Goal: Communication & Community: Participate in discussion

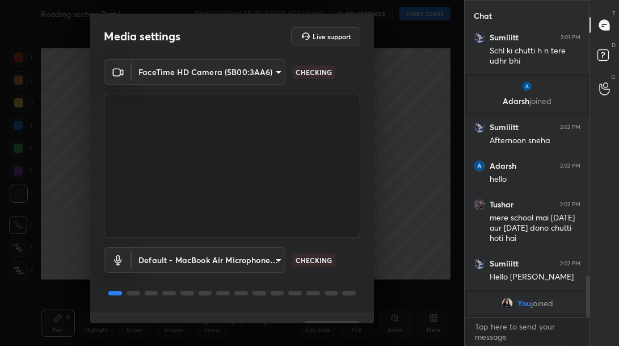
scroll to position [26, 0]
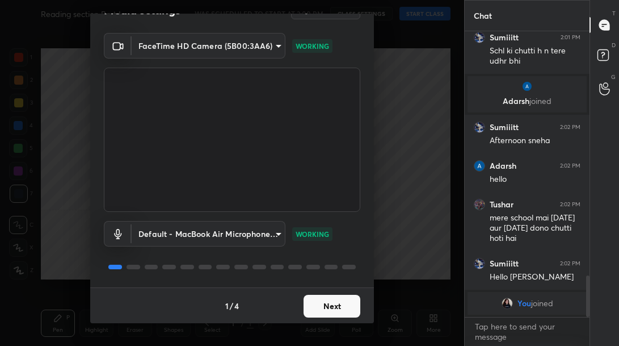
click at [331, 312] on button "Next" at bounding box center [332, 306] width 57 height 23
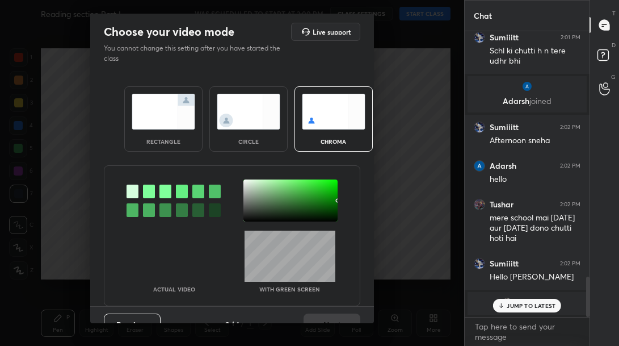
scroll to position [1726, 0]
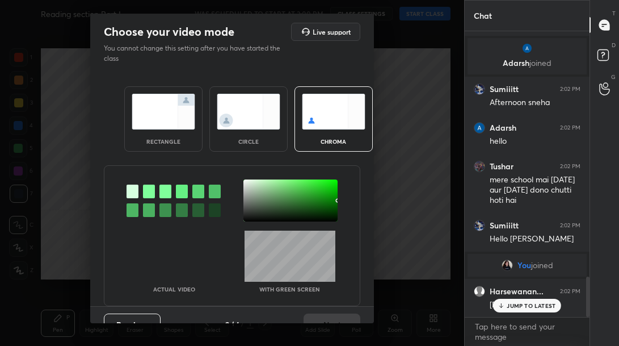
click at [158, 106] on img at bounding box center [164, 112] width 64 height 36
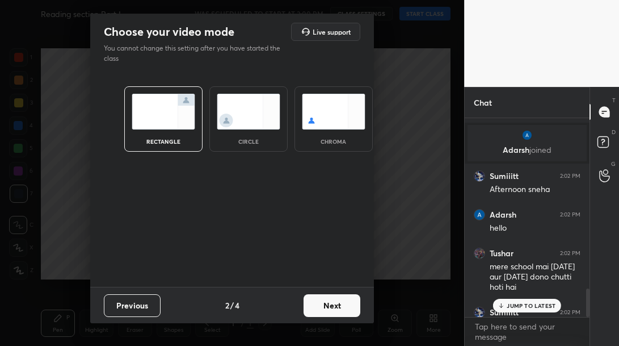
click at [346, 306] on button "Next" at bounding box center [332, 305] width 57 height 23
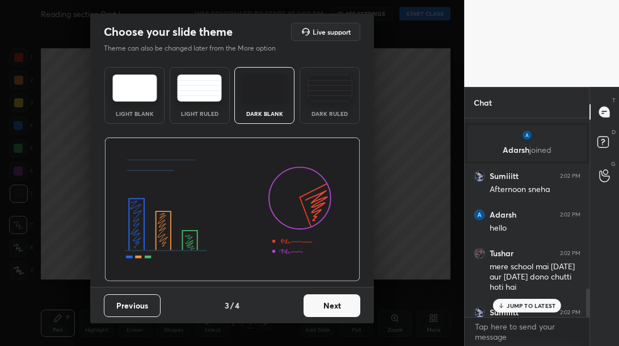
click at [358, 306] on button "Next" at bounding box center [332, 305] width 57 height 23
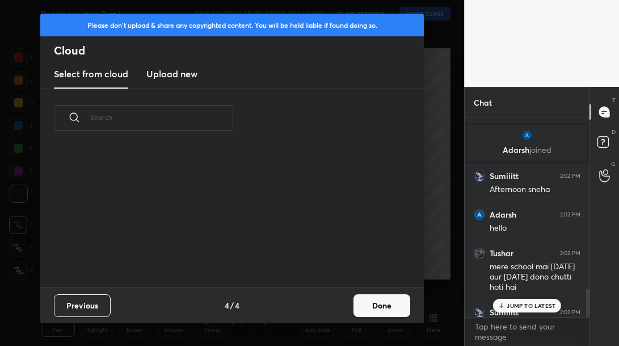
scroll to position [1852, 0]
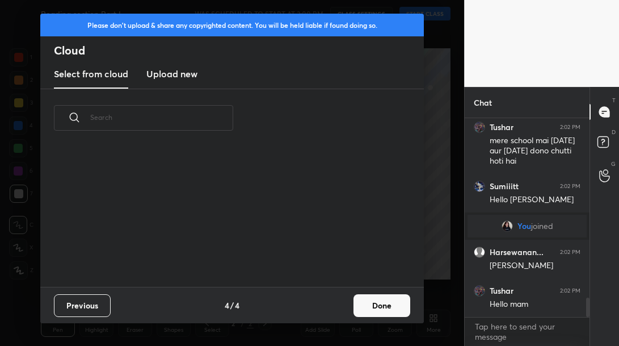
click at [390, 306] on button "Done" at bounding box center [382, 305] width 57 height 23
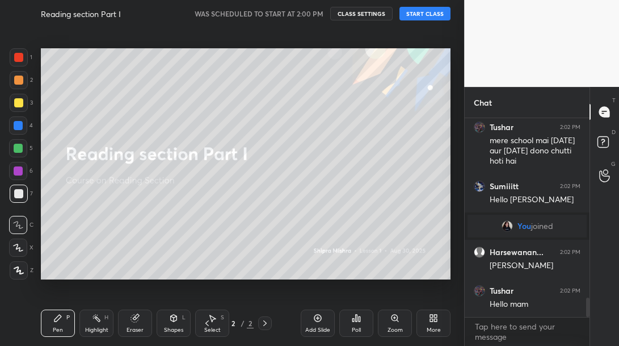
click at [436, 319] on icon at bounding box center [436, 319] width 3 height 3
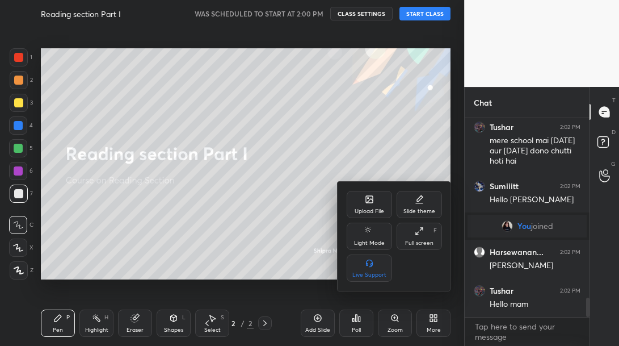
click at [367, 196] on icon at bounding box center [369, 199] width 7 height 7
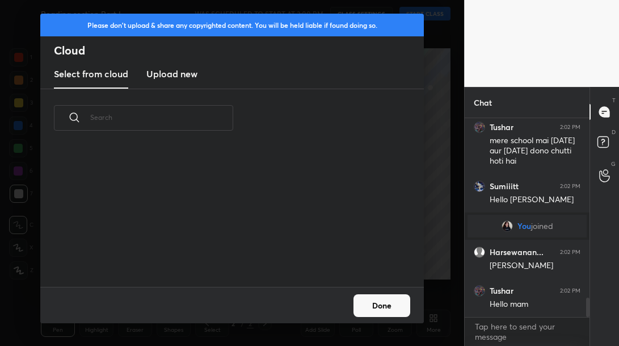
scroll to position [3, 6]
click at [179, 79] on h3 "Upload new" at bounding box center [171, 74] width 51 height 14
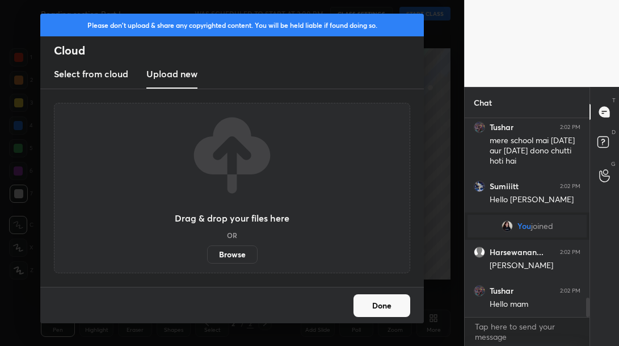
click at [238, 259] on label "Browse" at bounding box center [232, 254] width 51 height 18
click at [207, 259] on input "Browse" at bounding box center [207, 254] width 0 height 18
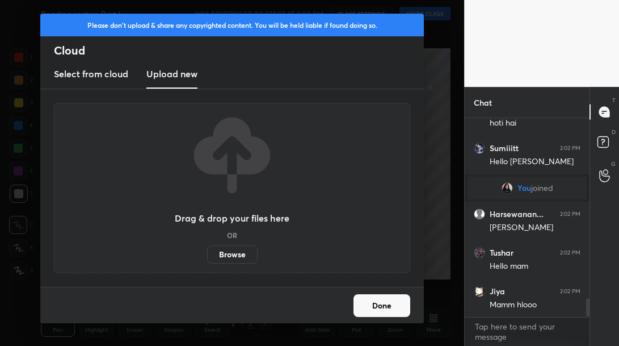
scroll to position [1932, 0]
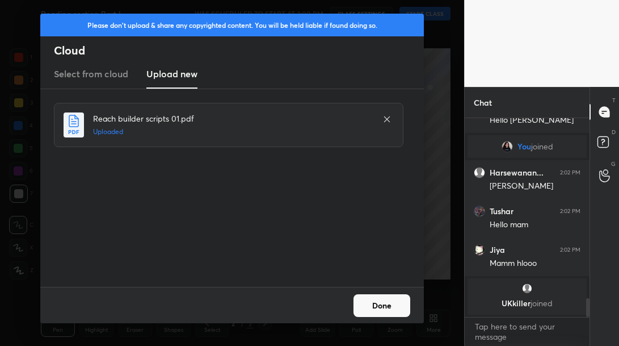
click at [386, 119] on icon at bounding box center [387, 119] width 9 height 9
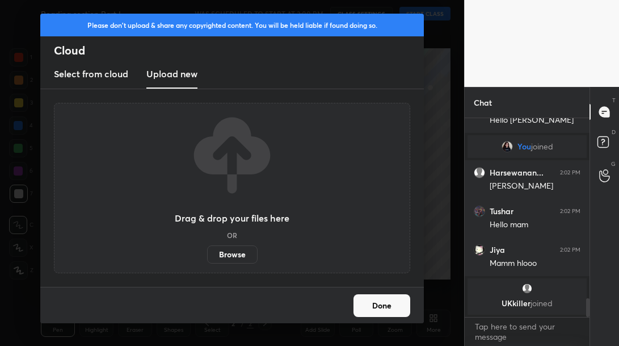
click at [375, 305] on button "Done" at bounding box center [382, 305] width 57 height 23
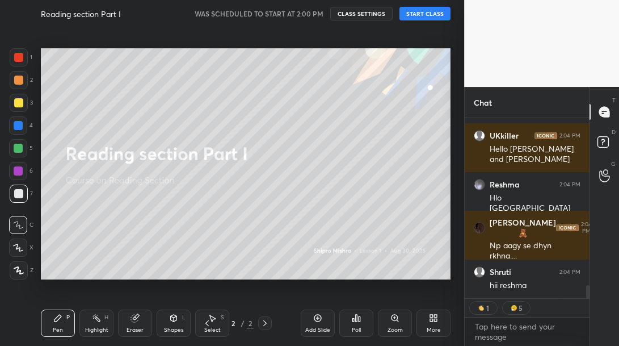
scroll to position [2316, 0]
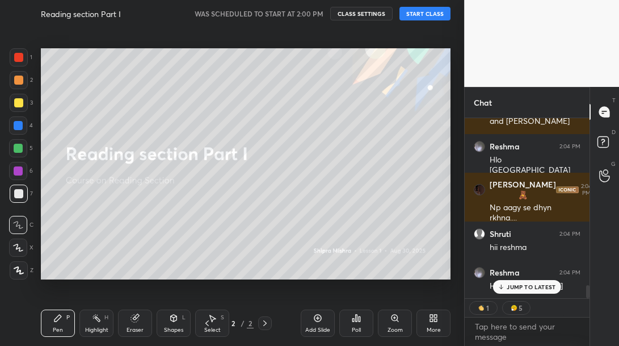
click at [432, 321] on icon at bounding box center [431, 319] width 3 height 3
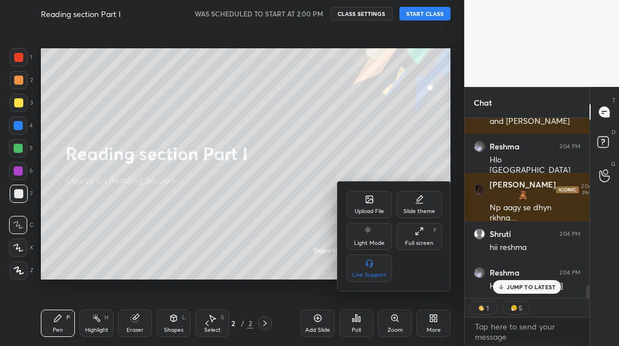
click at [379, 205] on div "Upload File" at bounding box center [369, 204] width 45 height 27
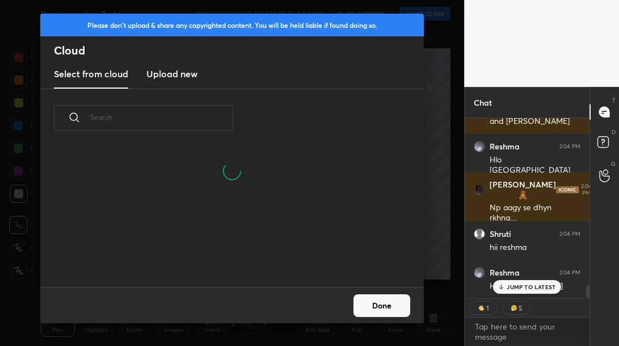
scroll to position [2355, 0]
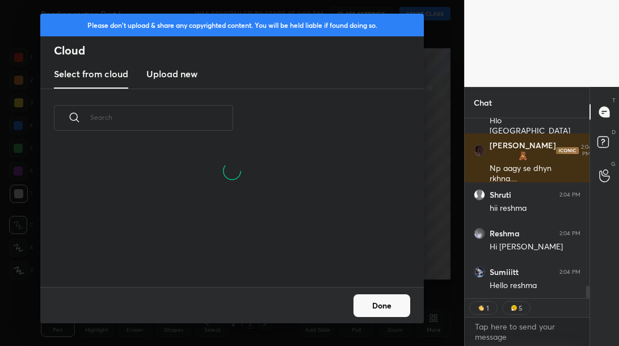
click at [173, 79] on h3 "Upload new" at bounding box center [171, 74] width 51 height 14
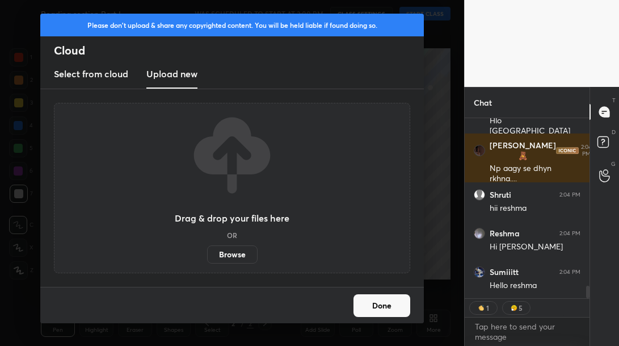
click at [227, 253] on label "Browse" at bounding box center [232, 254] width 51 height 18
click at [207, 253] on input "Browse" at bounding box center [207, 254] width 0 height 18
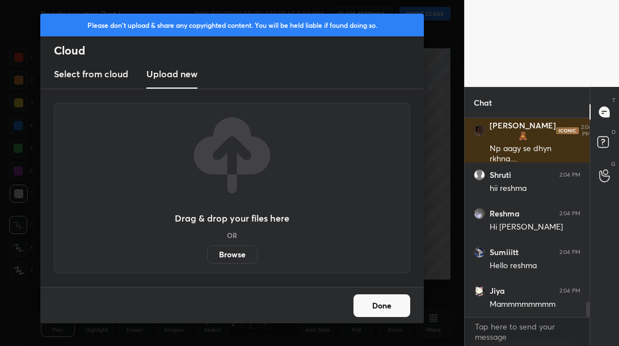
scroll to position [2413, 0]
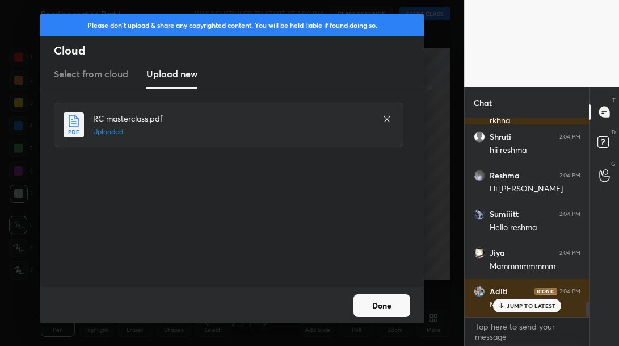
click at [390, 305] on button "Done" at bounding box center [382, 305] width 57 height 23
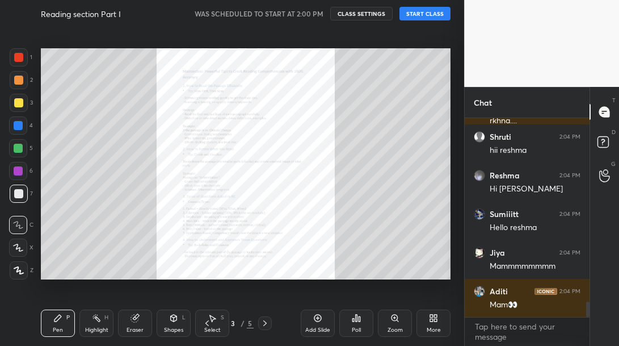
scroll to position [2452, 0]
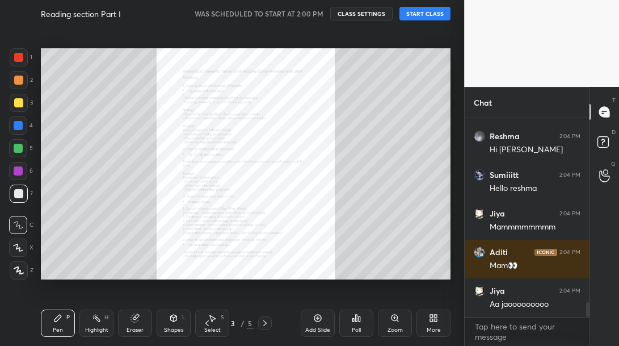
click at [400, 331] on div "Zoom" at bounding box center [395, 330] width 15 height 6
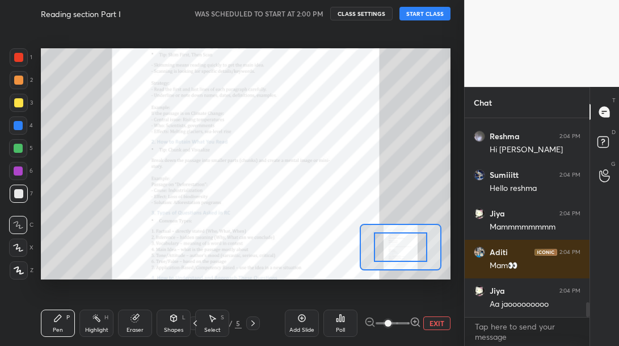
click at [405, 323] on span at bounding box center [393, 322] width 34 height 17
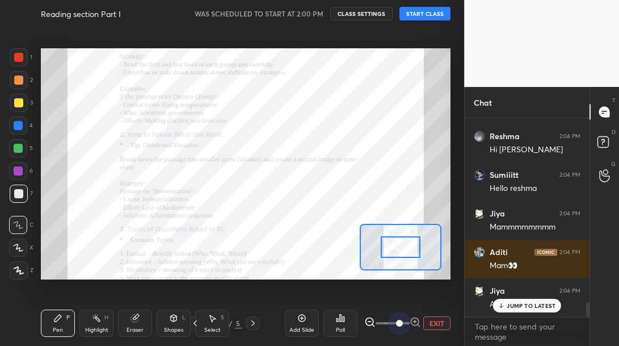
scroll to position [2500, 0]
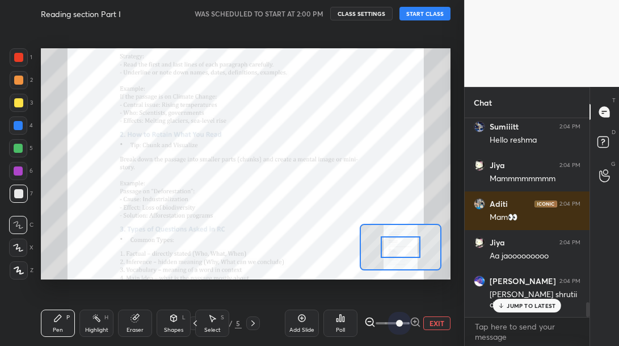
click at [398, 322] on span at bounding box center [393, 322] width 34 height 17
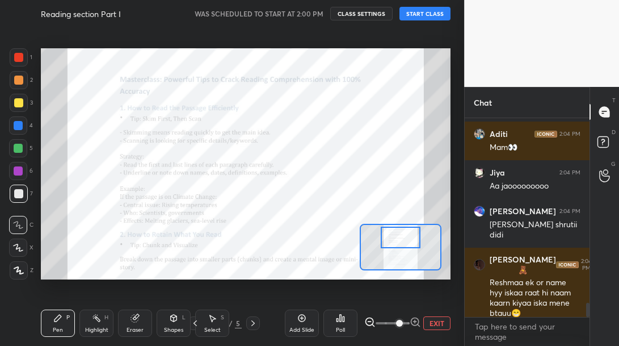
scroll to position [2608, 0]
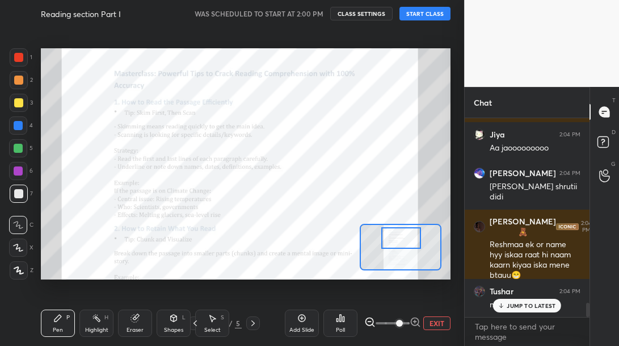
drag, startPoint x: 391, startPoint y: 246, endPoint x: 392, endPoint y: 237, distance: 9.1
click at [392, 237] on div at bounding box center [401, 238] width 40 height 22
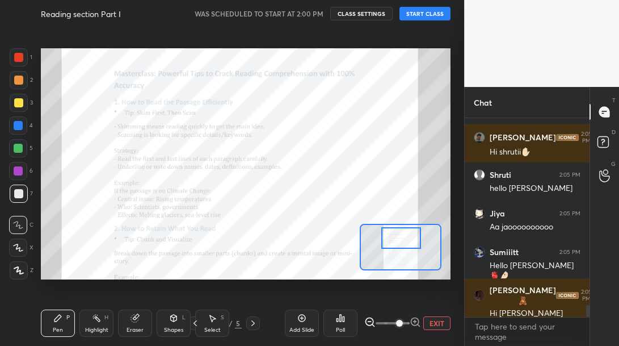
scroll to position [3213, 0]
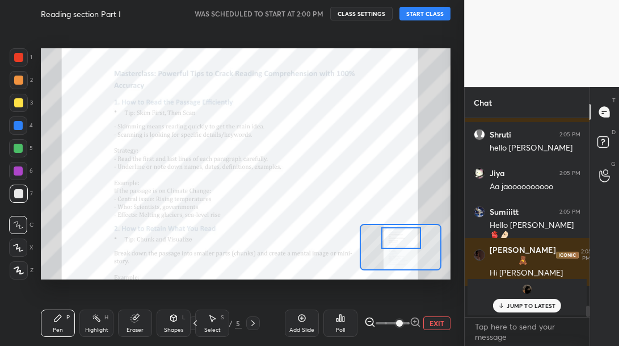
click at [438, 12] on button "START CLASS" at bounding box center [425, 14] width 51 height 14
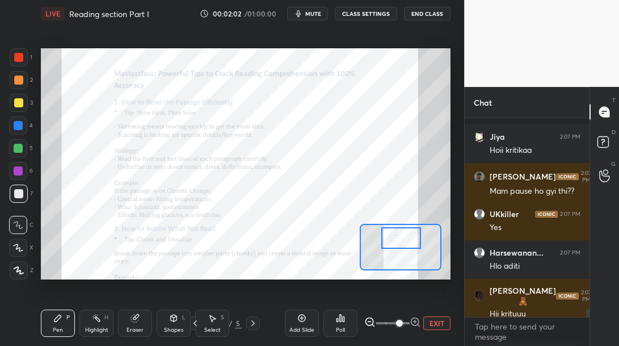
scroll to position [4679, 0]
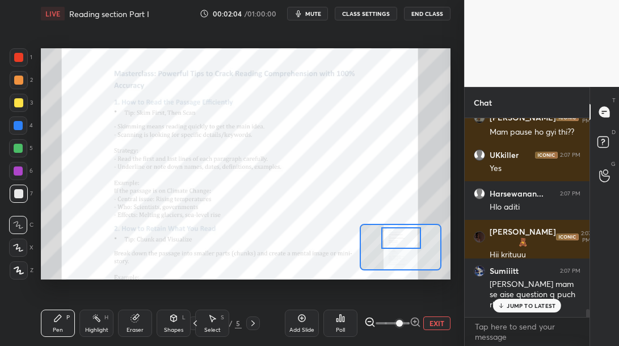
click at [529, 303] on p "JUMP TO LATEST" at bounding box center [531, 305] width 49 height 7
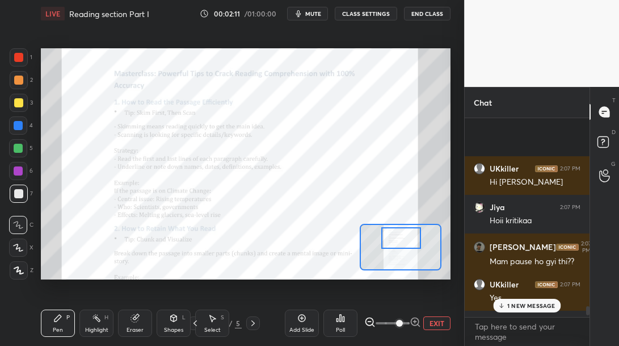
scroll to position [4721, 0]
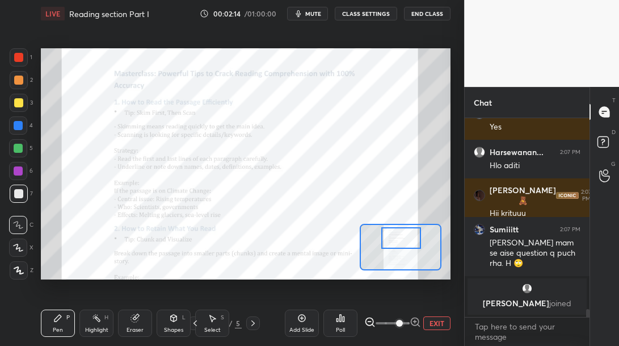
drag, startPoint x: 22, startPoint y: 58, endPoint x: 18, endPoint y: 81, distance: 23.6
click at [22, 59] on div at bounding box center [18, 57] width 9 height 9
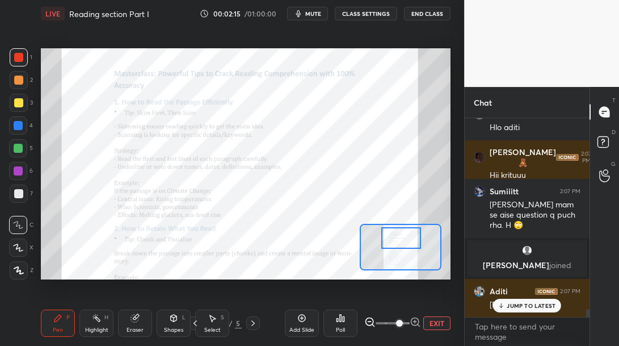
click at [21, 245] on icon at bounding box center [18, 247] width 10 height 8
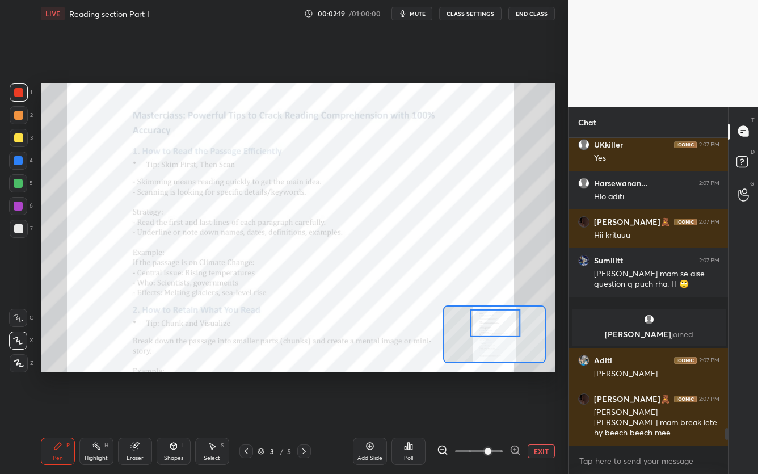
scroll to position [0, 0]
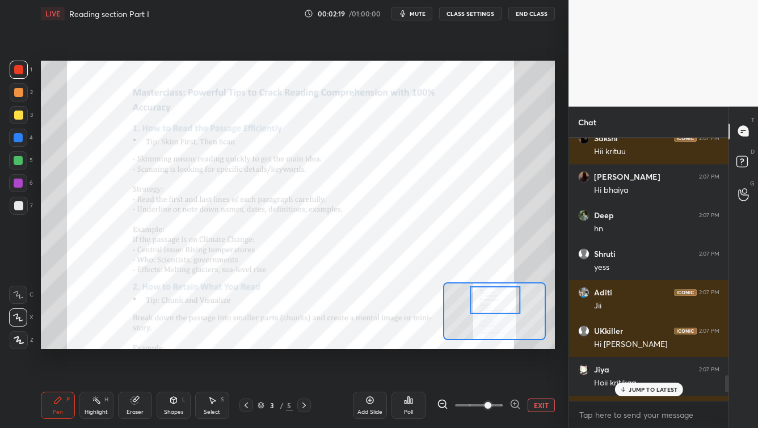
type textarea "x"
click at [246, 345] on icon at bounding box center [246, 405] width 9 height 9
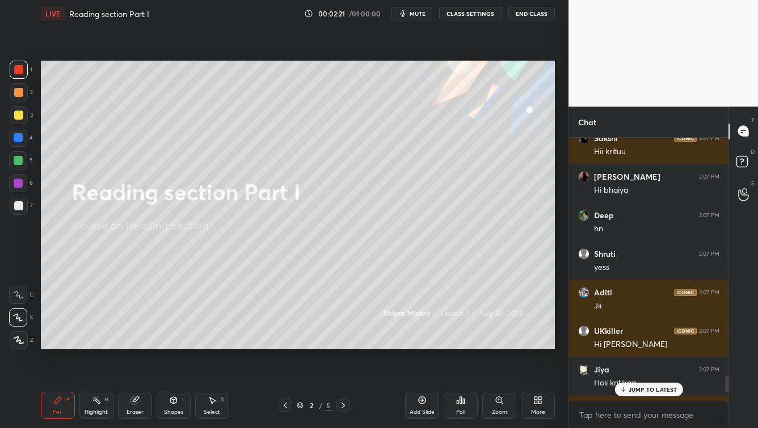
click at [423, 345] on div "Add Slide" at bounding box center [422, 405] width 34 height 27
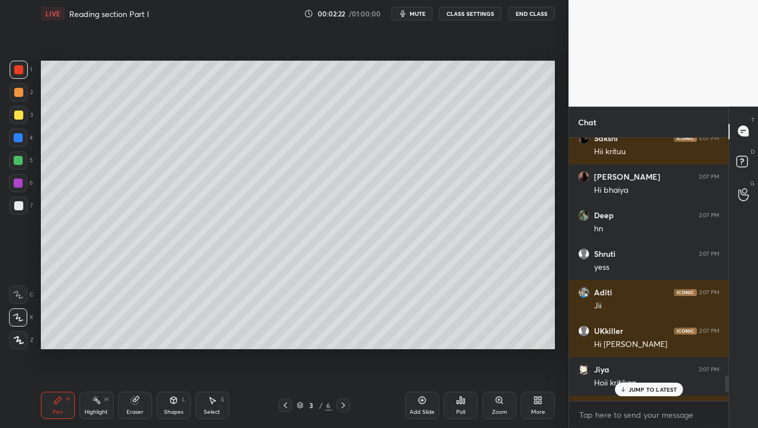
click at [19, 114] on div at bounding box center [18, 115] width 9 height 9
click at [619, 345] on div "9 NEW MESSAGES" at bounding box center [649, 390] width 72 height 14
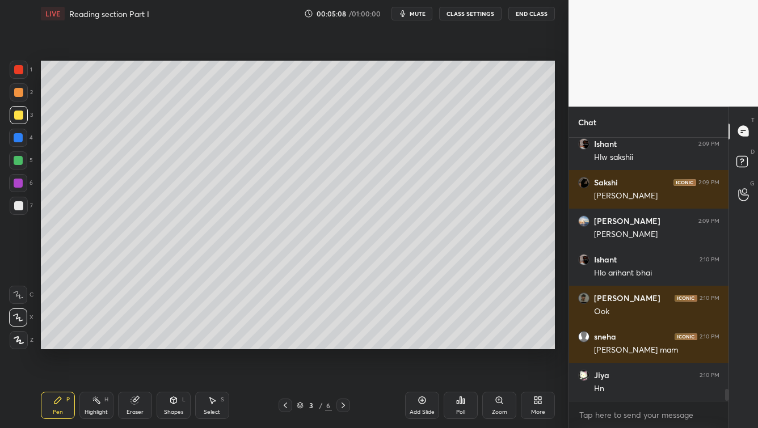
scroll to position [5694, 0]
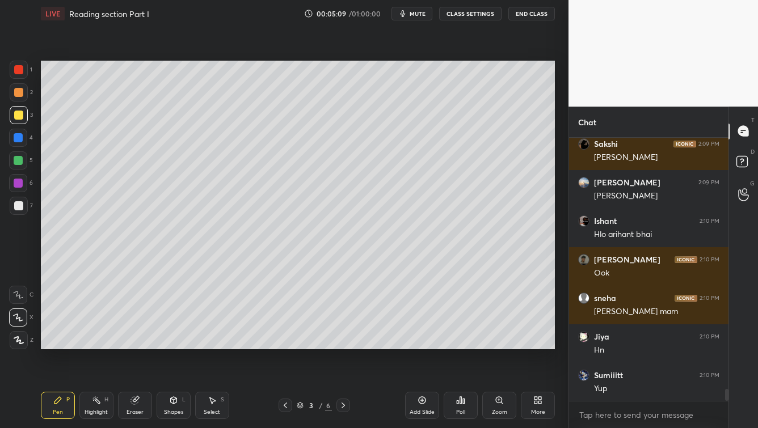
click at [535, 15] on button "End Class" at bounding box center [532, 14] width 47 height 14
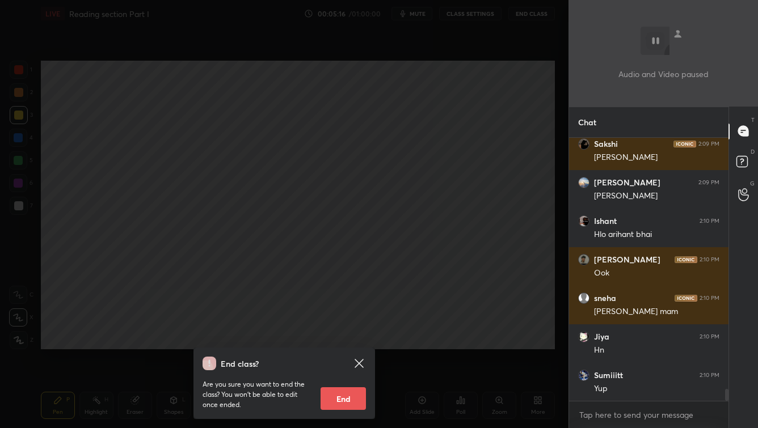
scroll to position [5732, 0]
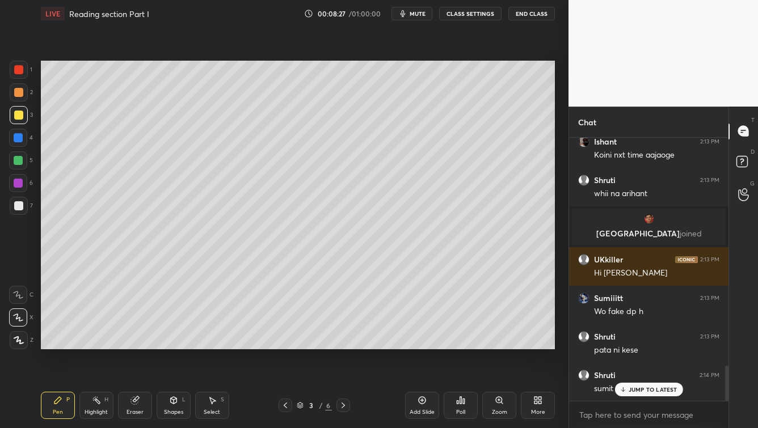
scroll to position [1712, 0]
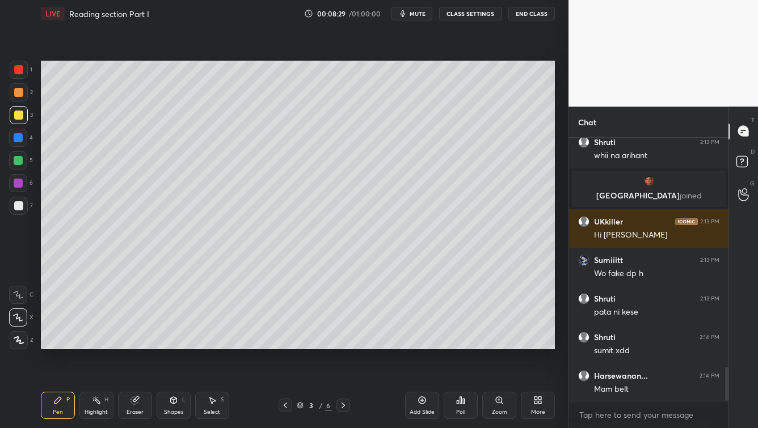
drag, startPoint x: 648, startPoint y: 391, endPoint x: 638, endPoint y: 402, distance: 14.5
click at [646, 390] on div "Shruti 2:13 PM whii na arihant Milan joined UKkiller 2:13 PM Hi sakshi Sumiiitt…" at bounding box center [648, 269] width 159 height 263
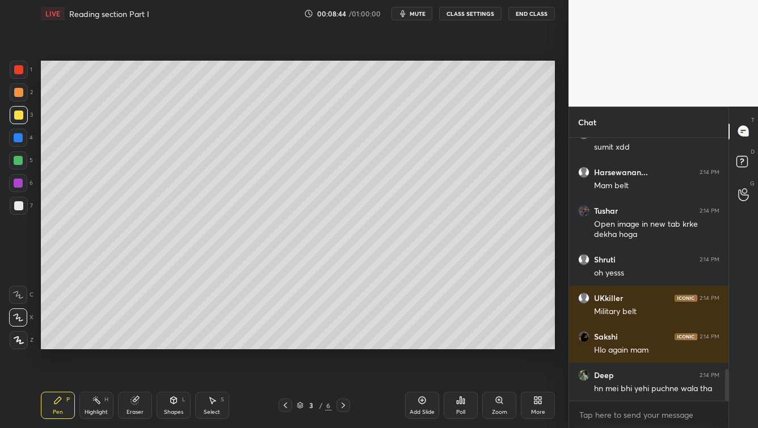
scroll to position [1954, 0]
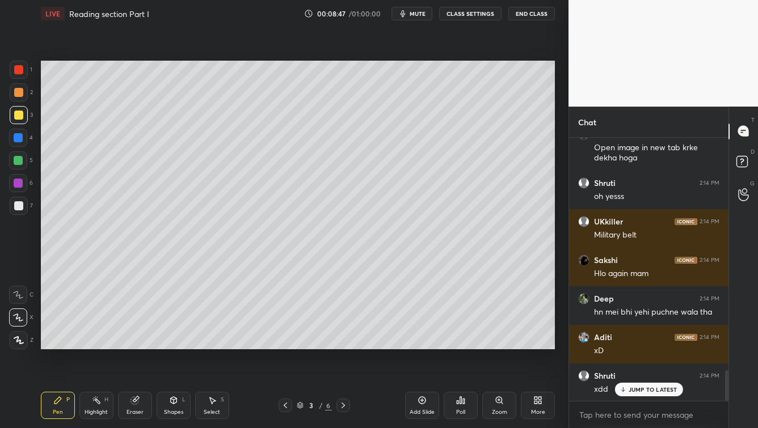
click at [343, 406] on icon at bounding box center [343, 405] width 9 height 9
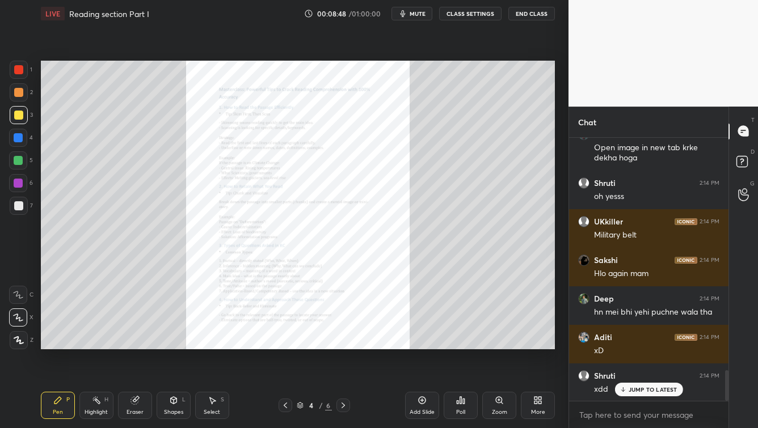
click at [497, 404] on icon at bounding box center [499, 400] width 9 height 9
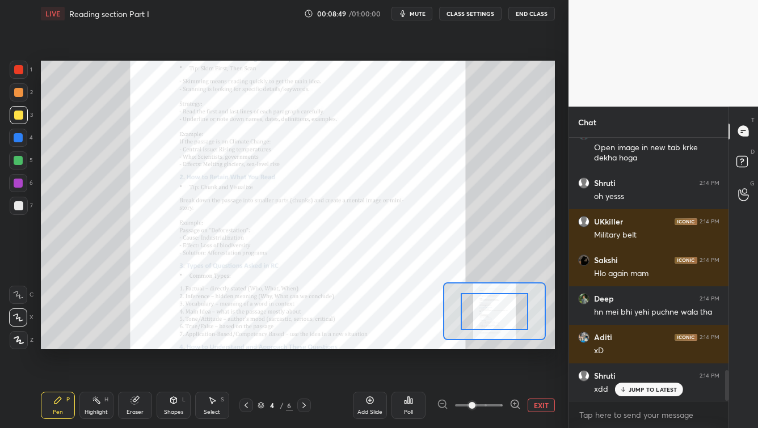
click at [493, 404] on span at bounding box center [479, 405] width 48 height 17
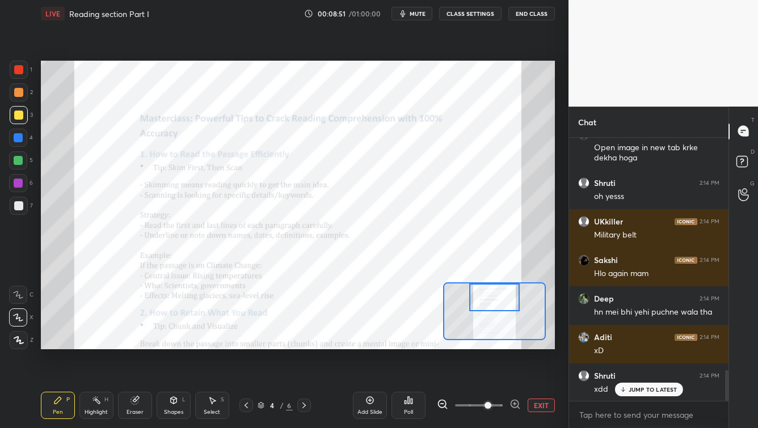
drag, startPoint x: 500, startPoint y: 316, endPoint x: 499, endPoint y: 300, distance: 15.4
click at [499, 299] on div at bounding box center [494, 298] width 51 height 28
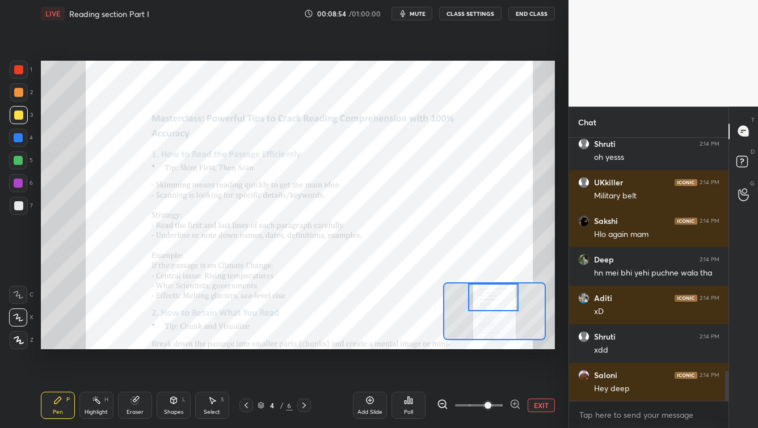
click at [22, 73] on div at bounding box center [18, 69] width 9 height 9
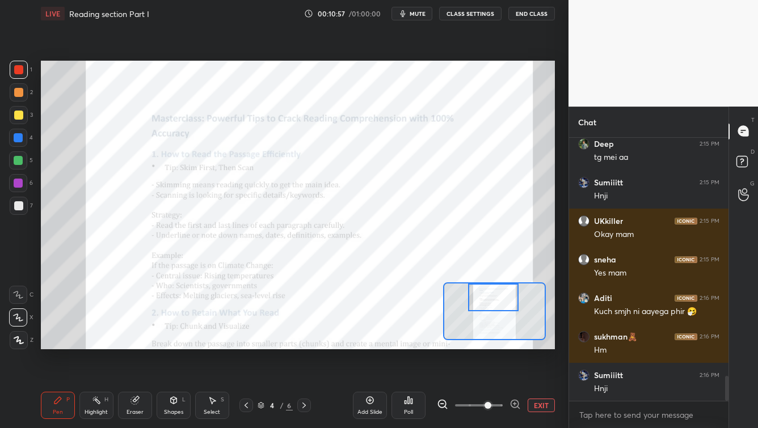
scroll to position [2582, 0]
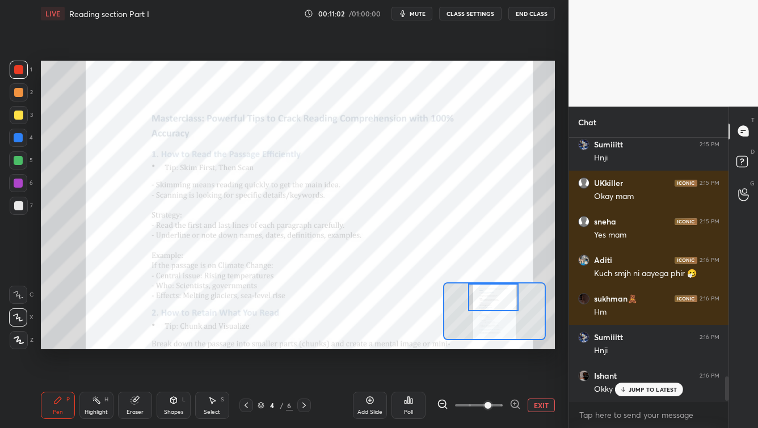
click at [19, 296] on icon at bounding box center [18, 295] width 10 height 8
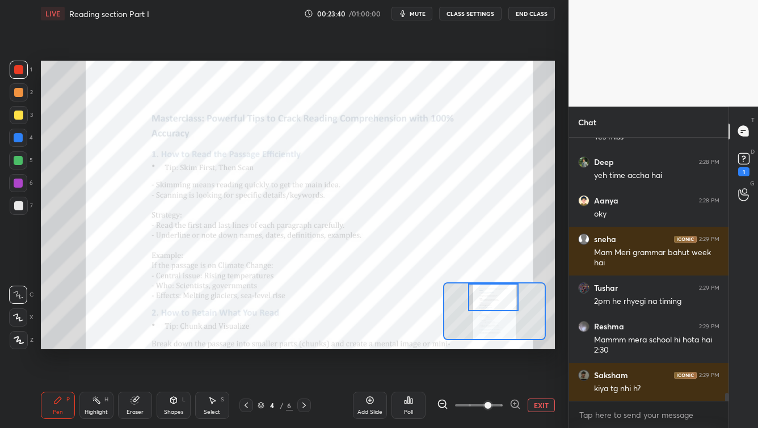
scroll to position [8587, 0]
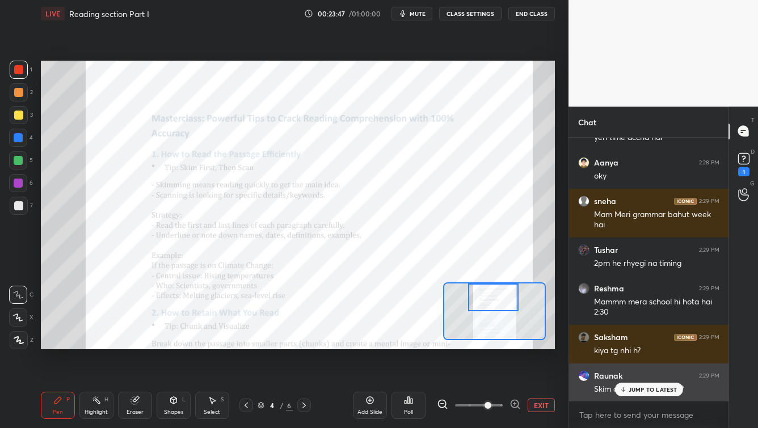
click at [640, 387] on p "JUMP TO LATEST" at bounding box center [653, 390] width 49 height 7
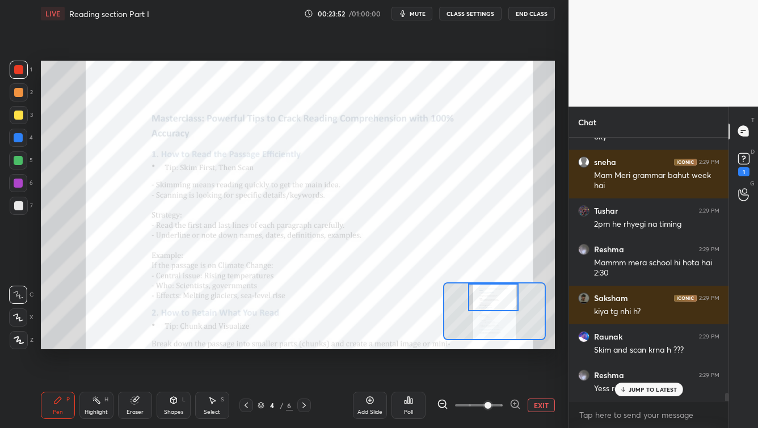
scroll to position [8664, 0]
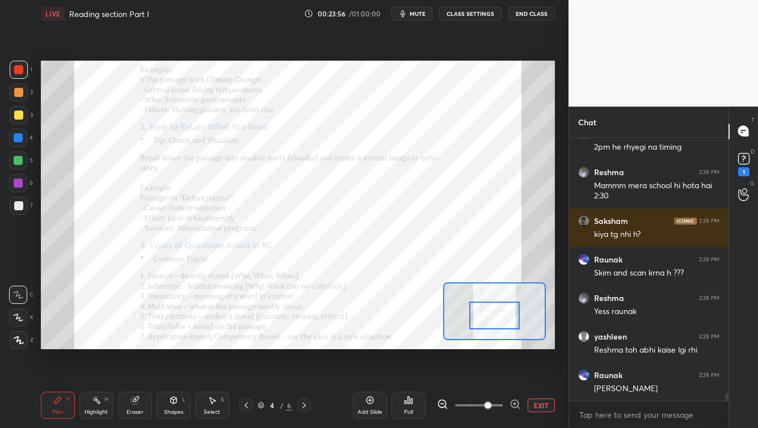
drag, startPoint x: 497, startPoint y: 306, endPoint x: 497, endPoint y: 324, distance: 17.6
click at [497, 324] on div at bounding box center [494, 316] width 51 height 28
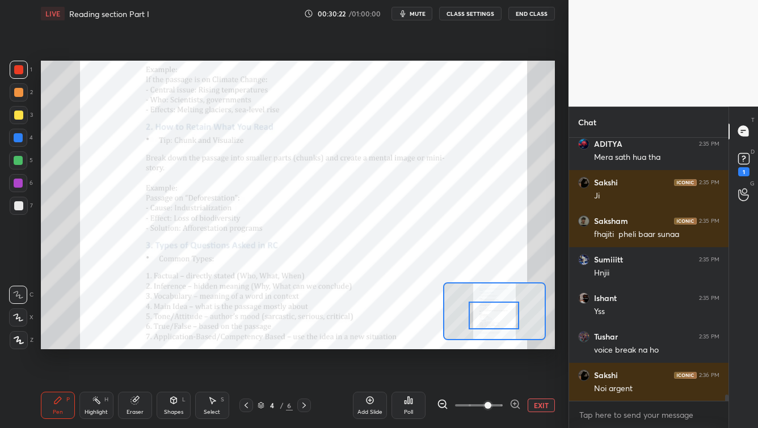
scroll to position [11056, 0]
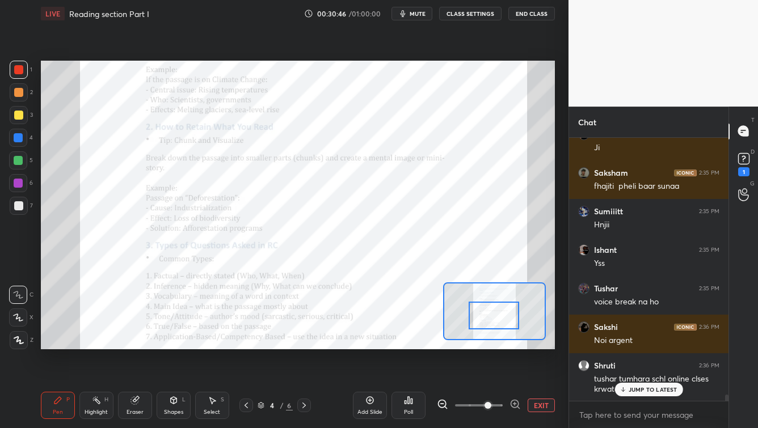
click at [642, 395] on div "JUMP TO LATEST" at bounding box center [649, 390] width 68 height 14
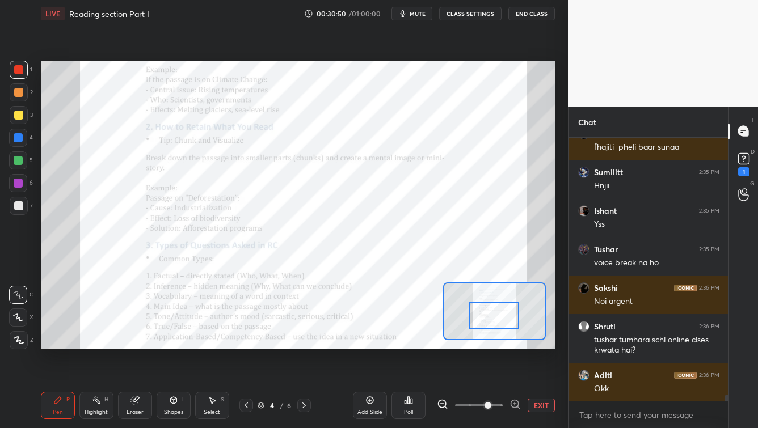
scroll to position [11133, 0]
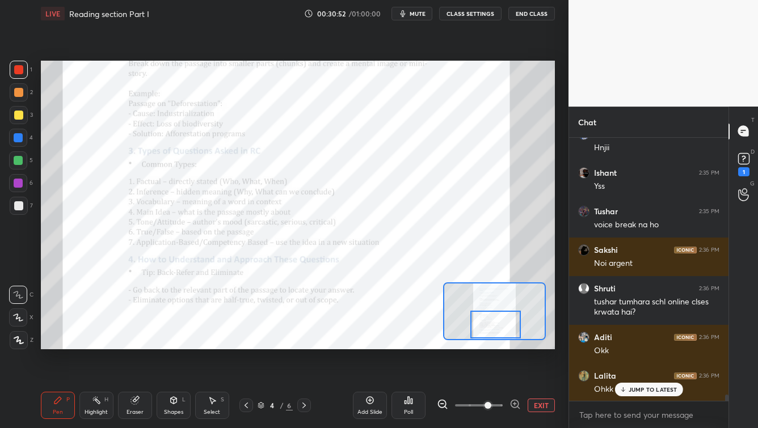
drag, startPoint x: 502, startPoint y: 324, endPoint x: 510, endPoint y: 333, distance: 11.6
click at [503, 332] on div at bounding box center [495, 325] width 51 height 28
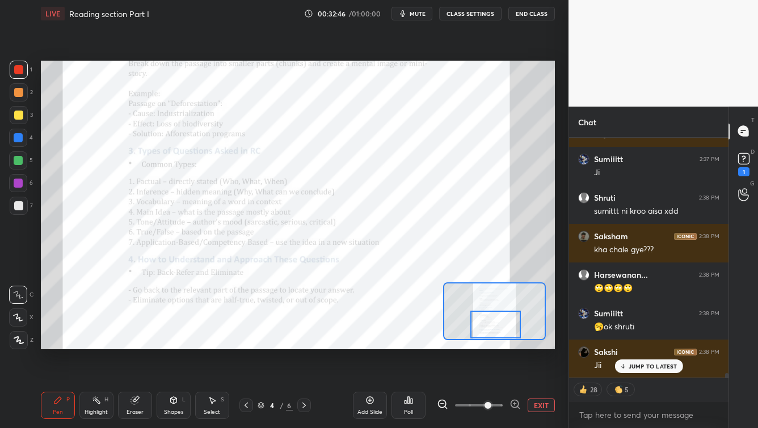
scroll to position [12095, 0]
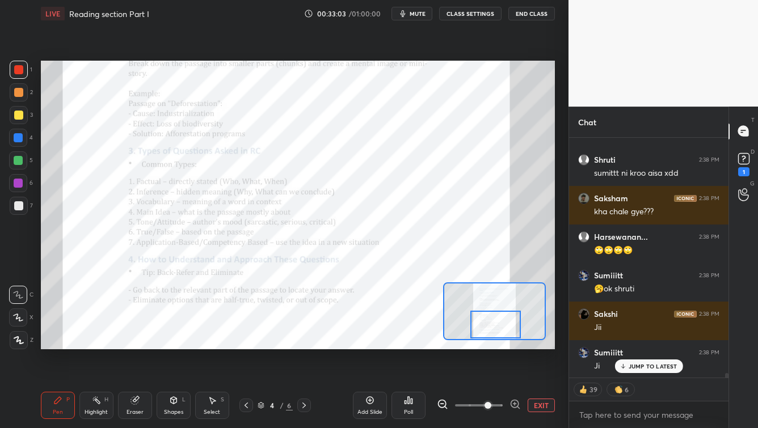
click at [423, 10] on span "mute" at bounding box center [418, 14] width 16 height 8
click at [407, 16] on span "unmute" at bounding box center [417, 14] width 24 height 8
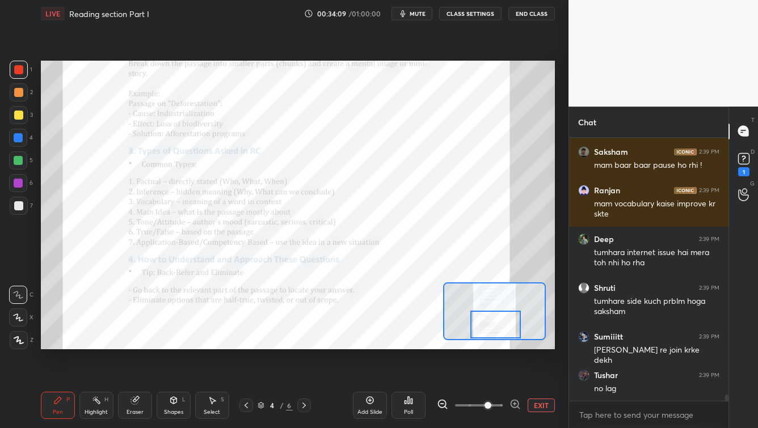
scroll to position [10783, 0]
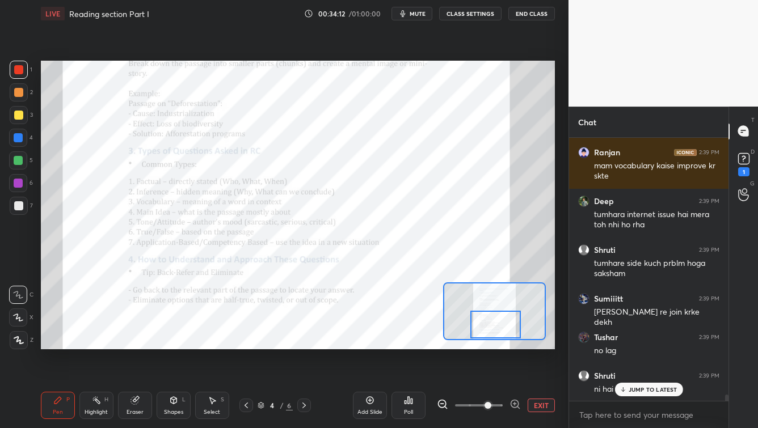
click at [419, 18] on button "mute" at bounding box center [412, 14] width 41 height 14
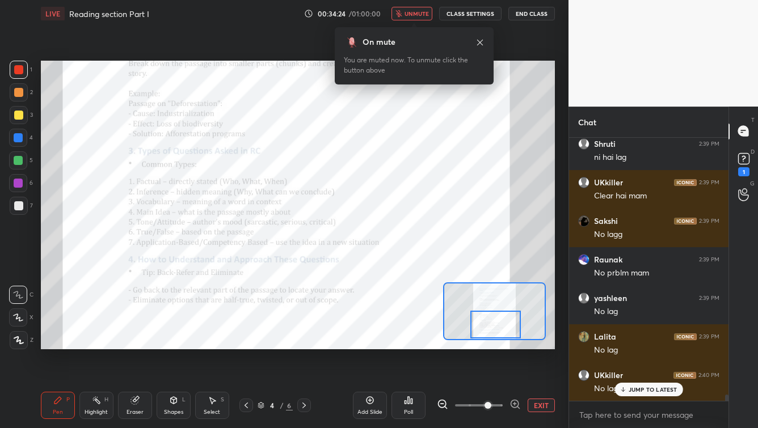
scroll to position [11054, 0]
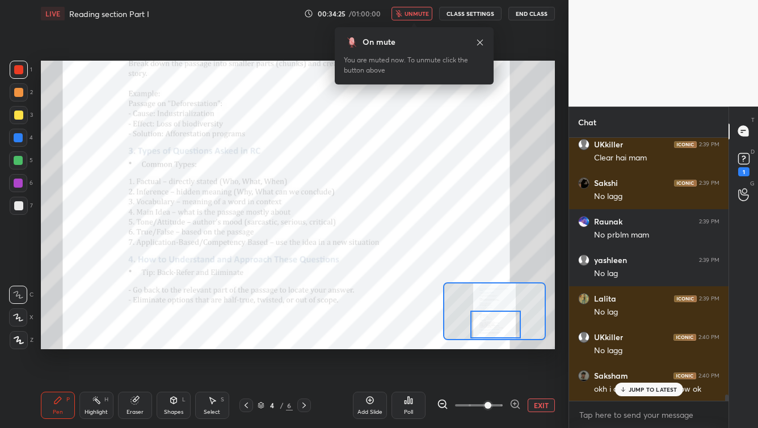
click at [414, 14] on span "unmute" at bounding box center [417, 14] width 24 height 8
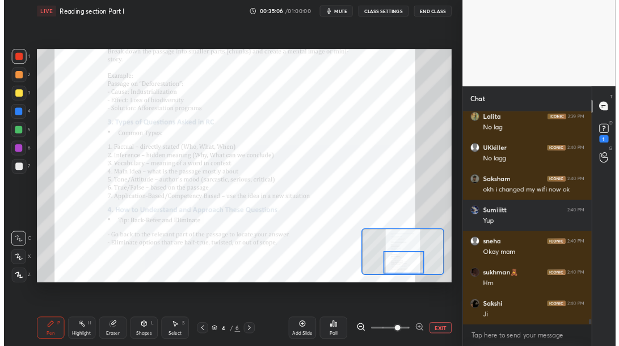
scroll to position [11247, 0]
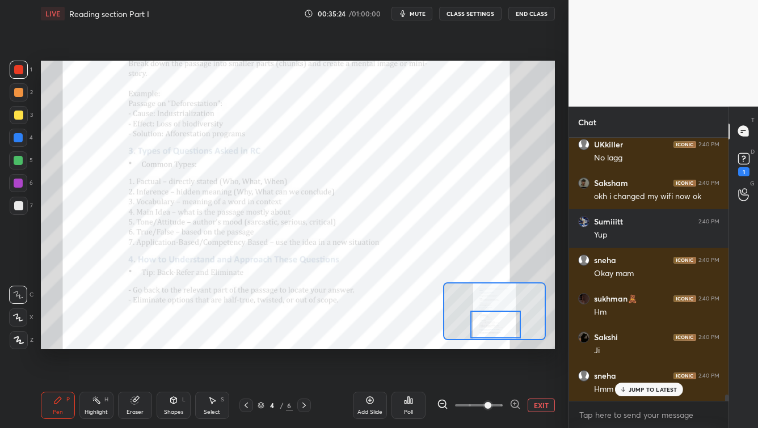
click at [680, 387] on div "JUMP TO LATEST" at bounding box center [649, 390] width 68 height 14
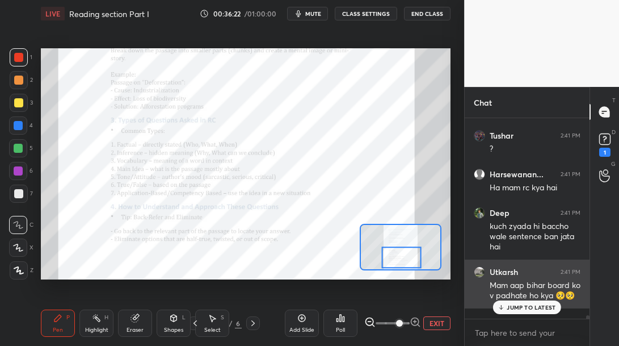
scroll to position [11720, 0]
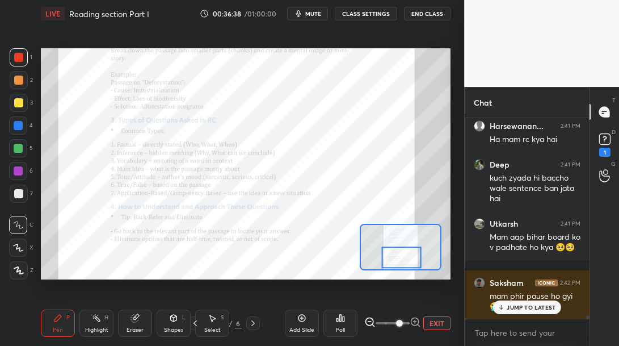
click at [533, 305] on p "JUMP TO LATEST" at bounding box center [531, 307] width 49 height 7
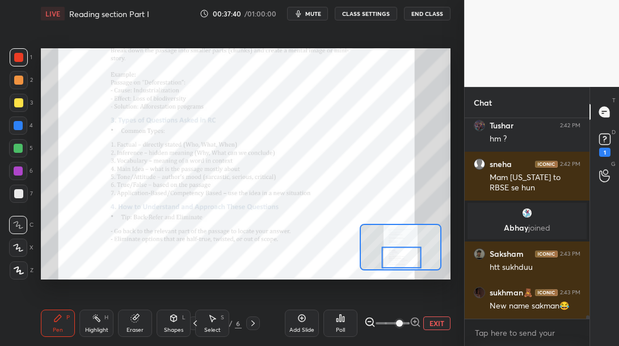
scroll to position [12237, 0]
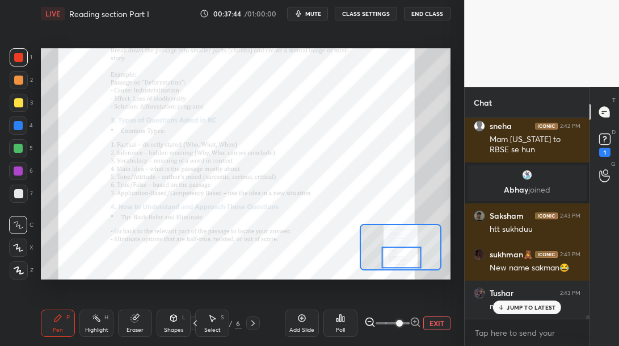
click at [522, 302] on div "JUMP TO LATEST" at bounding box center [527, 307] width 68 height 14
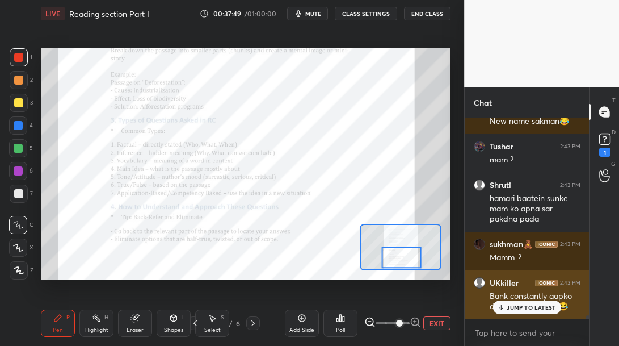
scroll to position [12422, 0]
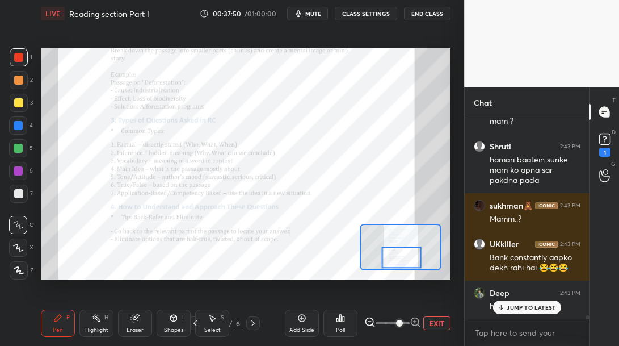
click at [514, 304] on p "JUMP TO LATEST" at bounding box center [531, 307] width 49 height 7
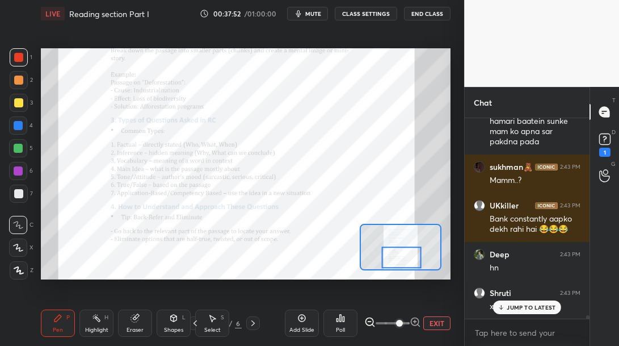
click at [518, 305] on p "JUMP TO LATEST" at bounding box center [531, 307] width 49 height 7
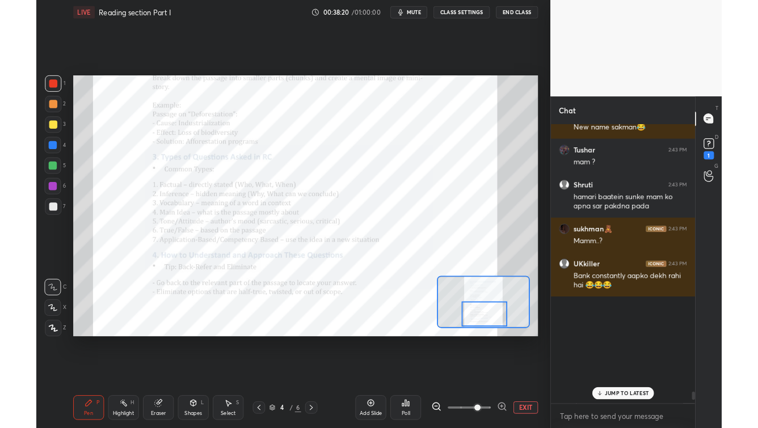
scroll to position [11694, 0]
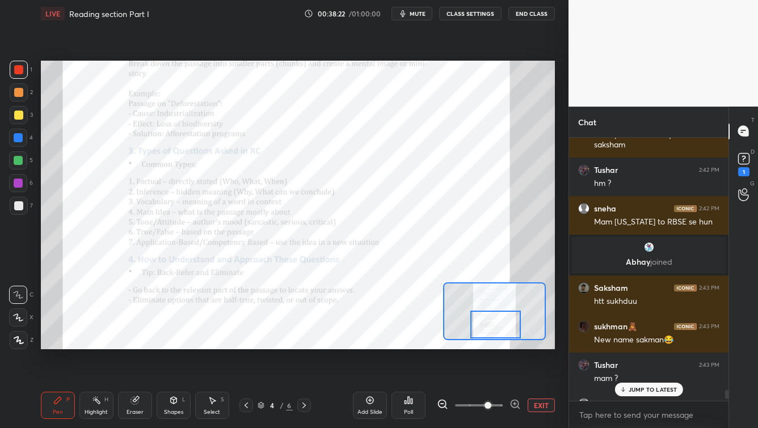
click at [648, 384] on div "JUMP TO LATEST" at bounding box center [649, 390] width 68 height 14
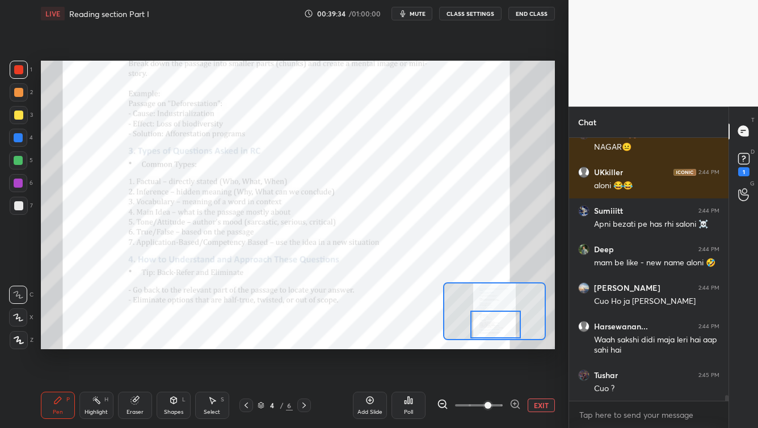
scroll to position [12478, 0]
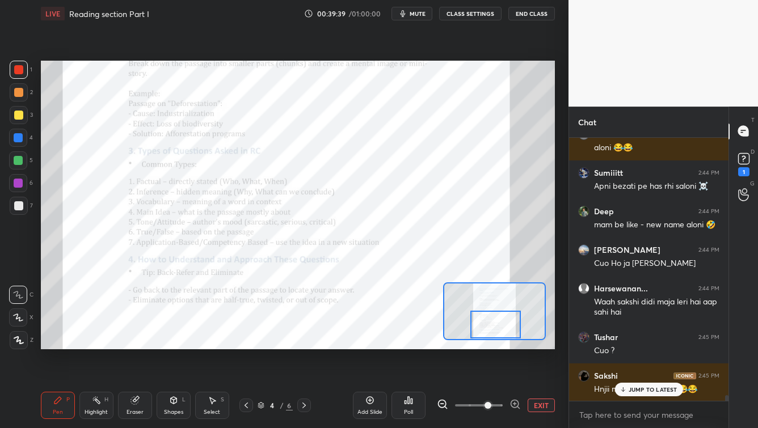
click at [304, 406] on icon at bounding box center [304, 405] width 9 height 9
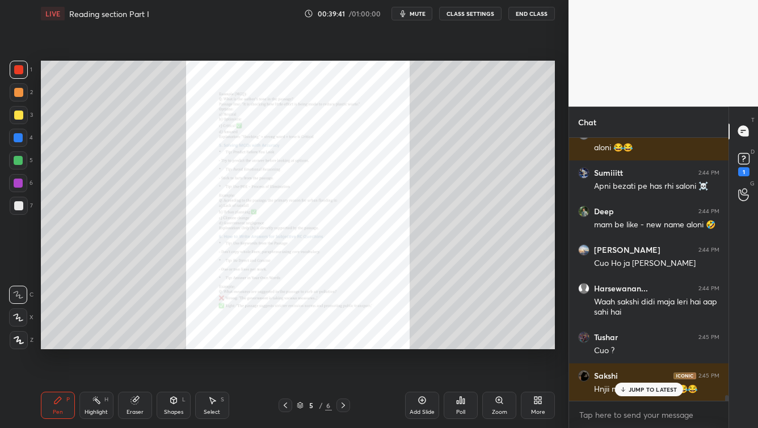
click at [488, 400] on div "Zoom" at bounding box center [499, 405] width 34 height 27
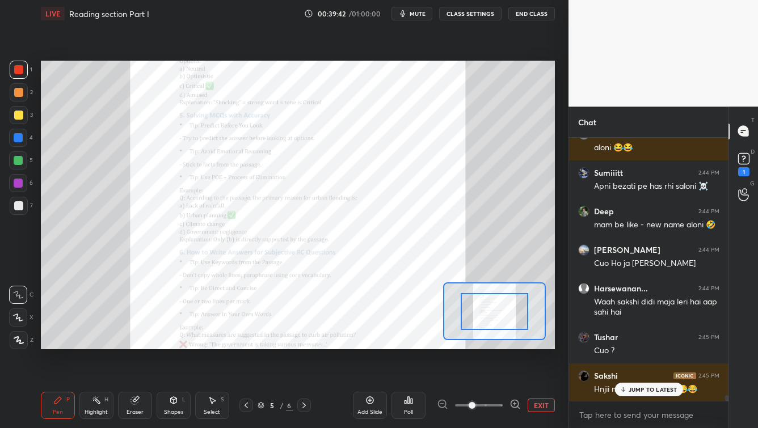
click at [485, 404] on span at bounding box center [479, 405] width 48 height 17
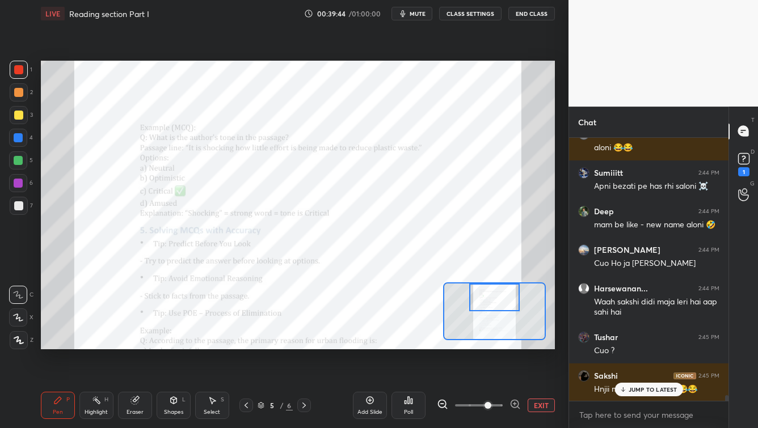
drag, startPoint x: 498, startPoint y: 303, endPoint x: 505, endPoint y: 288, distance: 16.3
click at [496, 286] on div at bounding box center [494, 298] width 51 height 28
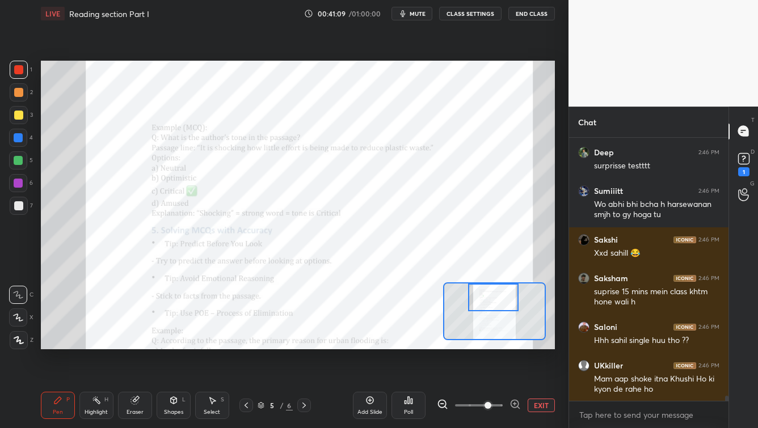
scroll to position [13286, 0]
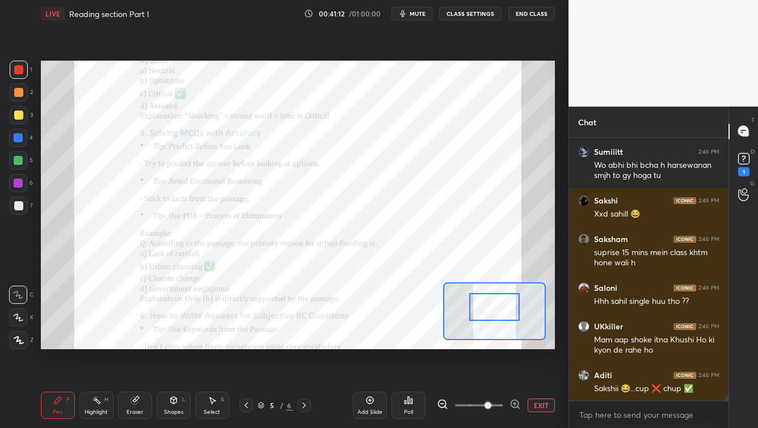
drag, startPoint x: 500, startPoint y: 303, endPoint x: 500, endPoint y: 312, distance: 9.6
click at [500, 312] on div at bounding box center [494, 307] width 51 height 28
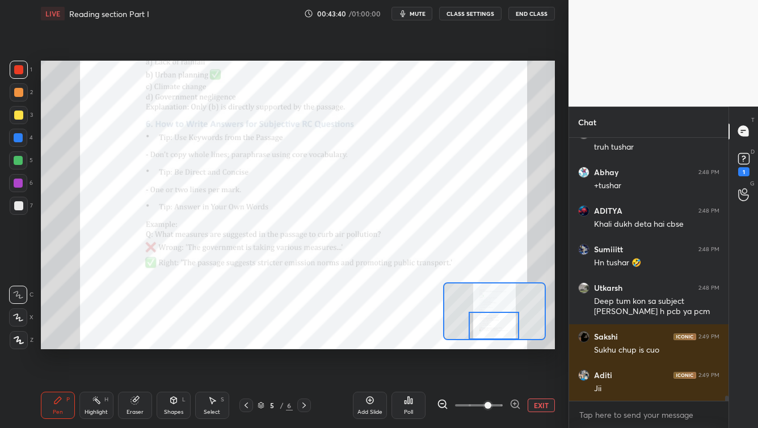
scroll to position [13740, 0]
drag, startPoint x: 488, startPoint y: 308, endPoint x: 486, endPoint y: 329, distance: 21.1
click at [486, 327] on div at bounding box center [494, 326] width 51 height 28
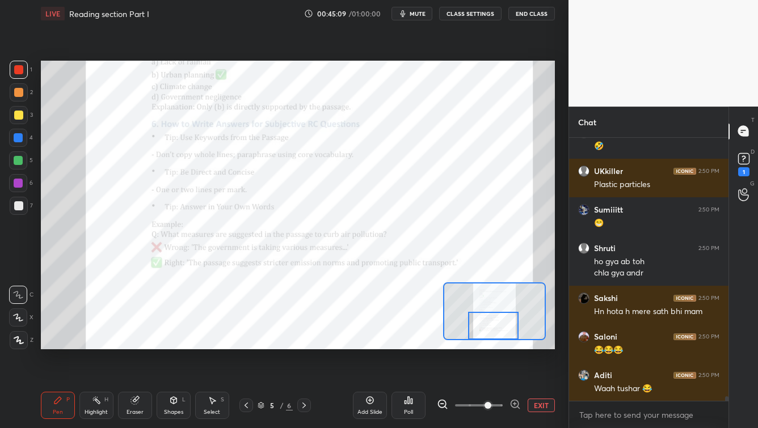
scroll to position [14588, 0]
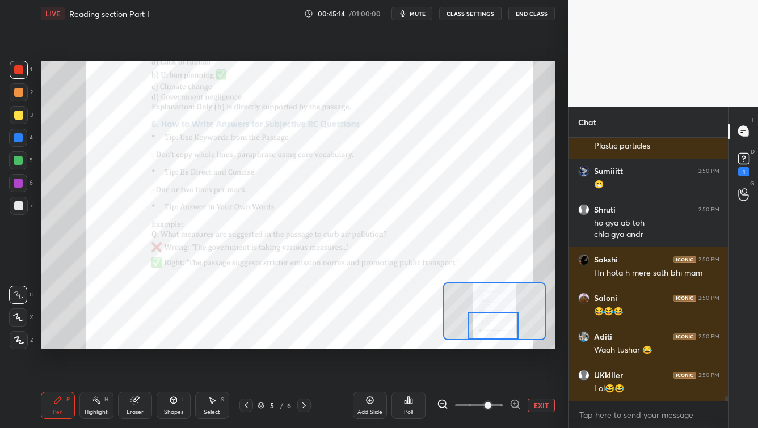
click at [419, 14] on span "mute" at bounding box center [418, 14] width 16 height 8
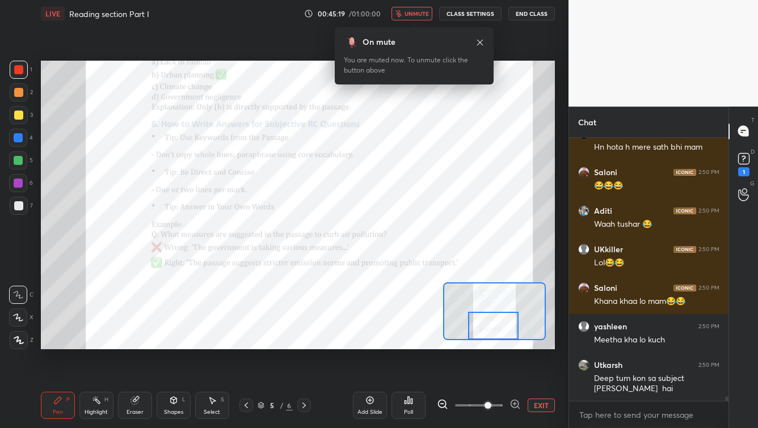
scroll to position [14752, 0]
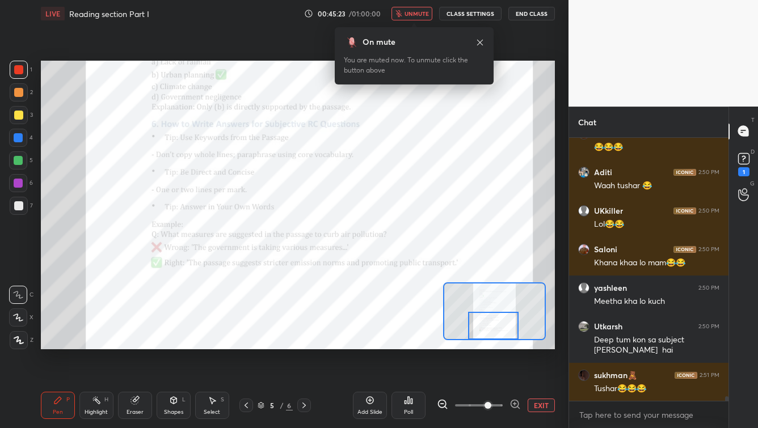
click at [419, 14] on span "unmute" at bounding box center [417, 14] width 24 height 8
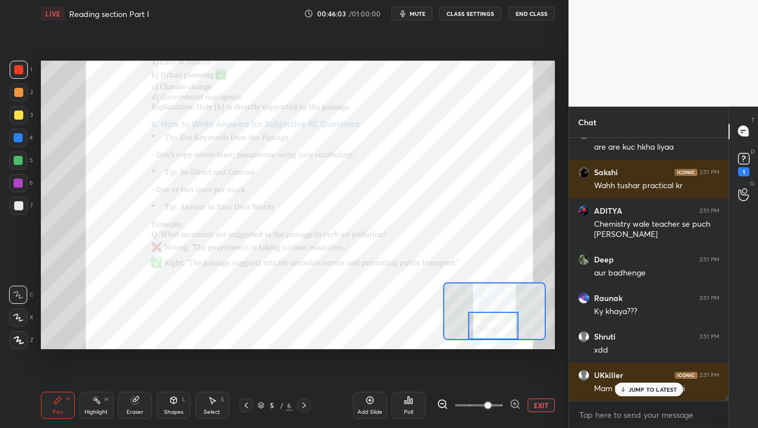
scroll to position [15148, 0]
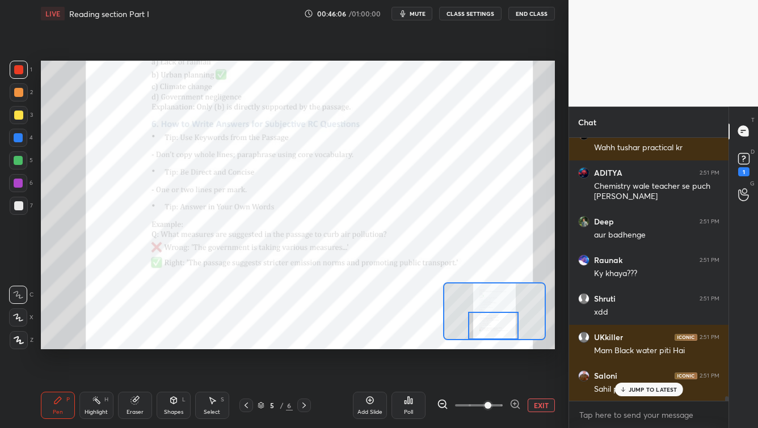
drag, startPoint x: 143, startPoint y: 409, endPoint x: 147, endPoint y: 397, distance: 12.0
click at [141, 407] on div "Eraser" at bounding box center [135, 405] width 34 height 27
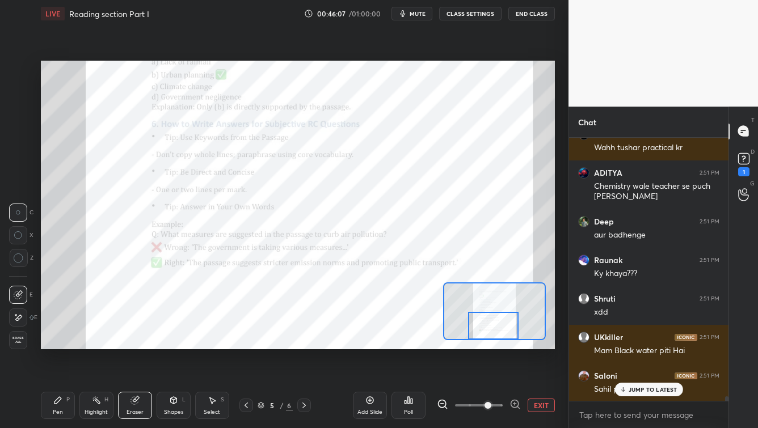
click at [19, 322] on icon at bounding box center [18, 318] width 9 height 10
click at [62, 403] on div "Pen P" at bounding box center [58, 405] width 34 height 27
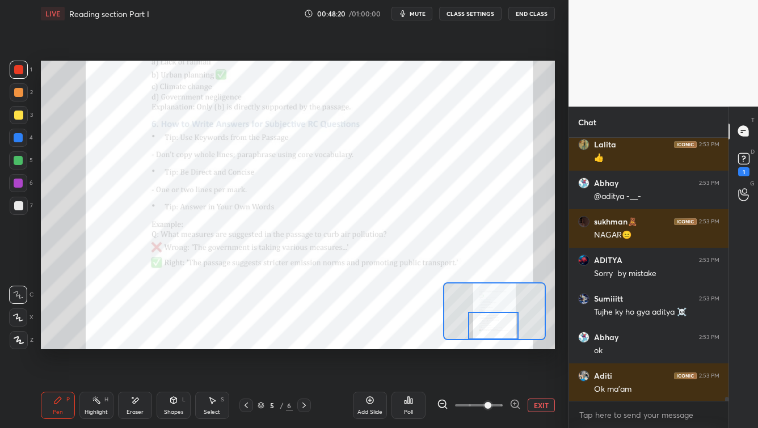
scroll to position [16702, 0]
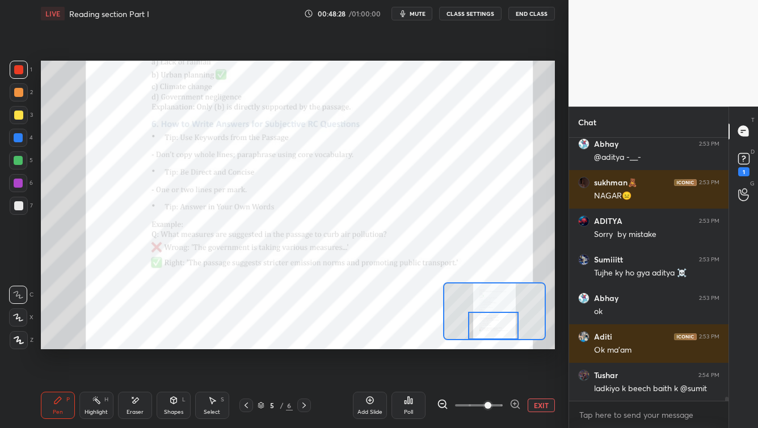
click at [306, 405] on icon at bounding box center [304, 405] width 9 height 9
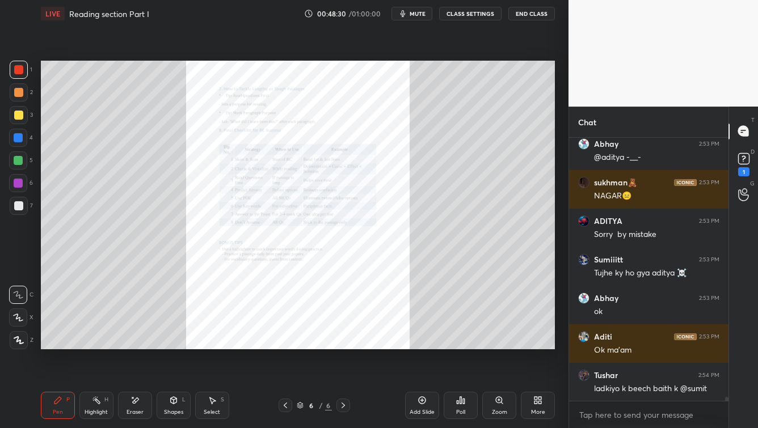
click at [497, 414] on div "Zoom" at bounding box center [499, 413] width 15 height 6
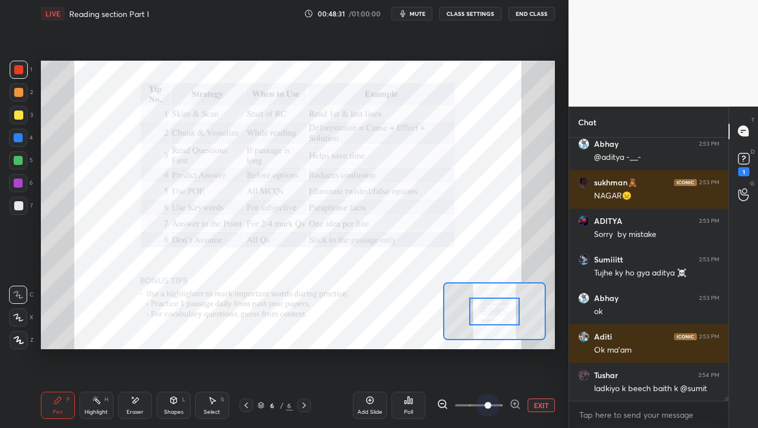
click at [489, 410] on span at bounding box center [479, 405] width 48 height 17
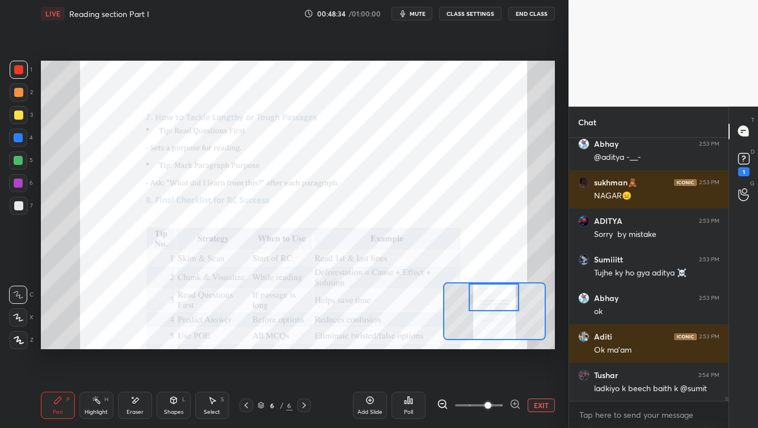
drag, startPoint x: 494, startPoint y: 303, endPoint x: 493, endPoint y: 285, distance: 18.2
click at [493, 284] on div at bounding box center [494, 298] width 51 height 28
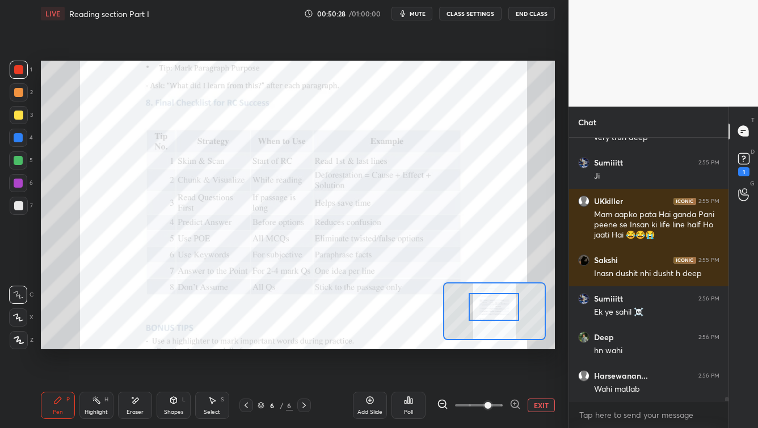
scroll to position [17824, 0]
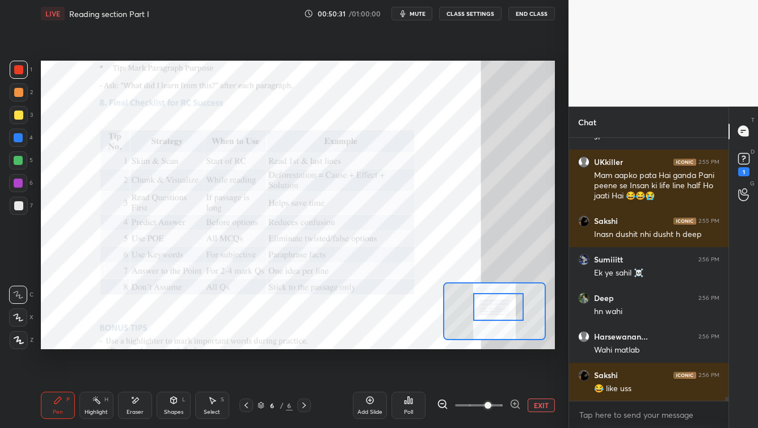
drag, startPoint x: 495, startPoint y: 307, endPoint x: 502, endPoint y: 320, distance: 14.5
click at [498, 316] on div at bounding box center [498, 307] width 51 height 28
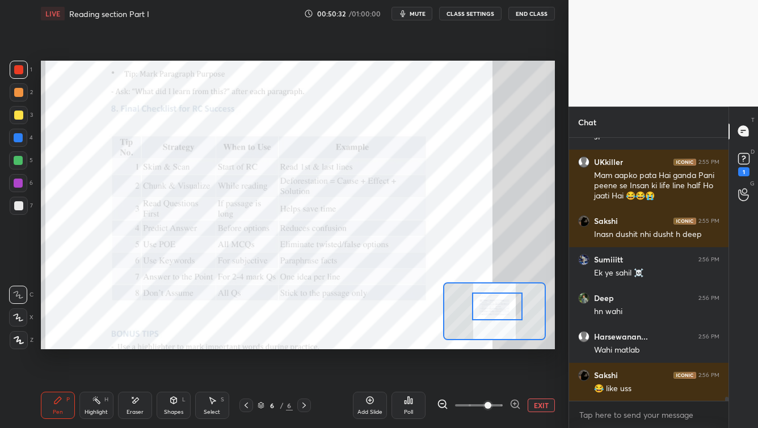
scroll to position [17862, 0]
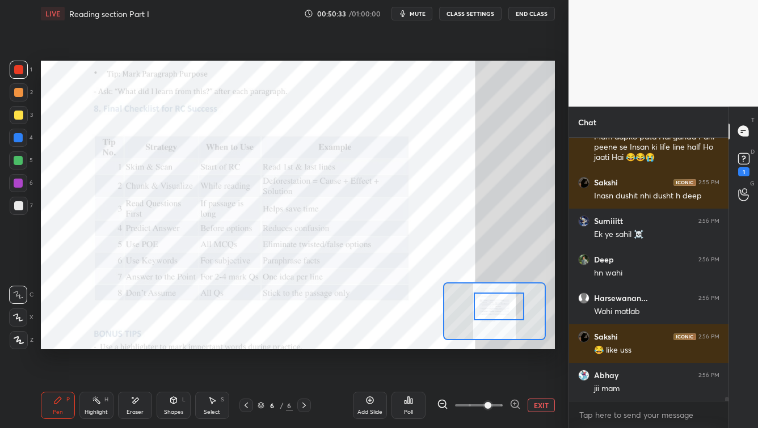
click at [501, 317] on div at bounding box center [499, 307] width 51 height 28
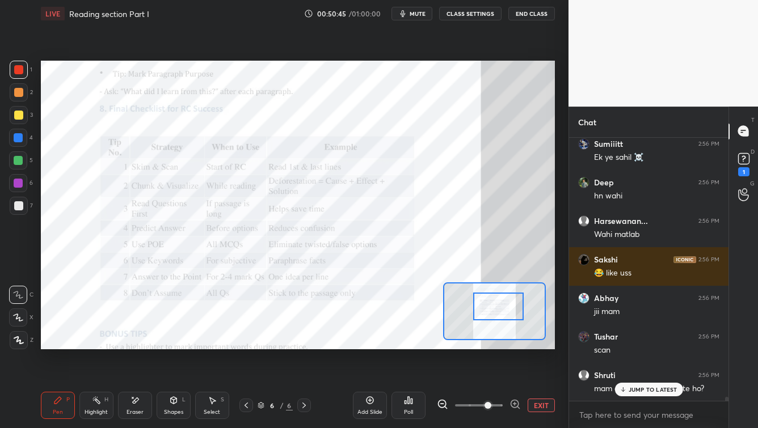
scroll to position [17978, 0]
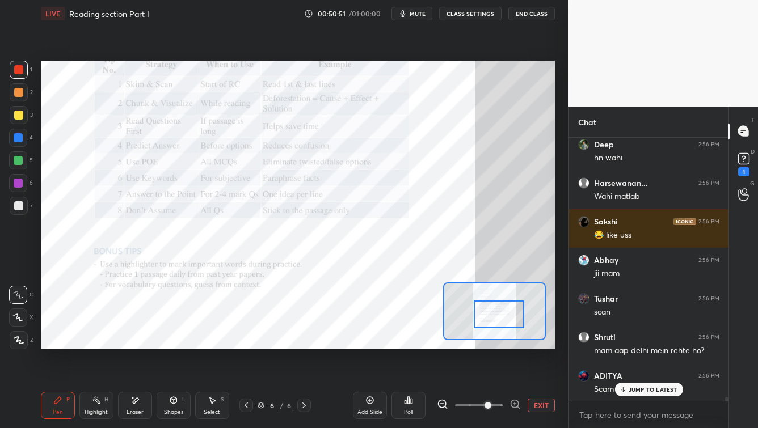
drag, startPoint x: 506, startPoint y: 310, endPoint x: 504, endPoint y: 318, distance: 8.7
click at [505, 318] on div at bounding box center [499, 315] width 51 height 28
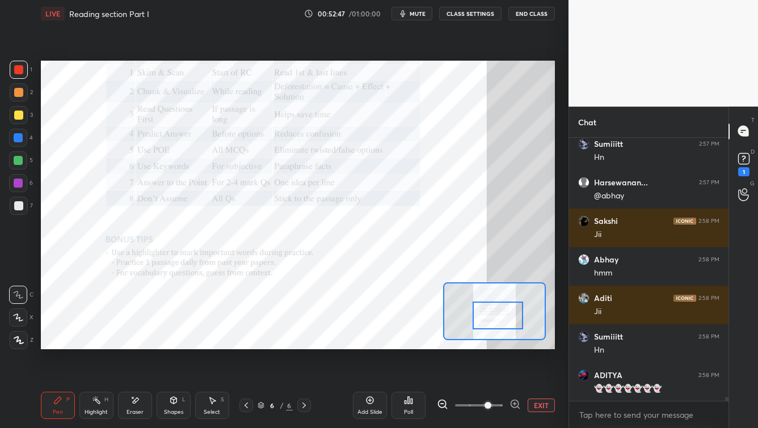
scroll to position [18557, 0]
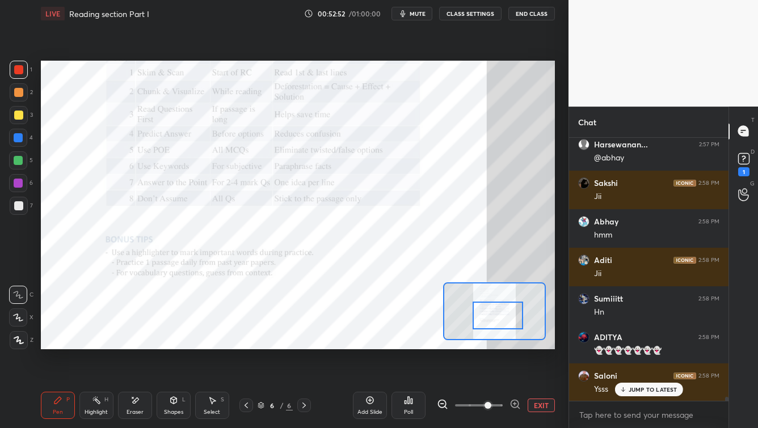
click at [261, 408] on icon at bounding box center [261, 405] width 7 height 7
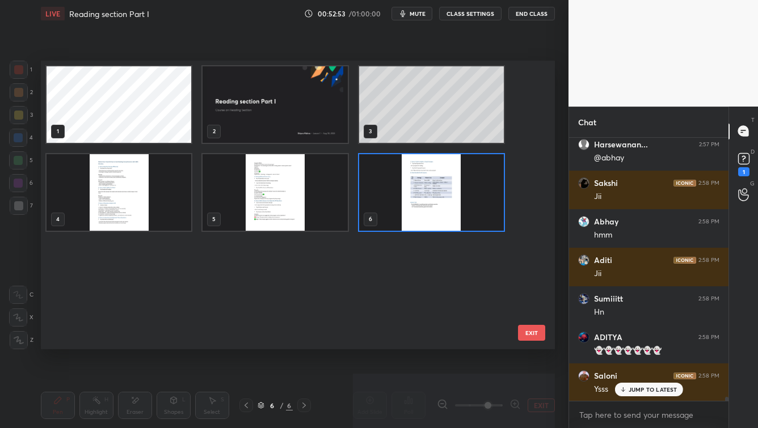
scroll to position [285, 509]
click at [273, 102] on img "grid" at bounding box center [275, 104] width 145 height 77
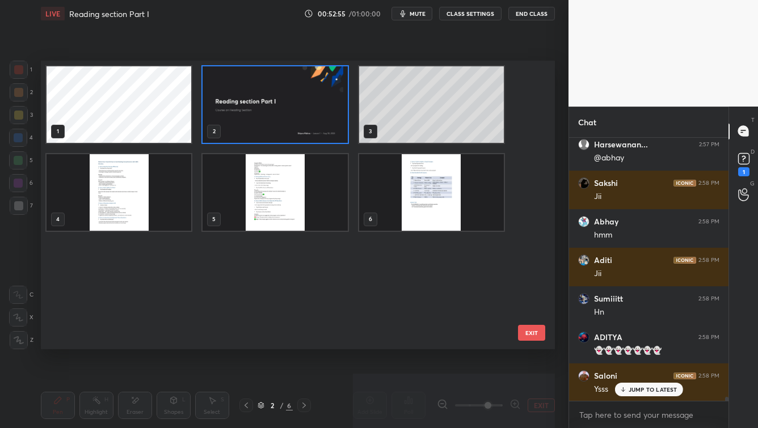
click at [273, 102] on img "grid" at bounding box center [275, 104] width 145 height 77
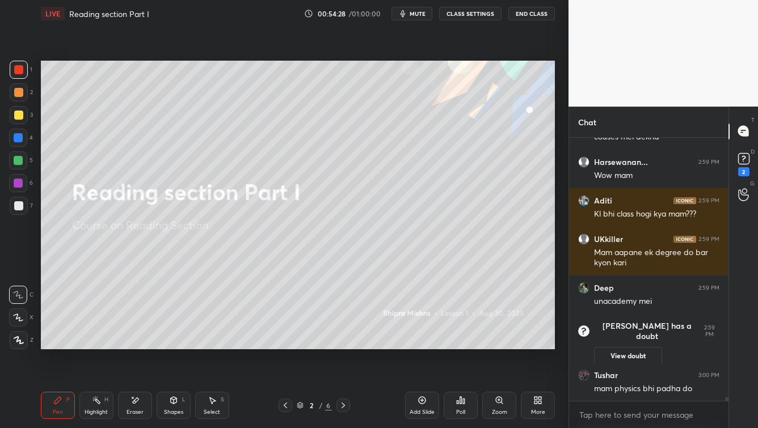
scroll to position [17744, 0]
type textarea "x"
click at [616, 419] on textarea at bounding box center [648, 415] width 141 height 18
paste textarea "https://drive.google.com/drive/folders/1HBDwbjTyZ95f0v0tuX3eM1mtBzmwzsWN?usp=sh…"
type textarea "https://drive.google.com/drive/folders/1HBDwbjTyZ95f0v0tuX3eM1mtBzmwzsWN?usp=sh…"
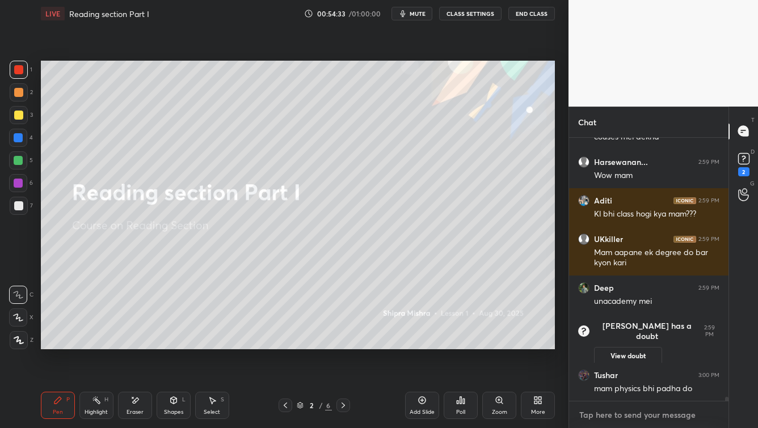
type textarea "x"
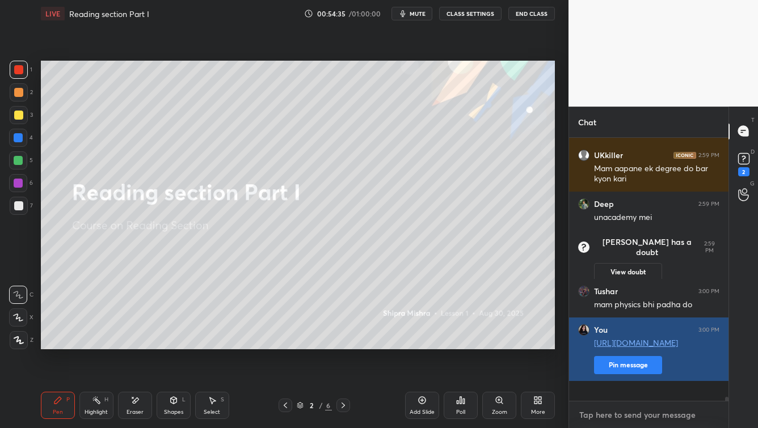
scroll to position [17866, 0]
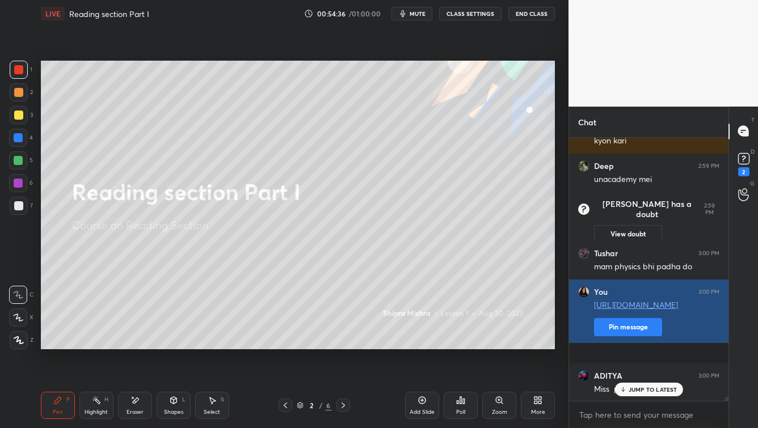
click at [632, 337] on button "Pin message" at bounding box center [628, 327] width 68 height 18
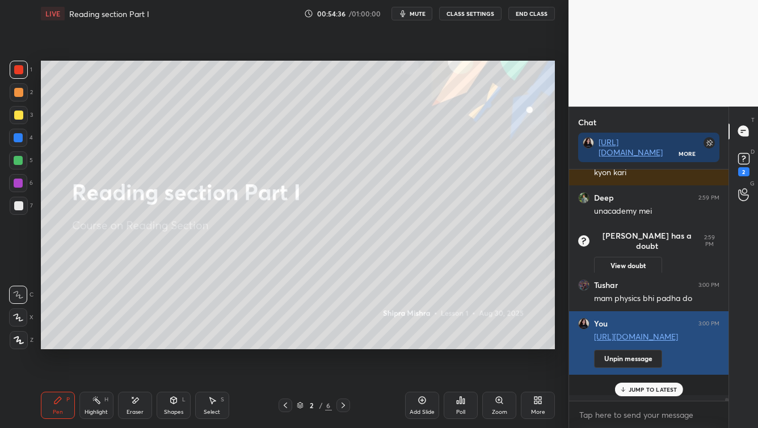
scroll to position [17947, 0]
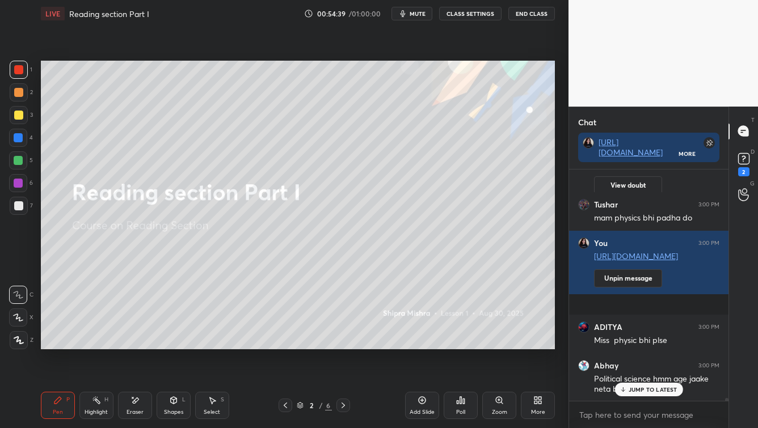
click at [656, 388] on p "JUMP TO LATEST" at bounding box center [653, 390] width 49 height 7
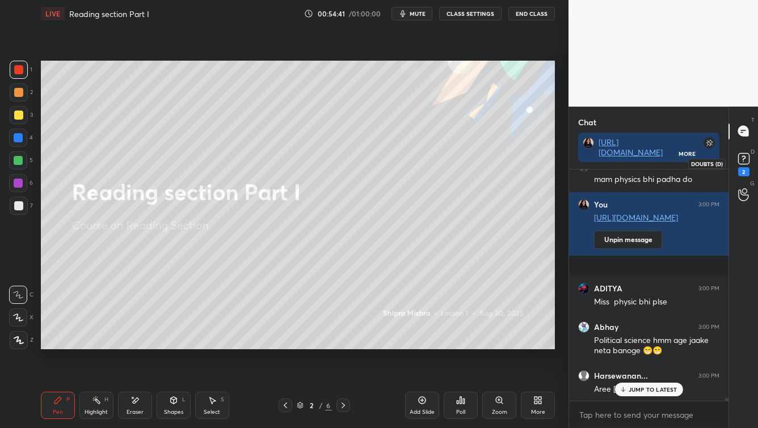
click at [745, 157] on icon at bounding box center [744, 158] width 4 height 5
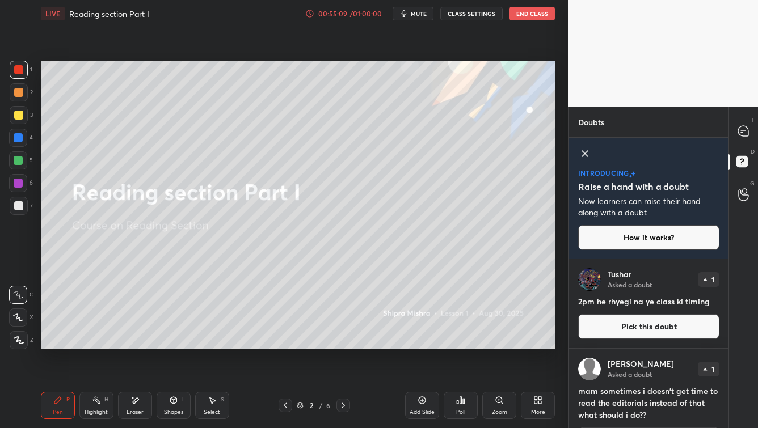
scroll to position [148, 0]
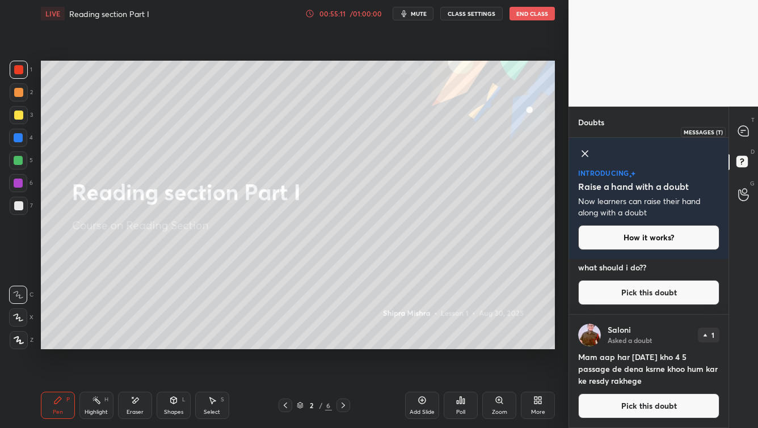
click at [741, 137] on div at bounding box center [744, 131] width 23 height 20
type textarea "x"
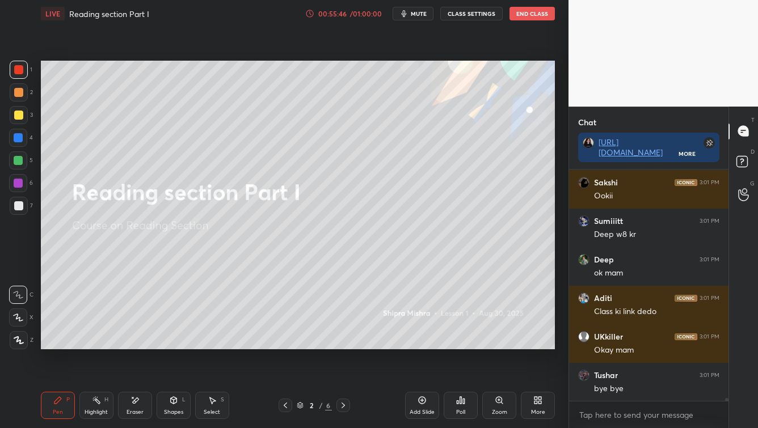
scroll to position [19238, 0]
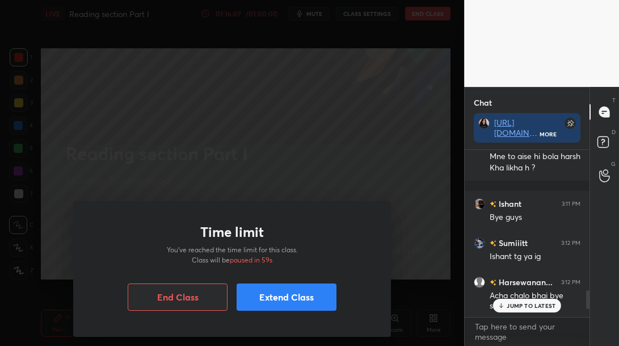
click at [201, 291] on button "End Class" at bounding box center [178, 296] width 100 height 27
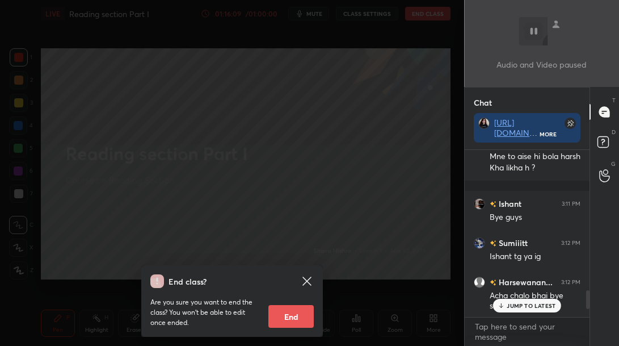
click at [297, 314] on button "End" at bounding box center [290, 316] width 45 height 23
type textarea "x"
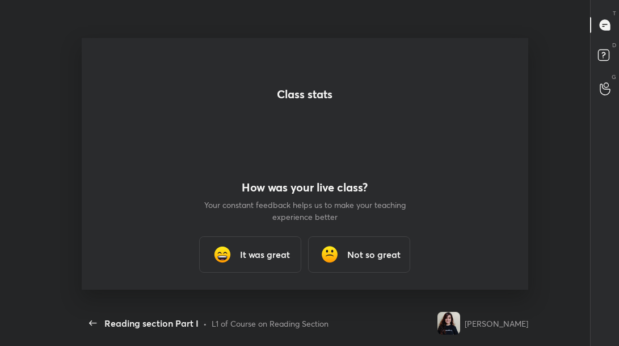
scroll to position [273, 499]
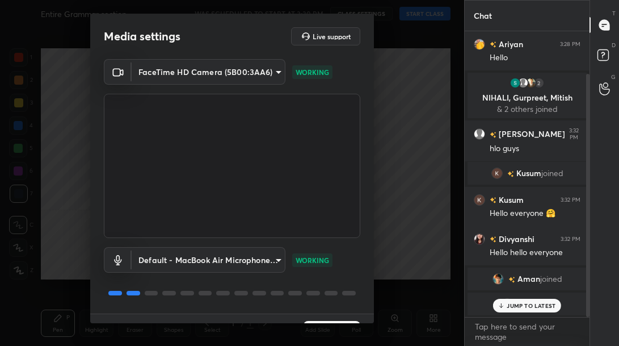
scroll to position [26, 0]
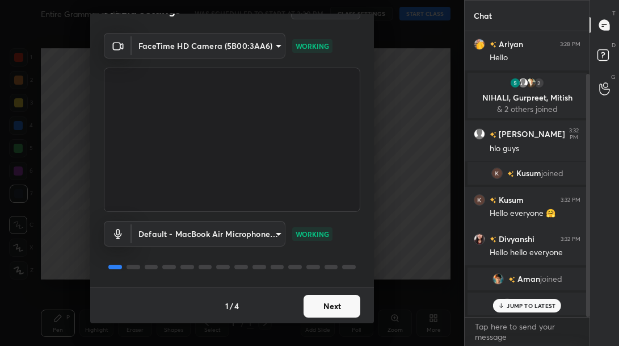
click at [325, 305] on button "Next" at bounding box center [332, 306] width 57 height 23
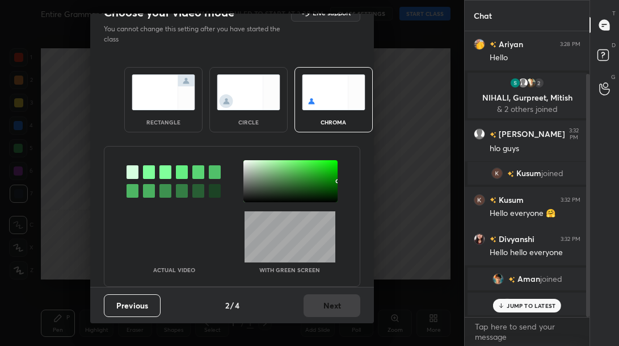
scroll to position [0, 0]
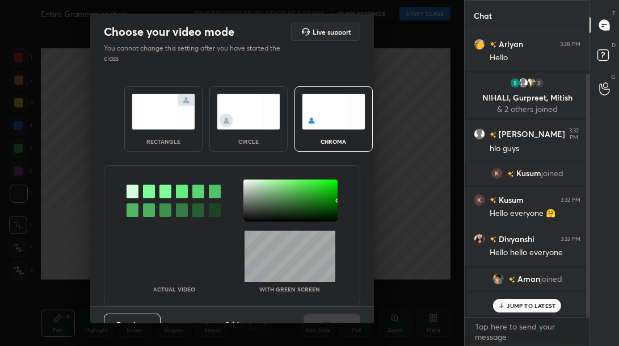
click at [152, 133] on div "rectangle" at bounding box center [163, 118] width 78 height 65
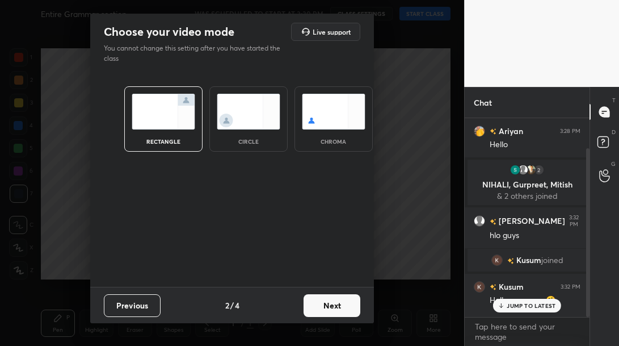
click at [327, 308] on button "Next" at bounding box center [332, 305] width 57 height 23
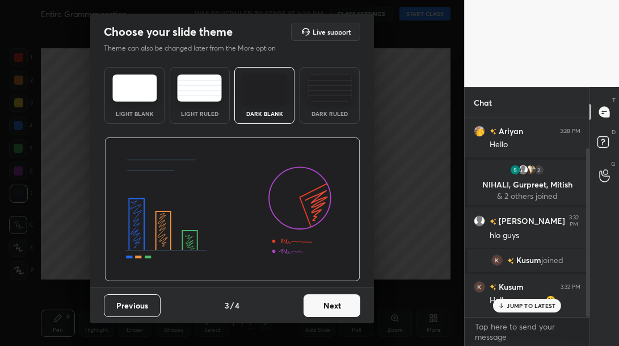
click at [349, 311] on button "Next" at bounding box center [332, 305] width 57 height 23
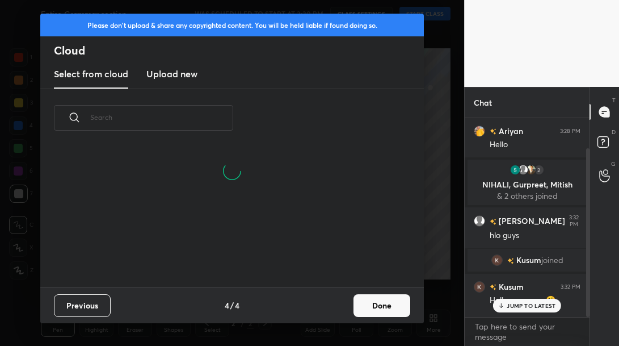
click at [371, 311] on button "Done" at bounding box center [382, 305] width 57 height 23
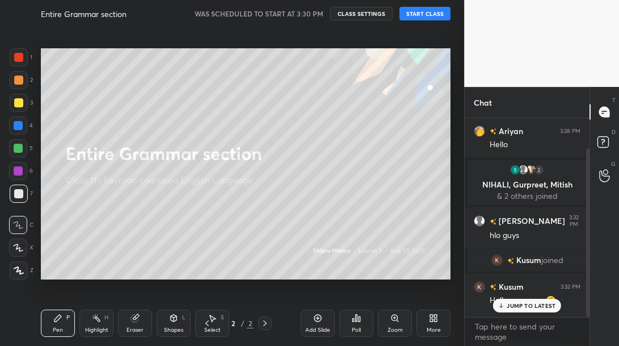
click at [418, 15] on button "START CLASS" at bounding box center [425, 14] width 51 height 14
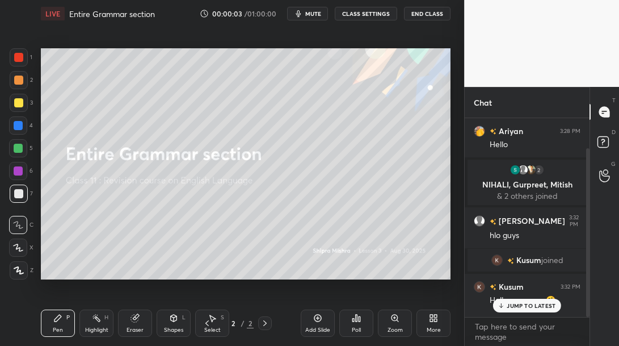
scroll to position [162, 0]
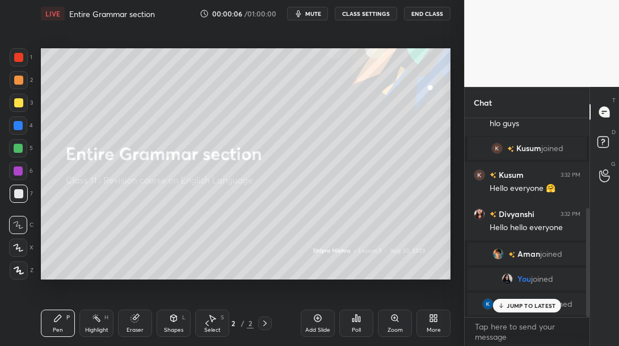
click at [516, 300] on div "JUMP TO LATEST" at bounding box center [527, 306] width 68 height 14
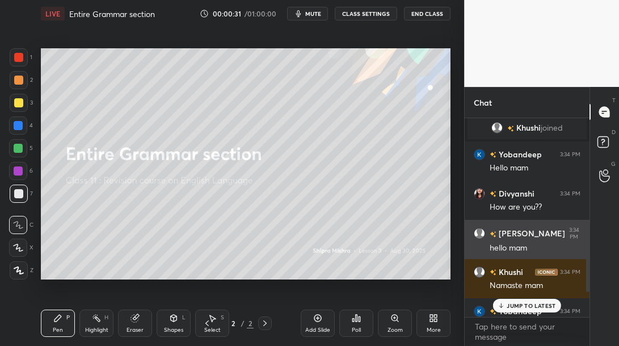
scroll to position [367, 0]
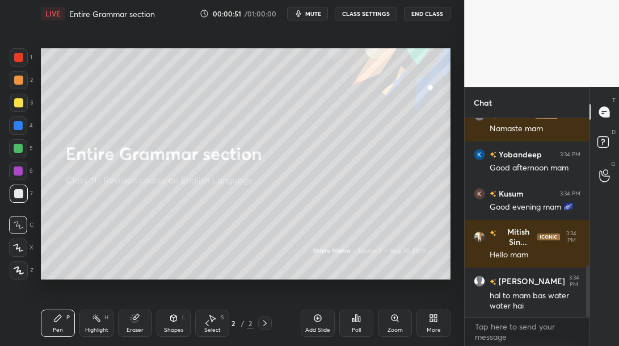
click at [432, 336] on div "More" at bounding box center [434, 322] width 34 height 27
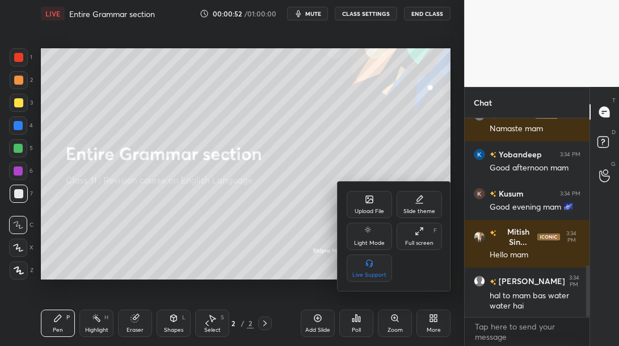
click at [373, 212] on div "Upload File" at bounding box center [370, 211] width 30 height 6
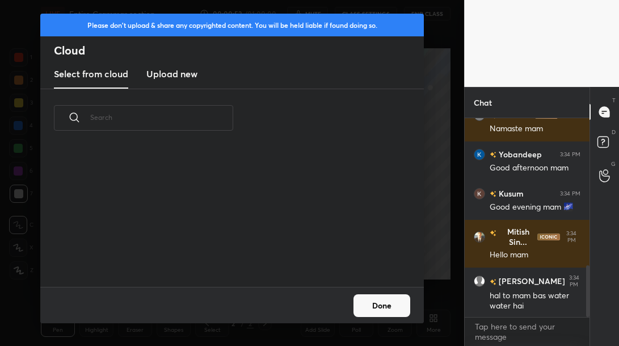
scroll to position [140, 364]
click at [183, 78] on h3 "Upload new" at bounding box center [171, 74] width 51 height 14
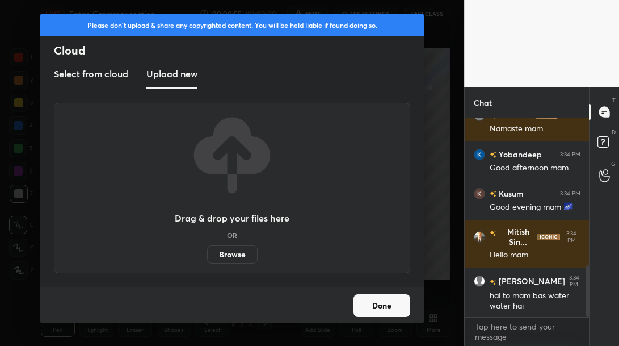
click at [237, 259] on label "Browse" at bounding box center [232, 254] width 51 height 18
click at [207, 259] on input "Browse" at bounding box center [207, 254] width 0 height 18
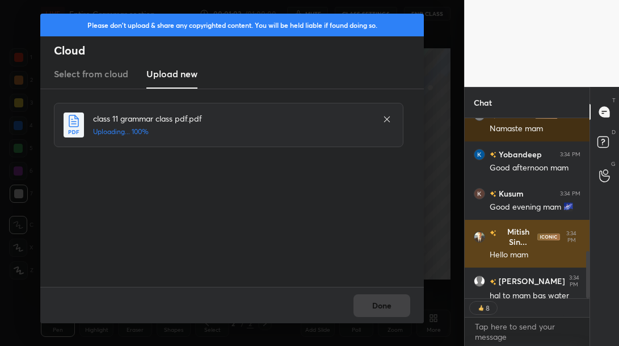
scroll to position [579, 0]
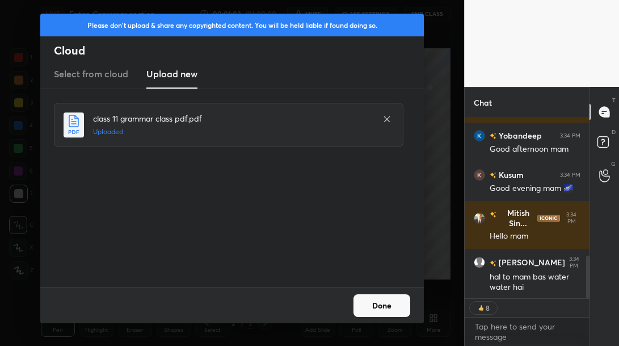
click at [403, 304] on button "Done" at bounding box center [382, 305] width 57 height 23
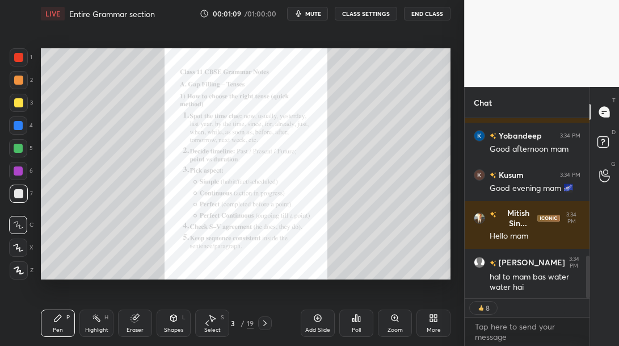
click at [397, 321] on icon at bounding box center [394, 317] width 9 height 9
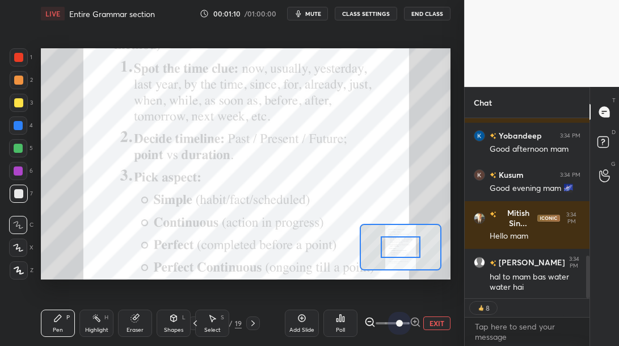
click at [397, 321] on span at bounding box center [399, 323] width 7 height 7
click at [403, 322] on span at bounding box center [399, 323] width 7 height 7
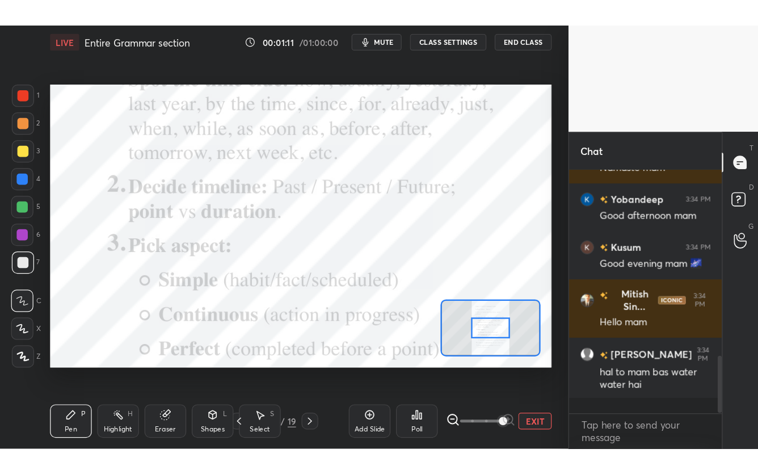
scroll to position [561, 0]
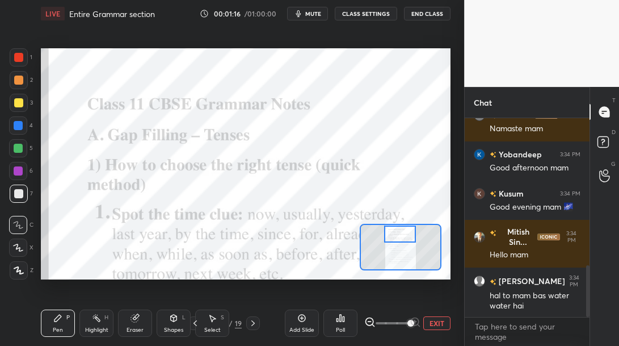
drag, startPoint x: 409, startPoint y: 247, endPoint x: 410, endPoint y: 237, distance: 10.8
click at [408, 235] on div at bounding box center [400, 234] width 32 height 18
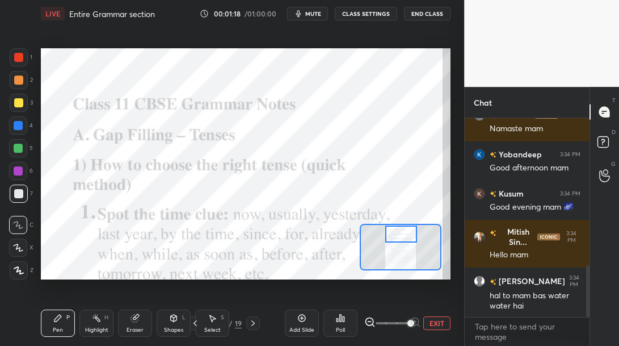
drag, startPoint x: 408, startPoint y: 236, endPoint x: 415, endPoint y: 233, distance: 7.6
click at [408, 234] on div at bounding box center [401, 234] width 32 height 18
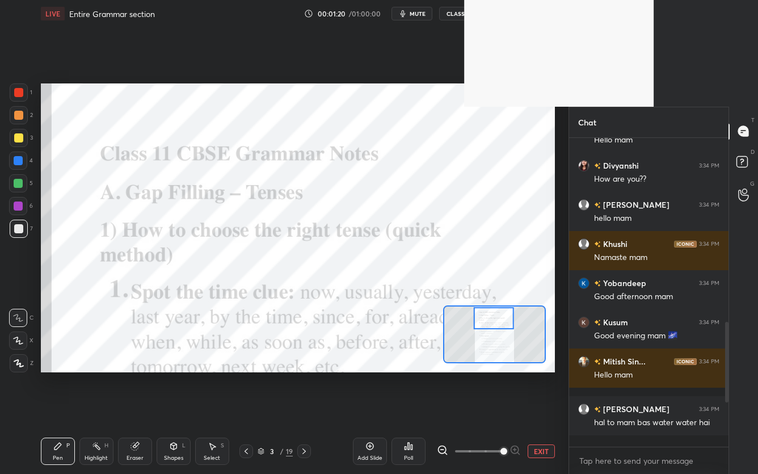
scroll to position [305, 156]
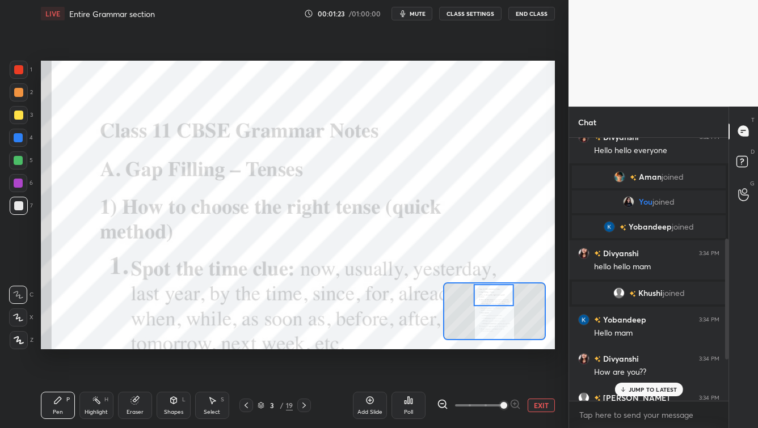
click at [619, 345] on p "JUMP TO LATEST" at bounding box center [653, 390] width 49 height 7
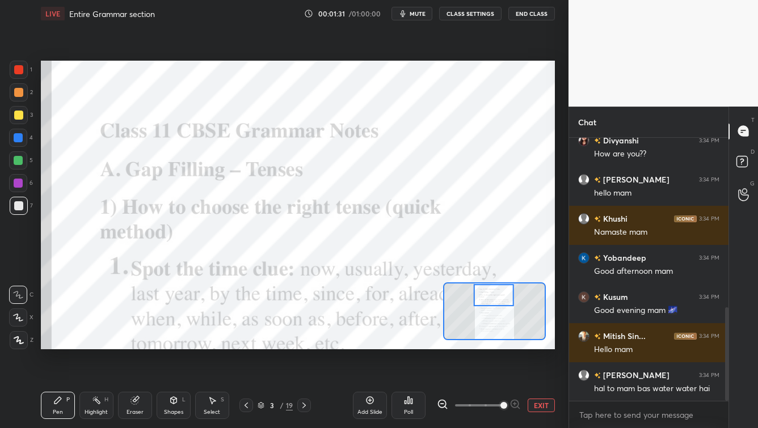
drag, startPoint x: 19, startPoint y: 71, endPoint x: 22, endPoint y: 87, distance: 16.1
click at [19, 72] on div at bounding box center [18, 69] width 9 height 9
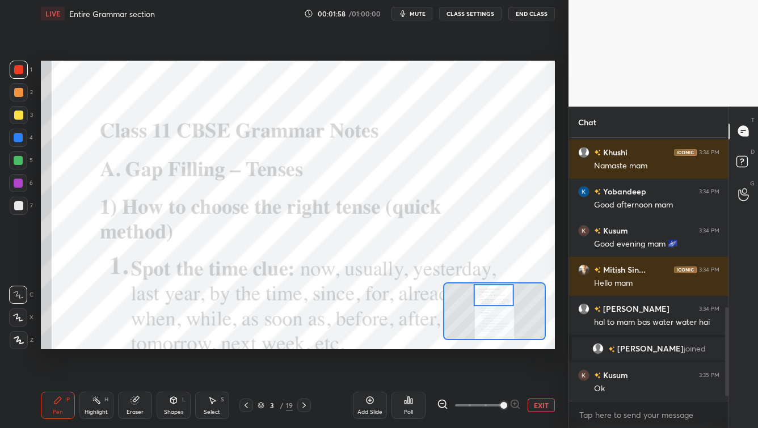
scroll to position [517, 0]
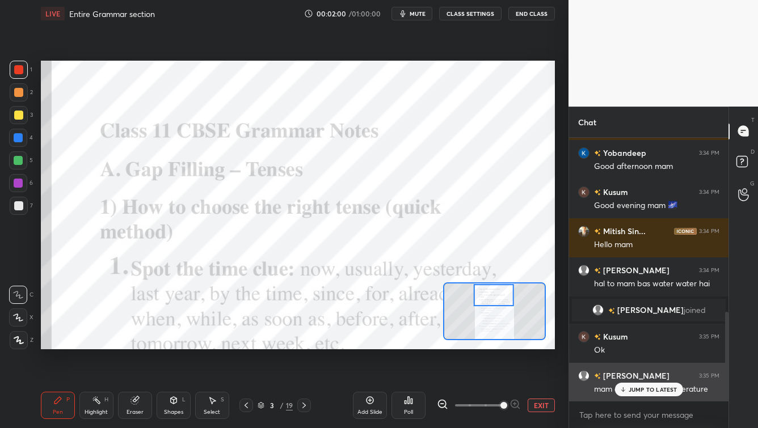
drag, startPoint x: 638, startPoint y: 386, endPoint x: 619, endPoint y: 384, distance: 19.4
click at [619, 345] on div "JUMP TO LATEST" at bounding box center [649, 390] width 68 height 14
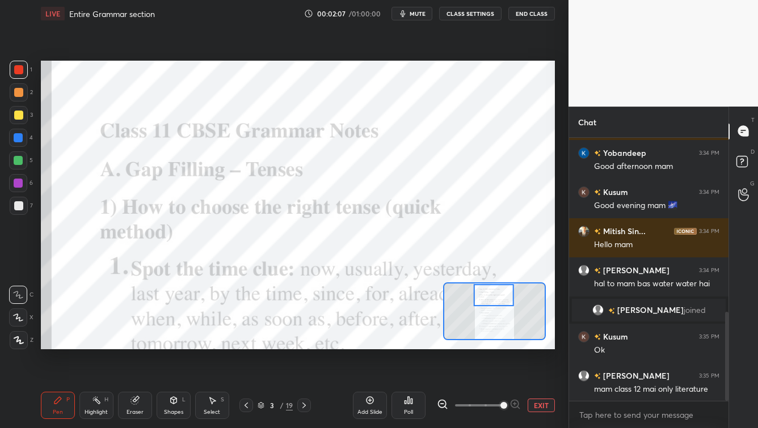
click at [135, 345] on div "Eraser" at bounding box center [135, 405] width 34 height 27
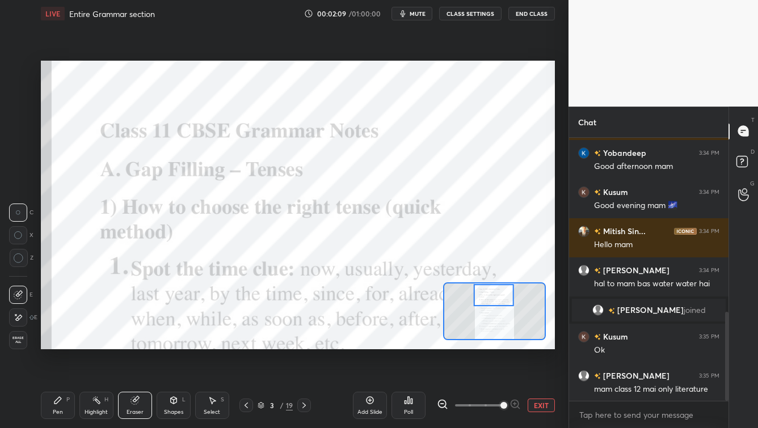
drag, startPoint x: 21, startPoint y: 310, endPoint x: 27, endPoint y: 279, distance: 31.8
click at [21, 310] on div at bounding box center [18, 318] width 18 height 18
drag, startPoint x: 67, startPoint y: 398, endPoint x: 61, endPoint y: 406, distance: 10.2
click at [67, 345] on div "P" at bounding box center [67, 400] width 3 height 6
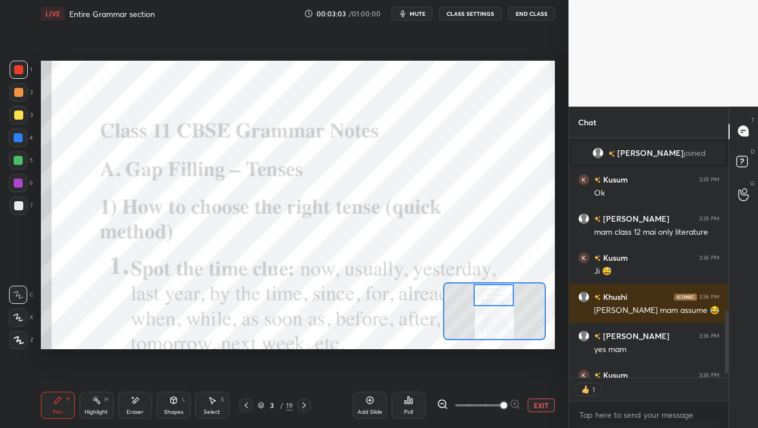
scroll to position [4, 3]
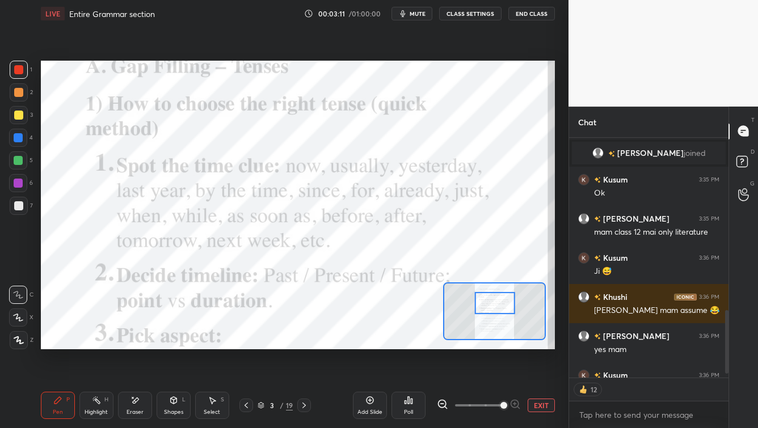
drag, startPoint x: 503, startPoint y: 299, endPoint x: 501, endPoint y: 306, distance: 7.7
click at [504, 306] on div at bounding box center [495, 303] width 40 height 22
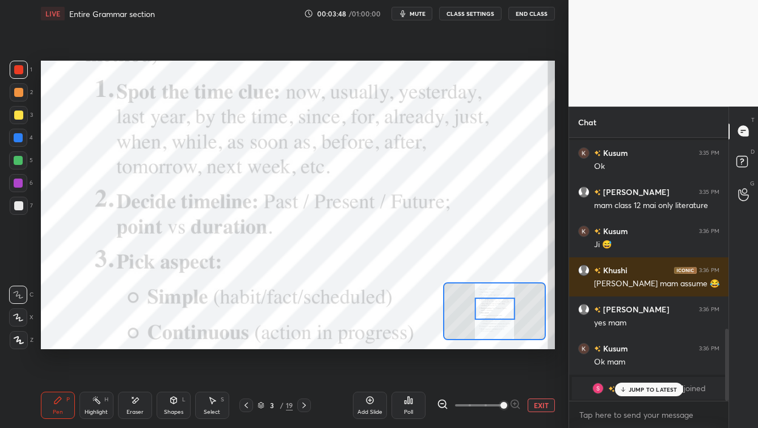
drag, startPoint x: 499, startPoint y: 306, endPoint x: 497, endPoint y: 313, distance: 6.5
click at [498, 312] on div at bounding box center [495, 309] width 40 height 22
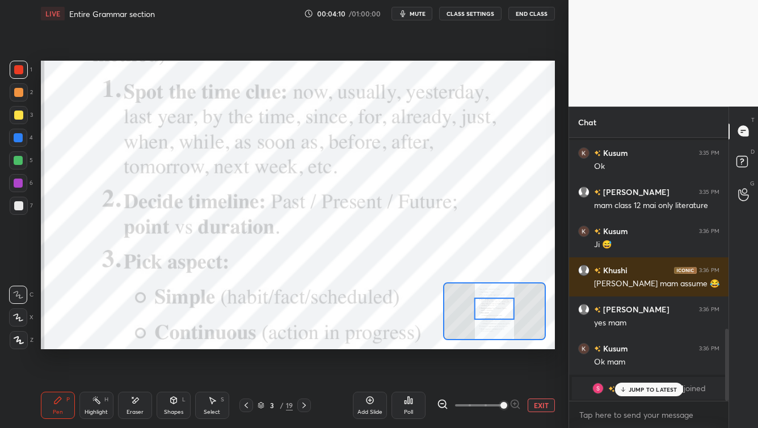
scroll to position [724, 0]
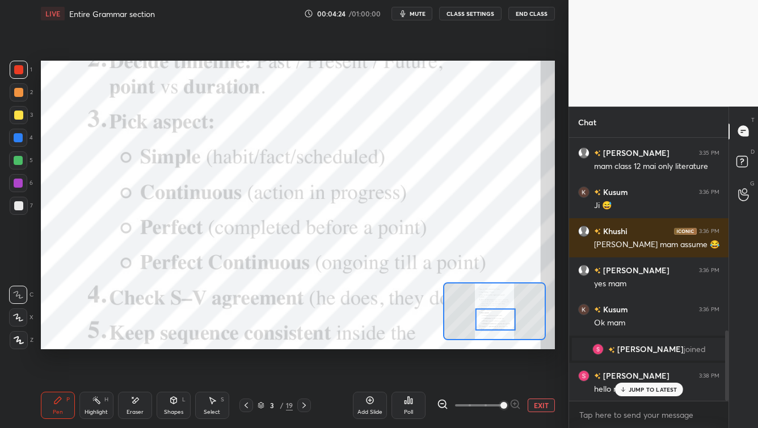
drag, startPoint x: 495, startPoint y: 310, endPoint x: 499, endPoint y: 322, distance: 12.2
click at [495, 320] on div at bounding box center [496, 320] width 40 height 22
click at [527, 15] on button "End Class" at bounding box center [532, 14] width 47 height 14
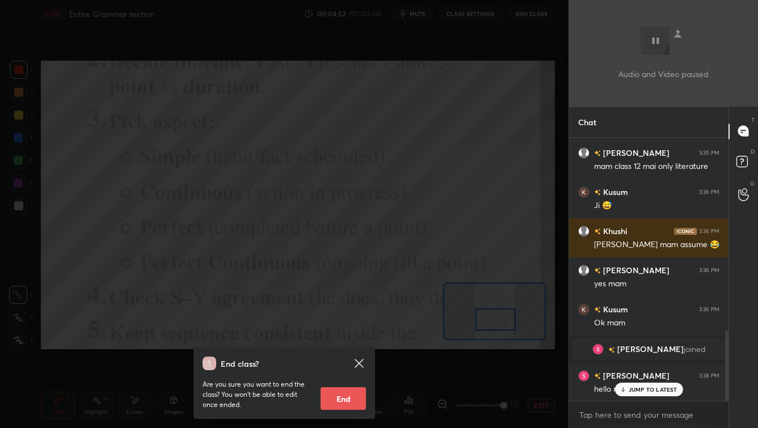
drag, startPoint x: 358, startPoint y: 367, endPoint x: 368, endPoint y: 383, distance: 18.6
click at [357, 345] on icon at bounding box center [359, 364] width 14 height 14
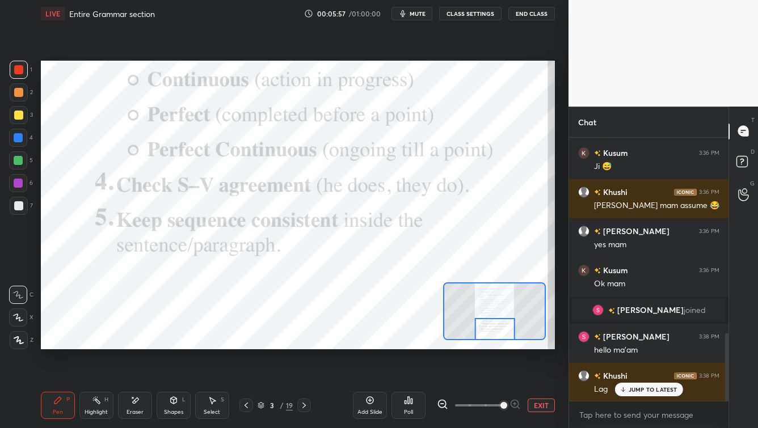
drag, startPoint x: 495, startPoint y: 324, endPoint x: 491, endPoint y: 341, distance: 17.4
click at [493, 334] on div at bounding box center [495, 329] width 40 height 22
click at [304, 345] on icon at bounding box center [304, 405] width 9 height 9
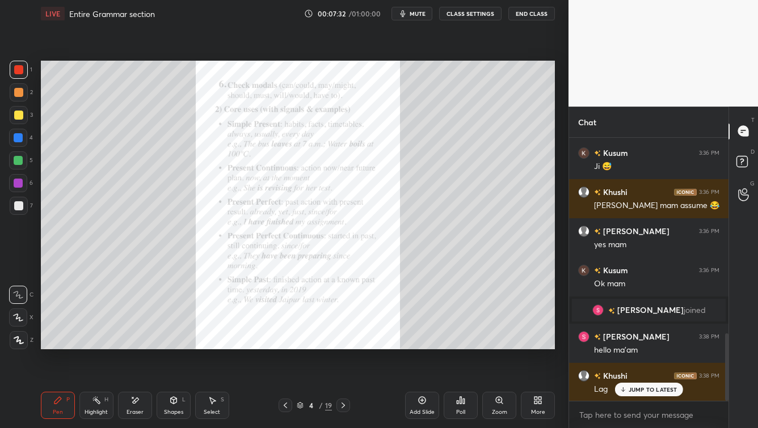
click at [491, 345] on div "Zoom" at bounding box center [499, 405] width 34 height 27
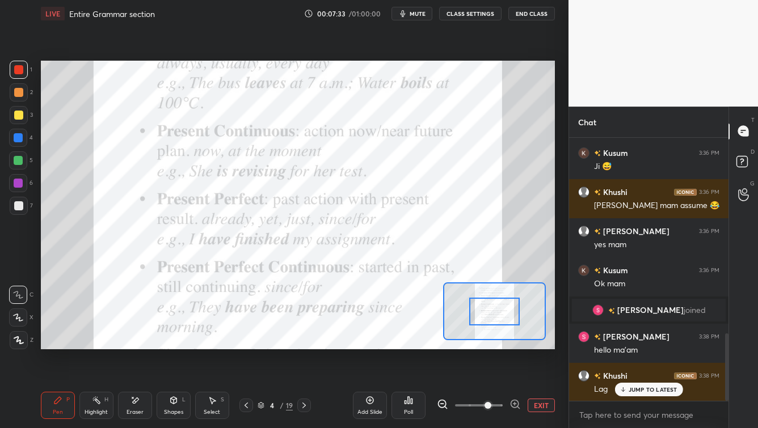
click at [489, 345] on span at bounding box center [479, 405] width 48 height 17
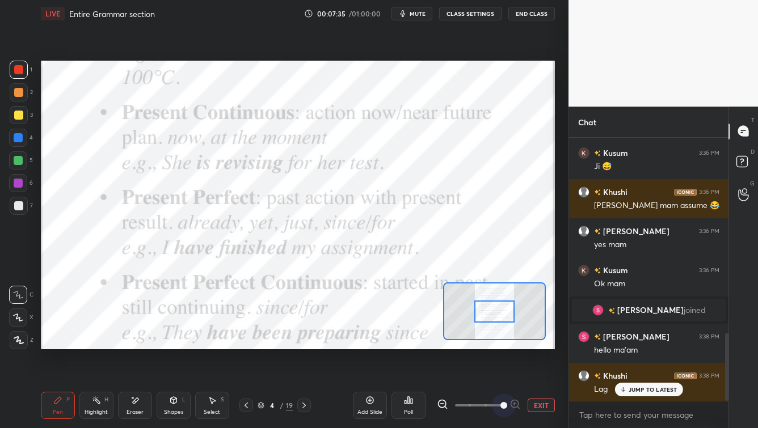
drag, startPoint x: 499, startPoint y: 404, endPoint x: 503, endPoint y: 360, distance: 43.9
click at [501, 345] on span at bounding box center [504, 405] width 7 height 7
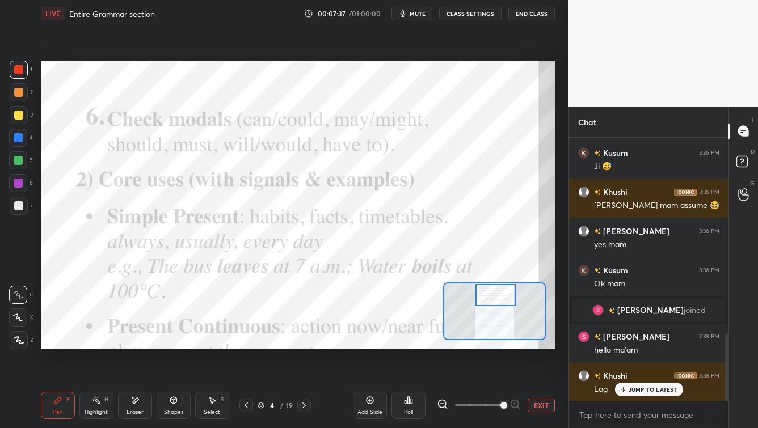
drag, startPoint x: 505, startPoint y: 317, endPoint x: 505, endPoint y: 305, distance: 11.4
click at [505, 300] on div at bounding box center [496, 295] width 40 height 22
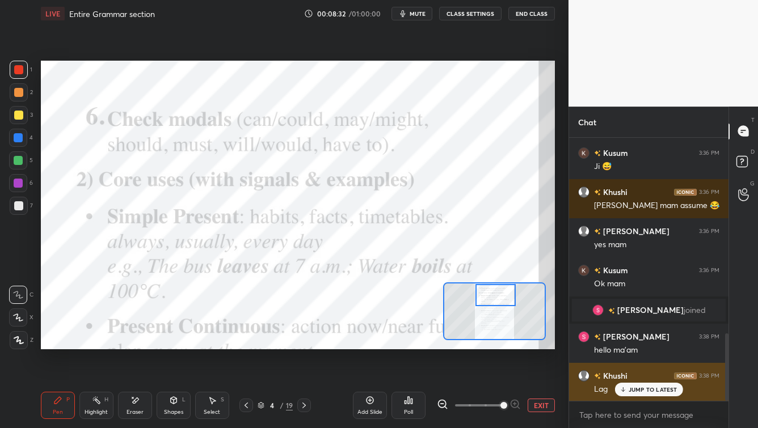
click at [619, 345] on p "JUMP TO LATEST" at bounding box center [653, 390] width 49 height 7
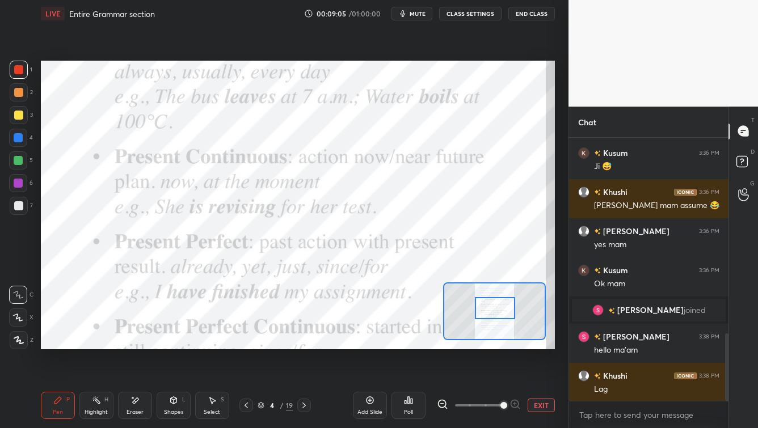
drag, startPoint x: 500, startPoint y: 300, endPoint x: 499, endPoint y: 310, distance: 10.8
click at [499, 310] on div at bounding box center [495, 308] width 40 height 22
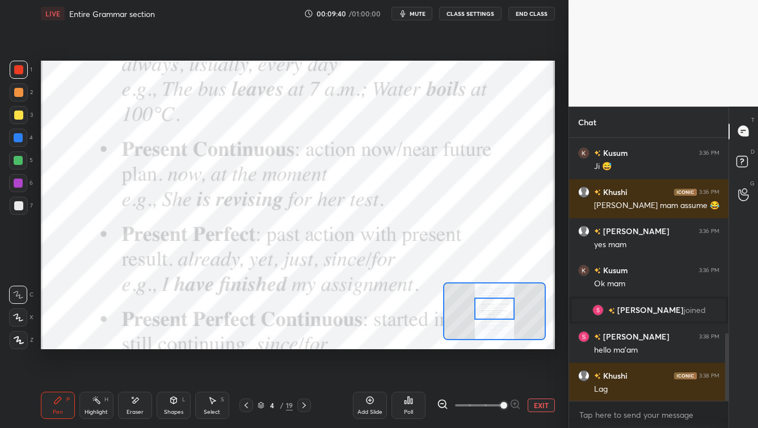
scroll to position [813, 0]
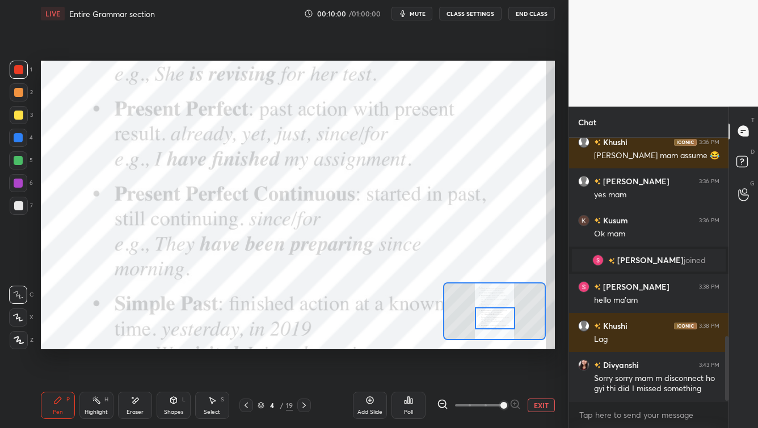
drag, startPoint x: 500, startPoint y: 310, endPoint x: 500, endPoint y: 319, distance: 9.1
click at [499, 318] on div at bounding box center [495, 319] width 40 height 22
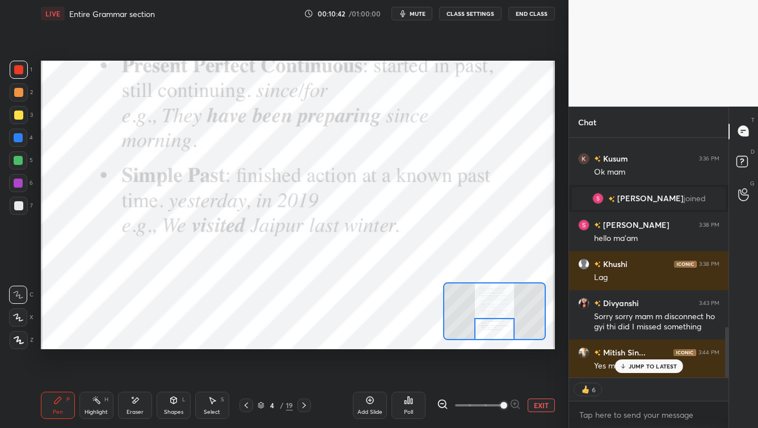
scroll to position [902, 0]
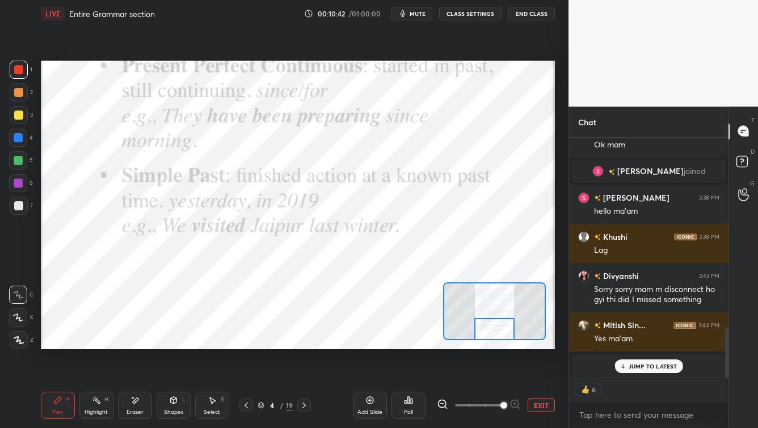
drag, startPoint x: 493, startPoint y: 322, endPoint x: 492, endPoint y: 331, distance: 9.2
click at [493, 331] on div at bounding box center [494, 329] width 40 height 22
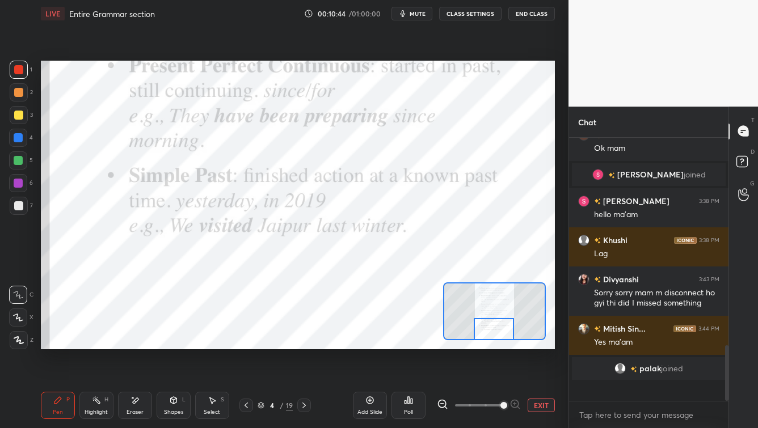
scroll to position [880, 0]
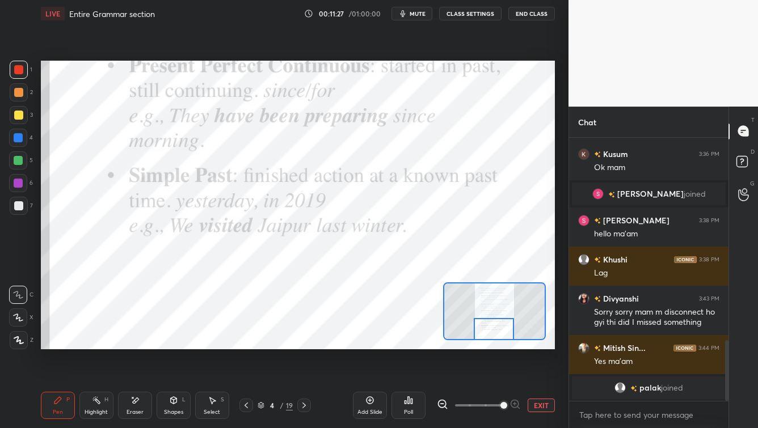
drag, startPoint x: 304, startPoint y: 407, endPoint x: 325, endPoint y: 409, distance: 20.5
click at [304, 345] on icon at bounding box center [304, 405] width 9 height 9
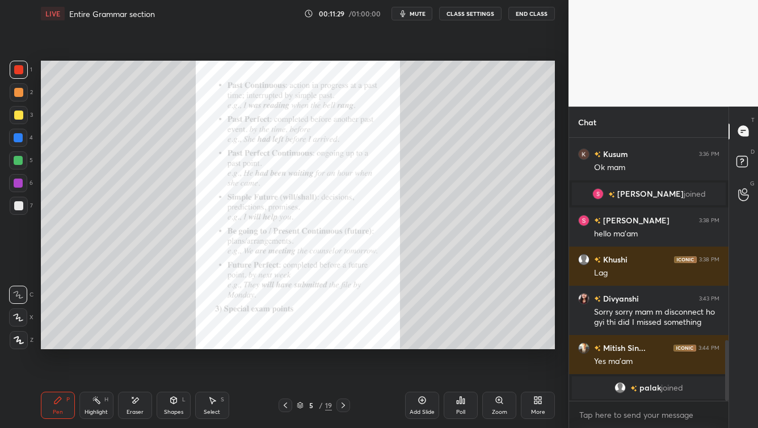
click at [502, 345] on div "Zoom" at bounding box center [499, 405] width 34 height 27
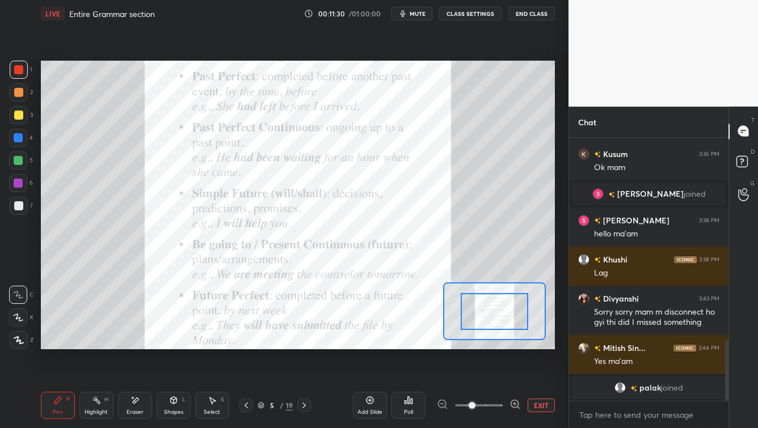
click at [493, 345] on span at bounding box center [479, 405] width 48 height 17
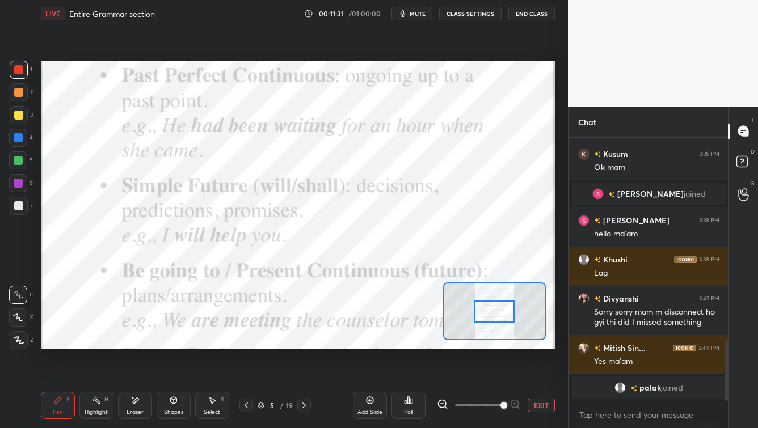
click at [501, 345] on span at bounding box center [504, 405] width 7 height 7
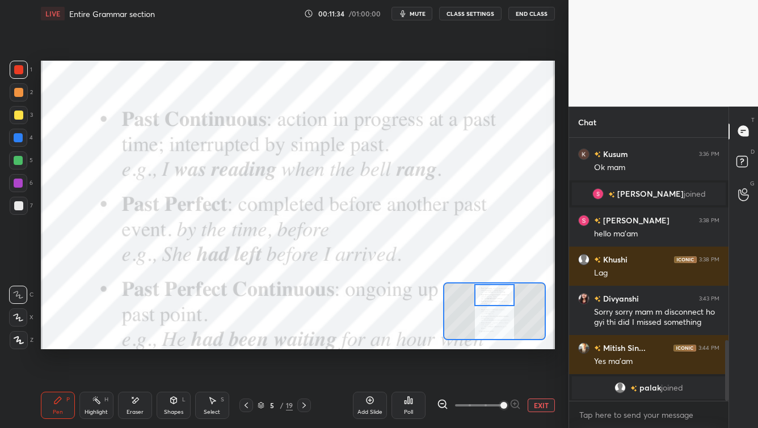
drag, startPoint x: 502, startPoint y: 308, endPoint x: 502, endPoint y: 294, distance: 13.6
click at [502, 292] on div at bounding box center [494, 295] width 40 height 22
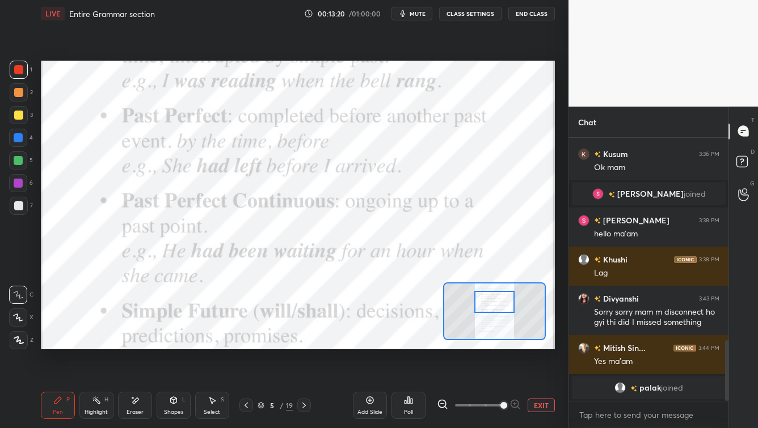
click at [492, 307] on div at bounding box center [494, 302] width 40 height 22
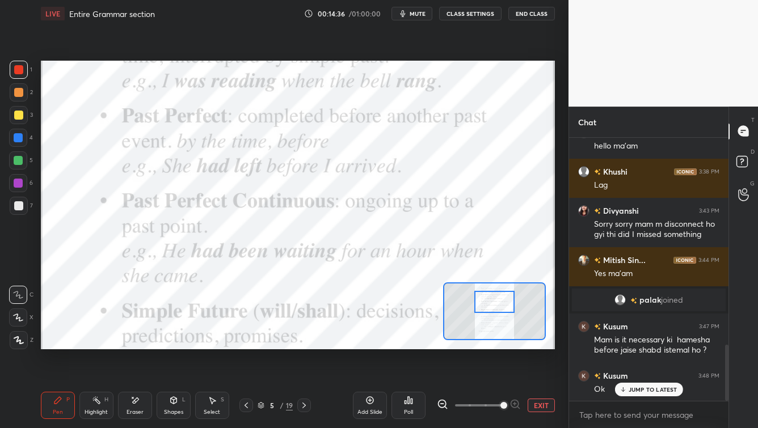
scroll to position [1007, 0]
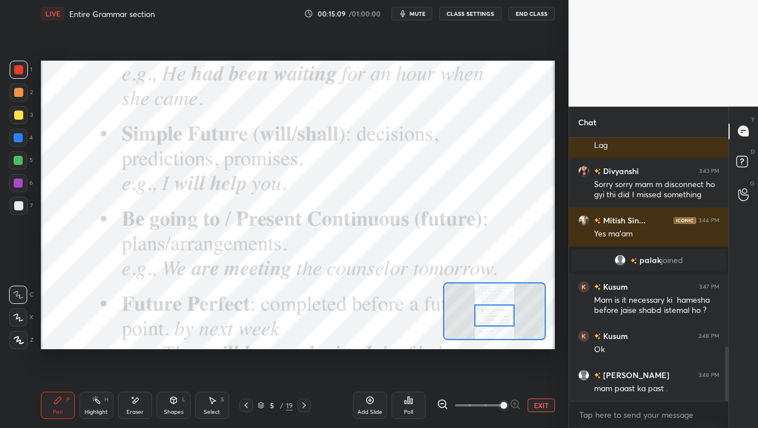
drag, startPoint x: 495, startPoint y: 299, endPoint x: 494, endPoint y: 312, distance: 13.1
click at [495, 313] on div at bounding box center [494, 316] width 40 height 22
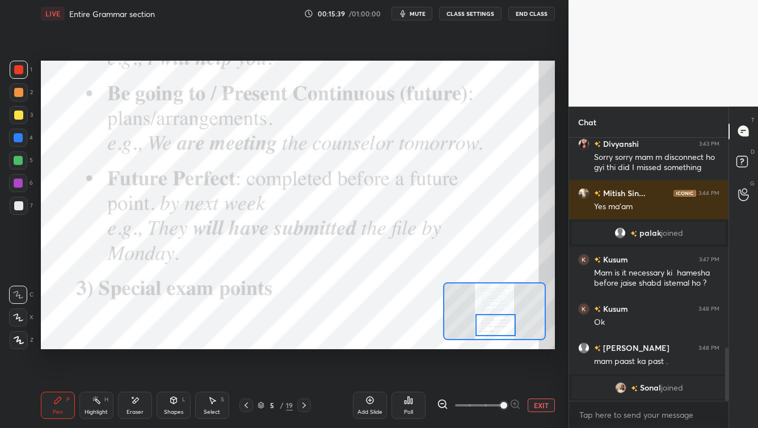
drag, startPoint x: 499, startPoint y: 316, endPoint x: 500, endPoint y: 325, distance: 9.1
click at [499, 324] on div at bounding box center [496, 325] width 40 height 22
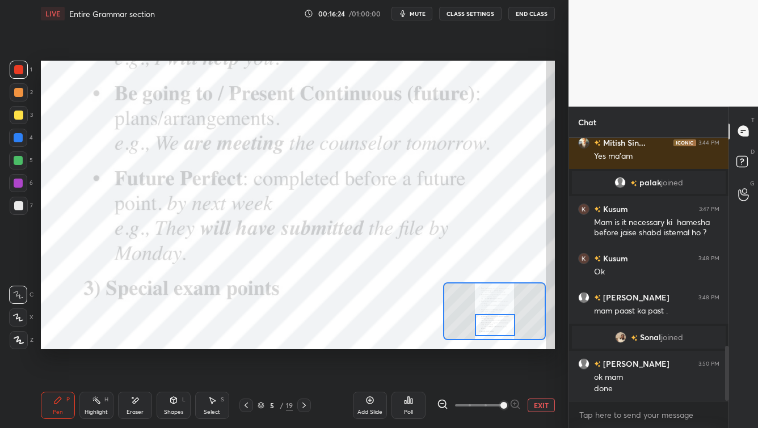
scroll to position [1053, 0]
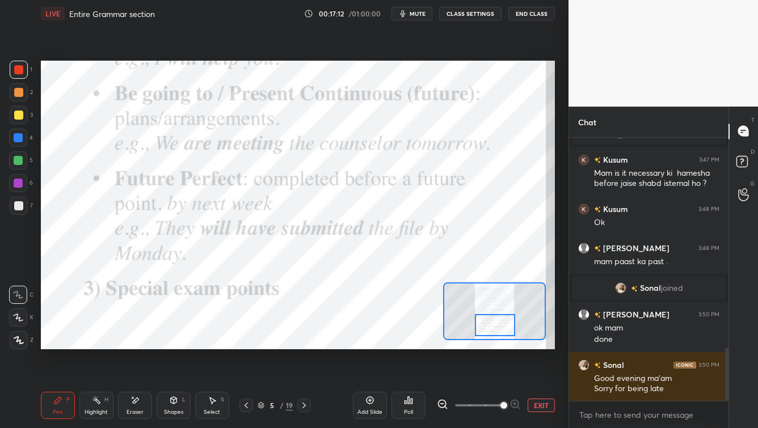
drag, startPoint x: 304, startPoint y: 408, endPoint x: 316, endPoint y: 406, distance: 11.6
click at [303, 345] on icon at bounding box center [304, 405] width 9 height 9
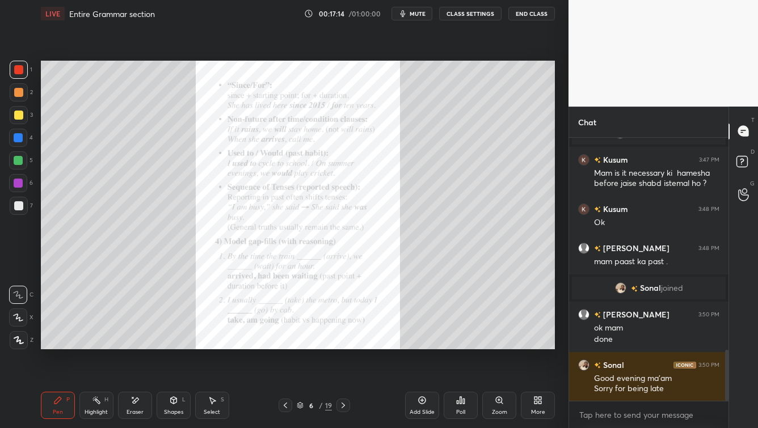
scroll to position [1092, 0]
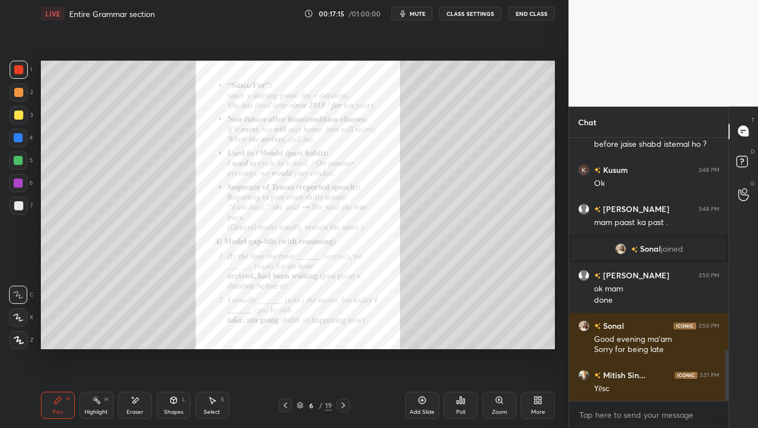
click at [497, 345] on div "Zoom" at bounding box center [499, 413] width 15 height 6
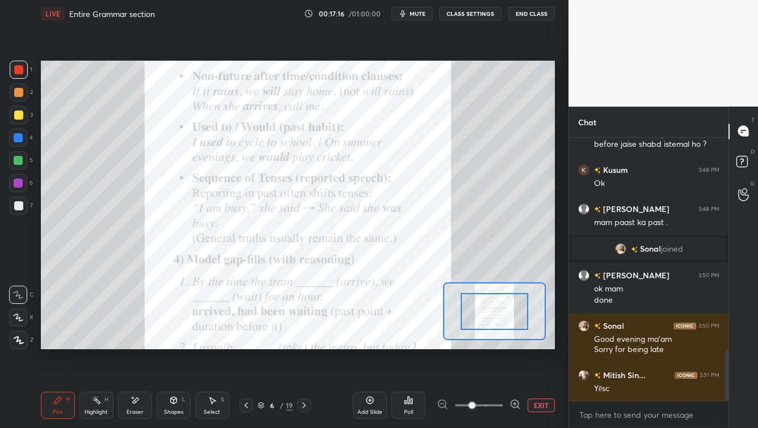
click at [489, 345] on span at bounding box center [479, 405] width 48 height 17
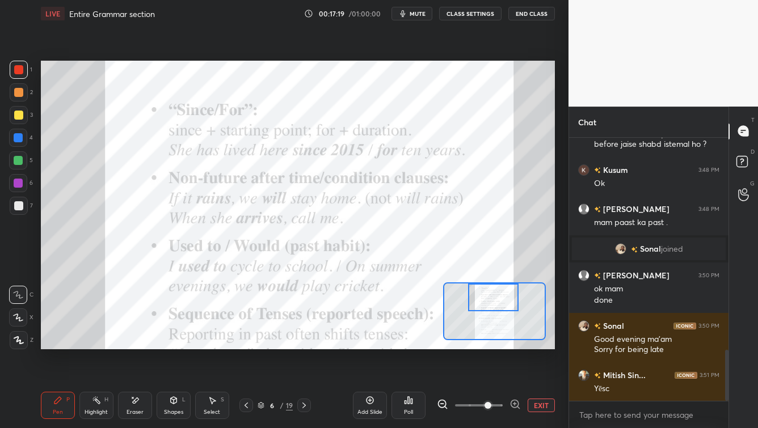
drag, startPoint x: 486, startPoint y: 318, endPoint x: 488, endPoint y: 309, distance: 9.8
click at [485, 300] on div at bounding box center [493, 298] width 51 height 28
drag, startPoint x: 489, startPoint y: 405, endPoint x: 498, endPoint y: 405, distance: 9.1
click at [491, 345] on span at bounding box center [488, 405] width 7 height 7
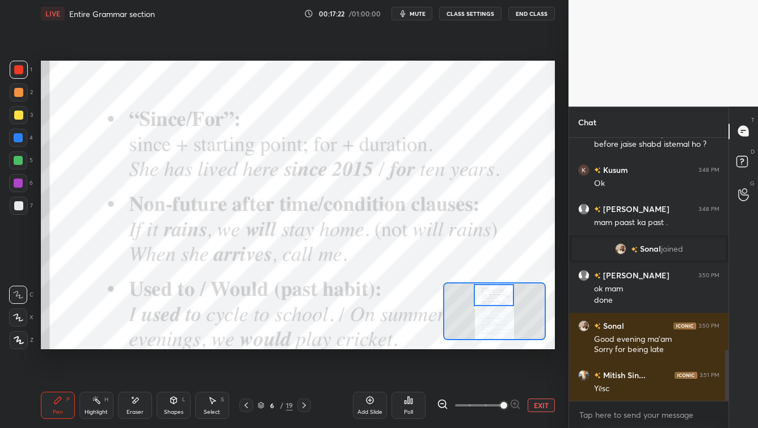
click at [493, 289] on div at bounding box center [494, 295] width 40 height 22
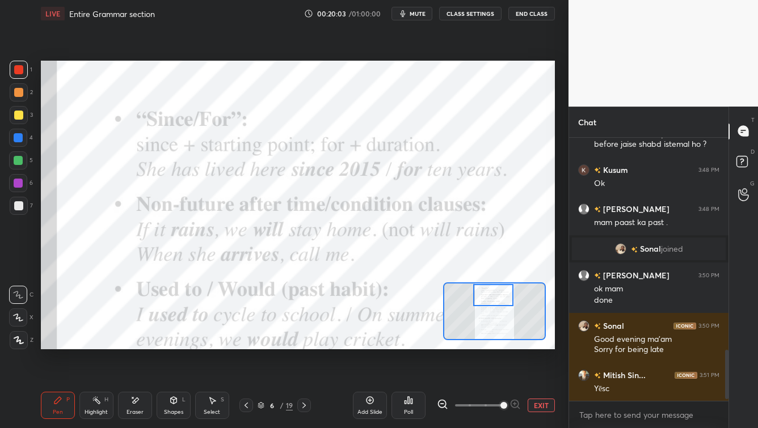
scroll to position [1131, 0]
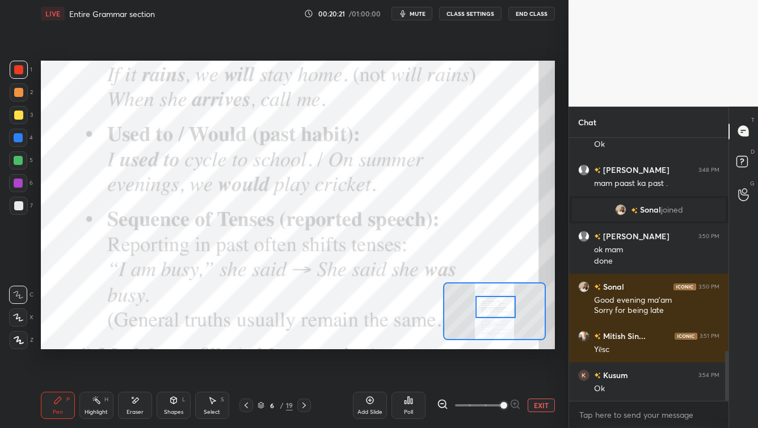
drag, startPoint x: 498, startPoint y: 298, endPoint x: 501, endPoint y: 310, distance: 12.3
click at [499, 310] on div at bounding box center [496, 307] width 40 height 22
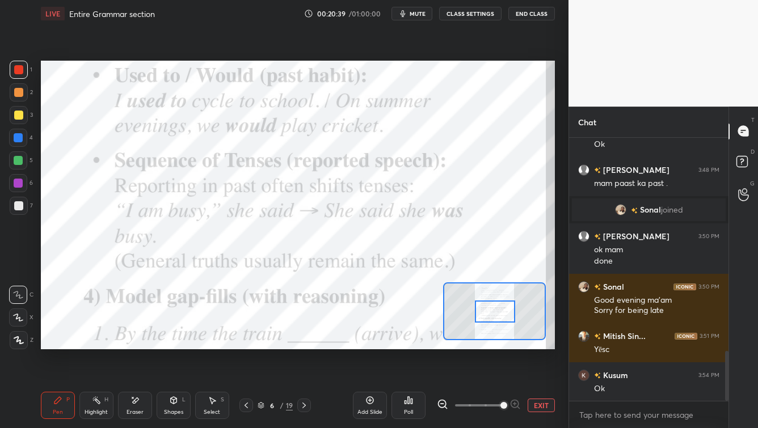
scroll to position [1180, 0]
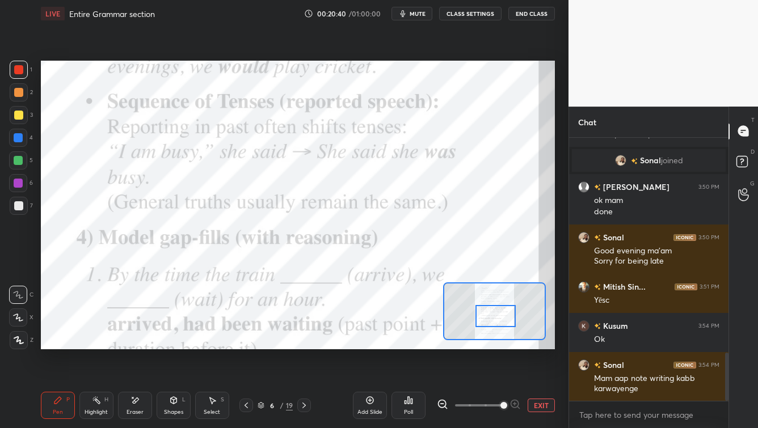
drag, startPoint x: 501, startPoint y: 312, endPoint x: 499, endPoint y: 326, distance: 13.8
click at [500, 320] on div at bounding box center [496, 316] width 40 height 22
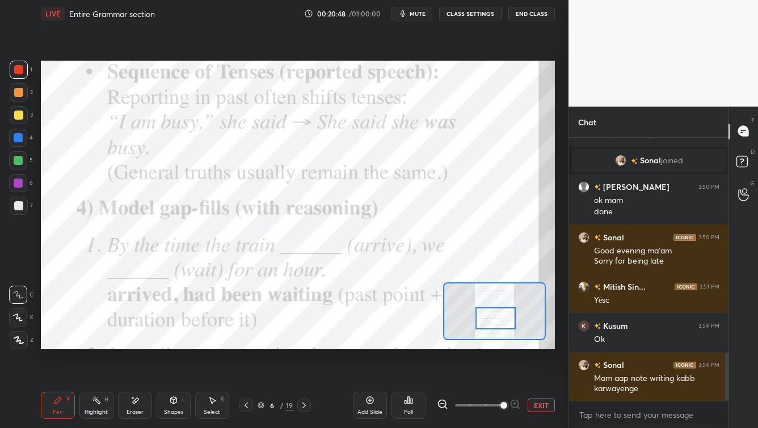
click at [488, 326] on div at bounding box center [496, 319] width 40 height 22
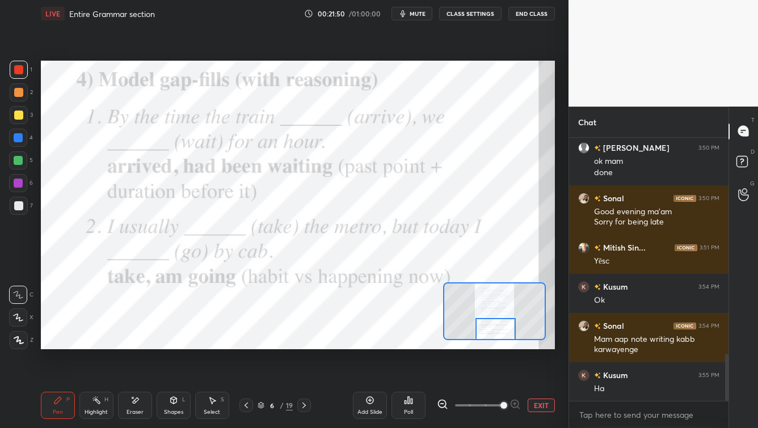
drag, startPoint x: 494, startPoint y: 325, endPoint x: 493, endPoint y: 337, distance: 11.4
click at [493, 337] on div at bounding box center [496, 329] width 40 height 22
drag, startPoint x: 140, startPoint y: 398, endPoint x: 133, endPoint y: 375, distance: 23.7
click at [139, 345] on icon at bounding box center [135, 401] width 9 height 10
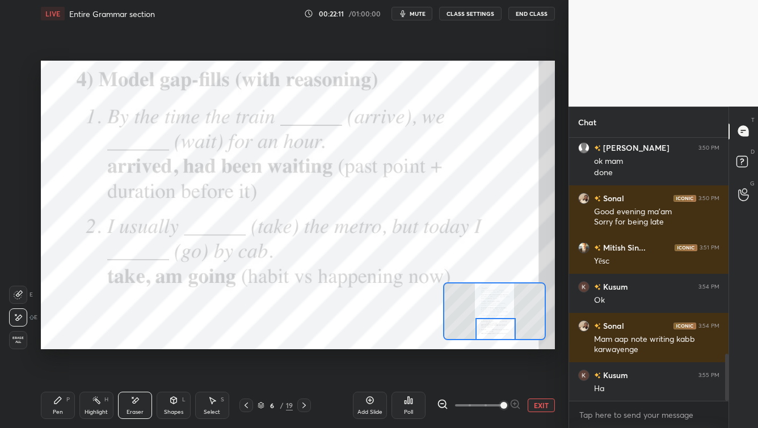
click at [61, 345] on icon at bounding box center [57, 400] width 9 height 9
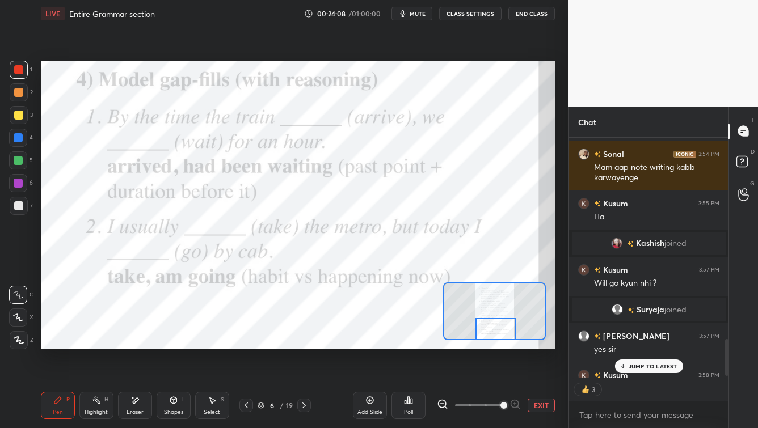
scroll to position [1342, 0]
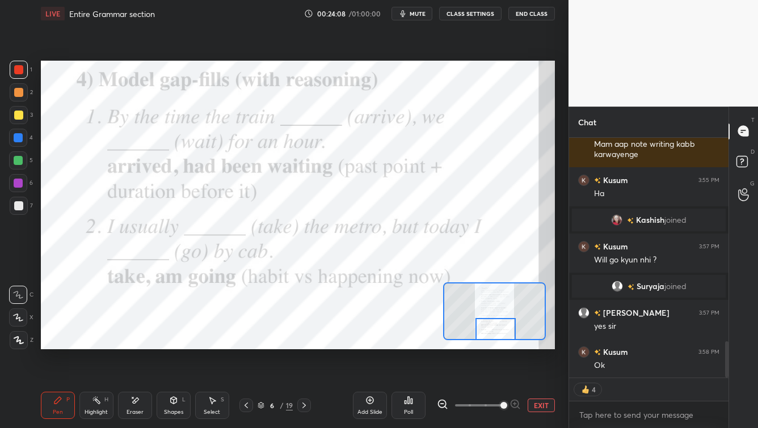
drag, startPoint x: 727, startPoint y: 362, endPoint x: 717, endPoint y: 383, distance: 23.1
click at [619, 345] on div "Kusum 3:54 PM Ok Sonal 3:54 PM Mam aap note writing kabb karwayenge Kusum 3:55 …" at bounding box center [648, 283] width 159 height 291
click at [302, 345] on icon at bounding box center [304, 405] width 9 height 9
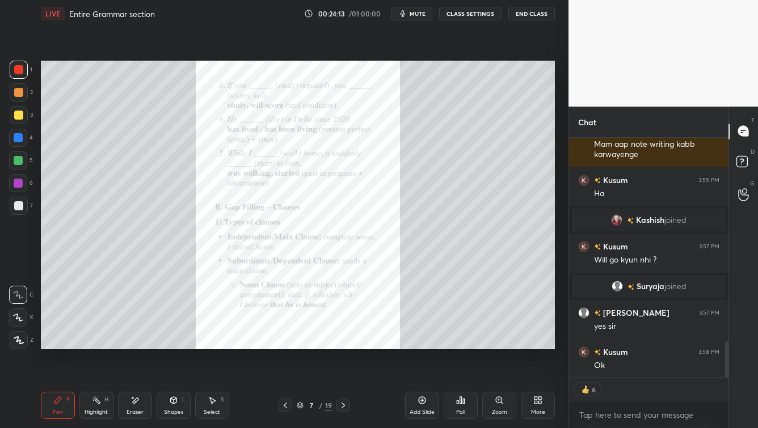
click at [493, 345] on div "Zoom" at bounding box center [499, 413] width 15 height 6
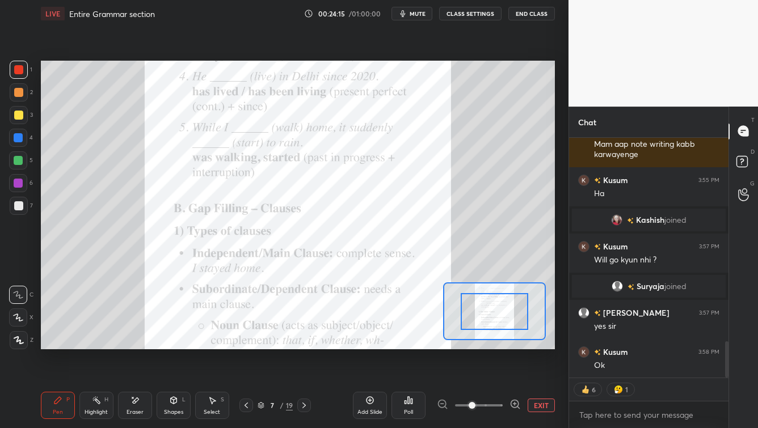
click at [491, 345] on span at bounding box center [479, 405] width 48 height 17
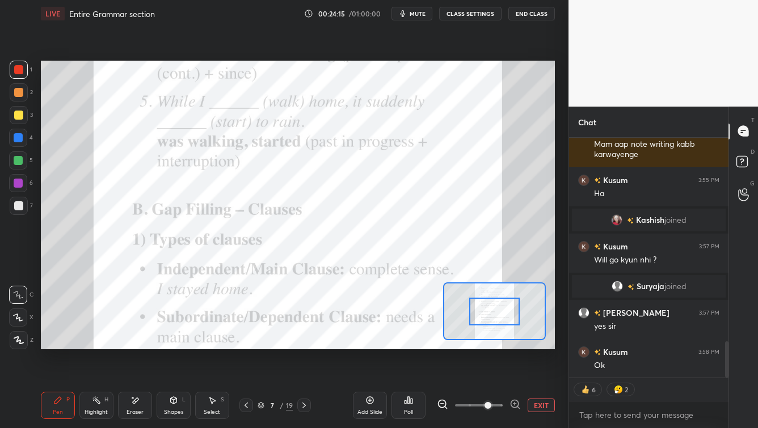
drag, startPoint x: 494, startPoint y: 405, endPoint x: 503, endPoint y: 405, distance: 8.5
click at [491, 345] on span at bounding box center [488, 405] width 7 height 7
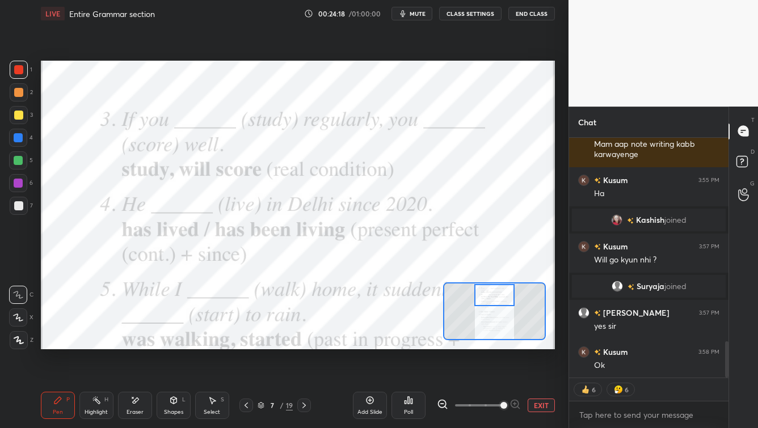
drag, startPoint x: 497, startPoint y: 310, endPoint x: 495, endPoint y: 291, distance: 18.9
click at [497, 291] on div at bounding box center [494, 295] width 40 height 22
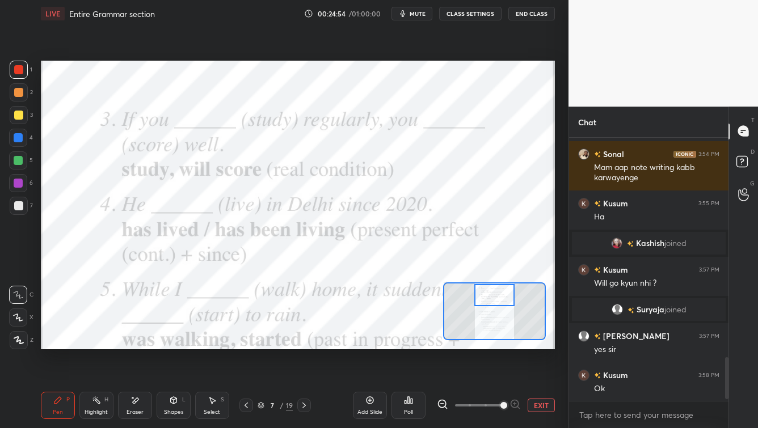
scroll to position [1357, 0]
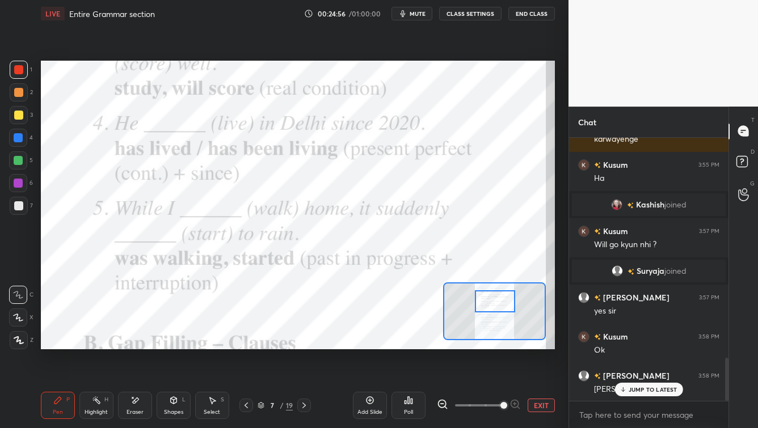
drag, startPoint x: 495, startPoint y: 300, endPoint x: 490, endPoint y: 310, distance: 10.7
click at [495, 306] on div at bounding box center [495, 302] width 40 height 22
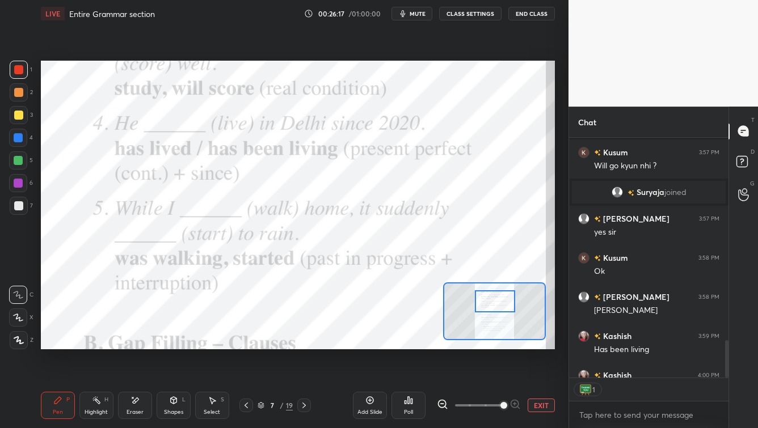
scroll to position [4, 3]
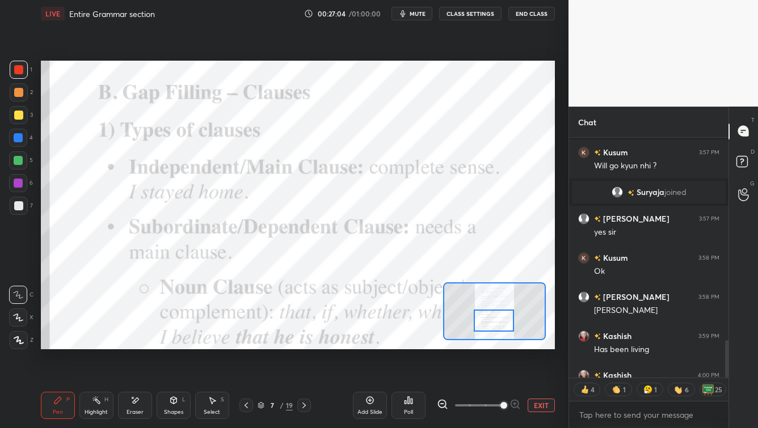
drag, startPoint x: 497, startPoint y: 304, endPoint x: 494, endPoint y: 324, distance: 19.5
click at [496, 322] on div at bounding box center [494, 321] width 40 height 22
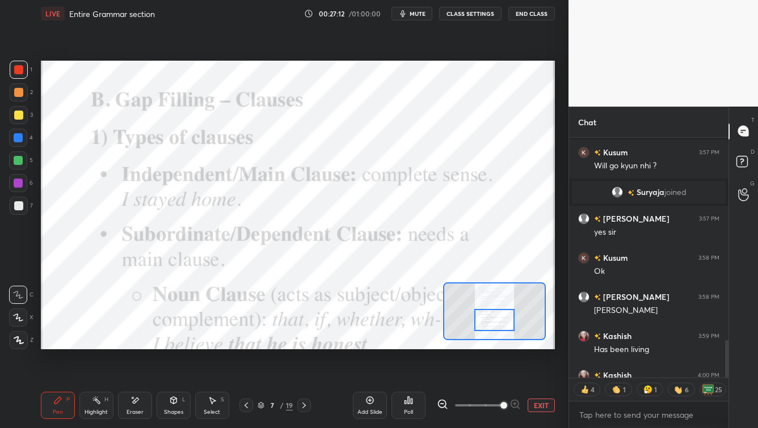
click at [262, 345] on icon at bounding box center [261, 404] width 6 height 3
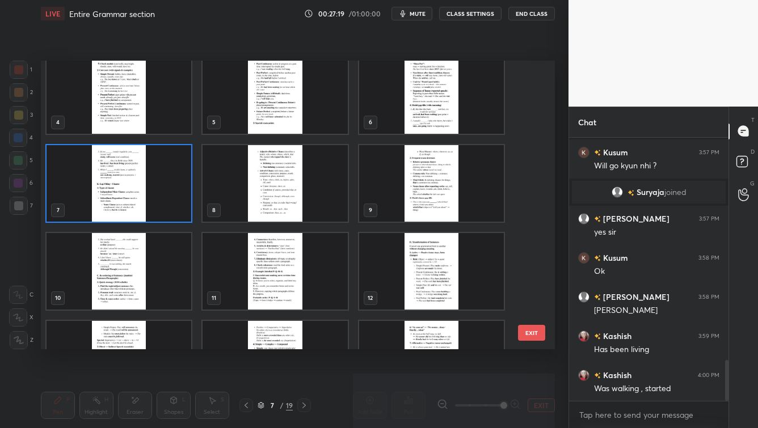
scroll to position [90, 0]
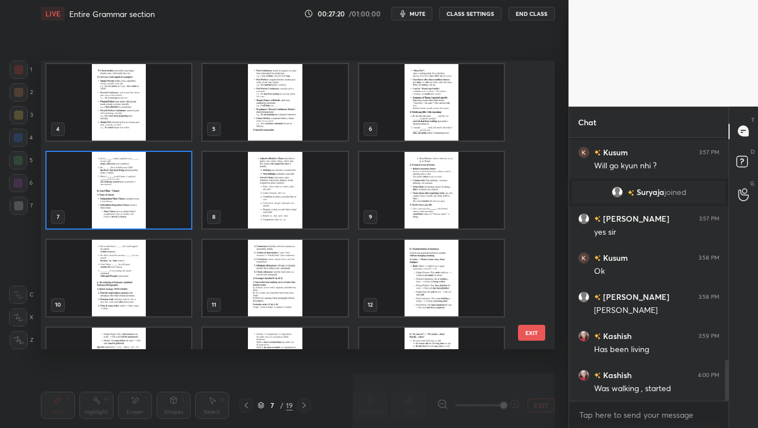
click at [133, 196] on img "grid" at bounding box center [119, 190] width 145 height 77
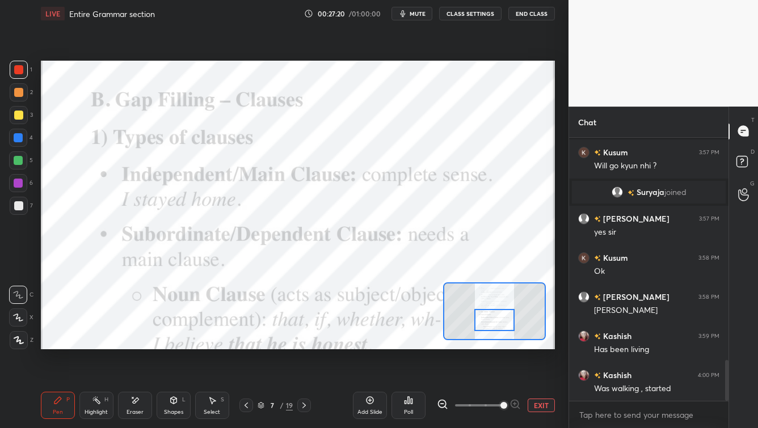
click at [133, 196] on img "grid" at bounding box center [119, 190] width 145 height 77
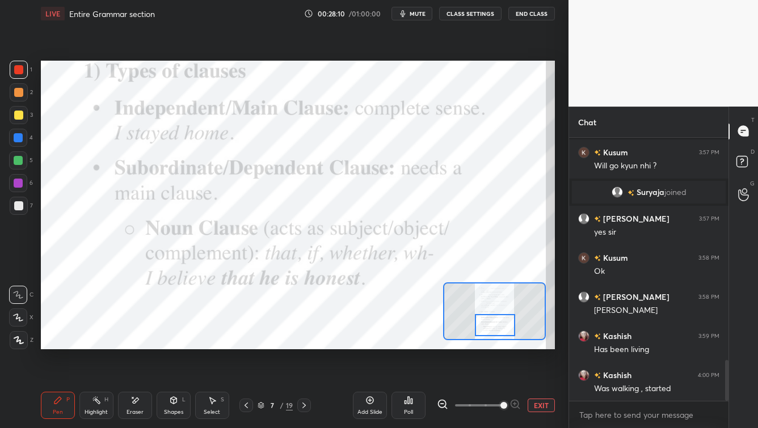
click at [493, 325] on div at bounding box center [495, 325] width 40 height 22
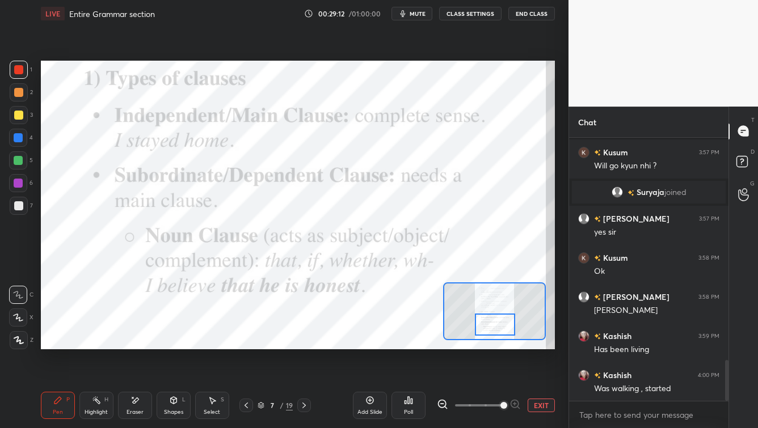
click at [304, 345] on icon at bounding box center [304, 406] width 3 height 6
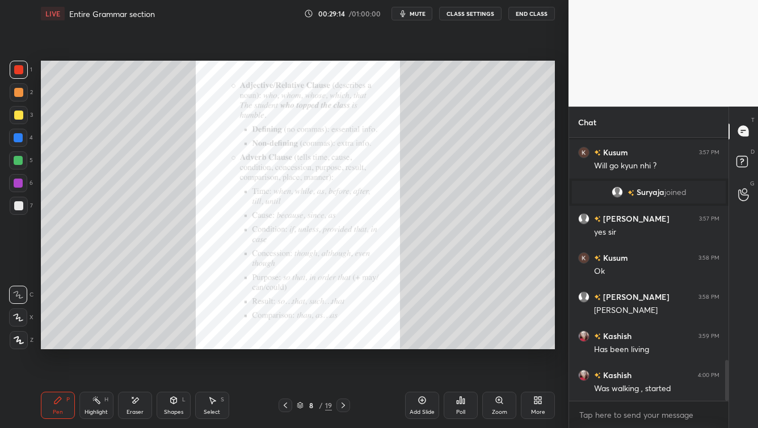
click at [489, 345] on div "Zoom" at bounding box center [499, 405] width 34 height 27
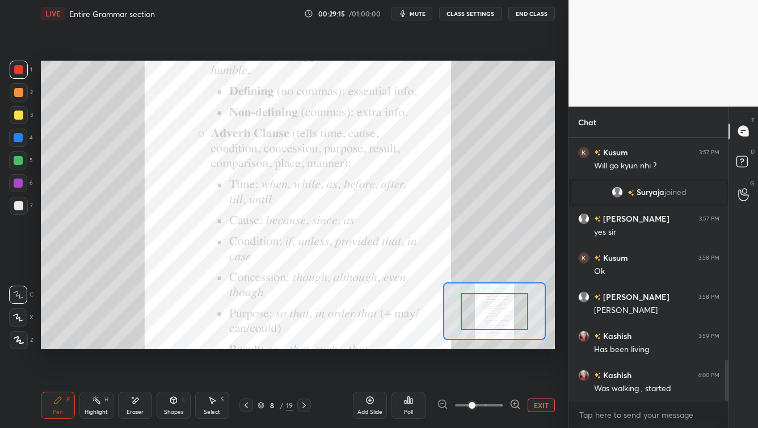
drag, startPoint x: 499, startPoint y: 405, endPoint x: 498, endPoint y: 398, distance: 6.9
click at [499, 345] on span at bounding box center [479, 405] width 48 height 17
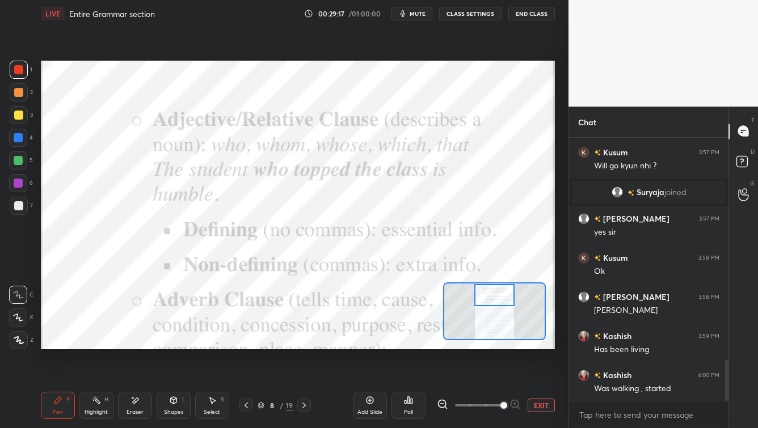
drag, startPoint x: 495, startPoint y: 322, endPoint x: 495, endPoint y: 305, distance: 16.5
click at [495, 305] on div at bounding box center [494, 295] width 40 height 22
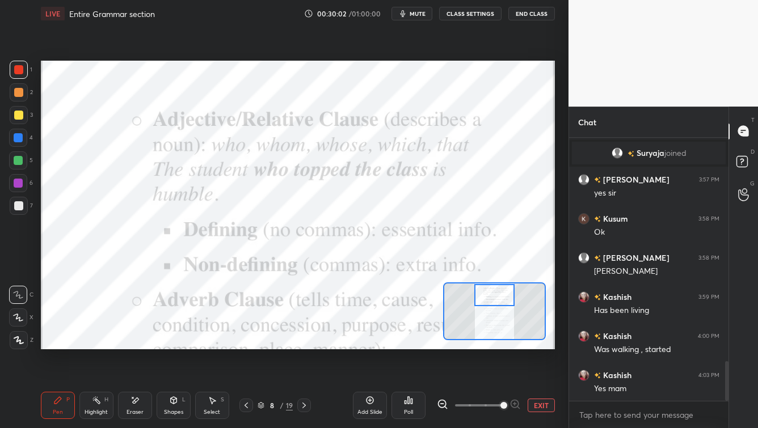
scroll to position [1502, 0]
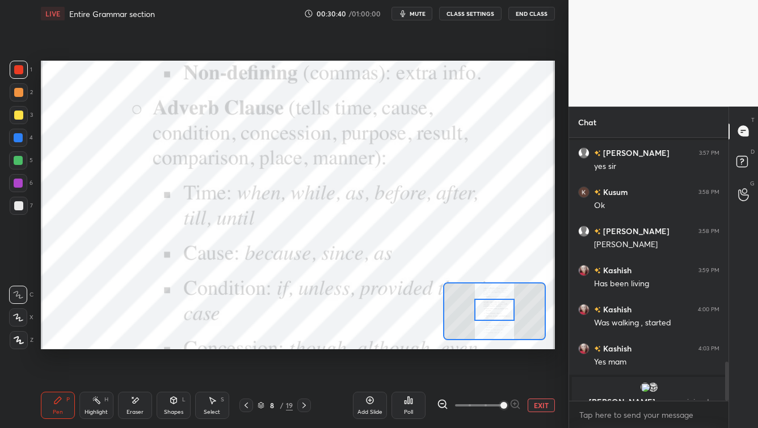
drag, startPoint x: 498, startPoint y: 297, endPoint x: 498, endPoint y: 311, distance: 14.2
click at [498, 312] on div at bounding box center [494, 310] width 40 height 22
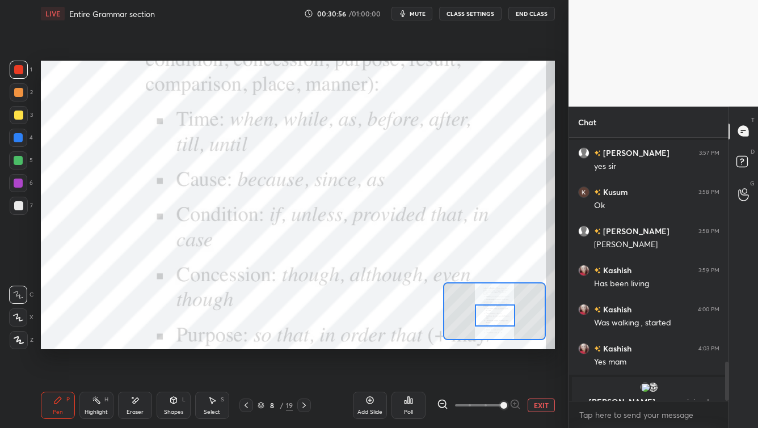
click at [495, 318] on div at bounding box center [495, 316] width 40 height 22
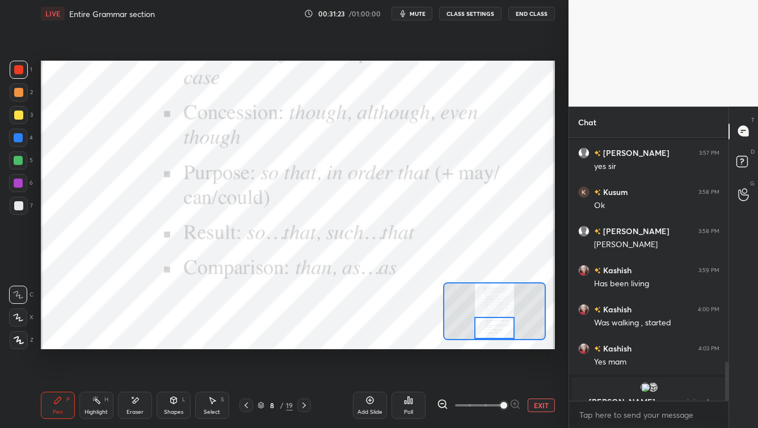
drag, startPoint x: 498, startPoint y: 322, endPoint x: 497, endPoint y: 335, distance: 12.6
click at [498, 334] on div at bounding box center [494, 328] width 40 height 22
drag, startPoint x: 305, startPoint y: 407, endPoint x: 311, endPoint y: 404, distance: 6.3
click at [305, 345] on icon at bounding box center [304, 405] width 9 height 9
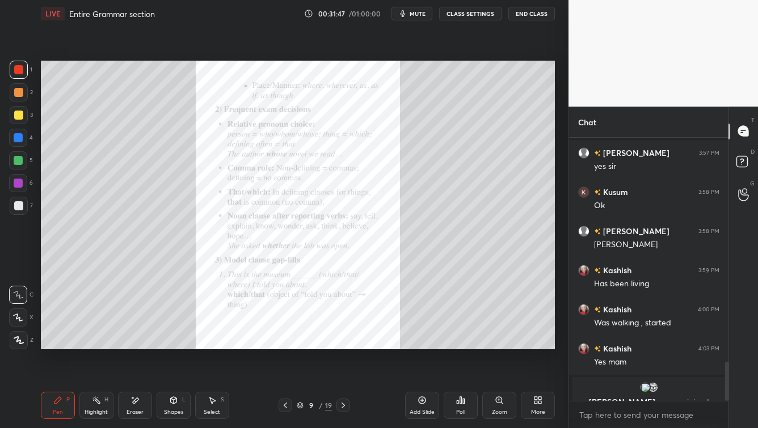
click at [500, 345] on div "Zoom" at bounding box center [499, 413] width 15 height 6
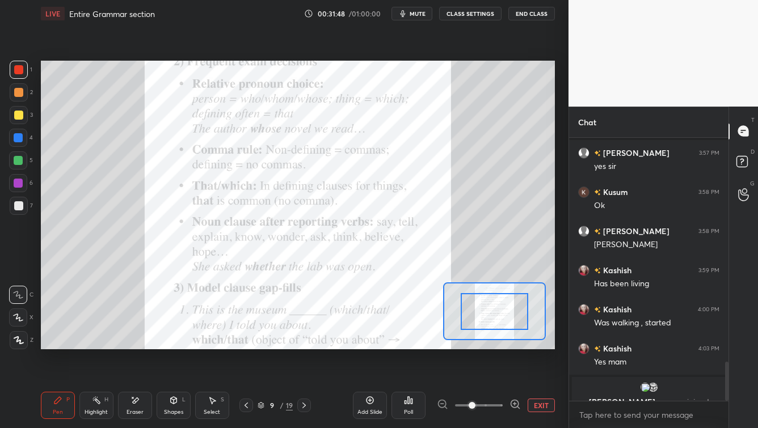
click at [499, 345] on span at bounding box center [479, 405] width 48 height 17
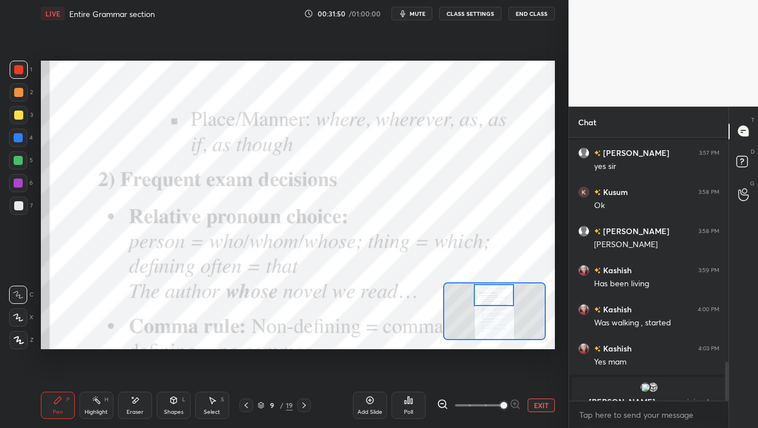
drag, startPoint x: 490, startPoint y: 308, endPoint x: 483, endPoint y: 293, distance: 17.0
click at [489, 288] on div at bounding box center [494, 295] width 40 height 22
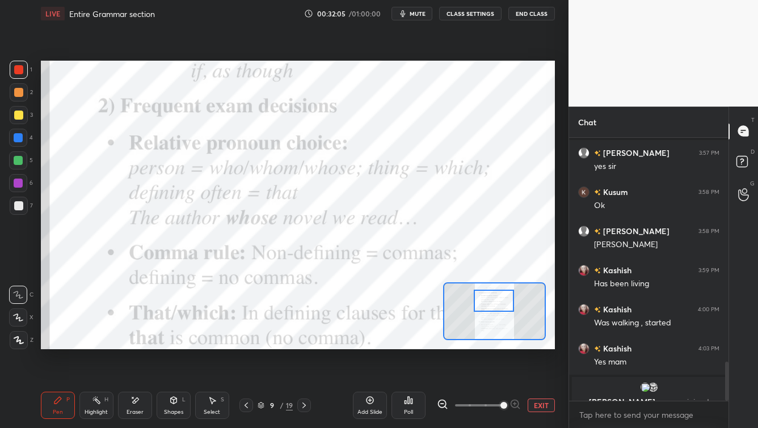
drag, startPoint x: 494, startPoint y: 304, endPoint x: 494, endPoint y: 309, distance: 5.7
click at [493, 309] on div at bounding box center [494, 301] width 40 height 22
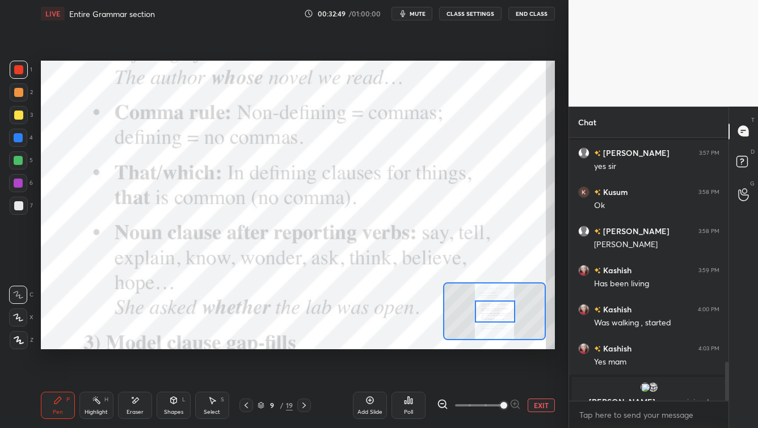
drag, startPoint x: 488, startPoint y: 301, endPoint x: 494, endPoint y: 322, distance: 21.9
click at [490, 312] on div at bounding box center [495, 312] width 40 height 22
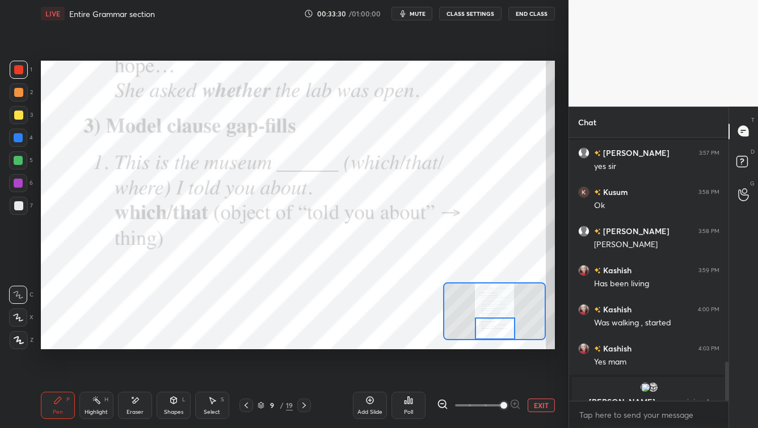
drag, startPoint x: 498, startPoint y: 317, endPoint x: 497, endPoint y: 333, distance: 16.5
click at [498, 333] on div at bounding box center [495, 329] width 40 height 22
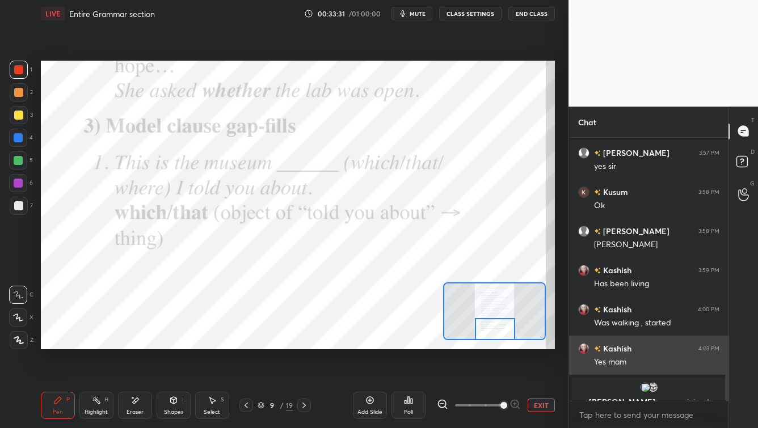
click at [619, 345] on div "Yes mam" at bounding box center [656, 362] width 125 height 11
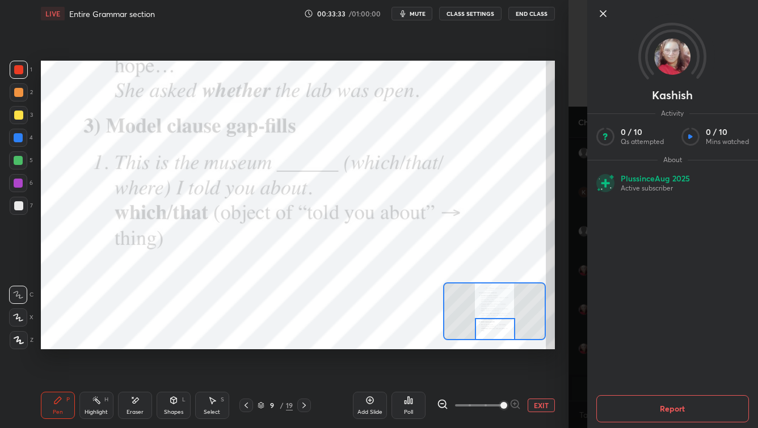
click at [604, 16] on icon at bounding box center [603, 14] width 14 height 14
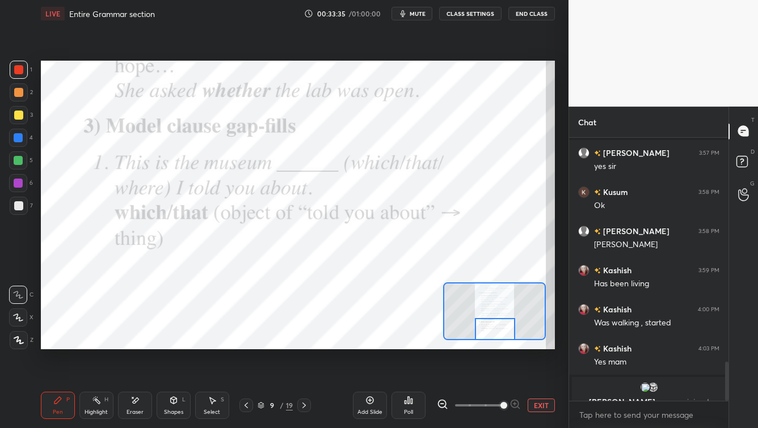
drag, startPoint x: 726, startPoint y: 370, endPoint x: 688, endPoint y: 380, distance: 39.9
click at [619, 345] on div "Kusum 3:57 PM Will go kyun nhi ? Suryaja joined Gurpreet 3:57 PM yes sir Kusum …" at bounding box center [648, 269] width 159 height 263
drag, startPoint x: 409, startPoint y: 16, endPoint x: 401, endPoint y: 20, distance: 8.4
click at [407, 15] on icon "button" at bounding box center [402, 13] width 9 height 9
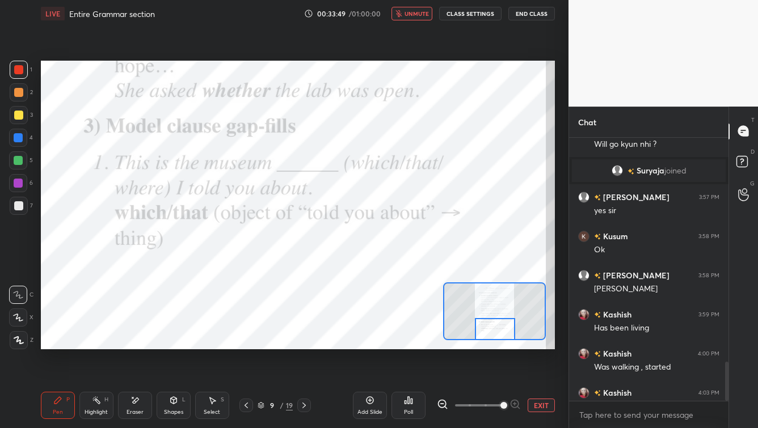
click at [413, 17] on button "unmute" at bounding box center [412, 14] width 41 height 14
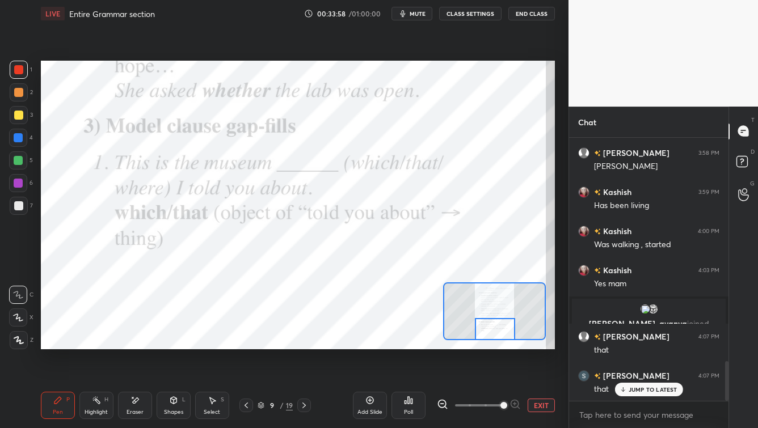
scroll to position [1535, 0]
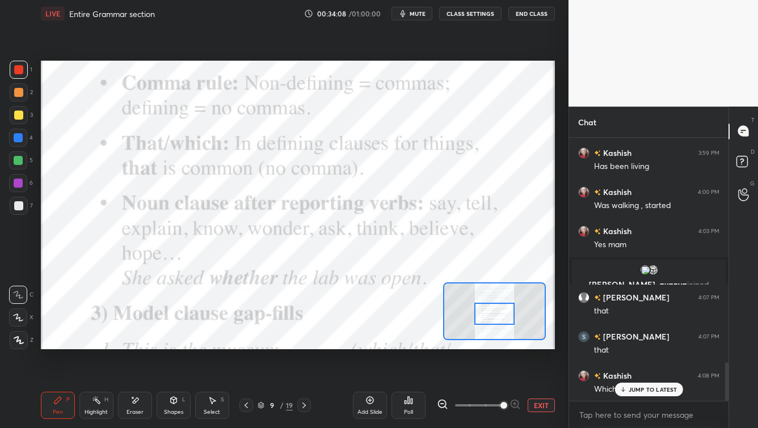
drag, startPoint x: 495, startPoint y: 330, endPoint x: 489, endPoint y: 321, distance: 10.6
click at [495, 317] on div at bounding box center [494, 314] width 40 height 22
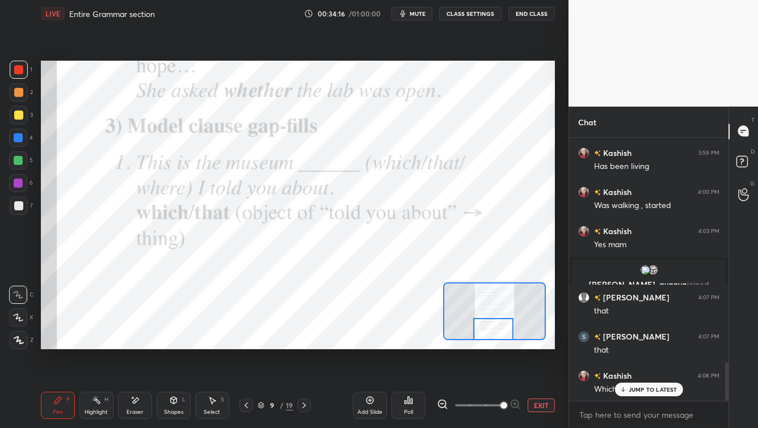
drag, startPoint x: 499, startPoint y: 315, endPoint x: 498, endPoint y: 330, distance: 15.4
click at [498, 330] on div at bounding box center [493, 329] width 40 height 22
click at [301, 345] on icon at bounding box center [304, 405] width 9 height 9
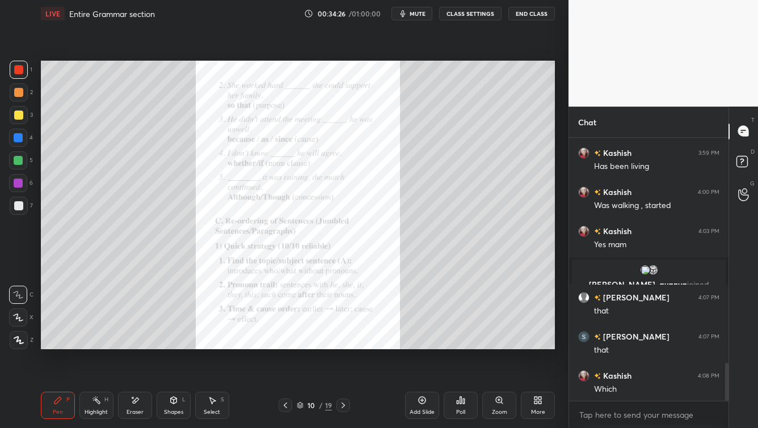
scroll to position [1575, 0]
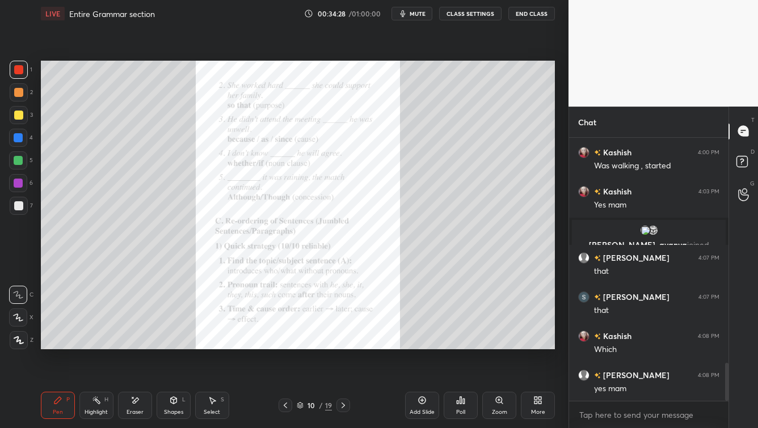
click at [510, 345] on div "Zoom" at bounding box center [499, 405] width 34 height 27
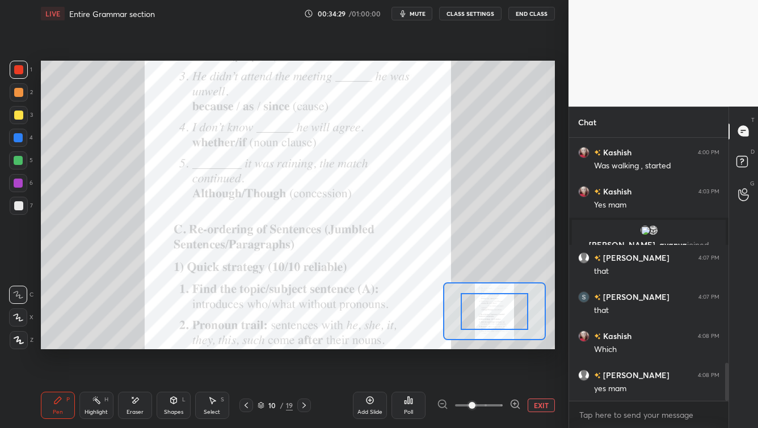
click at [500, 345] on span at bounding box center [479, 405] width 48 height 17
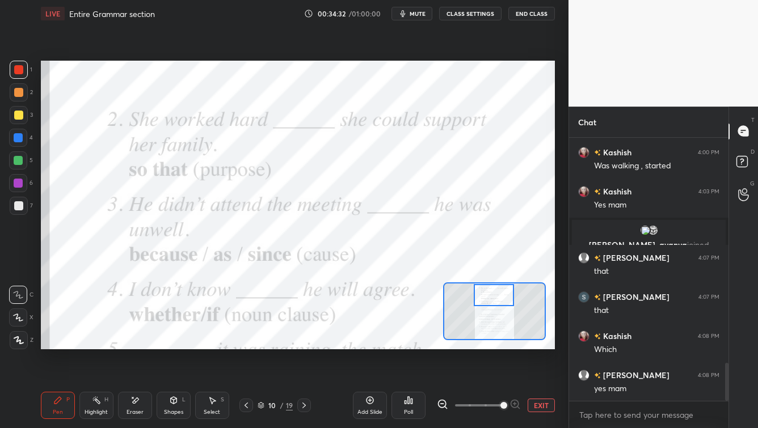
drag, startPoint x: 496, startPoint y: 309, endPoint x: 491, endPoint y: 303, distance: 8.1
click at [495, 292] on div at bounding box center [494, 295] width 40 height 22
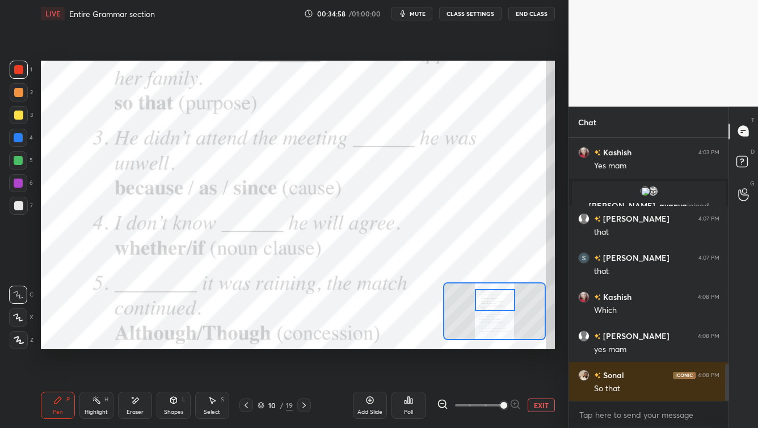
scroll to position [1653, 0]
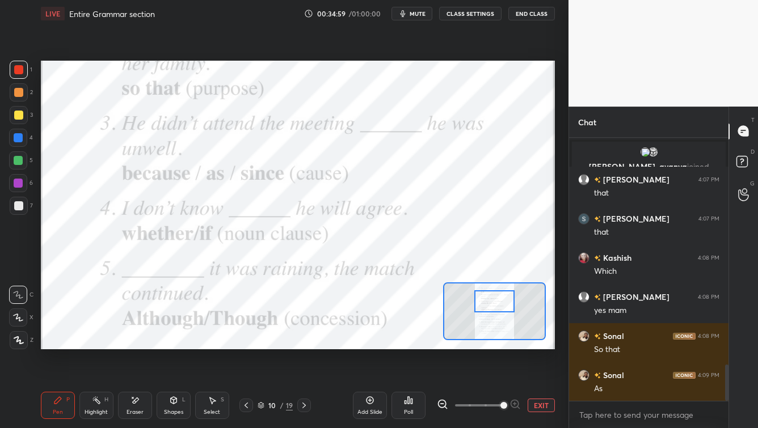
drag, startPoint x: 495, startPoint y: 302, endPoint x: 495, endPoint y: 310, distance: 8.0
click at [496, 307] on div at bounding box center [494, 302] width 40 height 22
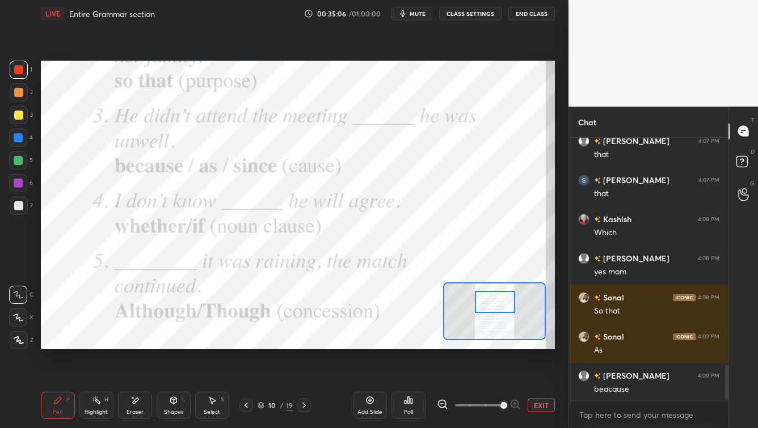
scroll to position [1731, 0]
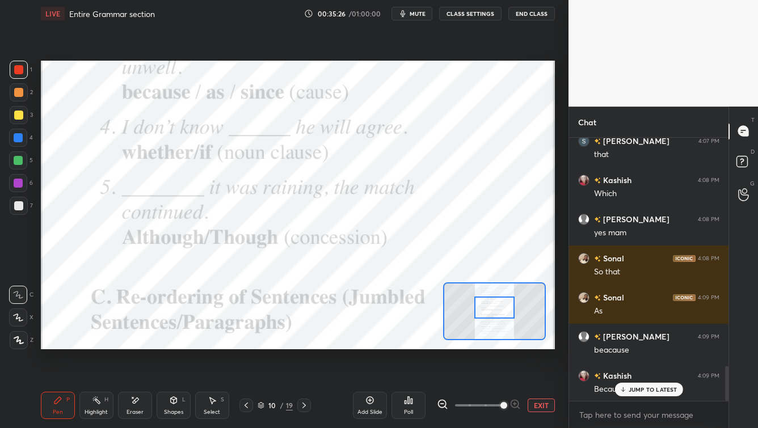
click at [491, 306] on div at bounding box center [494, 308] width 40 height 22
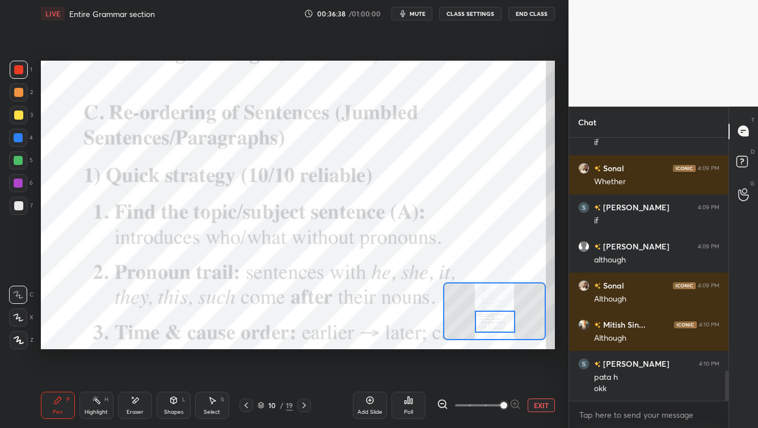
scroll to position [2056, 0]
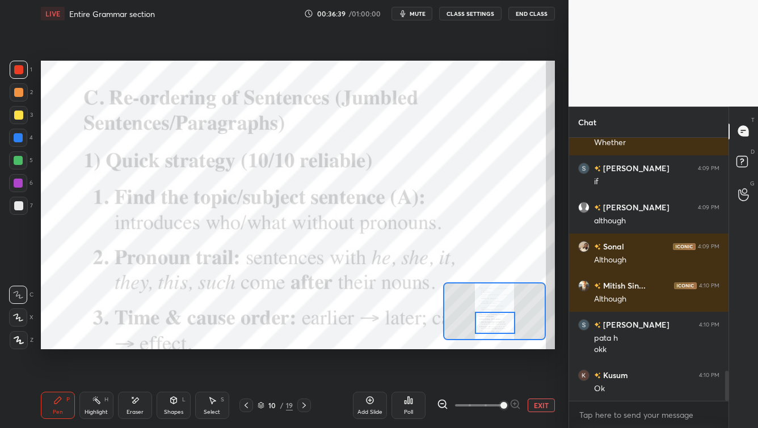
drag, startPoint x: 495, startPoint y: 309, endPoint x: 494, endPoint y: 329, distance: 20.4
click at [495, 324] on div at bounding box center [495, 323] width 40 height 22
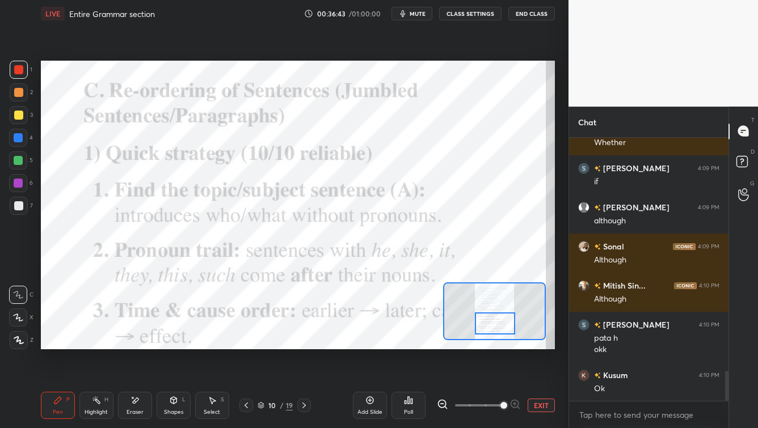
scroll to position [2095, 0]
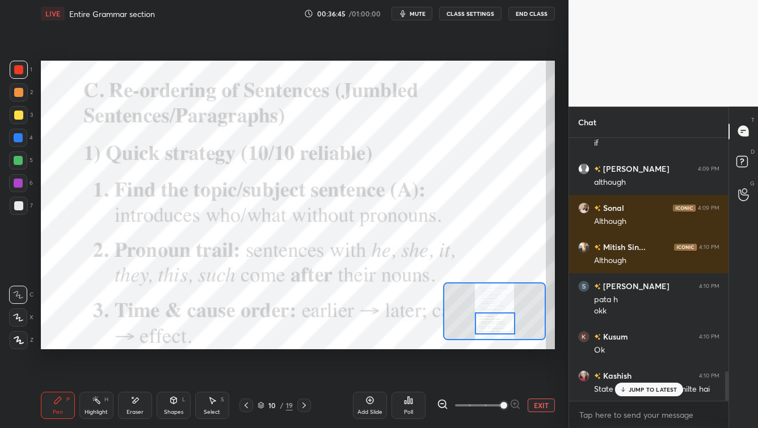
click at [619, 345] on p "JUMP TO LATEST" at bounding box center [653, 390] width 49 height 7
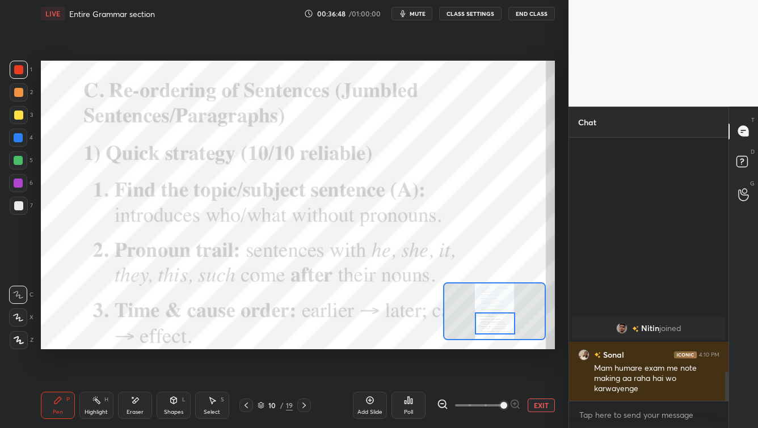
scroll to position [2003, 0]
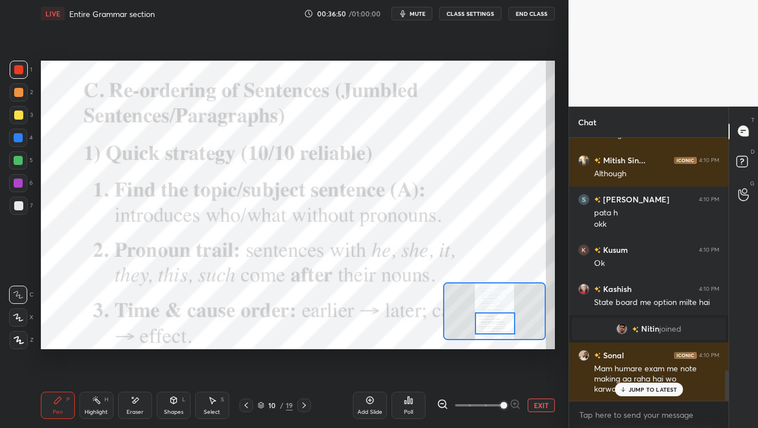
click at [619, 345] on p "JUMP TO LATEST" at bounding box center [653, 390] width 49 height 7
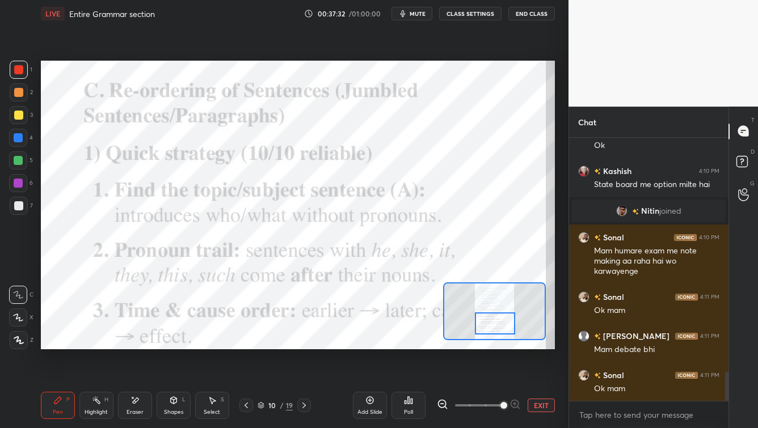
scroll to position [2171, 0]
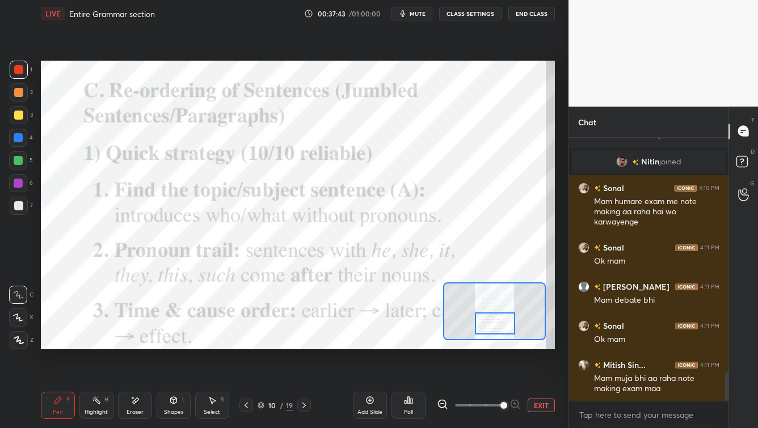
click at [261, 345] on icon at bounding box center [261, 404] width 6 height 3
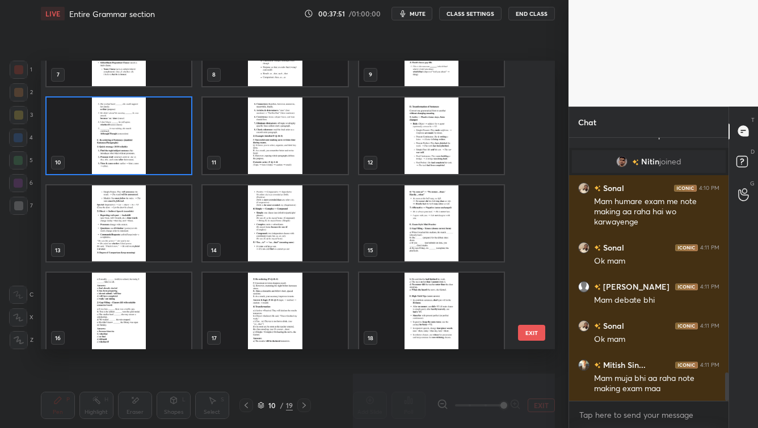
scroll to position [232, 0]
click at [106, 163] on img "grid" at bounding box center [119, 136] width 145 height 77
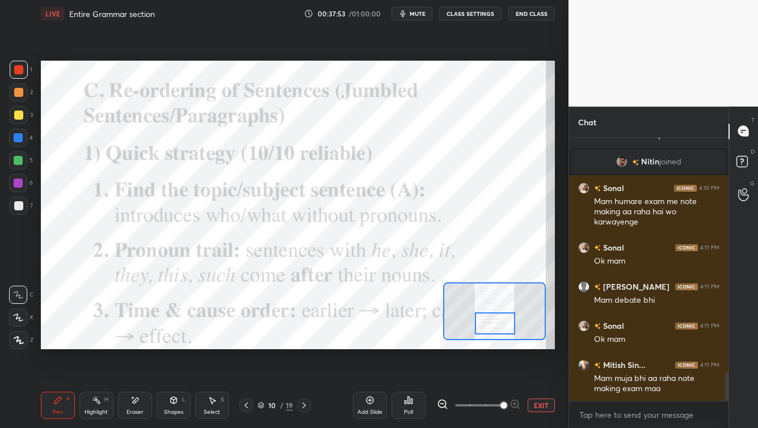
click at [106, 163] on img "grid" at bounding box center [119, 136] width 145 height 77
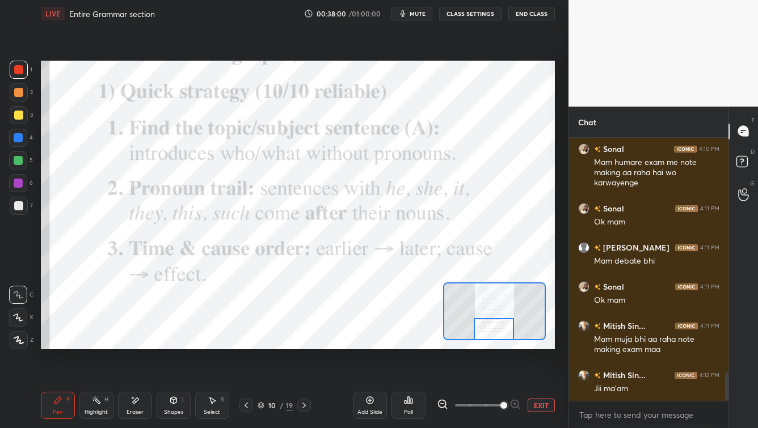
drag, startPoint x: 489, startPoint y: 324, endPoint x: 487, endPoint y: 331, distance: 8.3
click at [488, 331] on div at bounding box center [494, 329] width 40 height 22
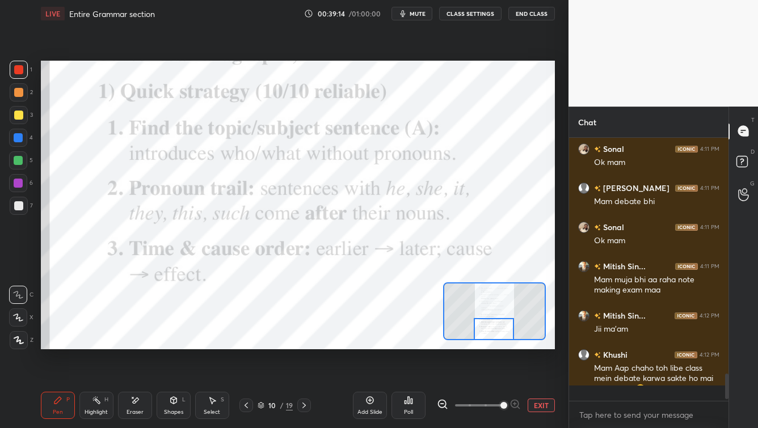
scroll to position [2270, 0]
click at [303, 345] on icon at bounding box center [304, 405] width 9 height 9
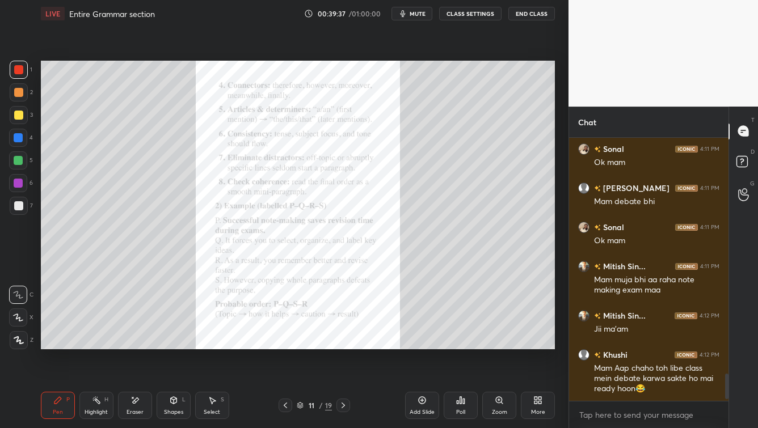
click at [497, 345] on icon at bounding box center [499, 400] width 9 height 9
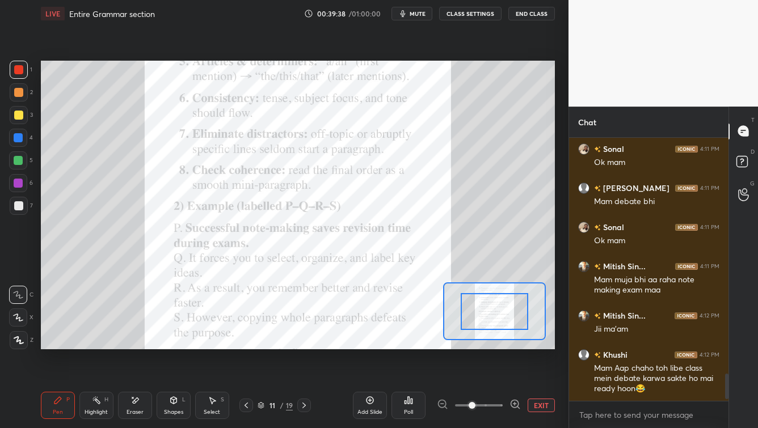
click at [496, 345] on span at bounding box center [479, 405] width 48 height 17
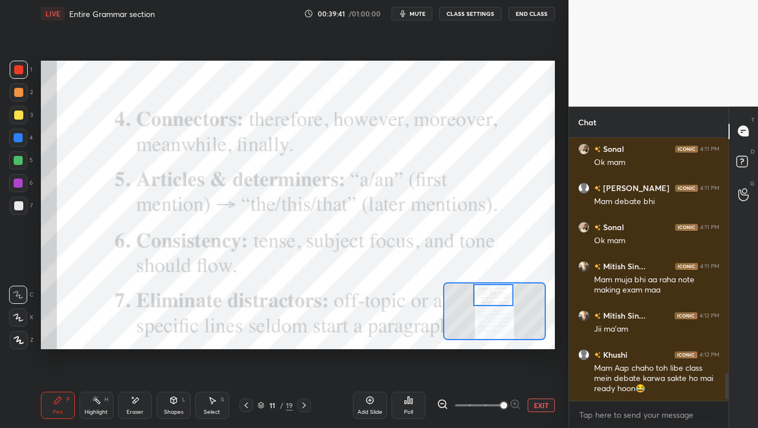
drag, startPoint x: 491, startPoint y: 312, endPoint x: 481, endPoint y: 305, distance: 12.3
click at [490, 295] on div at bounding box center [493, 295] width 40 height 22
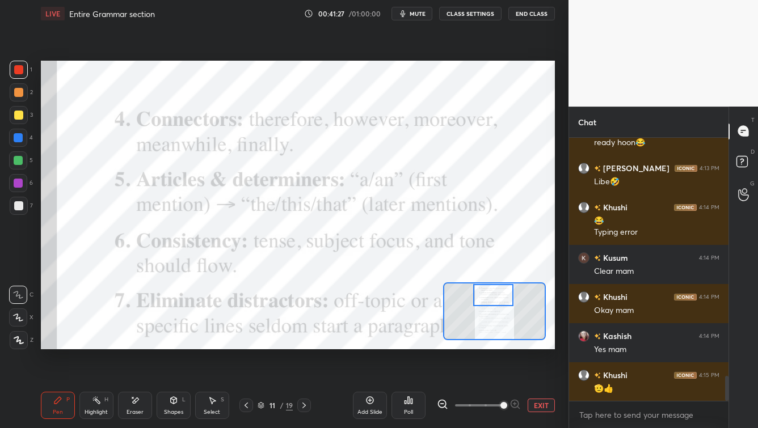
scroll to position [2555, 0]
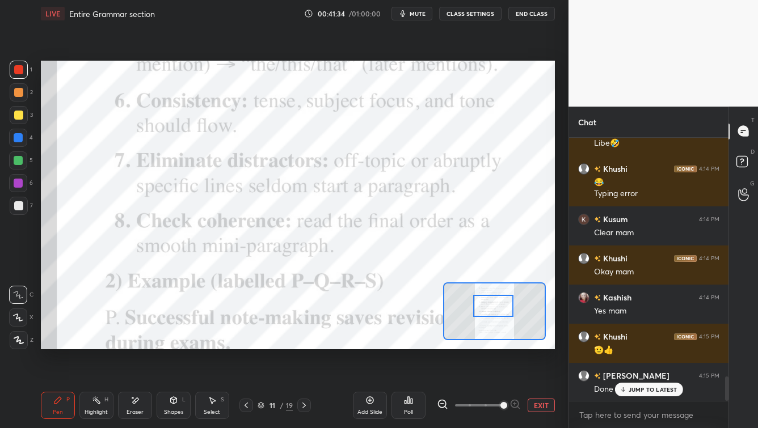
drag, startPoint x: 499, startPoint y: 301, endPoint x: 496, endPoint y: 316, distance: 15.1
click at [499, 309] on div at bounding box center [493, 306] width 40 height 22
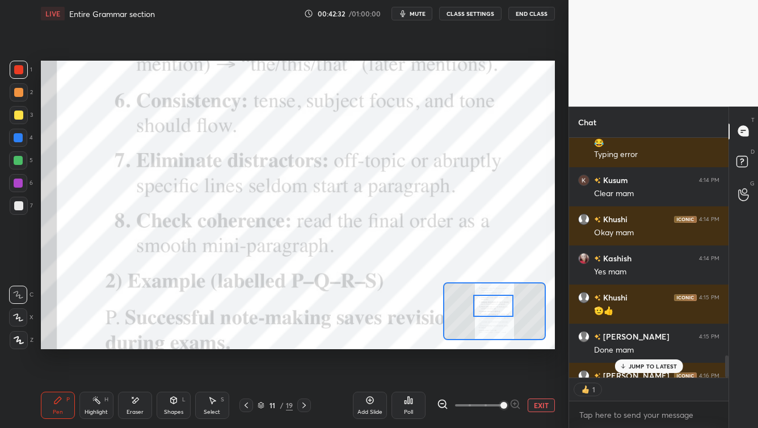
scroll to position [237, 156]
click at [619, 345] on div "JUMP TO LATEST" at bounding box center [649, 367] width 68 height 14
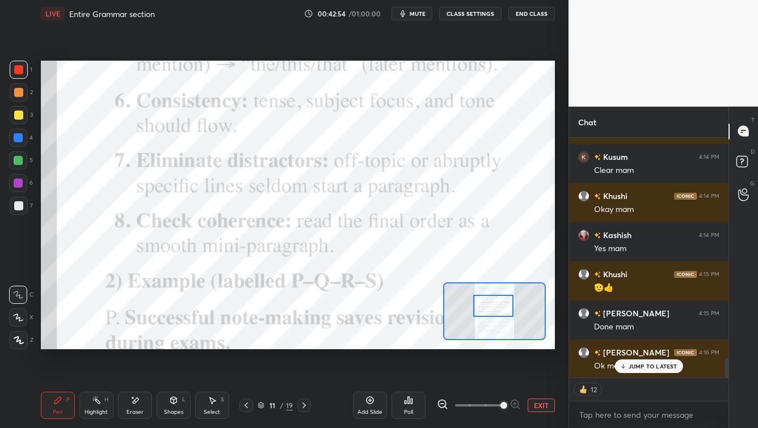
scroll to position [2656, 0]
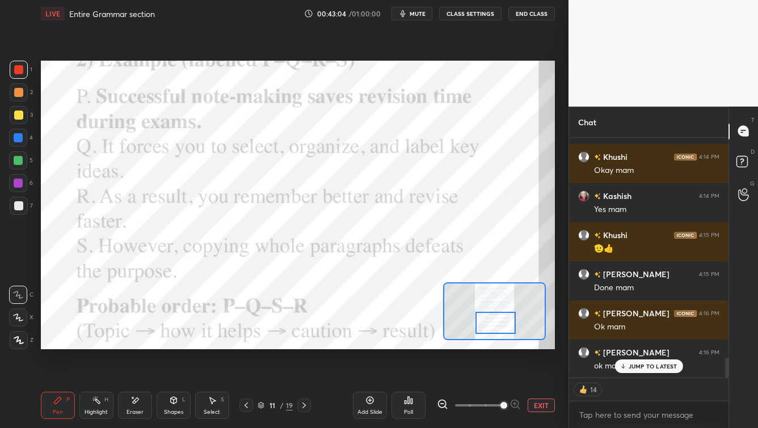
drag, startPoint x: 494, startPoint y: 307, endPoint x: 496, endPoint y: 324, distance: 16.6
click at [495, 324] on div at bounding box center [496, 323] width 40 height 22
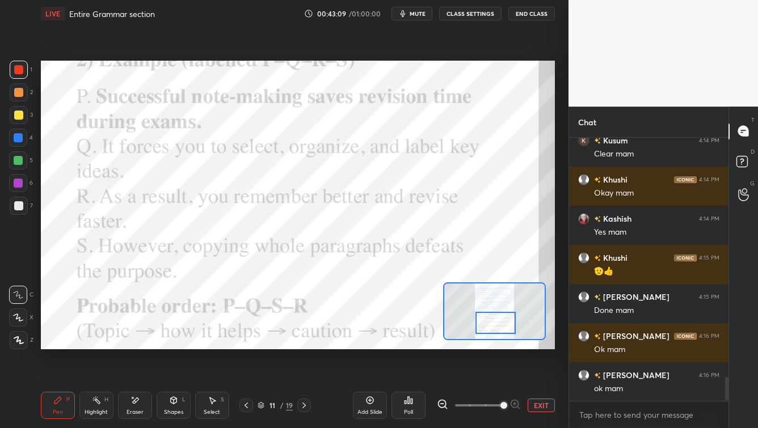
scroll to position [2633, 0]
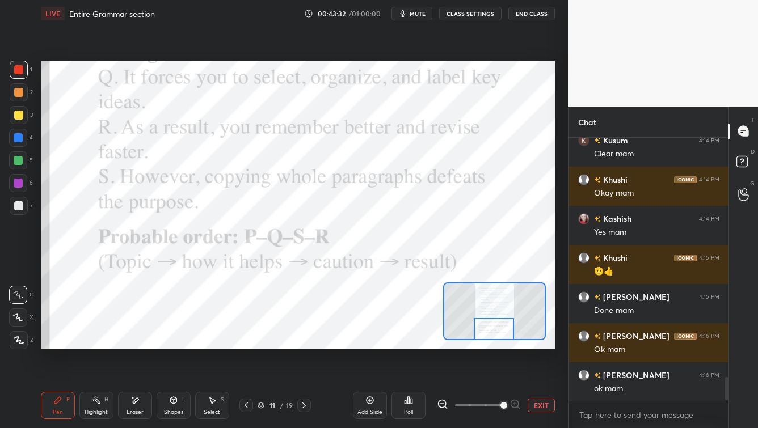
drag, startPoint x: 500, startPoint y: 327, endPoint x: 498, endPoint y: 335, distance: 8.7
click at [499, 335] on div at bounding box center [494, 329] width 40 height 22
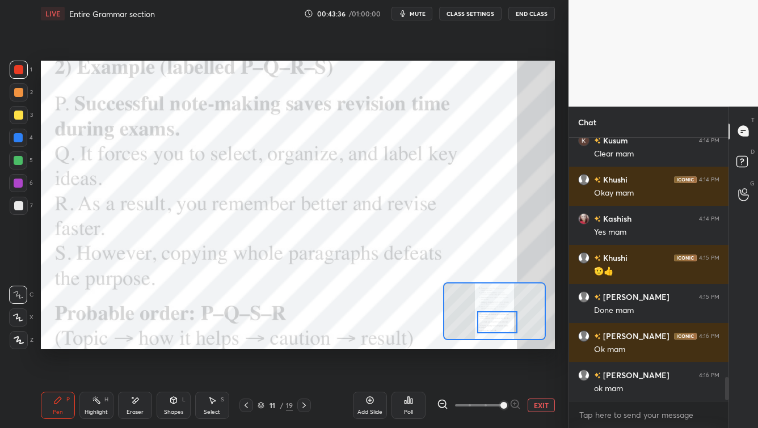
click at [501, 324] on div at bounding box center [497, 323] width 40 height 22
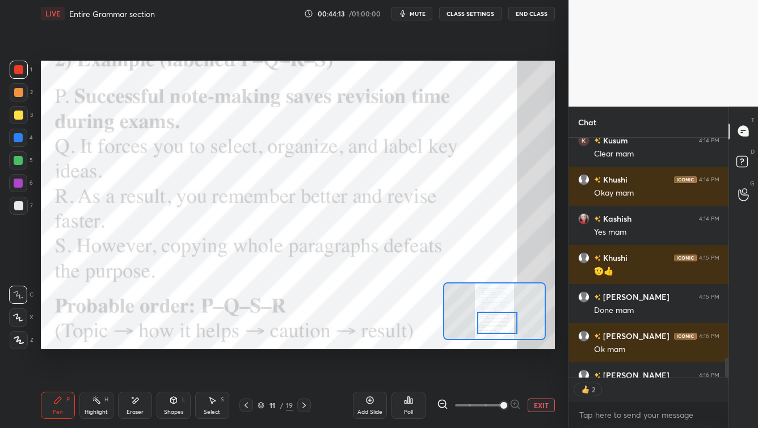
scroll to position [2696, 0]
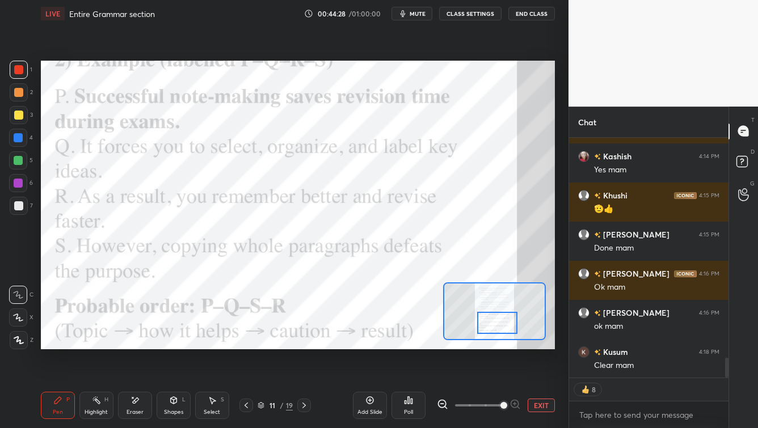
drag, startPoint x: 306, startPoint y: 405, endPoint x: 318, endPoint y: 403, distance: 12.7
click at [306, 345] on icon at bounding box center [304, 405] width 9 height 9
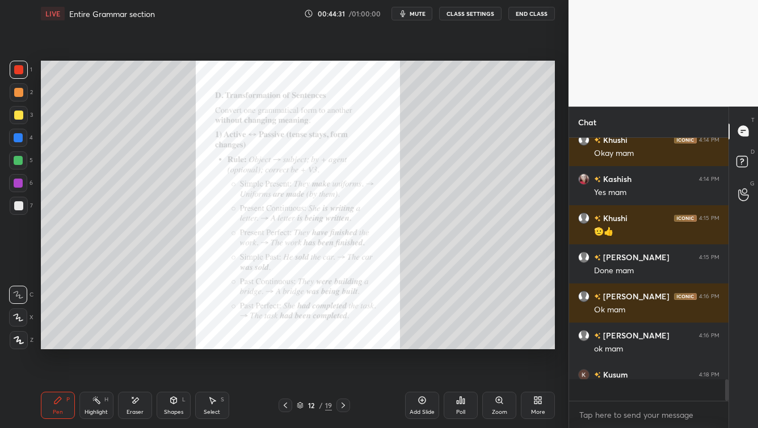
scroll to position [4, 3]
click at [491, 345] on div "Zoom" at bounding box center [499, 405] width 34 height 27
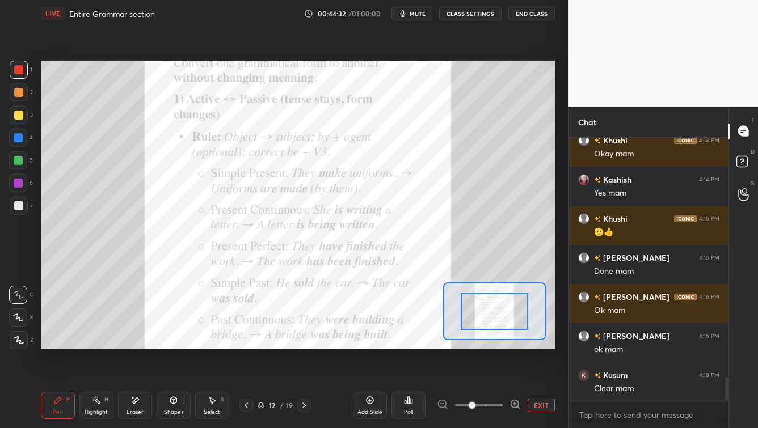
click at [489, 345] on span at bounding box center [479, 405] width 48 height 17
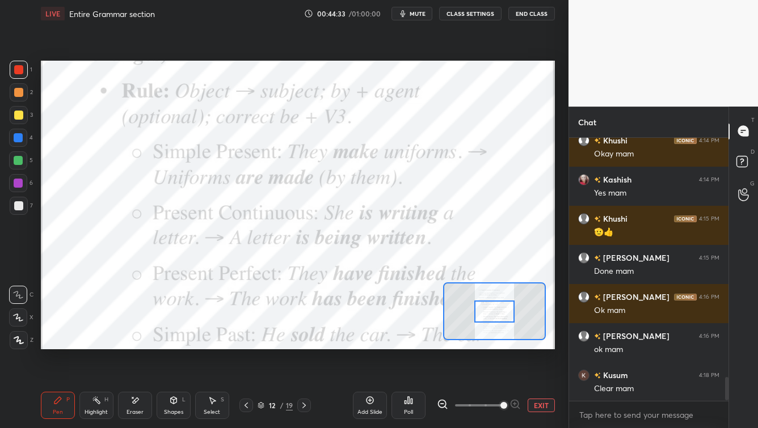
drag, startPoint x: 490, startPoint y: 405, endPoint x: 502, endPoint y: 401, distance: 11.9
click at [502, 345] on span at bounding box center [504, 405] width 7 height 7
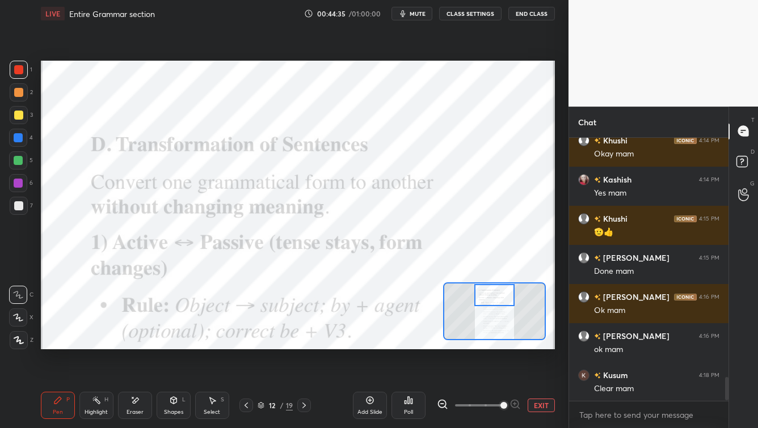
drag, startPoint x: 492, startPoint y: 312, endPoint x: 492, endPoint y: 303, distance: 9.6
click at [492, 295] on div at bounding box center [494, 295] width 40 height 22
click at [260, 345] on icon at bounding box center [261, 405] width 7 height 7
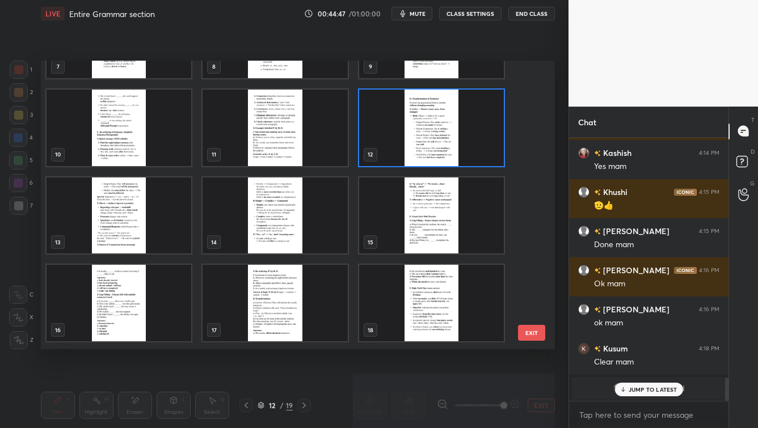
scroll to position [247, 0]
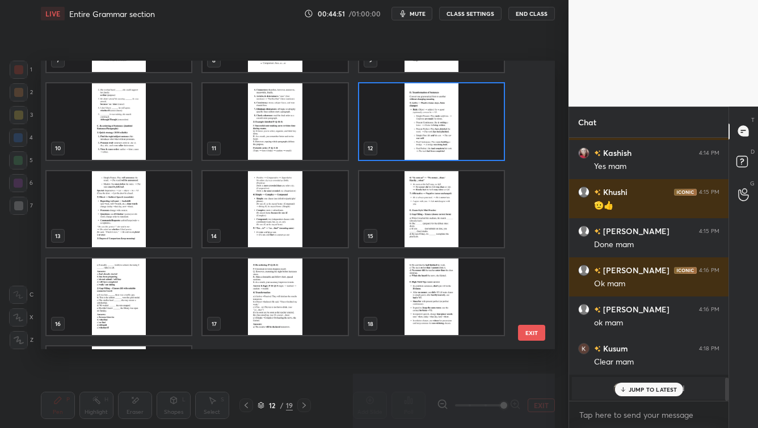
click at [411, 240] on img "grid" at bounding box center [431, 209] width 145 height 77
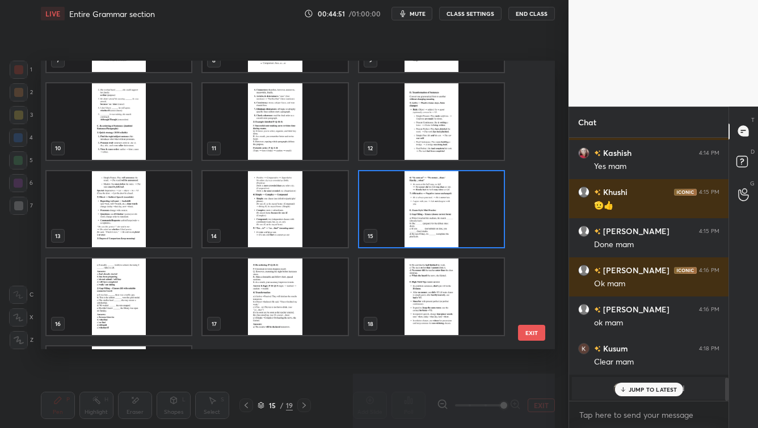
click at [411, 240] on img "grid" at bounding box center [431, 209] width 145 height 77
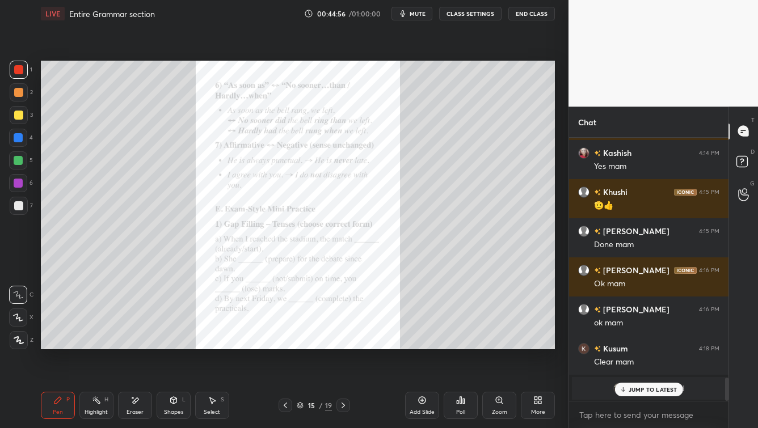
click at [281, 345] on icon at bounding box center [285, 405] width 9 height 9
click at [505, 345] on div "Zoom" at bounding box center [499, 405] width 34 height 27
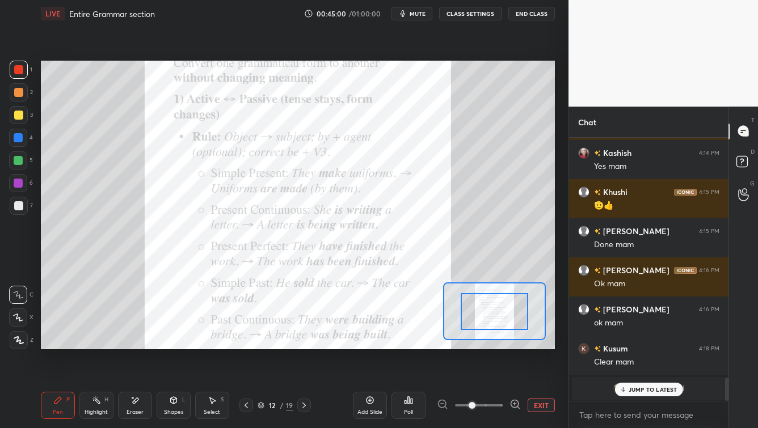
click at [500, 345] on span at bounding box center [479, 405] width 48 height 17
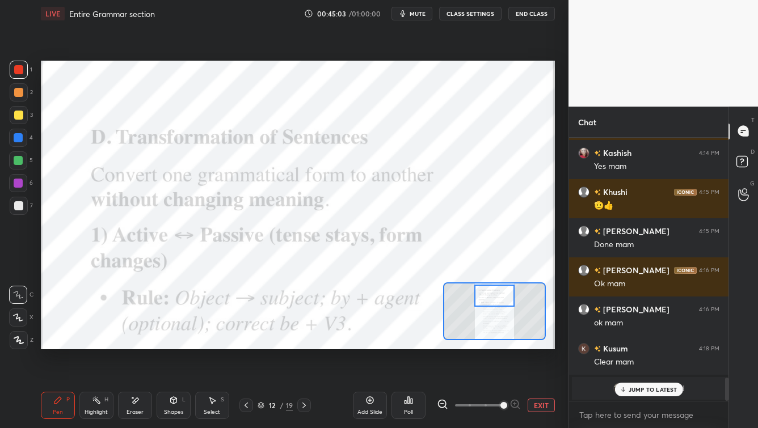
drag, startPoint x: 497, startPoint y: 314, endPoint x: 496, endPoint y: 301, distance: 12.5
click at [497, 300] on div at bounding box center [494, 296] width 40 height 22
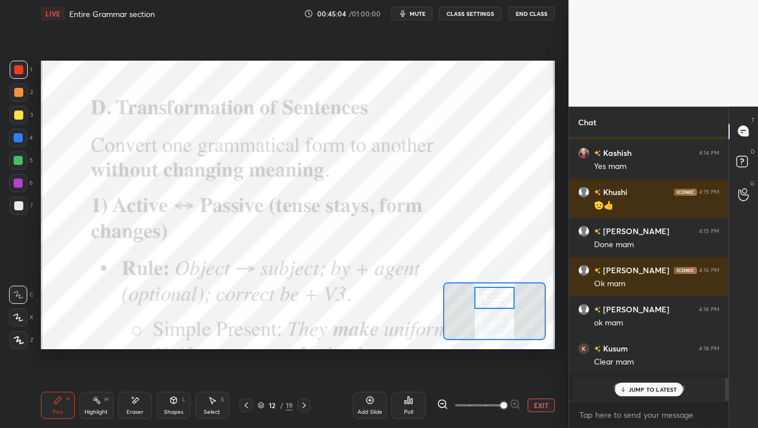
click at [619, 345] on p "JUMP TO LATEST" at bounding box center [653, 390] width 49 height 7
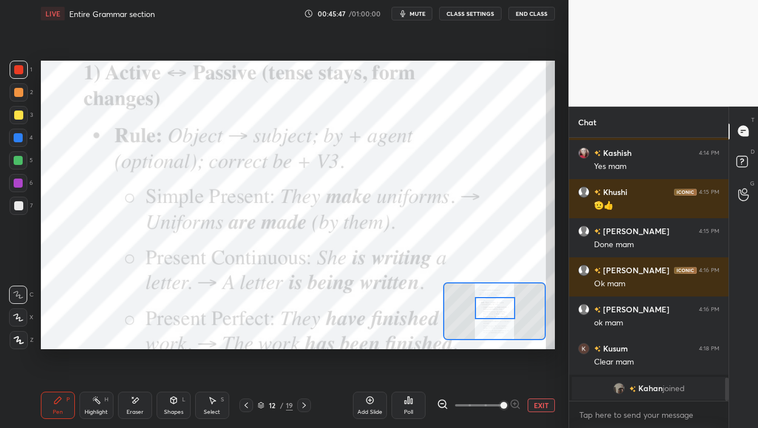
drag, startPoint x: 503, startPoint y: 301, endPoint x: 499, endPoint y: 309, distance: 9.2
click at [503, 311] on div at bounding box center [495, 308] width 40 height 22
click at [368, 345] on div "Add Slide" at bounding box center [370, 405] width 34 height 27
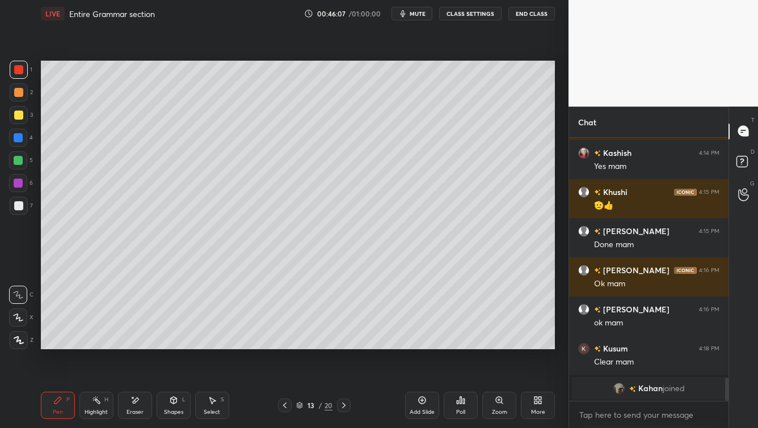
click at [20, 204] on div at bounding box center [18, 205] width 9 height 9
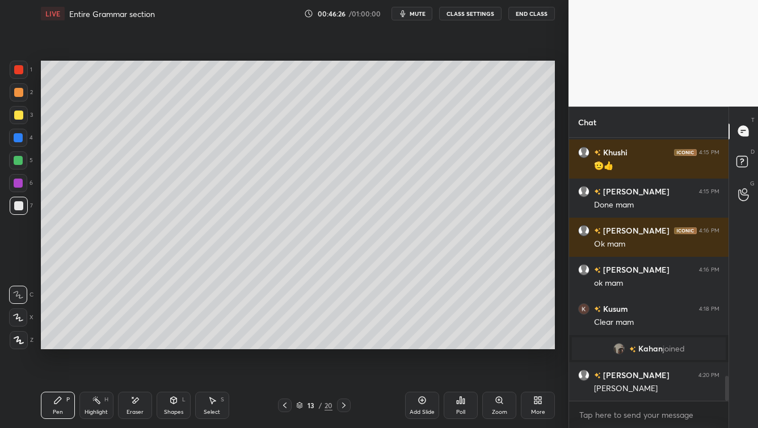
click at [18, 120] on div at bounding box center [19, 115] width 18 height 18
click at [17, 204] on div at bounding box center [18, 205] width 9 height 9
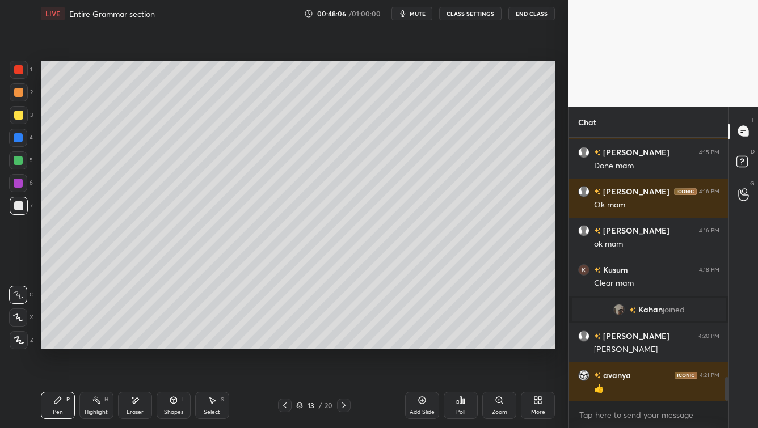
scroll to position [2624, 0]
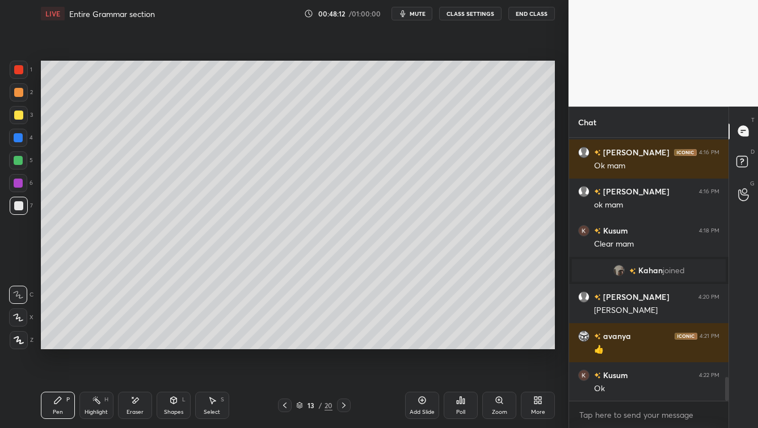
click at [283, 345] on icon at bounding box center [284, 405] width 9 height 9
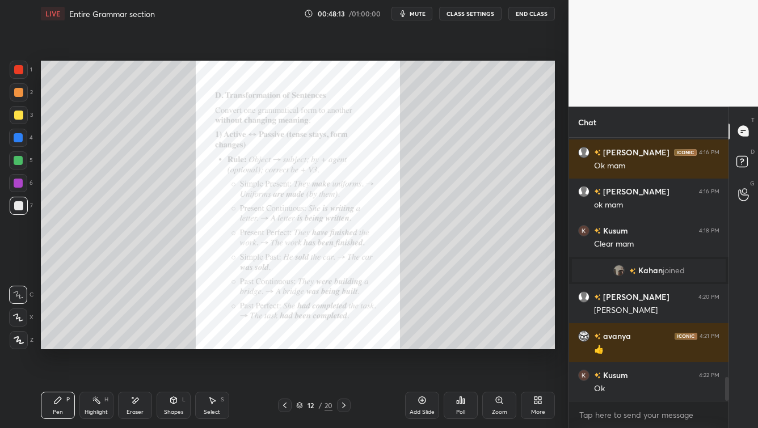
click at [500, 345] on div "Zoom" at bounding box center [499, 413] width 15 height 6
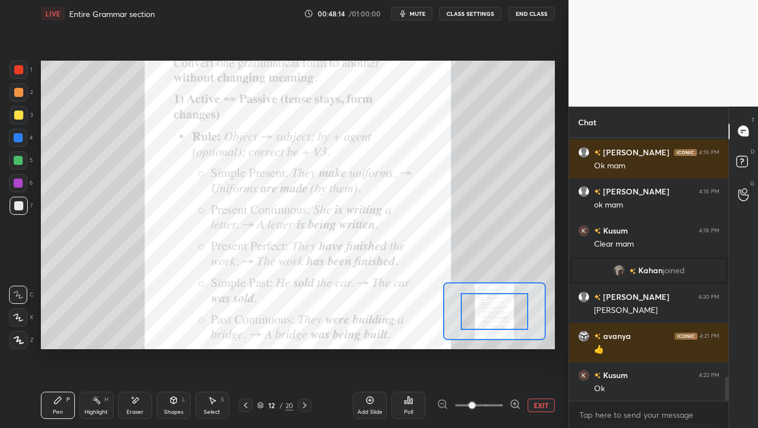
click at [495, 345] on span at bounding box center [479, 405] width 48 height 17
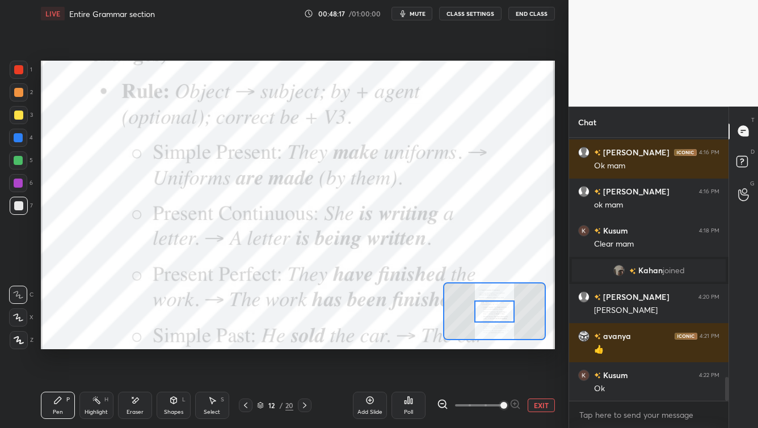
click at [15, 69] on div at bounding box center [18, 69] width 9 height 9
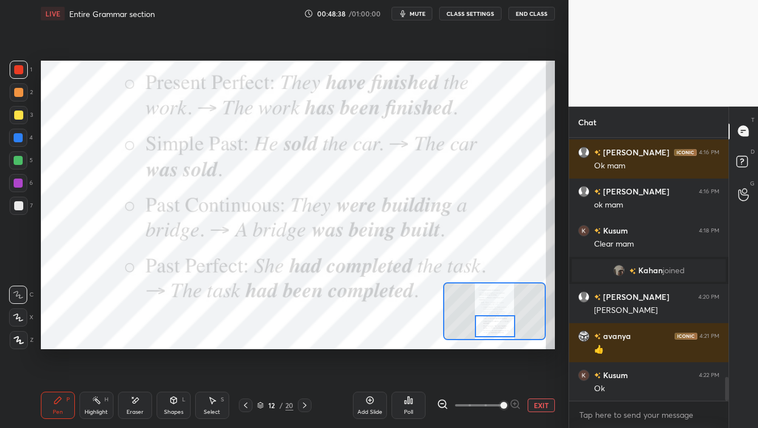
drag, startPoint x: 501, startPoint y: 313, endPoint x: 502, endPoint y: 328, distance: 14.8
click at [501, 327] on div at bounding box center [495, 327] width 40 height 22
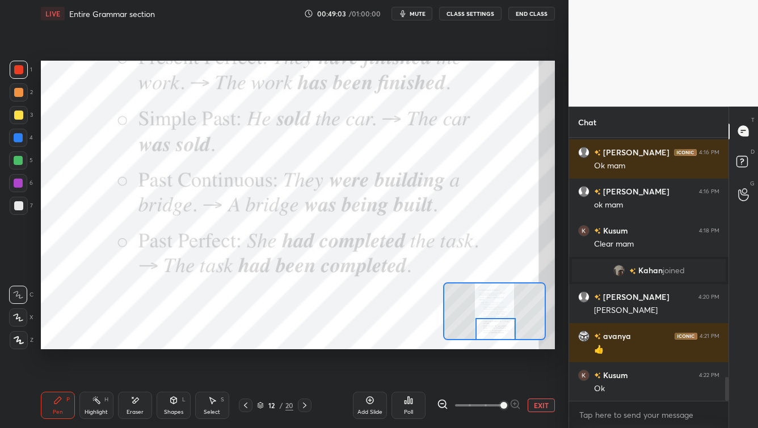
click at [494, 341] on div "Setting up your live class Poll for secs No correct answer Start poll" at bounding box center [298, 205] width 514 height 289
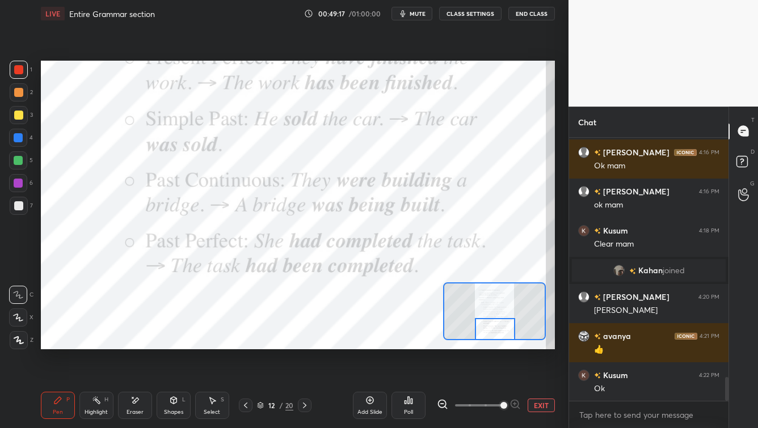
click at [303, 345] on icon at bounding box center [304, 405] width 9 height 9
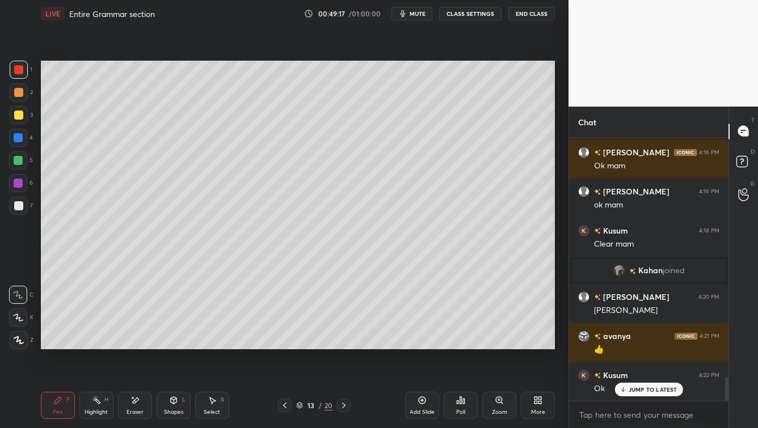
scroll to position [2662, 0]
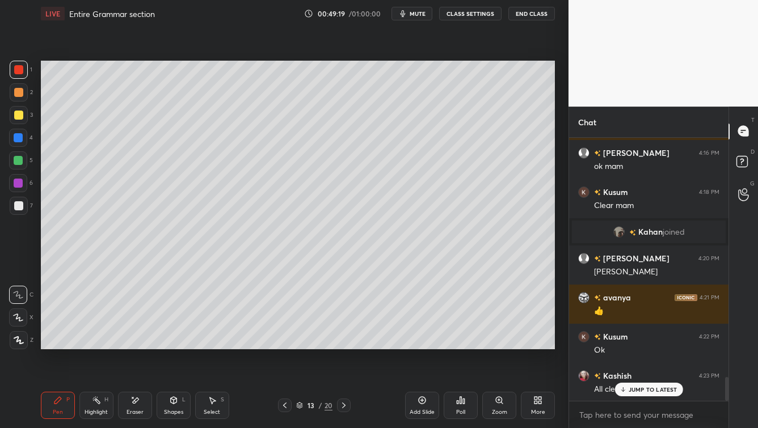
click at [345, 345] on icon at bounding box center [343, 405] width 9 height 9
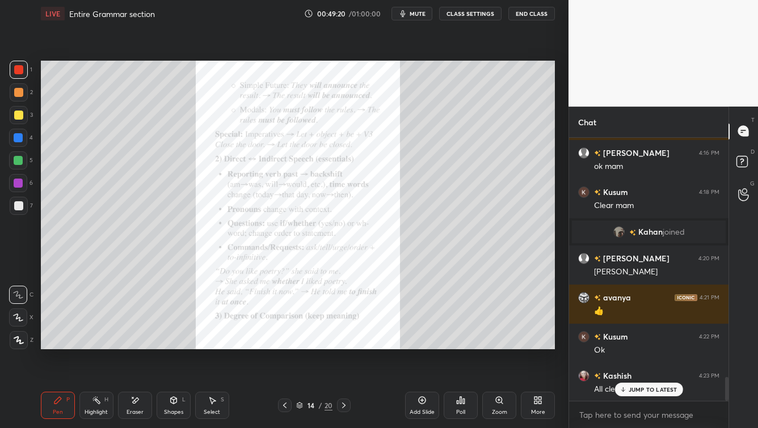
click at [499, 345] on div "Zoom" at bounding box center [499, 405] width 34 height 27
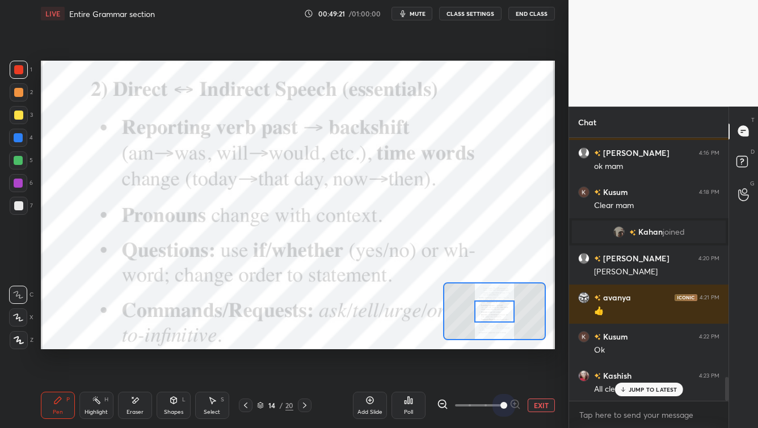
drag, startPoint x: 498, startPoint y: 406, endPoint x: 505, endPoint y: 388, distance: 19.7
click at [498, 345] on span at bounding box center [479, 405] width 48 height 17
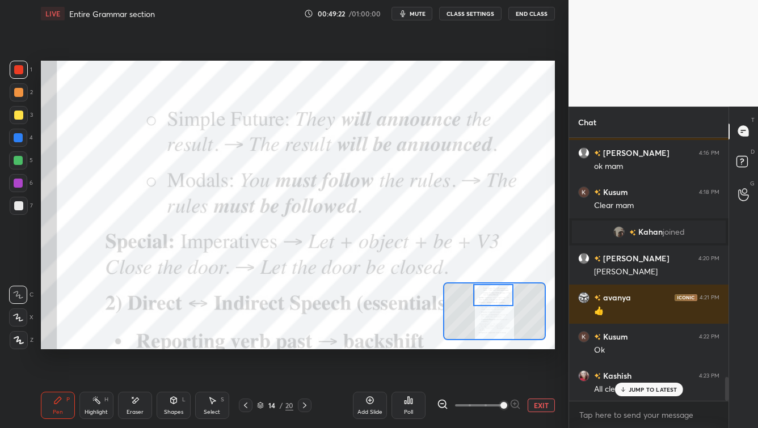
drag, startPoint x: 498, startPoint y: 316, endPoint x: 500, endPoint y: 306, distance: 9.9
click at [496, 301] on div at bounding box center [493, 295] width 40 height 22
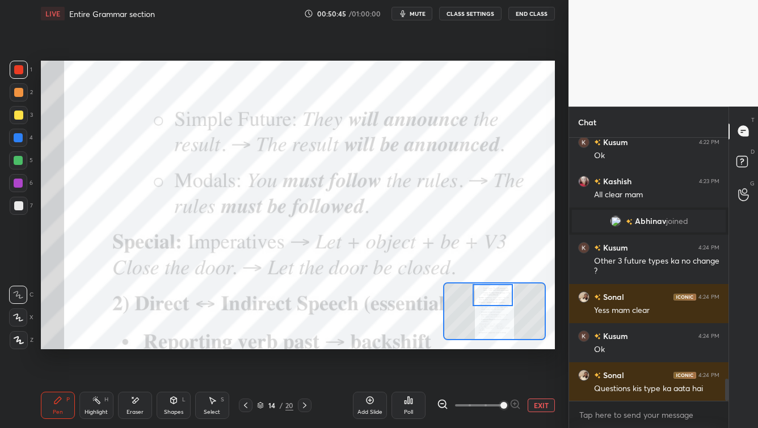
scroll to position [2896, 0]
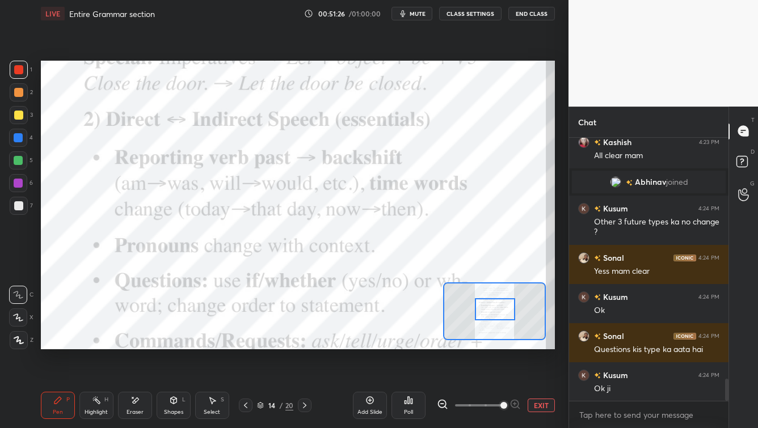
drag, startPoint x: 504, startPoint y: 299, endPoint x: 502, endPoint y: 318, distance: 18.8
click at [503, 312] on div at bounding box center [495, 310] width 40 height 22
click at [368, 345] on div "Add Slide" at bounding box center [370, 405] width 34 height 27
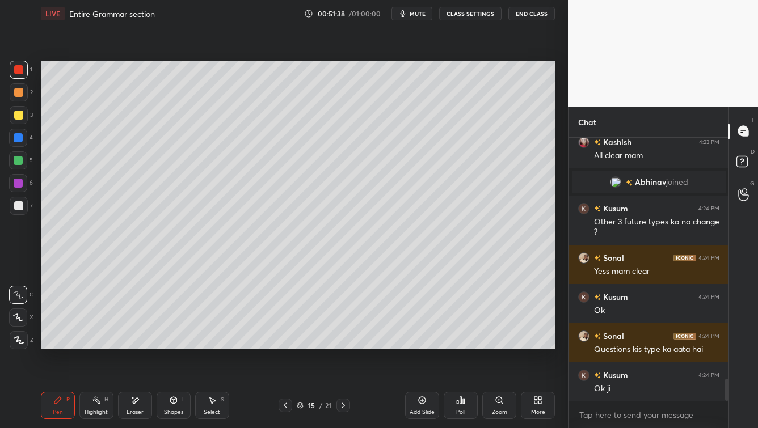
drag, startPoint x: 22, startPoint y: 118, endPoint x: 33, endPoint y: 118, distance: 11.4
click at [22, 117] on div at bounding box center [18, 115] width 9 height 9
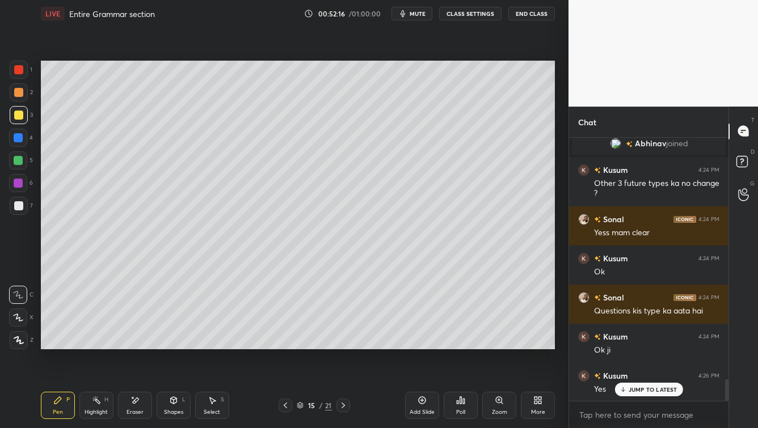
drag, startPoint x: 18, startPoint y: 67, endPoint x: 28, endPoint y: 79, distance: 16.1
click at [16, 68] on div at bounding box center [18, 69] width 9 height 9
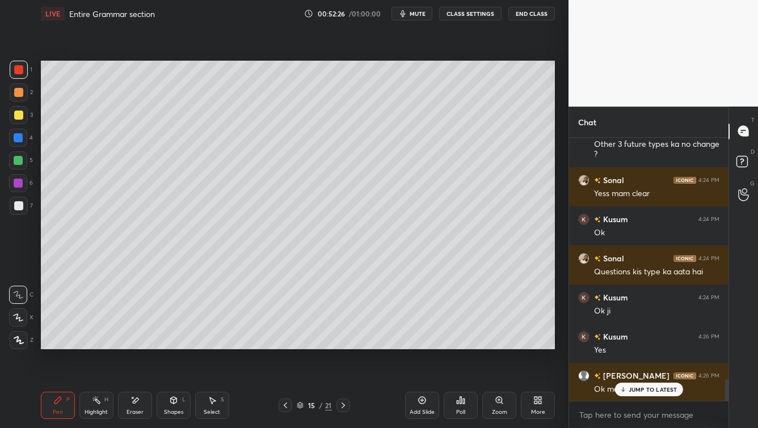
drag, startPoint x: 10, startPoint y: 209, endPoint x: 17, endPoint y: 207, distance: 7.7
click at [10, 209] on div at bounding box center [19, 206] width 18 height 18
click at [14, 208] on div at bounding box center [18, 205] width 9 height 9
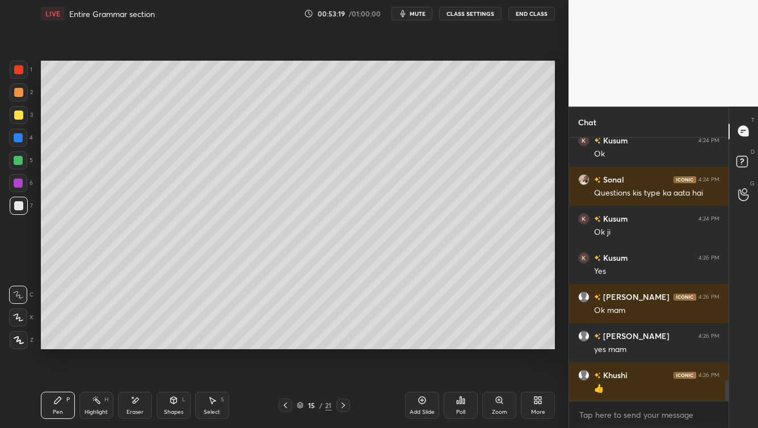
scroll to position [3092, 0]
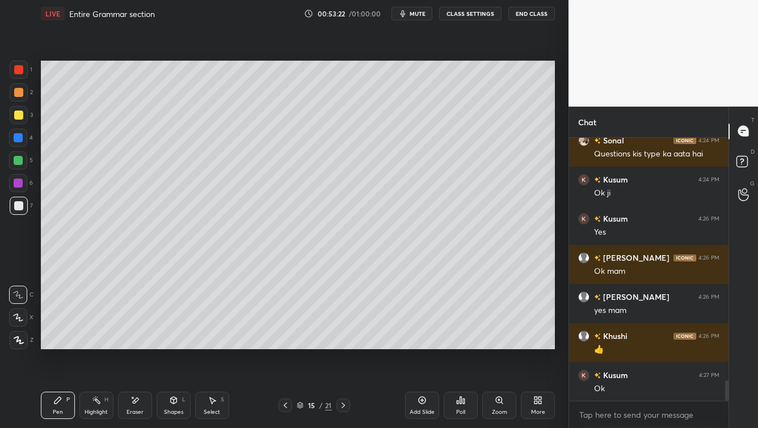
drag, startPoint x: 285, startPoint y: 406, endPoint x: 292, endPoint y: 404, distance: 7.7
click at [285, 345] on icon at bounding box center [285, 405] width 9 height 9
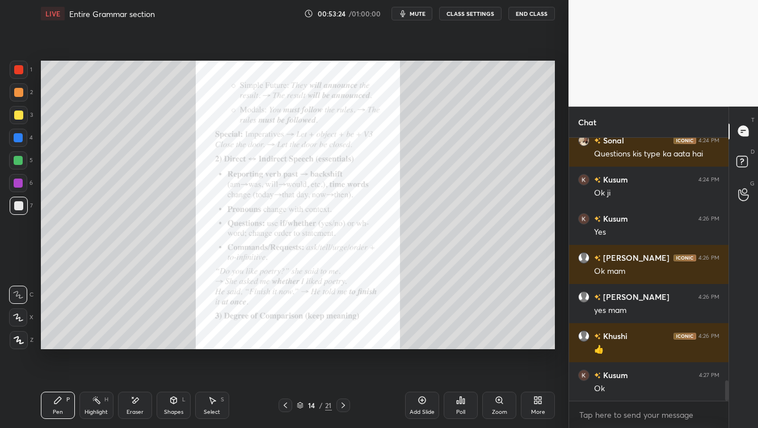
click at [498, 345] on div "Zoom" at bounding box center [499, 413] width 15 height 6
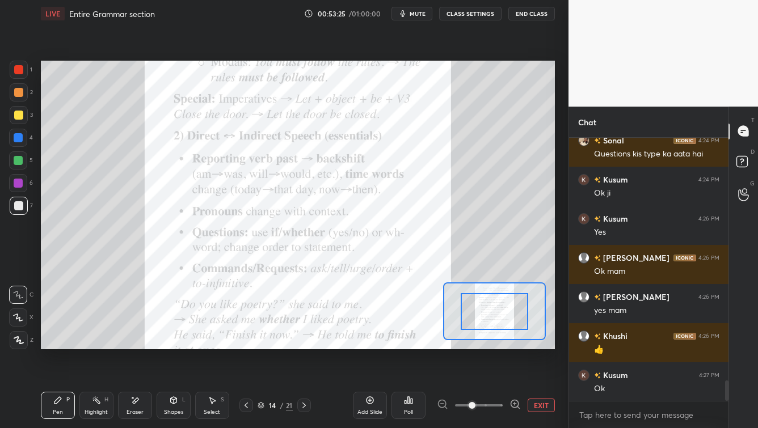
click at [501, 345] on span at bounding box center [479, 405] width 48 height 17
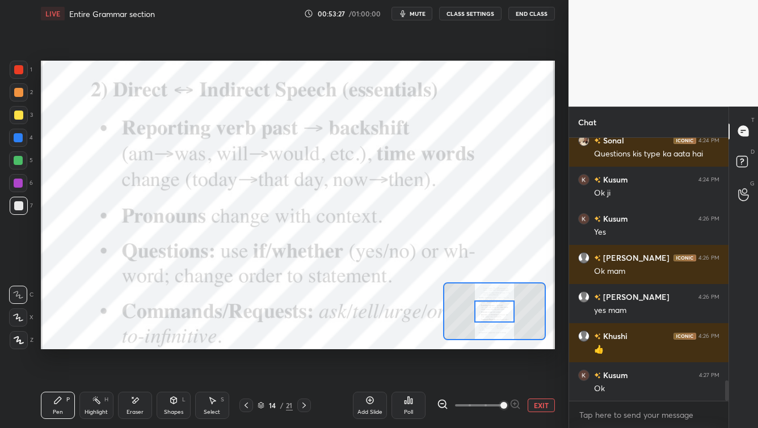
drag, startPoint x: 21, startPoint y: 72, endPoint x: 17, endPoint y: 79, distance: 8.4
click at [20, 73] on div at bounding box center [18, 69] width 9 height 9
drag, startPoint x: 371, startPoint y: 404, endPoint x: 368, endPoint y: 380, distance: 24.6
click at [371, 345] on icon at bounding box center [370, 400] width 7 height 7
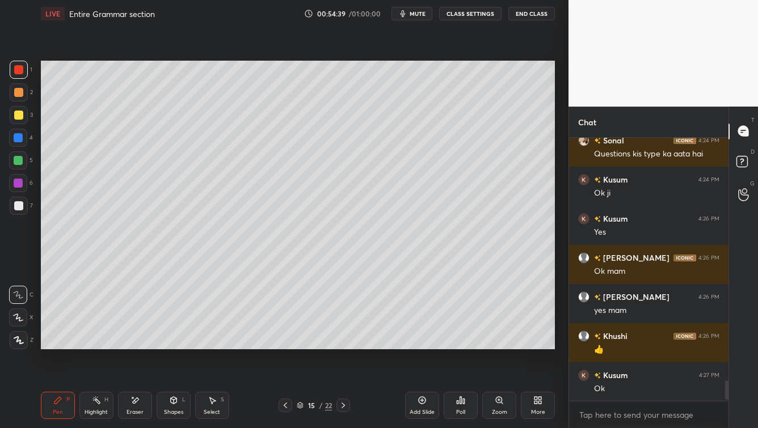
click at [21, 119] on div at bounding box center [19, 115] width 18 height 18
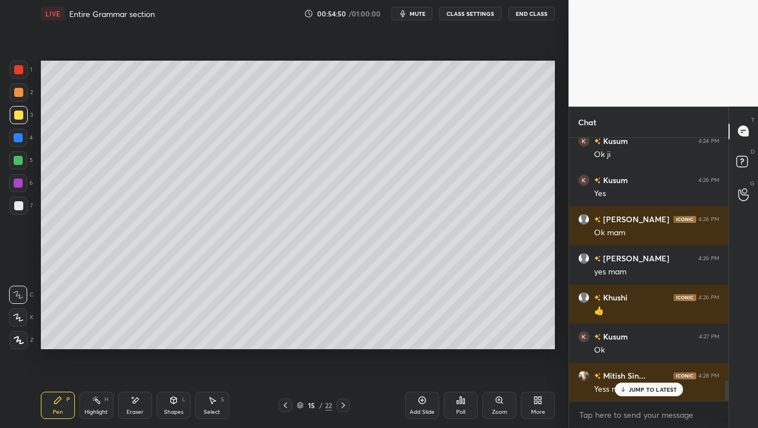
click at [22, 205] on div at bounding box center [18, 205] width 9 height 9
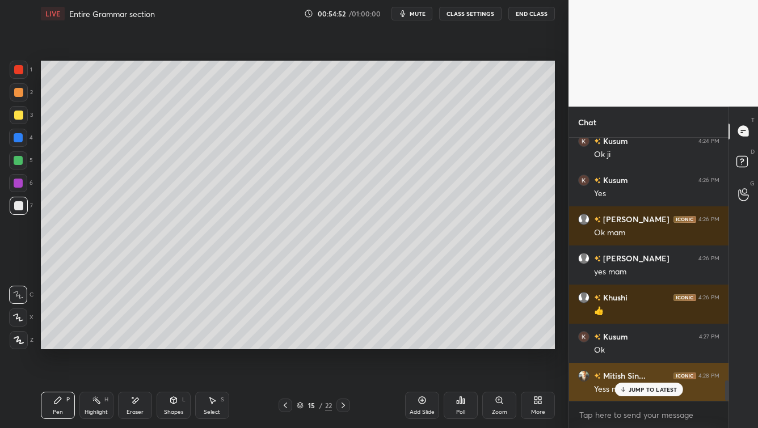
click at [619, 345] on p "JUMP TO LATEST" at bounding box center [653, 390] width 49 height 7
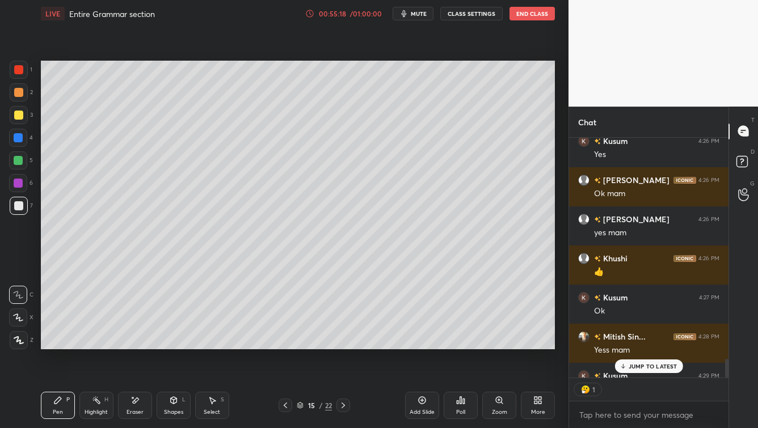
scroll to position [4, 3]
click at [20, 114] on div at bounding box center [18, 115] width 9 height 9
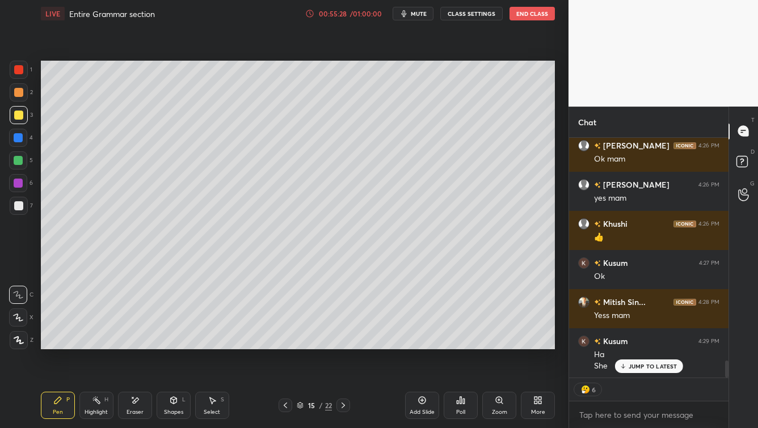
drag, startPoint x: 17, startPoint y: 210, endPoint x: 35, endPoint y: 200, distance: 20.6
click at [16, 210] on div at bounding box center [19, 206] width 18 height 18
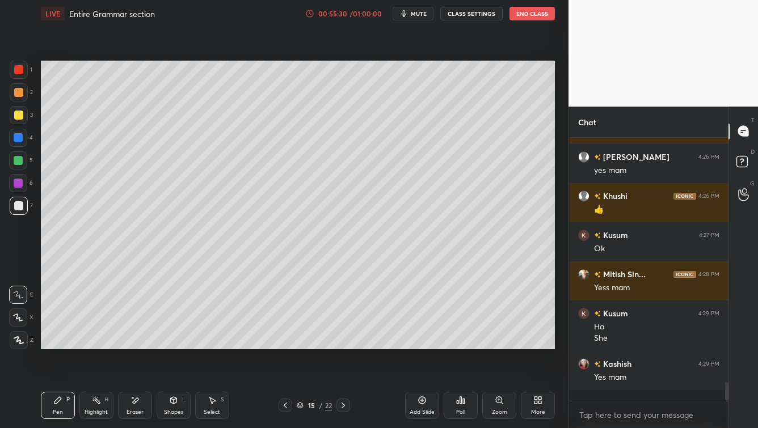
scroll to position [3221, 0]
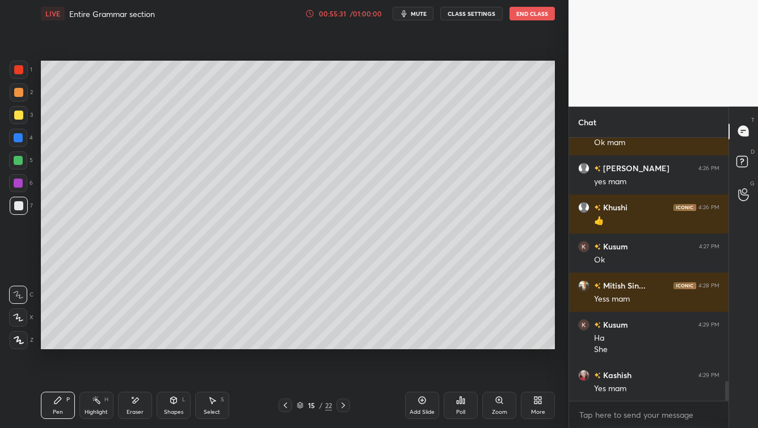
click at [16, 115] on div at bounding box center [18, 115] width 9 height 9
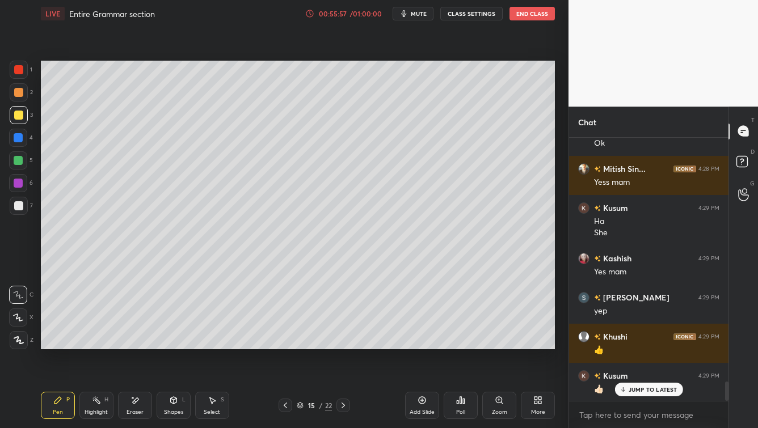
scroll to position [3377, 0]
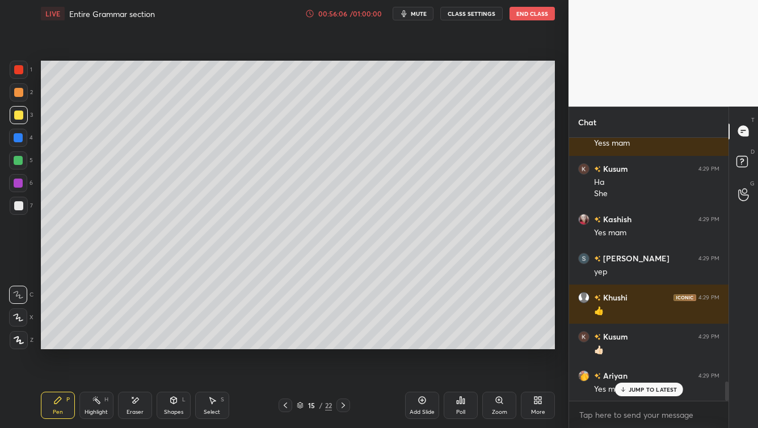
click at [284, 345] on icon at bounding box center [285, 405] width 9 height 9
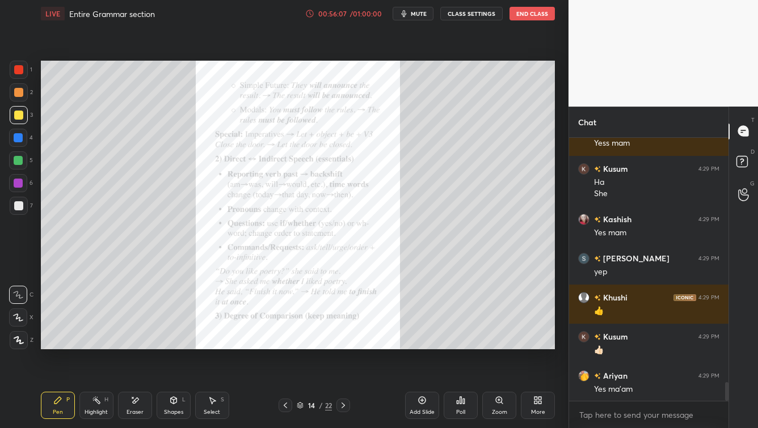
scroll to position [3417, 0]
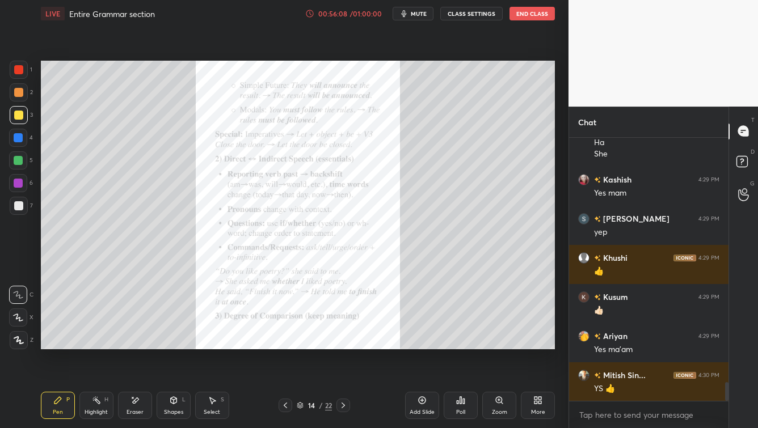
click at [503, 345] on icon at bounding box center [499, 400] width 9 height 9
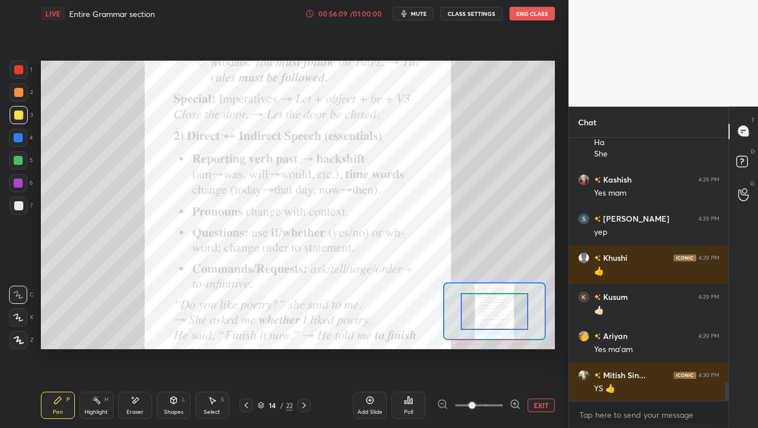
click at [501, 345] on span at bounding box center [479, 405] width 48 height 17
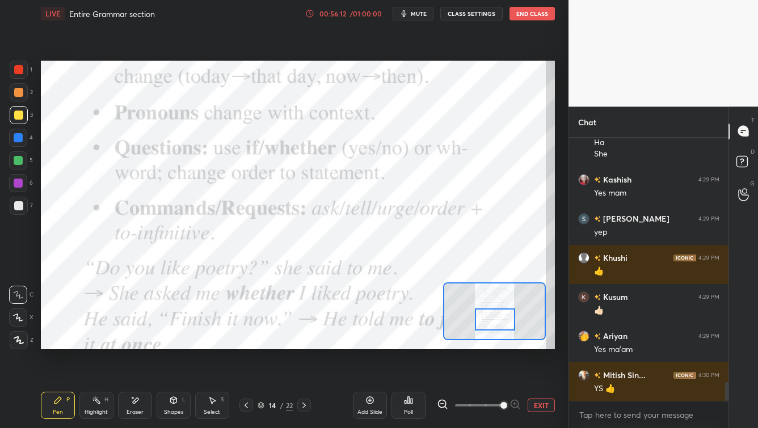
drag, startPoint x: 498, startPoint y: 316, endPoint x: 498, endPoint y: 324, distance: 8.0
click at [498, 324] on div at bounding box center [495, 320] width 40 height 22
click at [18, 68] on div at bounding box center [18, 69] width 9 height 9
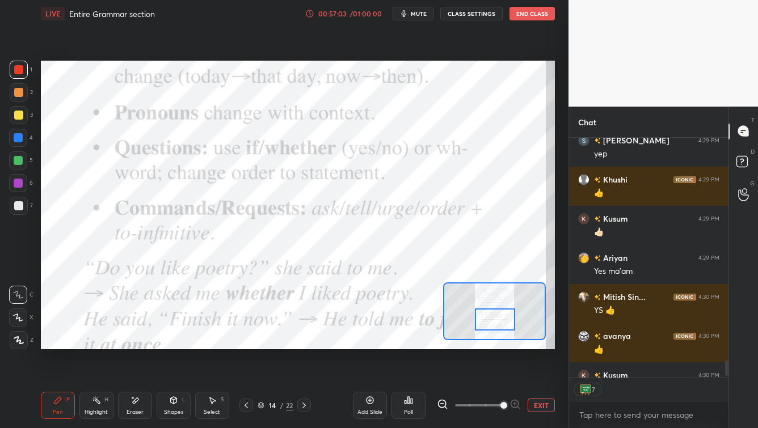
scroll to position [3545, 0]
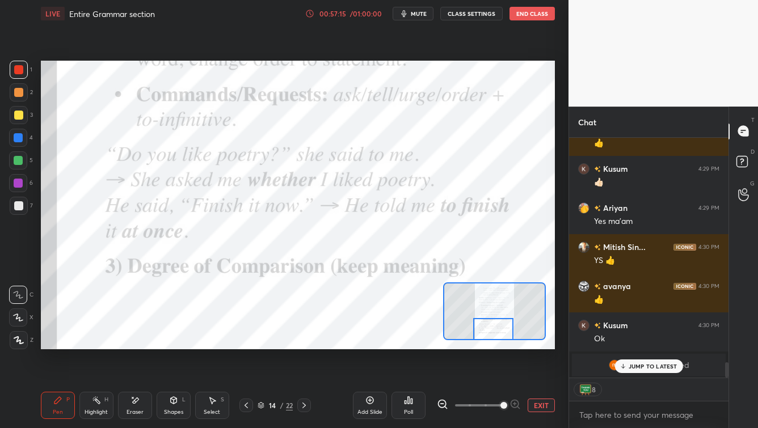
drag, startPoint x: 493, startPoint y: 321, endPoint x: 475, endPoint y: 333, distance: 21.4
click at [491, 331] on div at bounding box center [493, 329] width 40 height 22
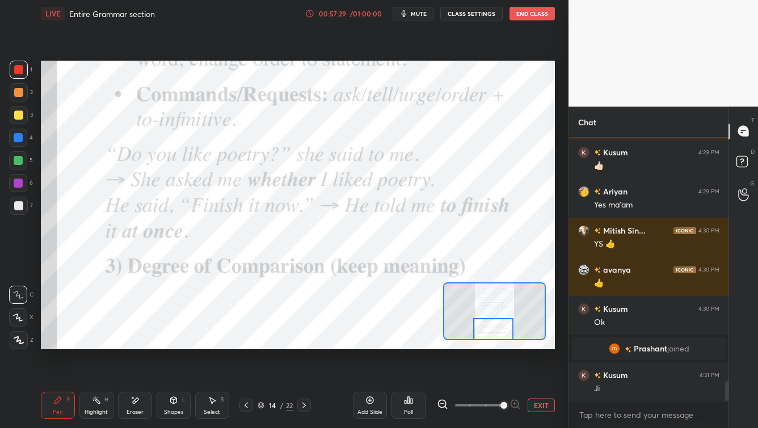
scroll to position [3232, 0]
click at [422, 11] on span "mute" at bounding box center [419, 14] width 16 height 8
click at [414, 14] on span "unmute" at bounding box center [418, 14] width 24 height 8
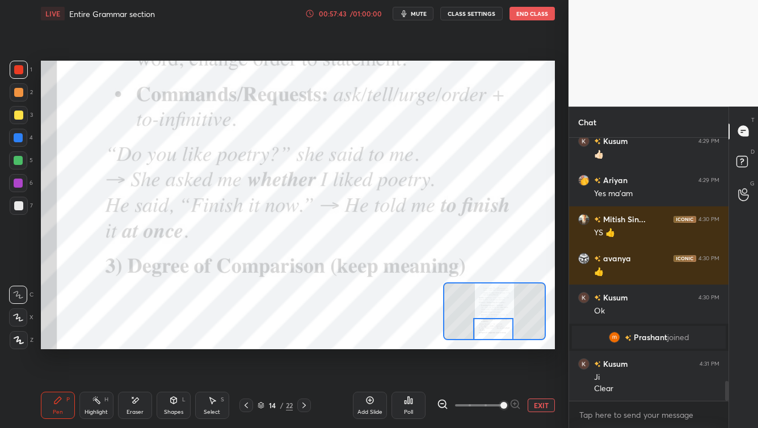
click at [302, 345] on div at bounding box center [304, 406] width 14 height 14
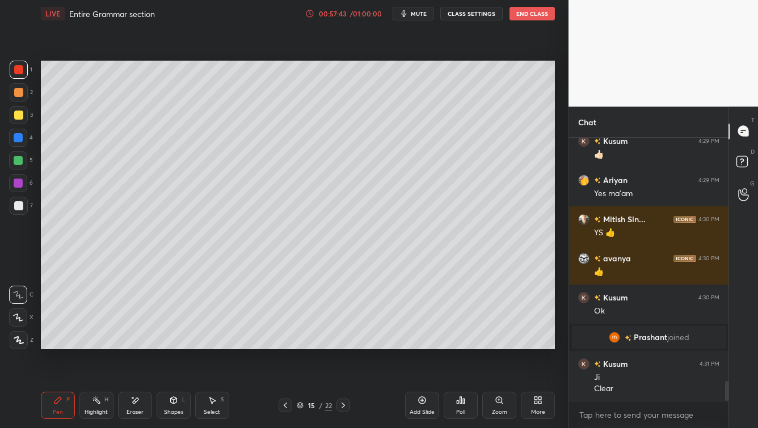
click at [302, 345] on div "15 / 22" at bounding box center [315, 406] width 72 height 14
click at [343, 345] on icon at bounding box center [343, 405] width 9 height 9
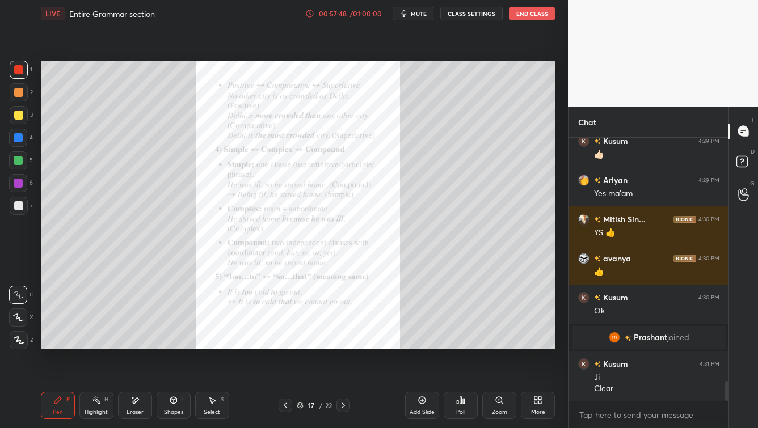
click at [491, 345] on div "Zoom" at bounding box center [499, 405] width 34 height 27
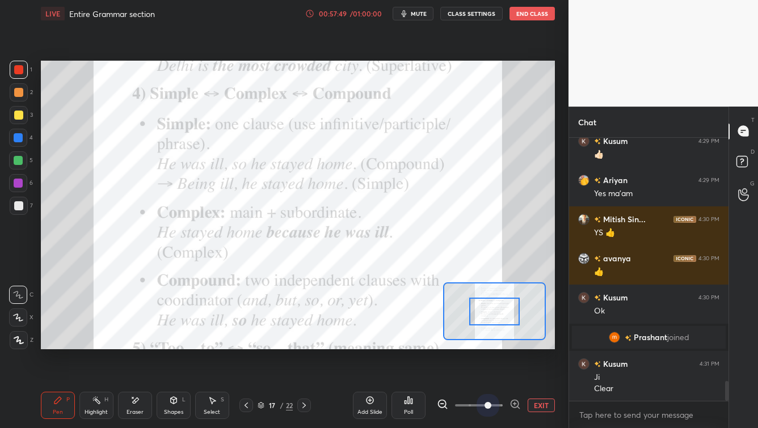
click at [493, 345] on span at bounding box center [479, 405] width 48 height 17
click at [500, 345] on span at bounding box center [479, 405] width 48 height 17
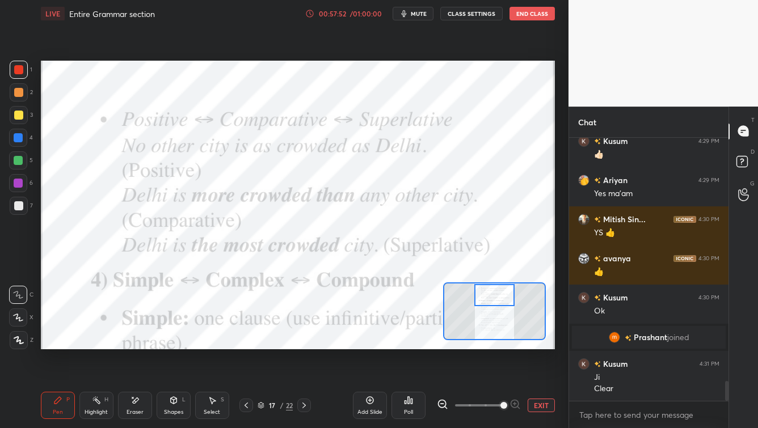
drag, startPoint x: 500, startPoint y: 309, endPoint x: 500, endPoint y: 293, distance: 15.9
click at [500, 293] on div at bounding box center [494, 295] width 40 height 22
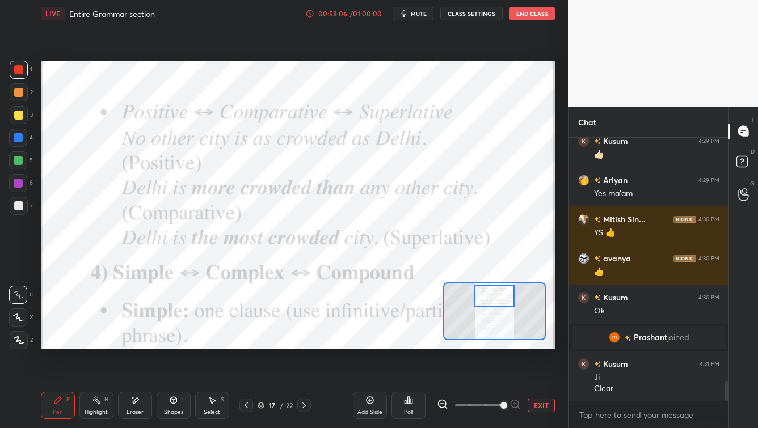
click at [16, 324] on div at bounding box center [18, 318] width 18 height 18
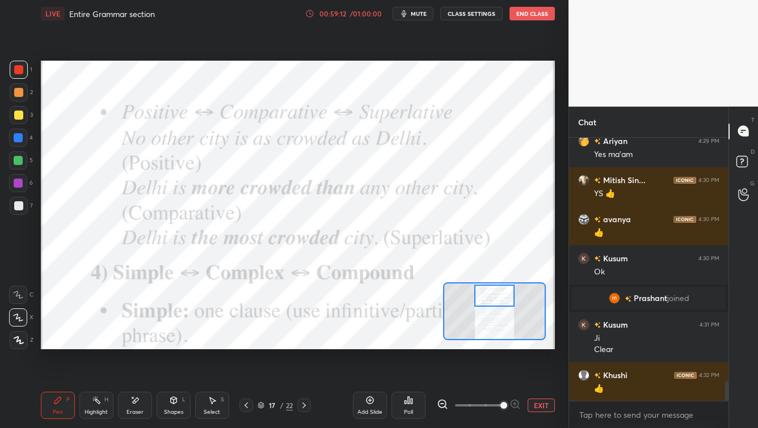
drag, startPoint x: 15, startPoint y: 297, endPoint x: 34, endPoint y: 251, distance: 50.4
click at [14, 298] on icon at bounding box center [18, 295] width 10 height 8
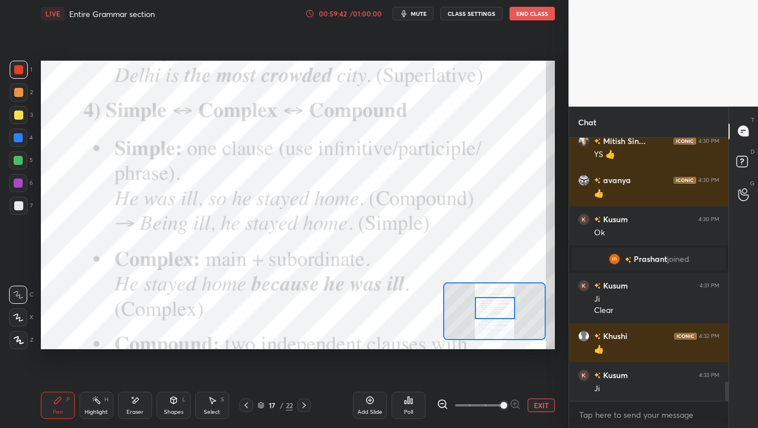
drag, startPoint x: 492, startPoint y: 296, endPoint x: 493, endPoint y: 308, distance: 11.9
click at [493, 308] on div at bounding box center [495, 308] width 40 height 22
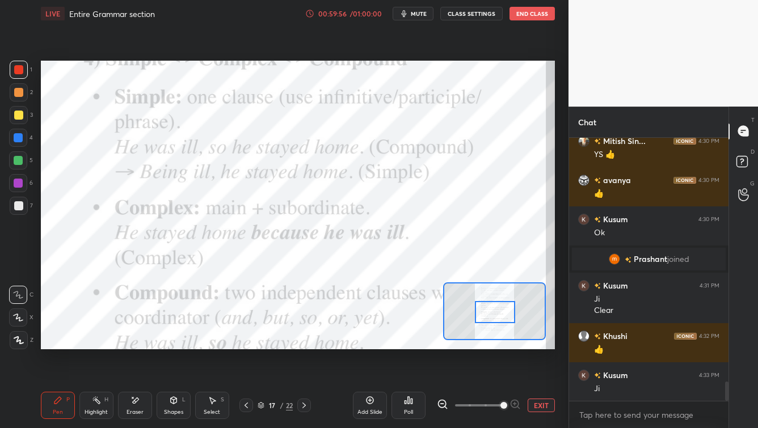
click at [499, 310] on div at bounding box center [495, 312] width 40 height 22
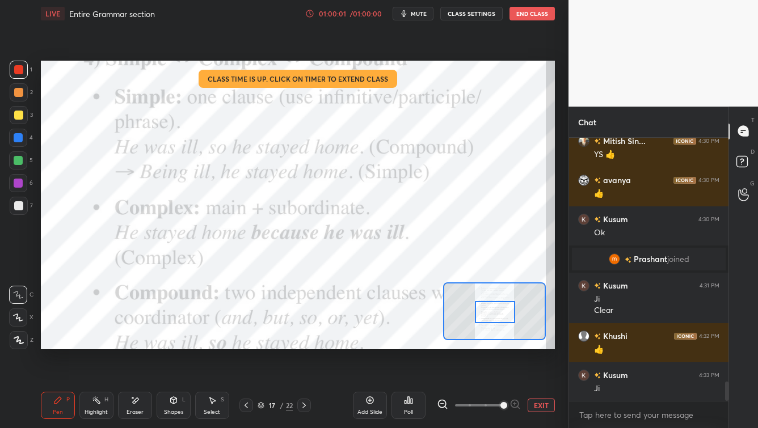
click at [262, 345] on icon at bounding box center [261, 405] width 7 height 7
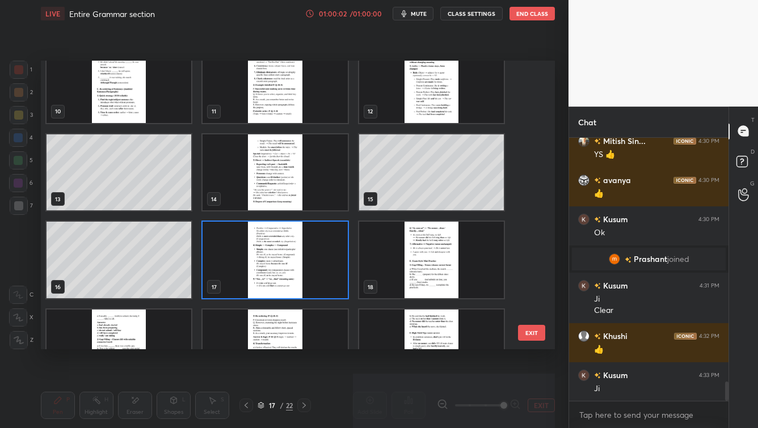
scroll to position [285, 0]
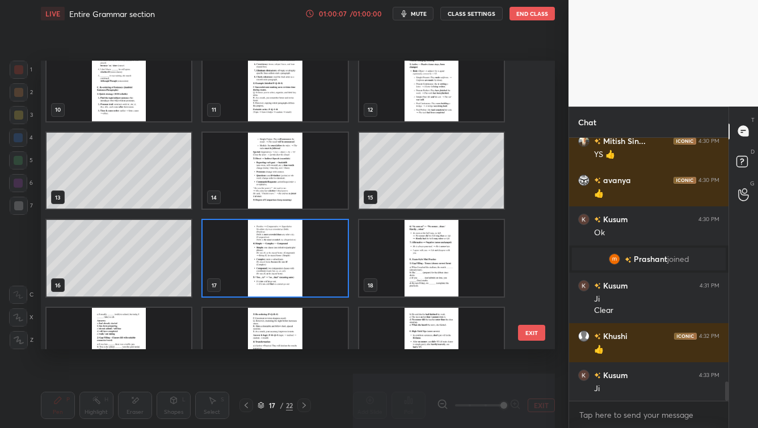
click at [283, 279] on img "grid" at bounding box center [275, 258] width 145 height 77
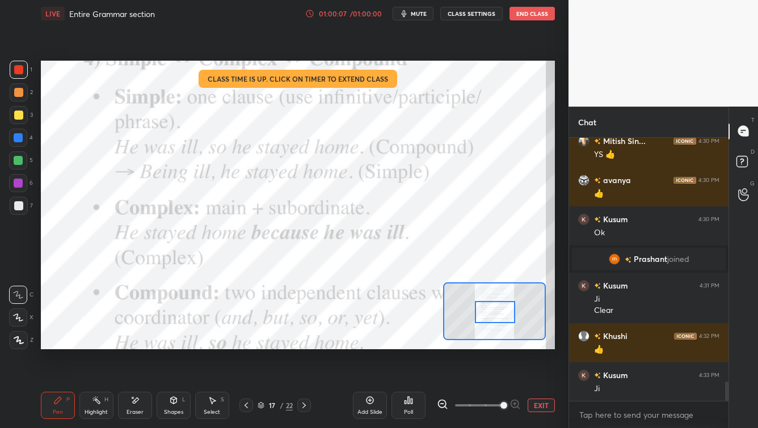
click at [283, 279] on img "grid" at bounding box center [275, 258] width 145 height 77
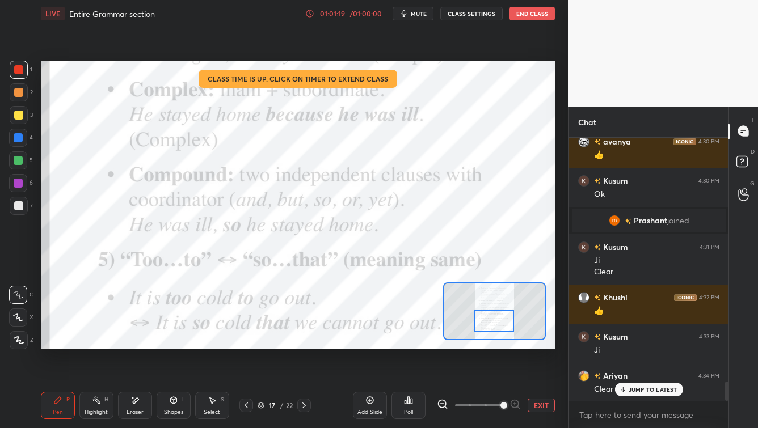
drag, startPoint x: 505, startPoint y: 314, endPoint x: 502, endPoint y: 329, distance: 14.6
click at [503, 322] on div at bounding box center [494, 321] width 40 height 22
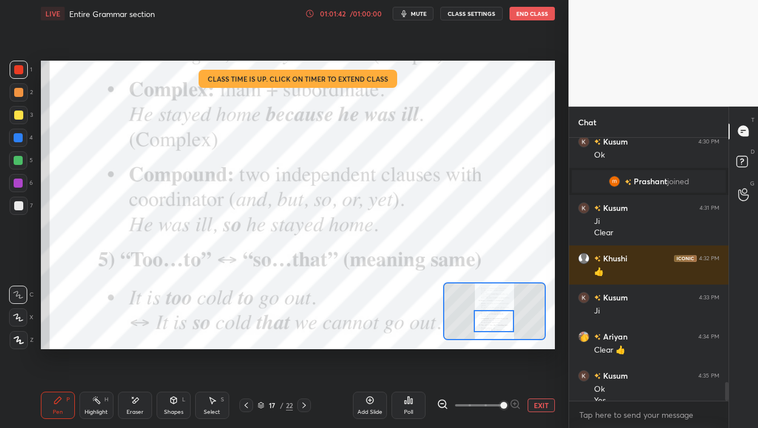
scroll to position [3411, 0]
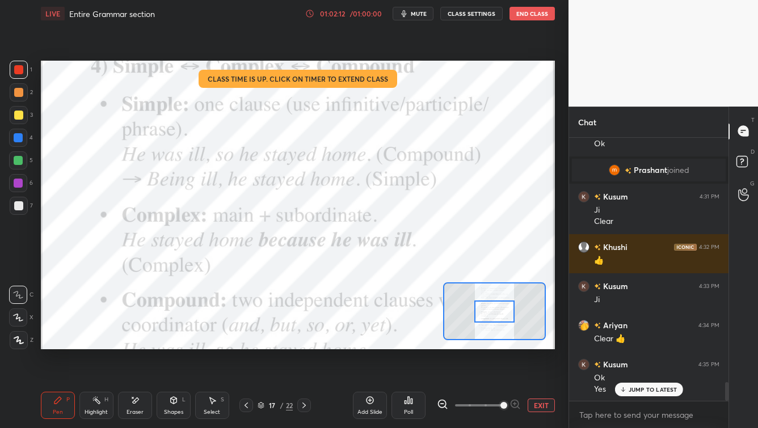
drag, startPoint x: 498, startPoint y: 322, endPoint x: 491, endPoint y: 313, distance: 11.3
click at [499, 312] on div at bounding box center [494, 312] width 40 height 22
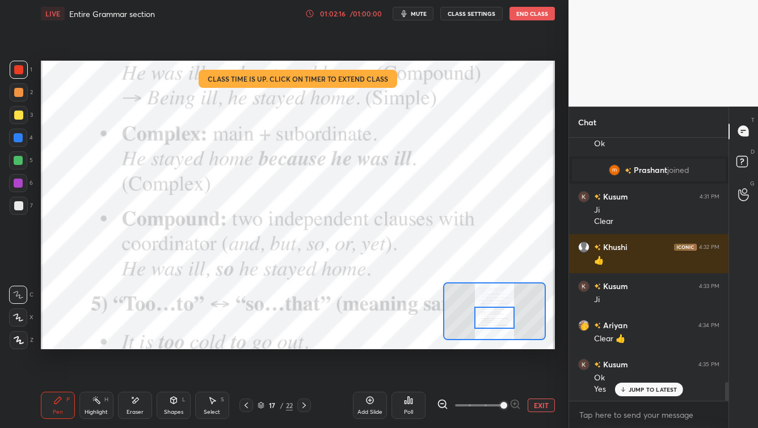
drag, startPoint x: 491, startPoint y: 311, endPoint x: 491, endPoint y: 317, distance: 6.3
click at [491, 317] on div at bounding box center [494, 318] width 40 height 22
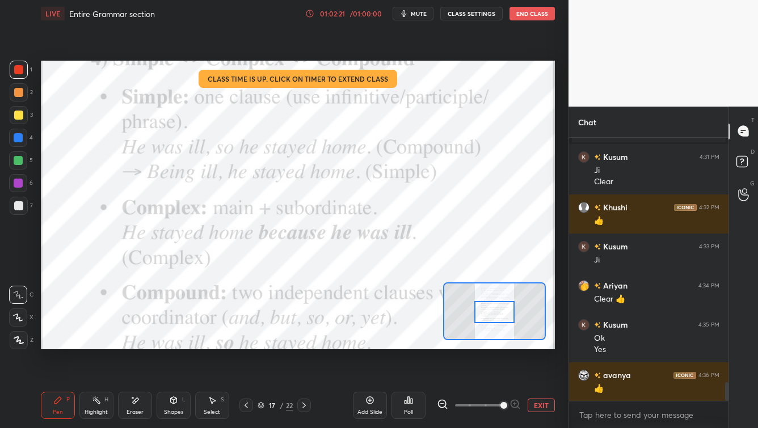
scroll to position [3490, 0]
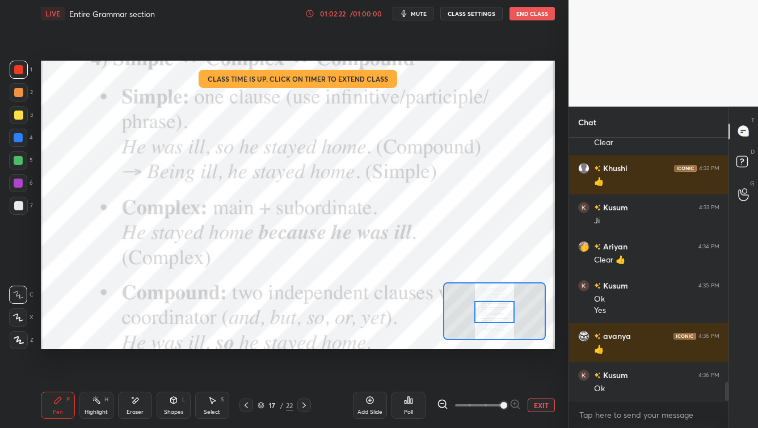
click at [488, 308] on div at bounding box center [494, 312] width 40 height 22
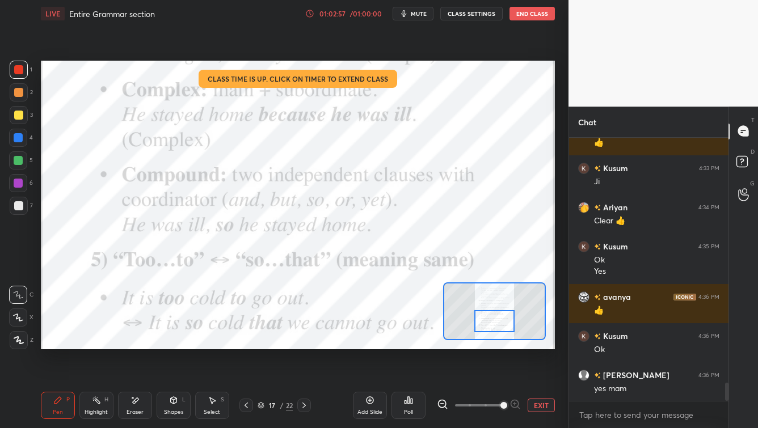
scroll to position [3568, 0]
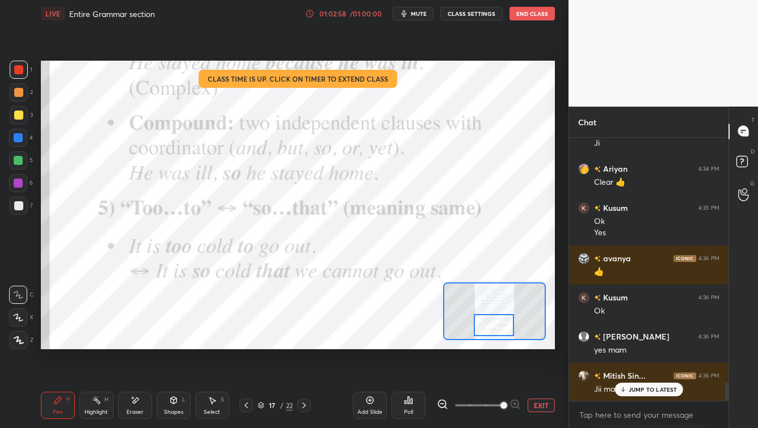
drag, startPoint x: 503, startPoint y: 317, endPoint x: 502, endPoint y: 330, distance: 12.5
click at [502, 329] on div at bounding box center [494, 325] width 40 height 22
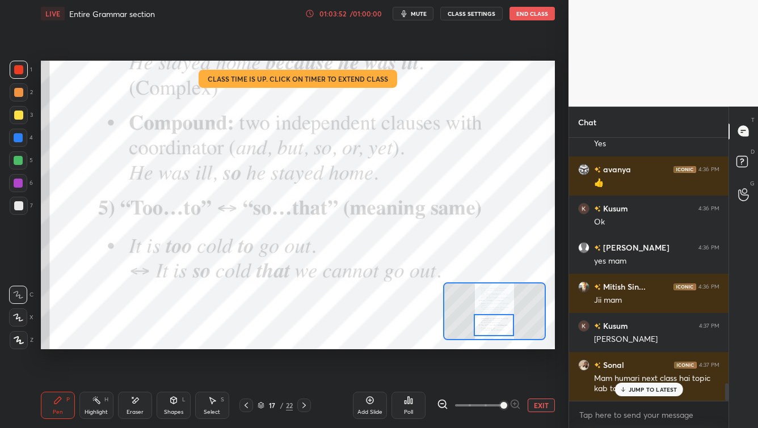
scroll to position [3695, 0]
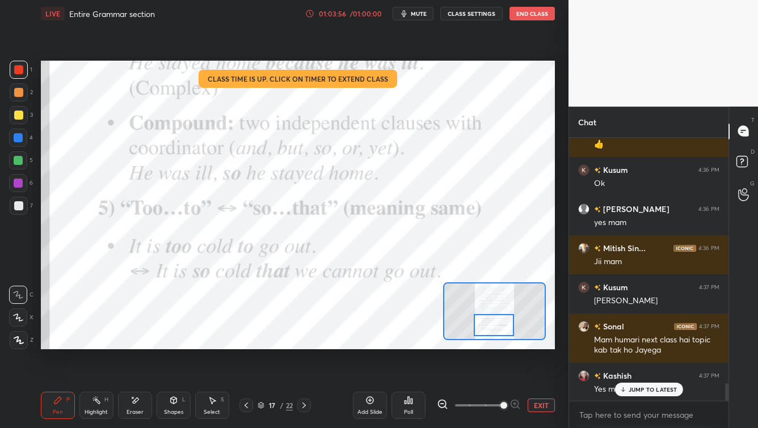
click at [304, 345] on icon at bounding box center [304, 406] width 3 height 6
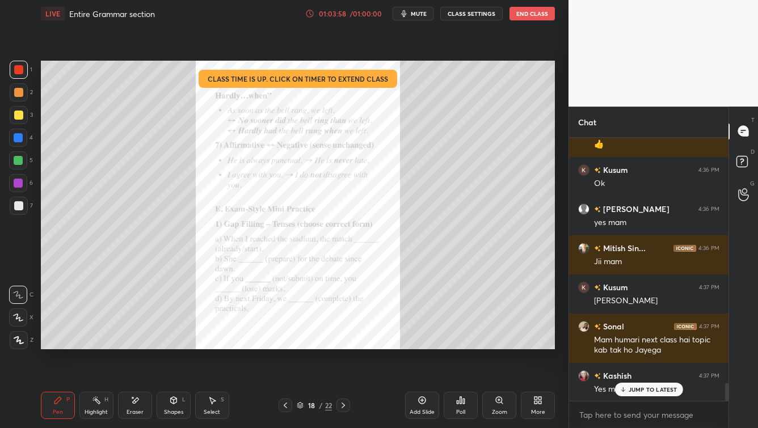
click at [493, 345] on div "Zoom" at bounding box center [499, 405] width 34 height 27
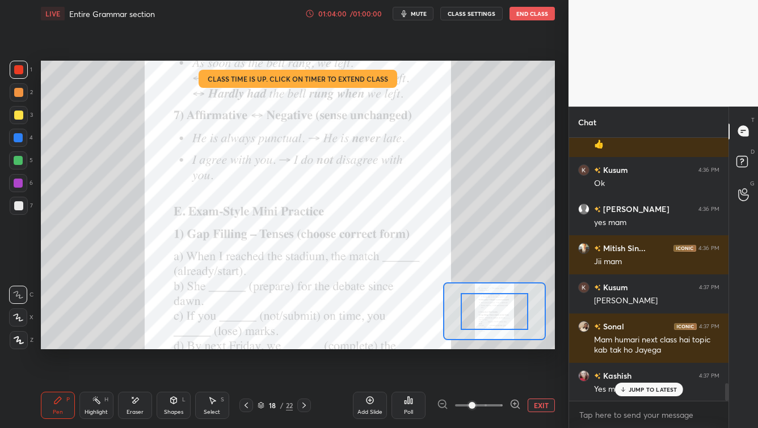
click at [502, 345] on span at bounding box center [479, 405] width 48 height 17
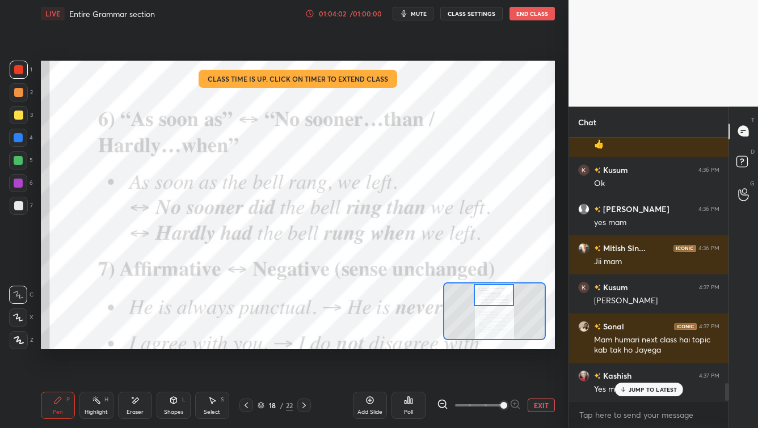
click at [503, 295] on div at bounding box center [494, 295] width 40 height 22
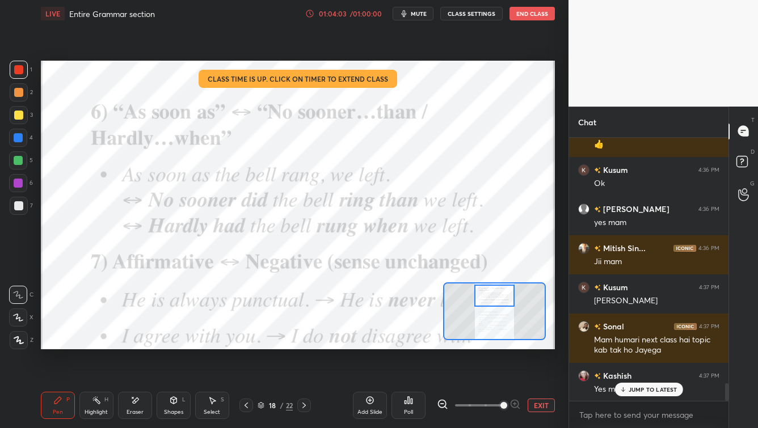
scroll to position [3734, 0]
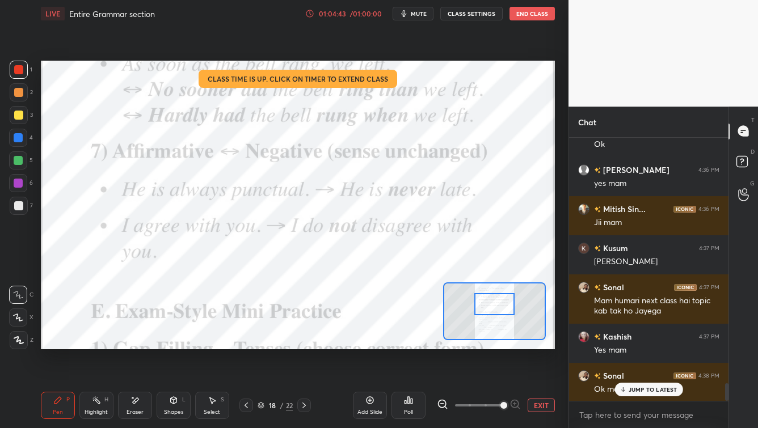
drag, startPoint x: 491, startPoint y: 299, endPoint x: 492, endPoint y: 306, distance: 7.4
click at [492, 306] on div at bounding box center [494, 304] width 40 height 22
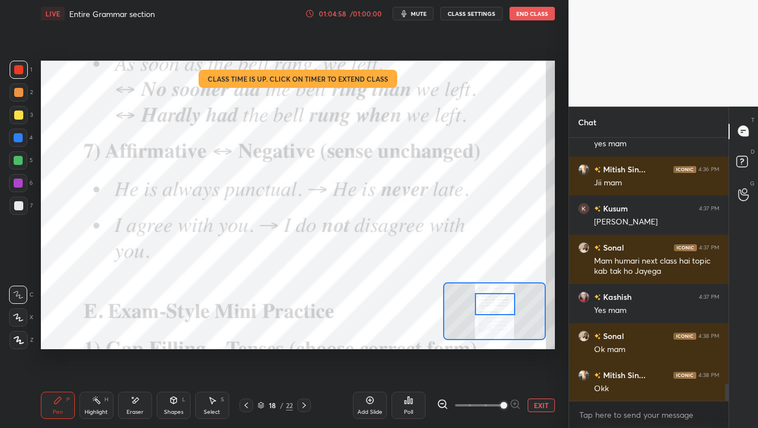
scroll to position [3813, 0]
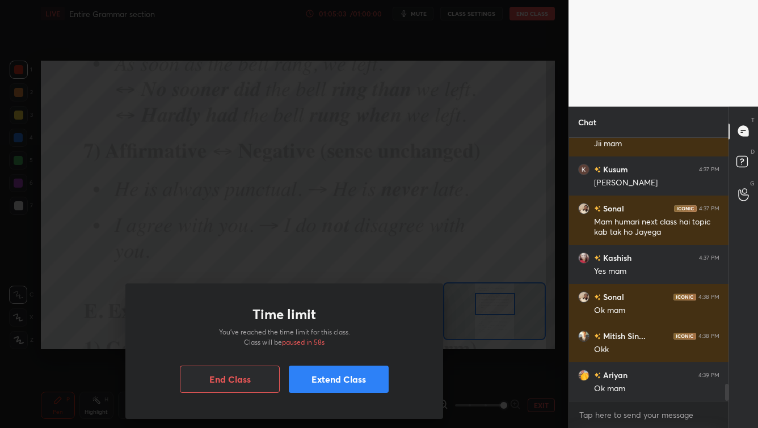
click at [313, 345] on button "Extend Class" at bounding box center [339, 379] width 100 height 27
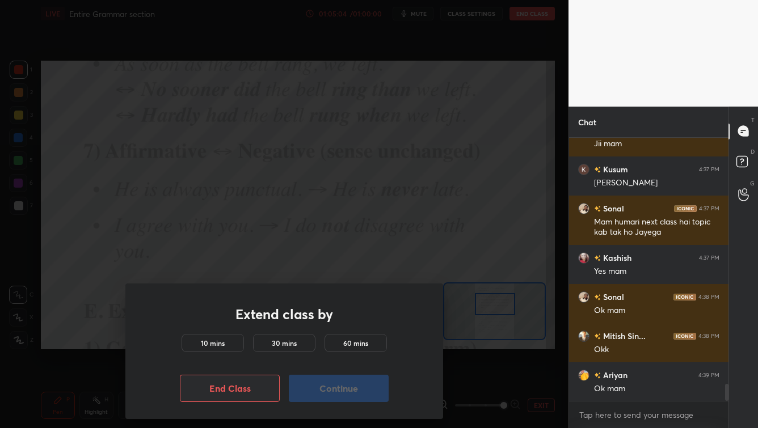
drag, startPoint x: 232, startPoint y: 342, endPoint x: 242, endPoint y: 357, distance: 17.6
click at [234, 343] on div "10 mins" at bounding box center [213, 343] width 62 height 18
click at [302, 345] on button "Continue" at bounding box center [339, 388] width 100 height 27
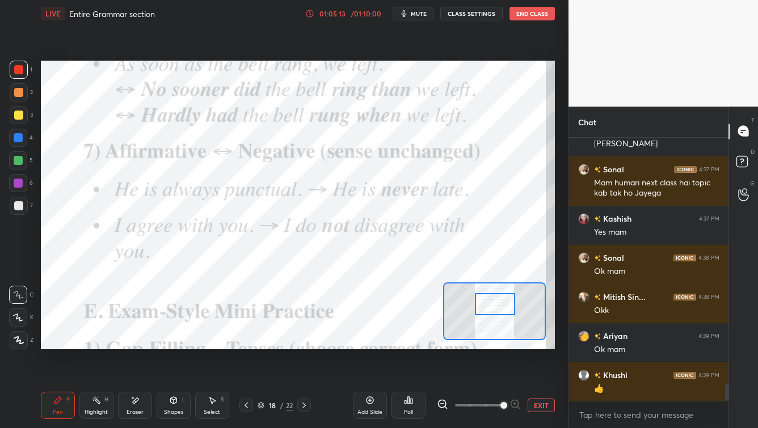
scroll to position [3891, 0]
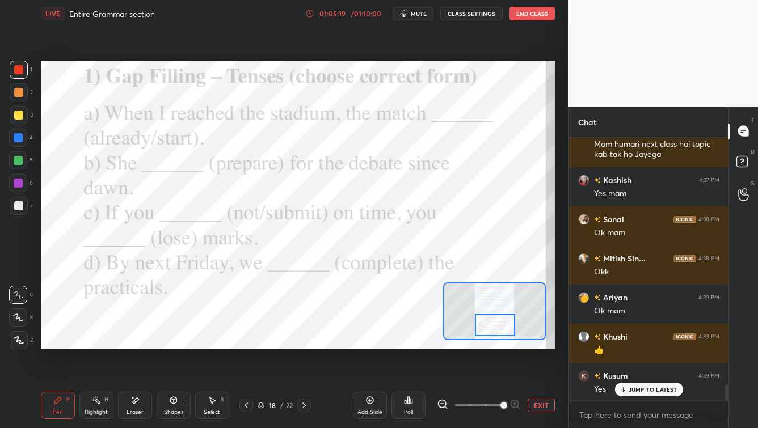
drag, startPoint x: 493, startPoint y: 302, endPoint x: 490, endPoint y: 321, distance: 18.9
click at [490, 321] on div at bounding box center [495, 325] width 40 height 22
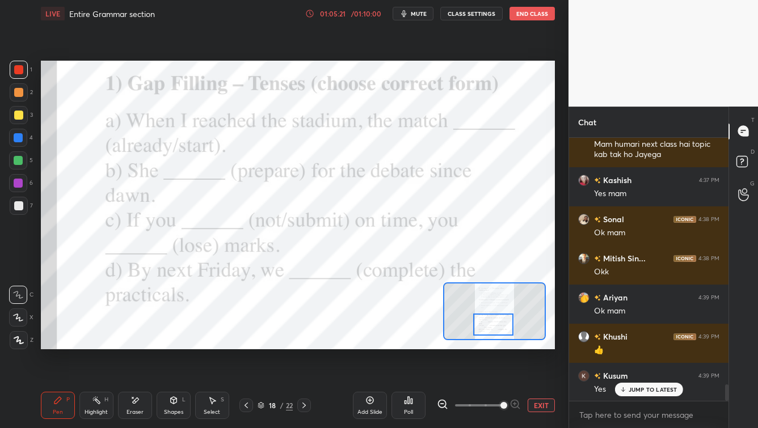
click at [491, 322] on div at bounding box center [493, 325] width 40 height 22
click at [300, 345] on icon at bounding box center [304, 405] width 9 height 9
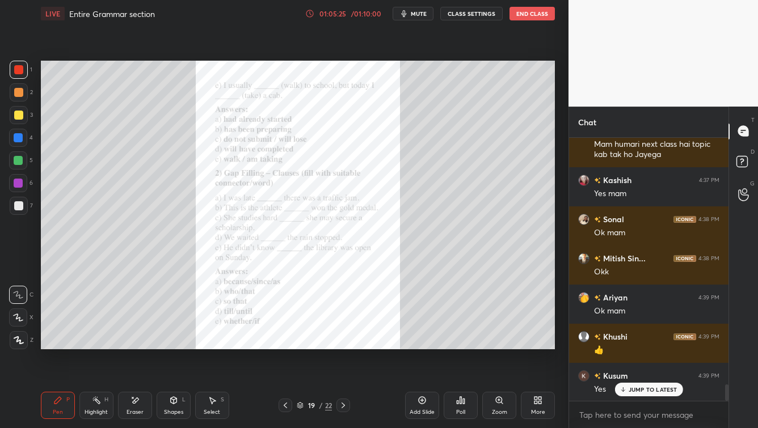
click at [347, 345] on icon at bounding box center [343, 405] width 9 height 9
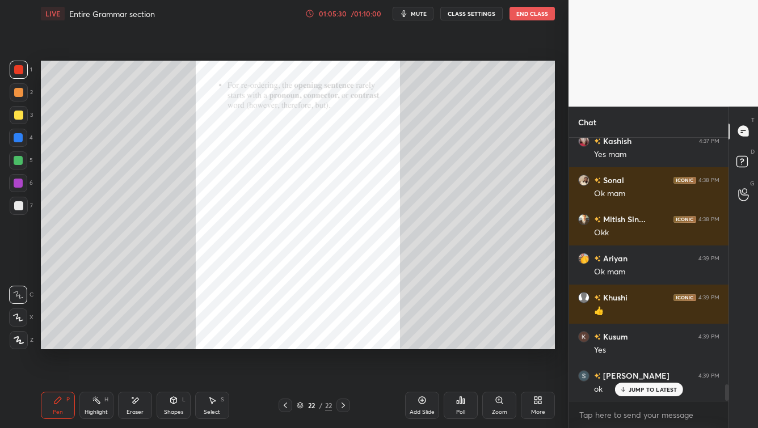
click at [284, 345] on icon at bounding box center [285, 405] width 9 height 9
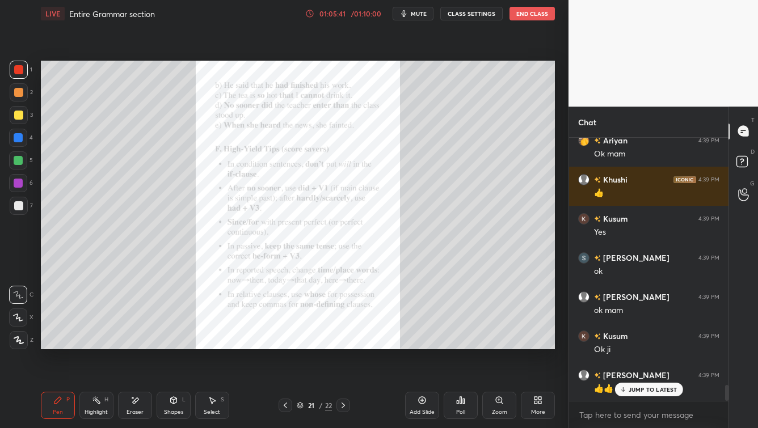
scroll to position [4075, 0]
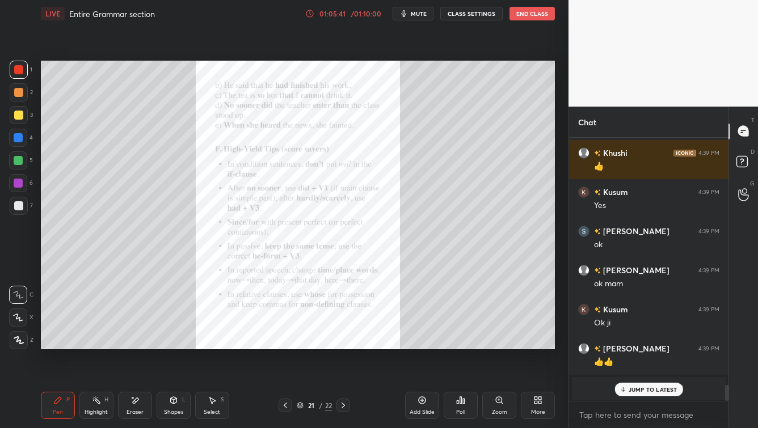
click at [297, 345] on icon at bounding box center [300, 405] width 7 height 7
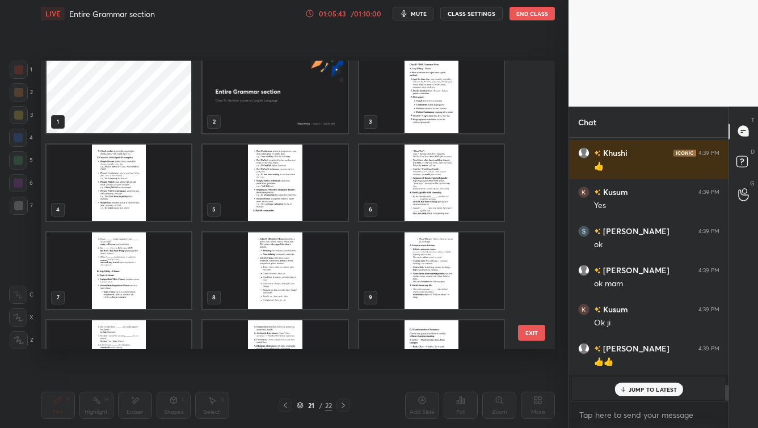
scroll to position [0, 0]
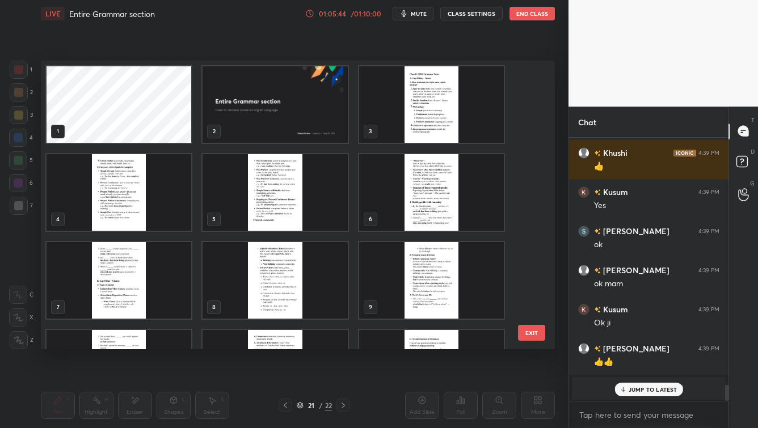
click at [248, 108] on img "grid" at bounding box center [275, 104] width 145 height 77
click at [249, 111] on img "grid" at bounding box center [275, 104] width 145 height 77
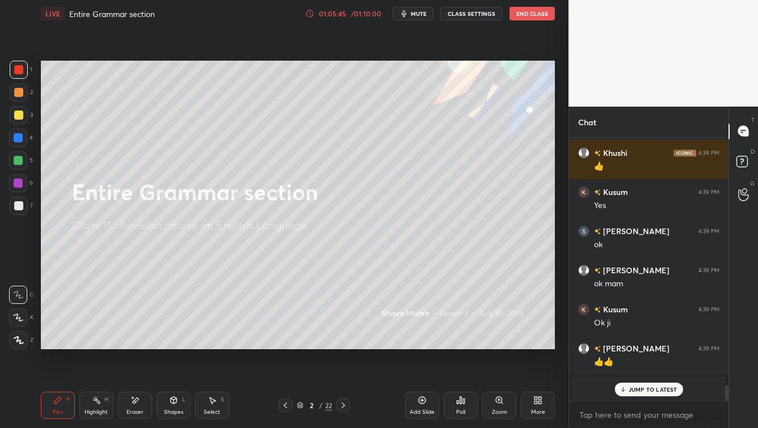
click at [249, 111] on img "grid" at bounding box center [275, 104] width 145 height 77
click at [619, 345] on div "JUMP TO LATEST" at bounding box center [649, 390] width 68 height 14
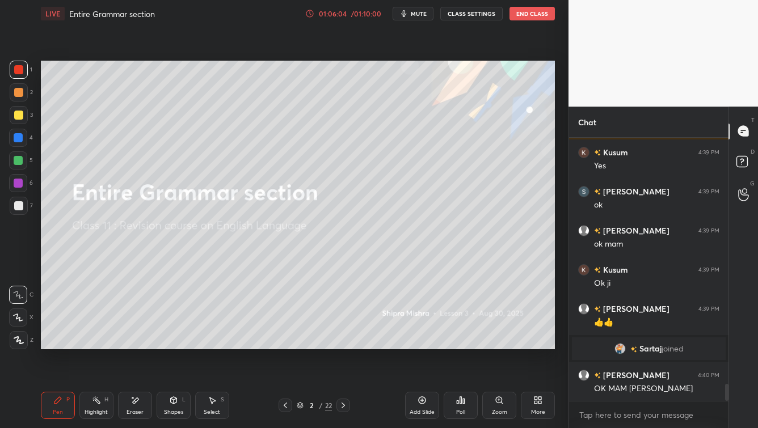
scroll to position [3905, 0]
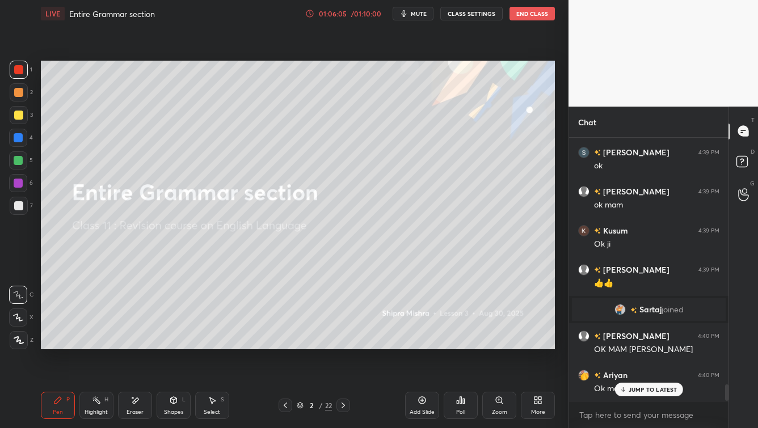
click at [536, 13] on button "End Class" at bounding box center [532, 14] width 45 height 14
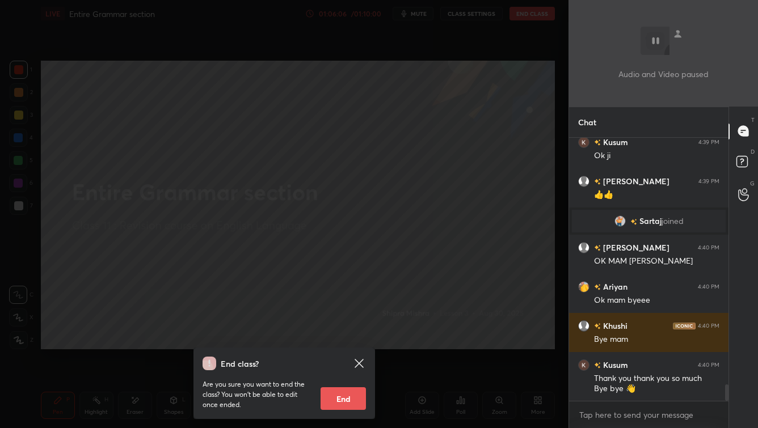
scroll to position [4033, 0]
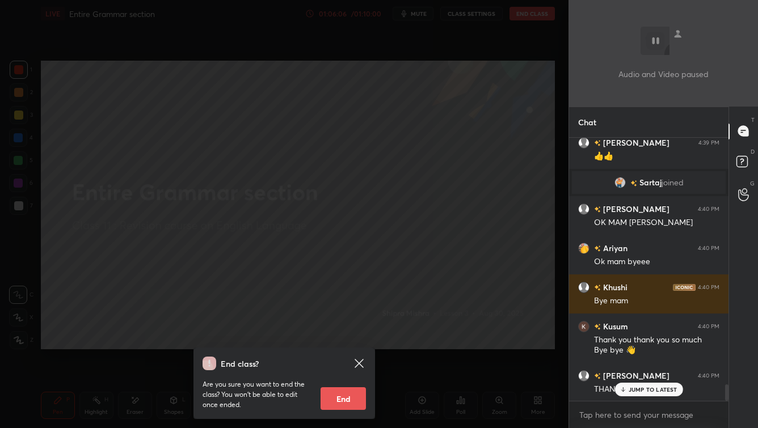
click at [329, 345] on button "End" at bounding box center [343, 399] width 45 height 23
type textarea "x"
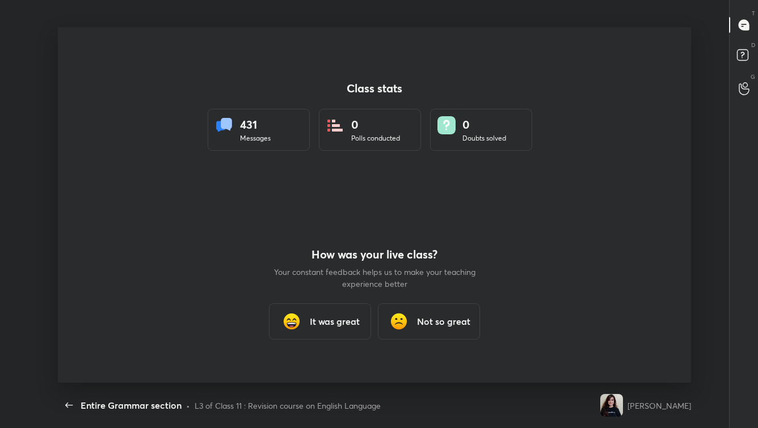
scroll to position [356, 676]
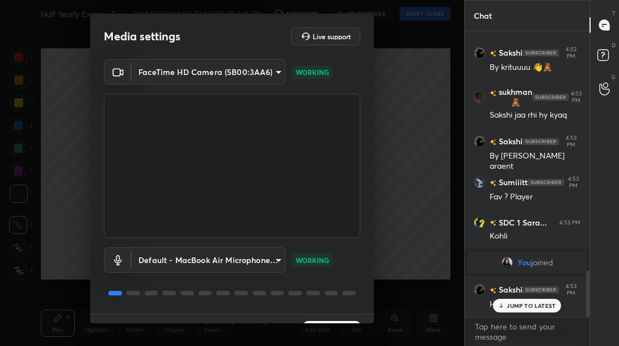
scroll to position [1459, 0]
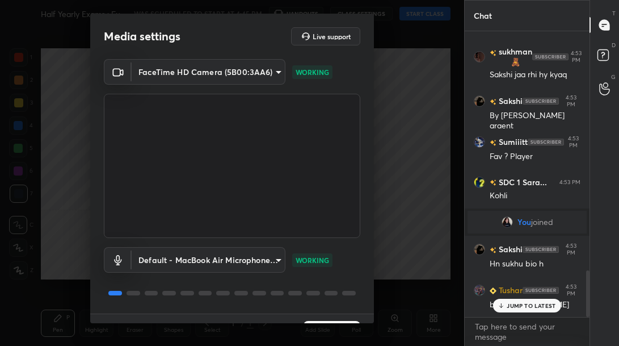
click at [509, 304] on p "JUMP TO LATEST" at bounding box center [531, 305] width 49 height 7
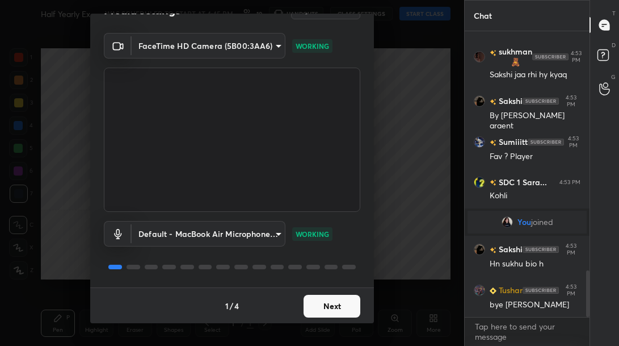
click at [324, 312] on button "Next" at bounding box center [332, 306] width 57 height 23
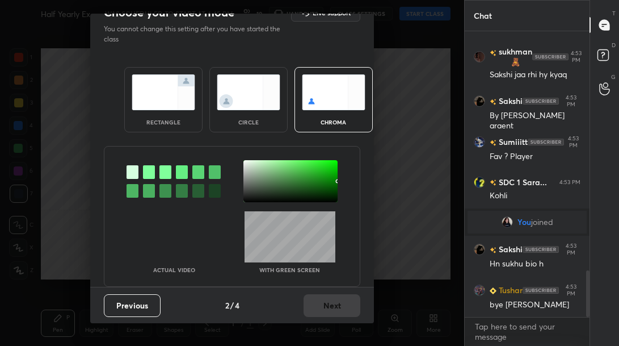
scroll to position [0, 0]
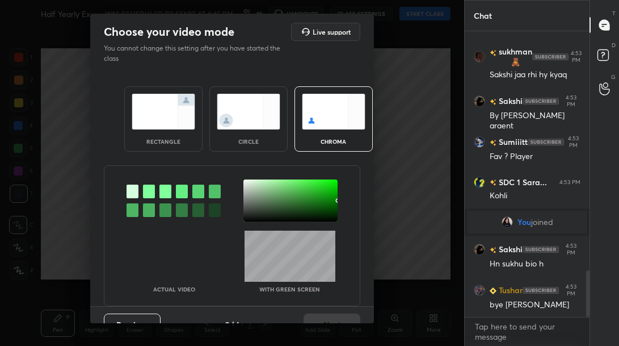
click at [159, 137] on div "rectangle" at bounding box center [163, 118] width 78 height 65
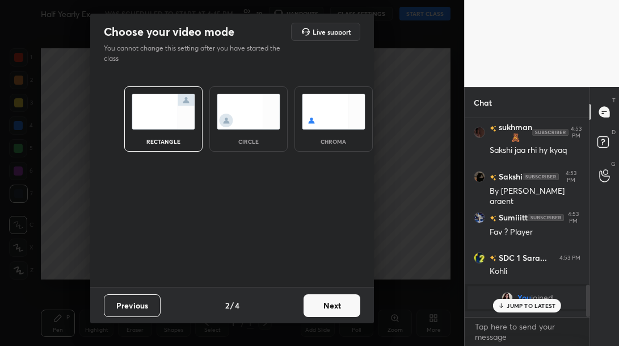
click at [333, 311] on button "Next" at bounding box center [332, 305] width 57 height 23
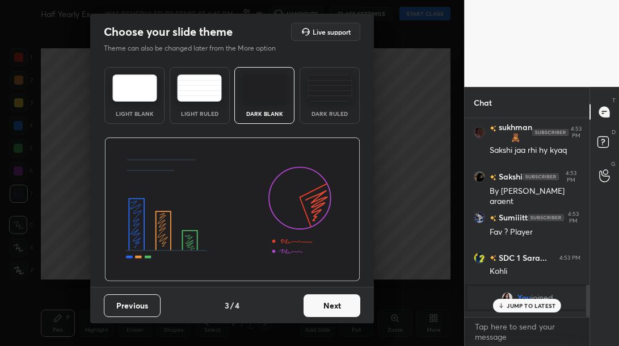
click at [346, 309] on button "Next" at bounding box center [332, 305] width 57 height 23
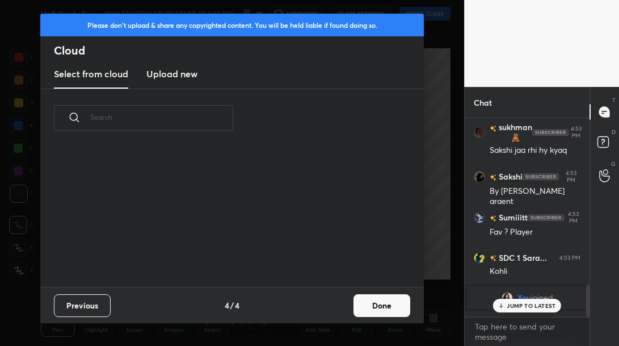
scroll to position [140, 364]
click at [367, 304] on button "Done" at bounding box center [382, 305] width 57 height 23
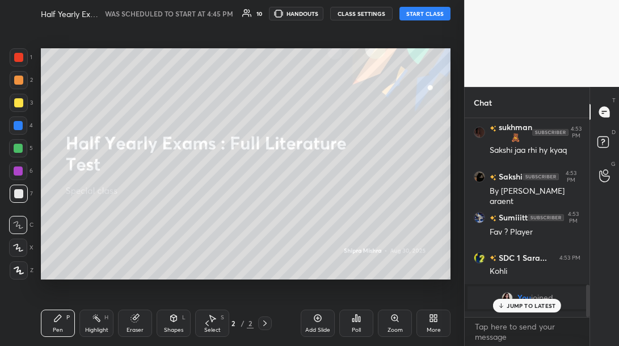
click at [515, 307] on p "JUMP TO LATEST" at bounding box center [531, 305] width 49 height 7
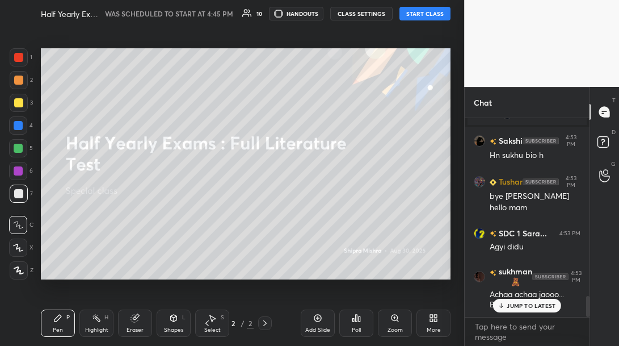
click at [431, 14] on button "START CLASS" at bounding box center [425, 14] width 51 height 14
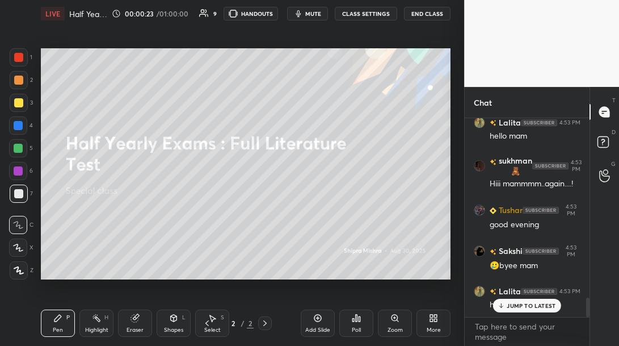
click at [503, 304] on icon at bounding box center [501, 305] width 7 height 7
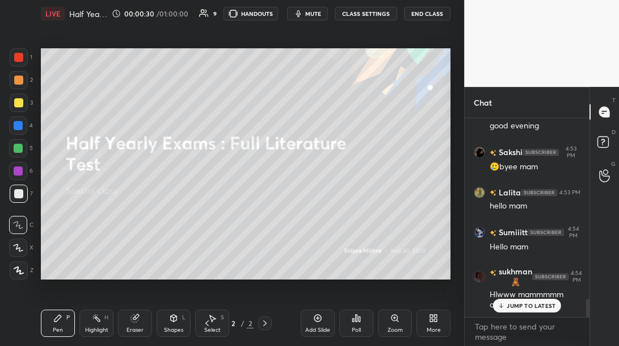
click at [513, 305] on p "JUMP TO LATEST" at bounding box center [531, 305] width 49 height 7
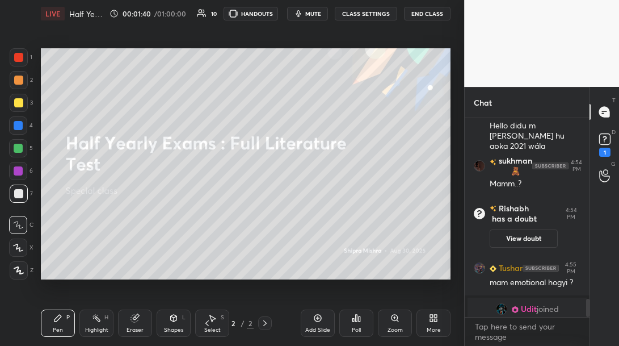
scroll to position [1989, 0]
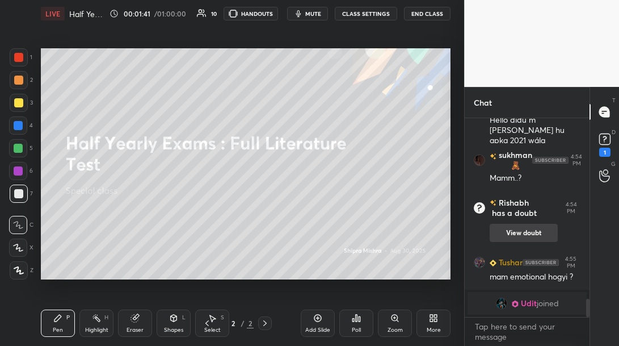
click at [534, 236] on button "View doubt" at bounding box center [524, 233] width 68 height 18
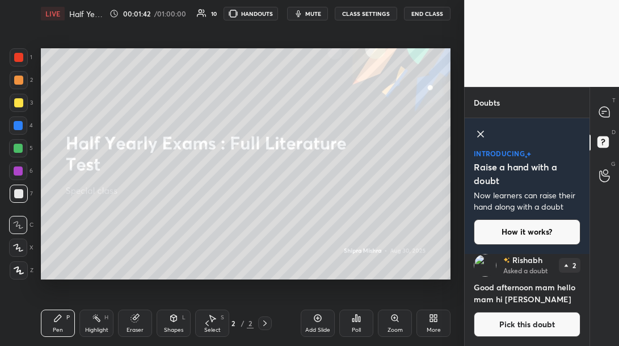
scroll to position [10, 0]
click at [608, 108] on icon at bounding box center [605, 112] width 12 height 12
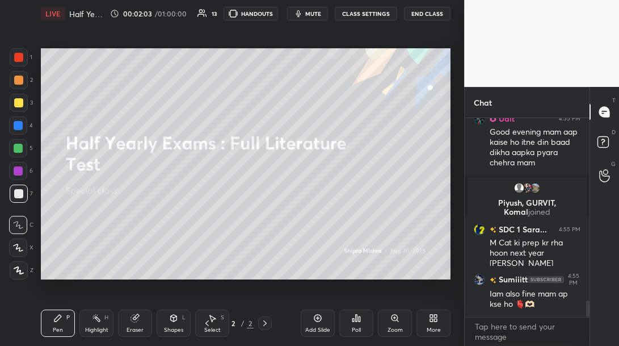
scroll to position [2254, 0]
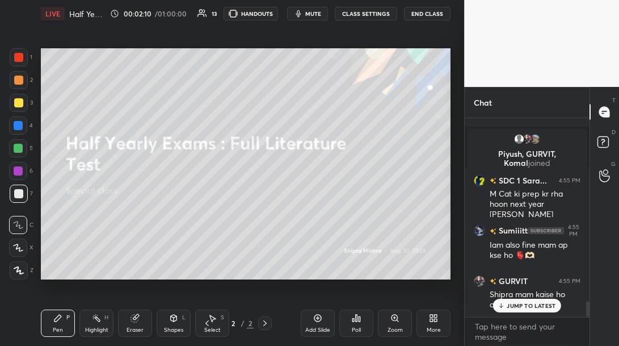
click at [550, 302] on p "JUMP TO LATEST" at bounding box center [531, 305] width 49 height 7
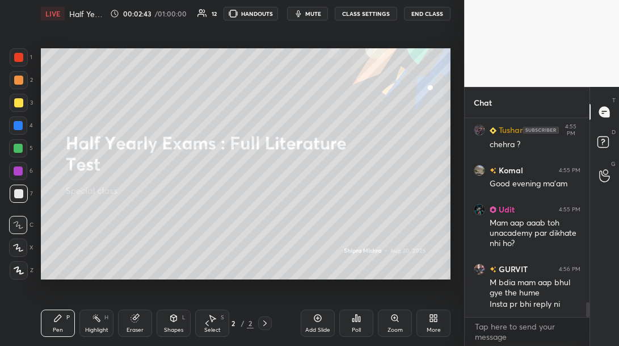
scroll to position [2503, 0]
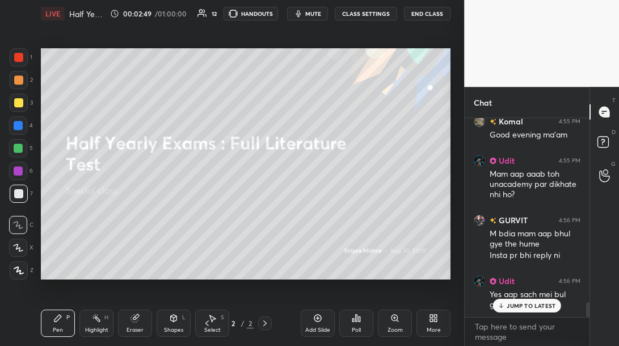
click at [550, 302] on p "JUMP TO LATEST" at bounding box center [531, 305] width 49 height 7
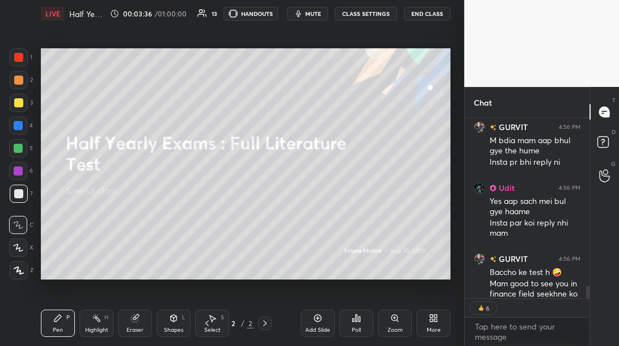
scroll to position [2597, 0]
drag, startPoint x: 15, startPoint y: 104, endPoint x: 26, endPoint y: 123, distance: 21.8
click at [15, 104] on div at bounding box center [18, 102] width 9 height 9
click at [18, 247] on icon at bounding box center [18, 247] width 9 height 7
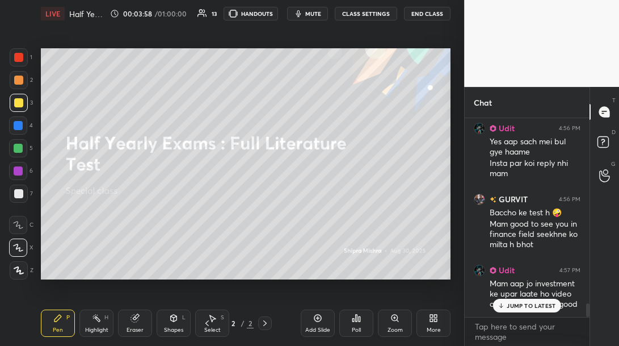
scroll to position [2696, 0]
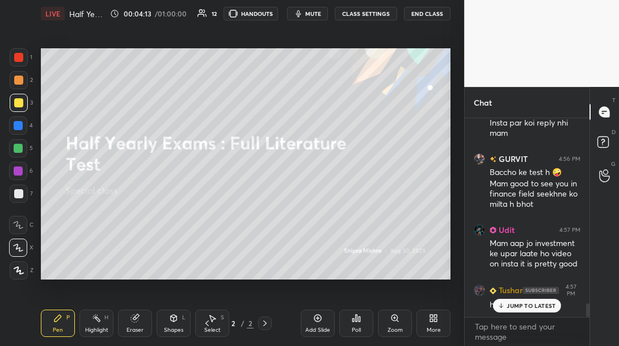
click at [314, 327] on div "Add Slide" at bounding box center [317, 330] width 25 height 6
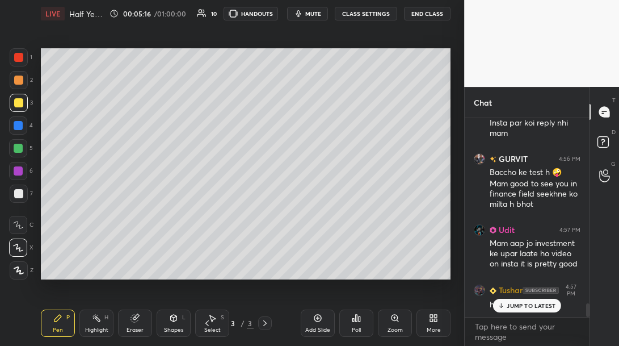
click at [544, 302] on p "JUMP TO LATEST" at bounding box center [531, 305] width 49 height 7
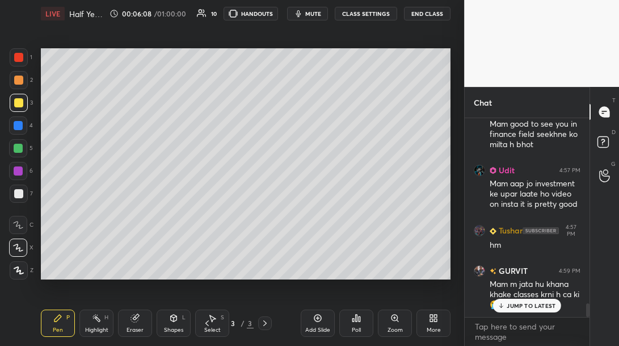
click at [520, 303] on p "JUMP TO LATEST" at bounding box center [531, 305] width 49 height 7
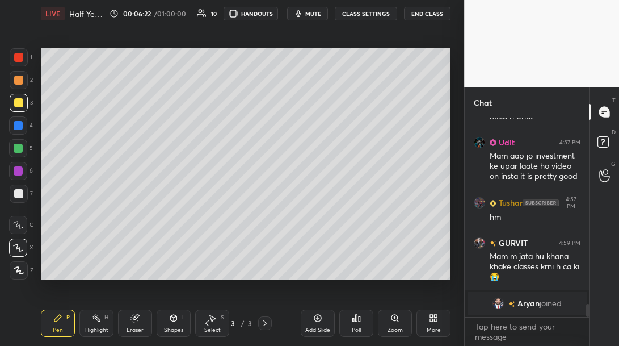
drag, startPoint x: 327, startPoint y: 323, endPoint x: 330, endPoint y: 296, distance: 27.3
click at [326, 322] on div "Add Slide" at bounding box center [318, 322] width 34 height 27
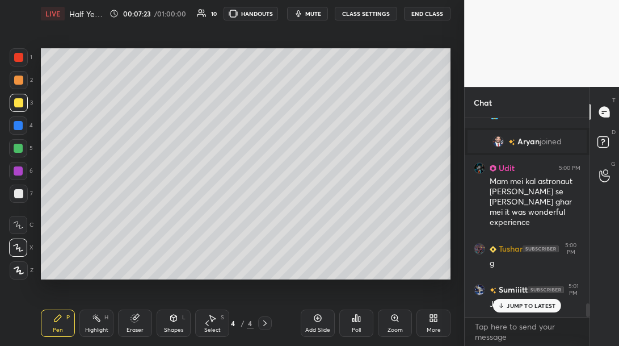
scroll to position [2742, 0]
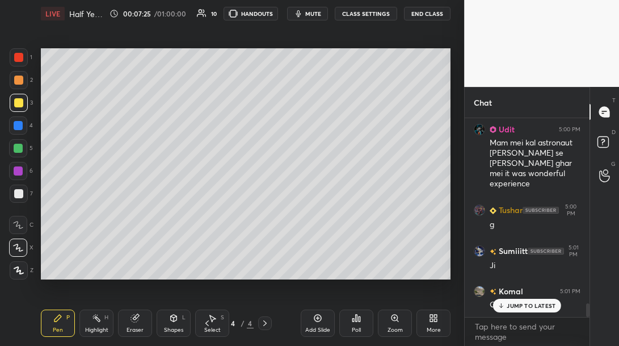
click at [544, 300] on div "JUMP TO LATEST" at bounding box center [527, 306] width 68 height 14
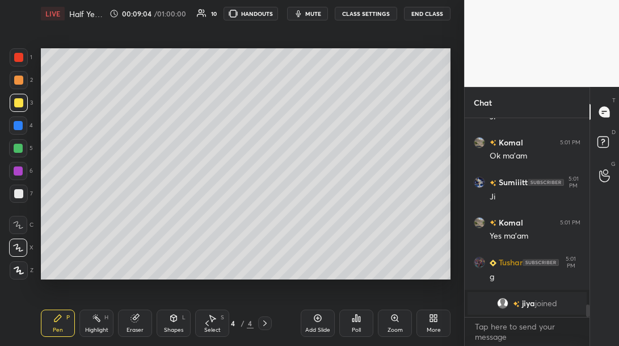
scroll to position [2904, 0]
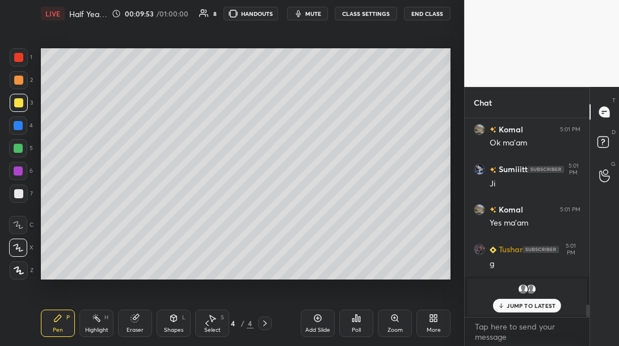
click at [432, 322] on div "More" at bounding box center [434, 322] width 34 height 27
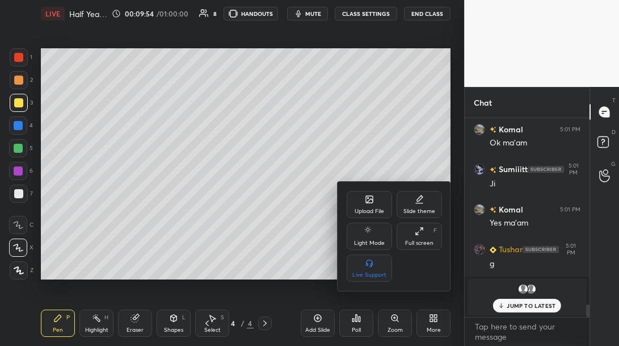
click at [366, 202] on icon at bounding box center [369, 199] width 7 height 7
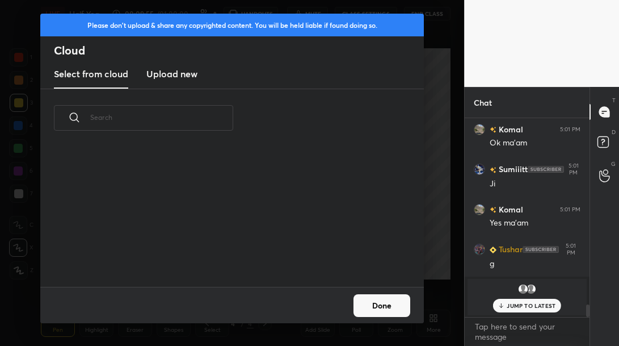
scroll to position [140, 364]
click at [182, 79] on h3 "Upload new" at bounding box center [171, 74] width 51 height 14
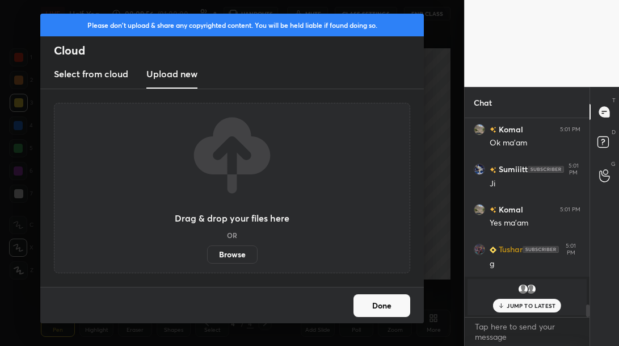
click at [226, 259] on label "Browse" at bounding box center [232, 254] width 51 height 18
click at [207, 259] on input "Browse" at bounding box center [207, 254] width 0 height 18
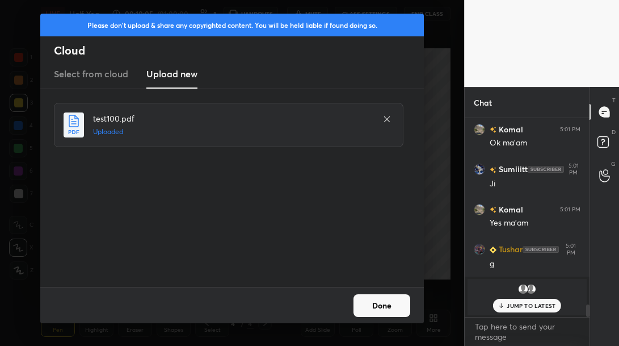
click at [398, 304] on button "Done" at bounding box center [382, 305] width 57 height 23
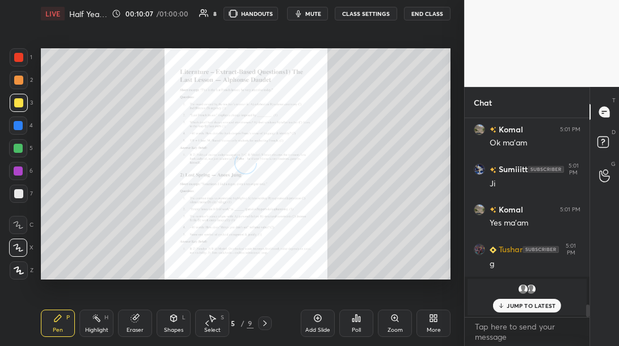
click at [515, 311] on div "JUMP TO LATEST" at bounding box center [527, 306] width 68 height 14
click at [389, 320] on div "Zoom" at bounding box center [395, 322] width 34 height 27
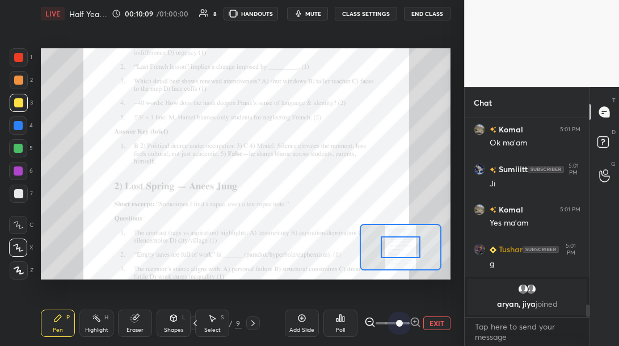
click at [401, 322] on span at bounding box center [393, 322] width 34 height 17
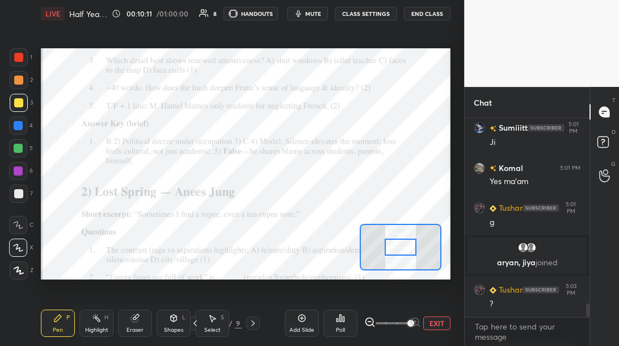
drag, startPoint x: 401, startPoint y: 322, endPoint x: 418, endPoint y: 322, distance: 16.5
click at [414, 322] on span at bounding box center [410, 323] width 7 height 7
click at [402, 248] on div at bounding box center [401, 247] width 32 height 18
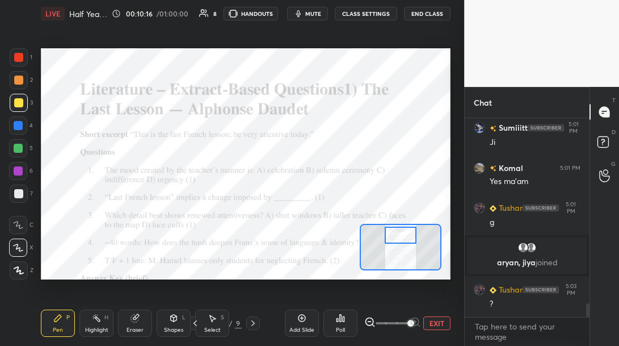
drag, startPoint x: 402, startPoint y: 249, endPoint x: 402, endPoint y: 237, distance: 11.9
click at [402, 237] on div at bounding box center [401, 235] width 32 height 18
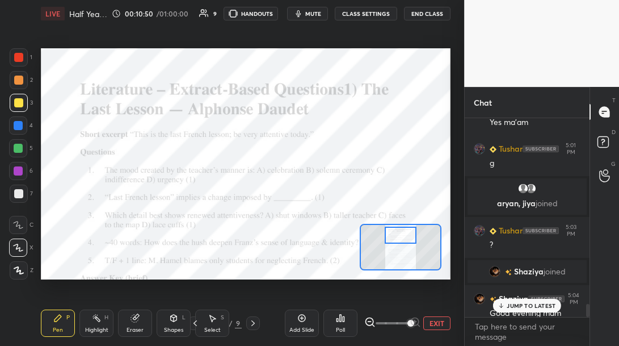
scroll to position [2787, 0]
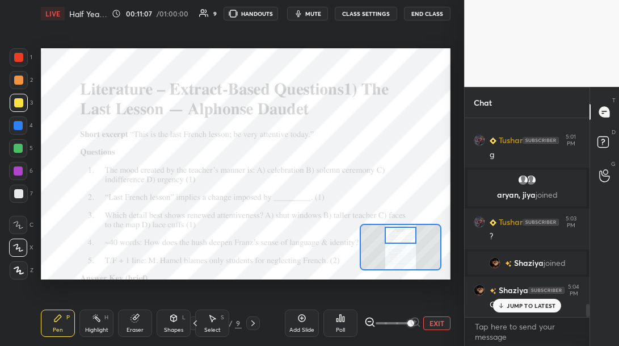
click at [545, 303] on p "JUMP TO LATEST" at bounding box center [531, 305] width 49 height 7
click at [430, 327] on button "EXIT" at bounding box center [436, 323] width 27 height 14
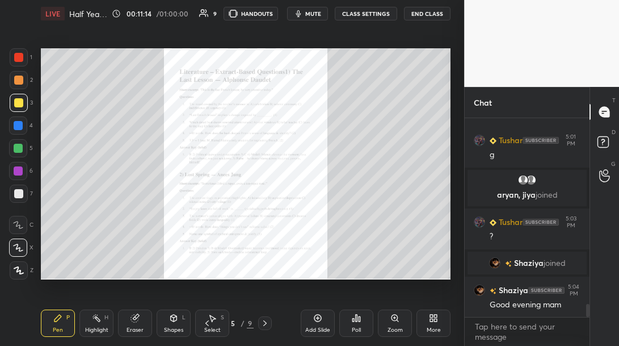
click at [434, 327] on div "More" at bounding box center [434, 330] width 14 height 6
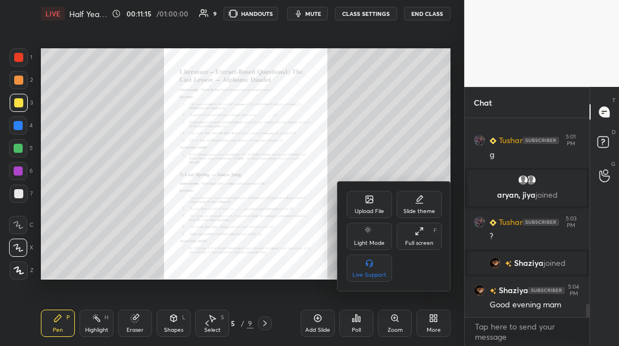
click at [374, 204] on div "Upload File" at bounding box center [369, 204] width 45 height 27
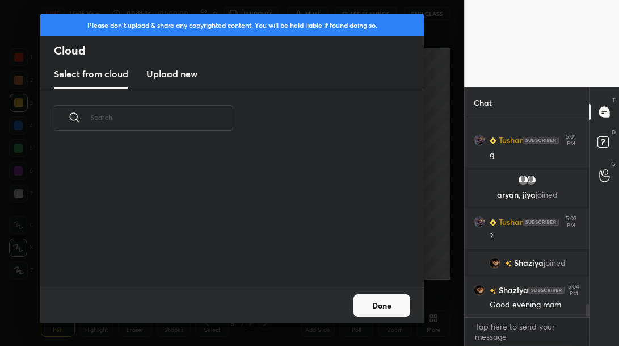
scroll to position [140, 364]
click at [187, 78] on h3 "Upload new" at bounding box center [171, 74] width 51 height 14
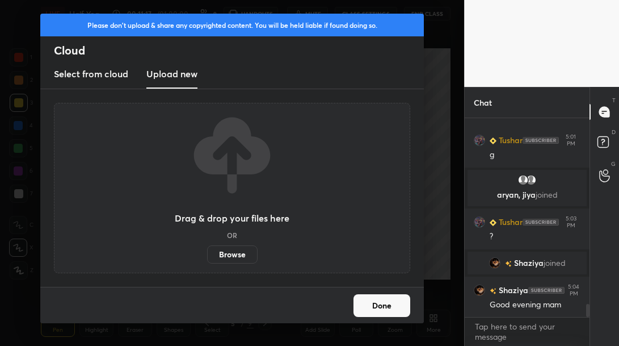
scroll to position [2826, 0]
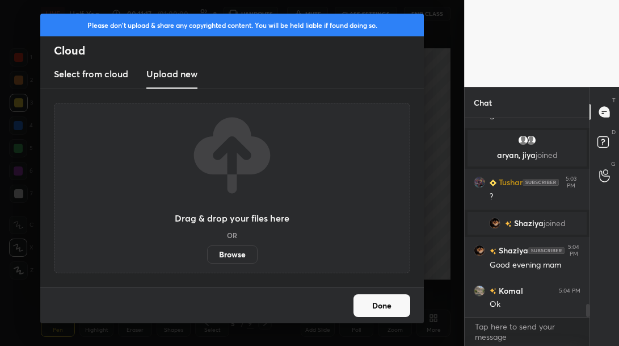
click at [220, 255] on label "Browse" at bounding box center [232, 254] width 51 height 18
click at [207, 255] on input "Browse" at bounding box center [207, 254] width 0 height 18
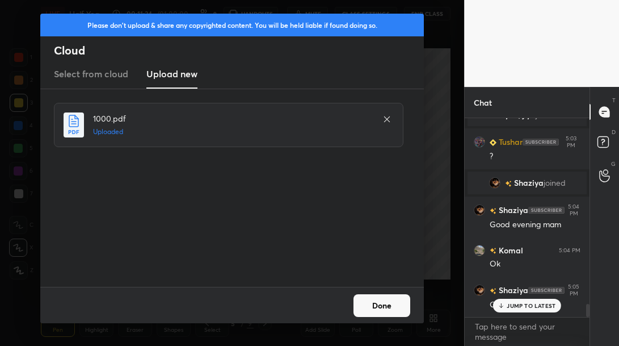
click at [394, 296] on button "Done" at bounding box center [382, 305] width 57 height 23
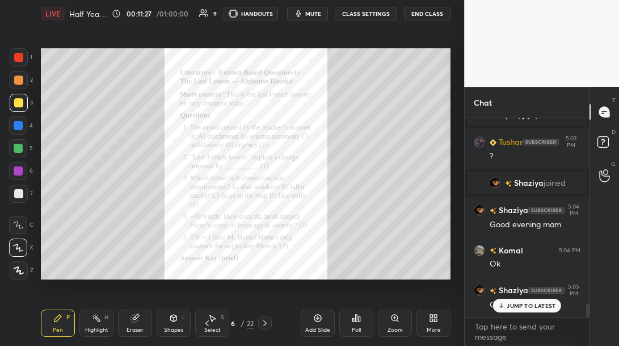
click at [390, 328] on div "Zoom" at bounding box center [395, 330] width 15 height 6
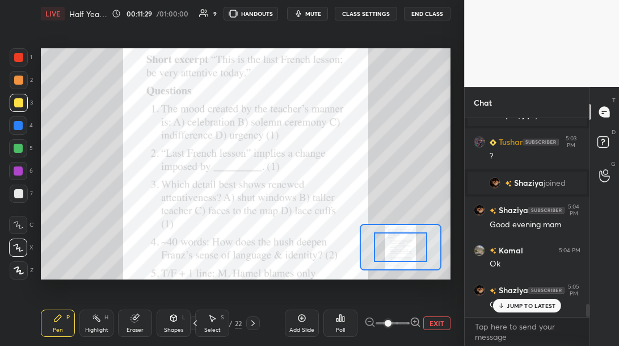
click at [407, 324] on span at bounding box center [393, 322] width 34 height 17
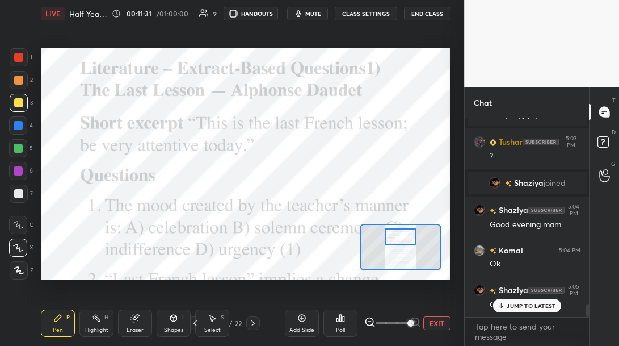
drag, startPoint x: 410, startPoint y: 247, endPoint x: 410, endPoint y: 237, distance: 10.2
click at [410, 237] on div at bounding box center [401, 237] width 32 height 18
click at [24, 58] on div at bounding box center [19, 57] width 18 height 18
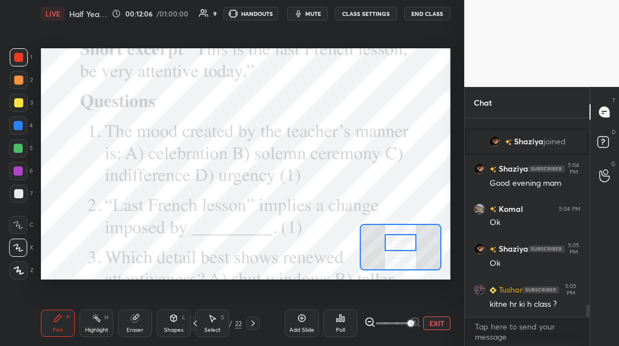
drag, startPoint x: 405, startPoint y: 239, endPoint x: 405, endPoint y: 250, distance: 11.4
click at [404, 243] on div at bounding box center [401, 243] width 32 height 18
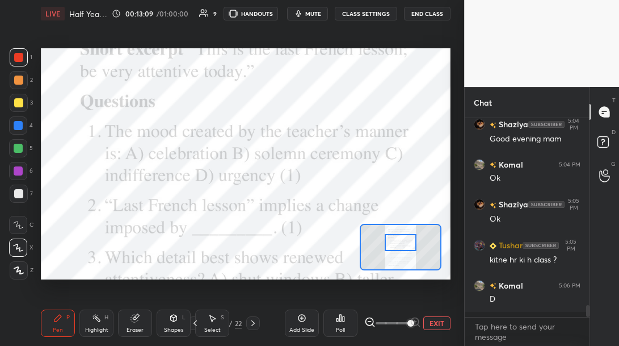
scroll to position [2947, 0]
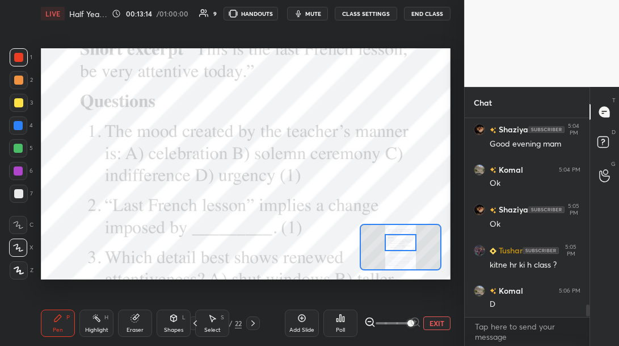
click at [334, 331] on div "Poll" at bounding box center [341, 322] width 34 height 27
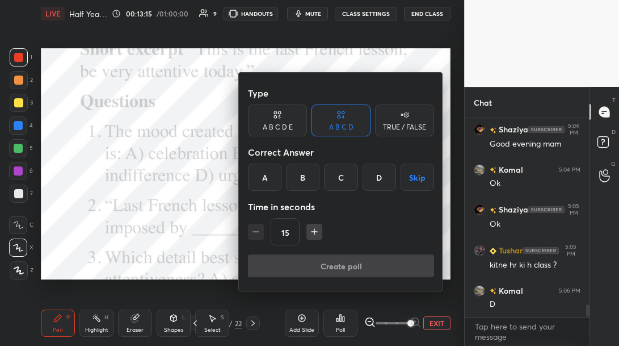
scroll to position [2974, 0]
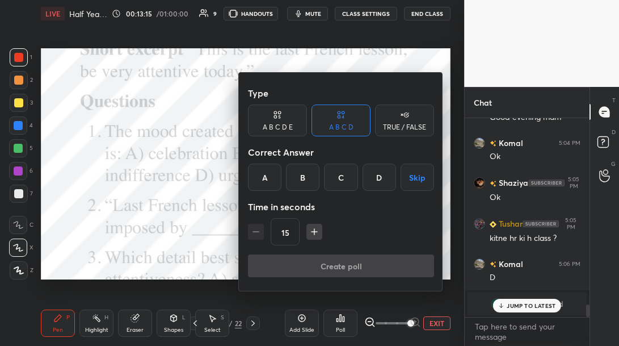
click at [309, 177] on div "B" at bounding box center [302, 176] width 33 height 27
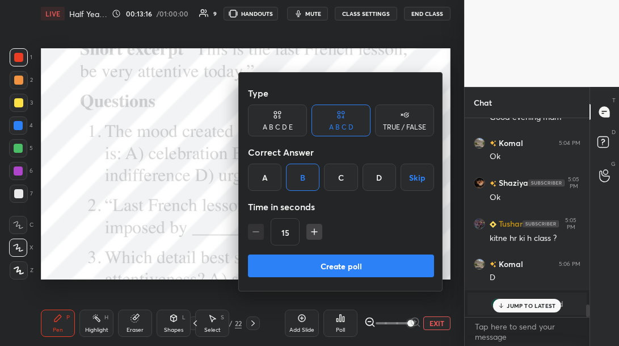
click at [321, 262] on button "Create poll" at bounding box center [341, 265] width 186 height 23
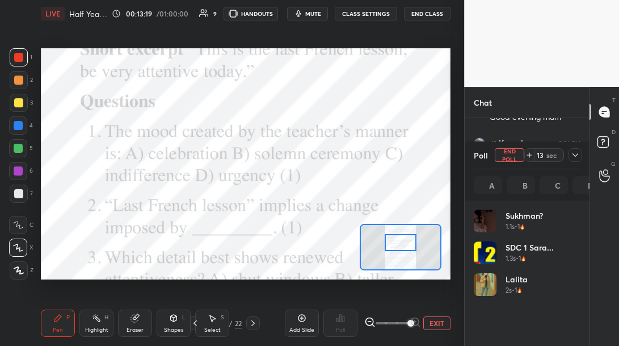
scroll to position [133, 103]
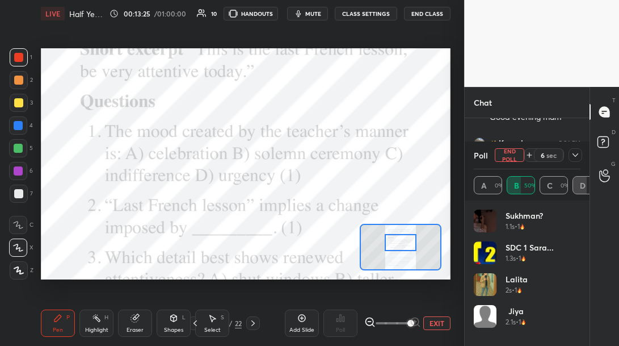
click at [573, 160] on div at bounding box center [576, 155] width 14 height 14
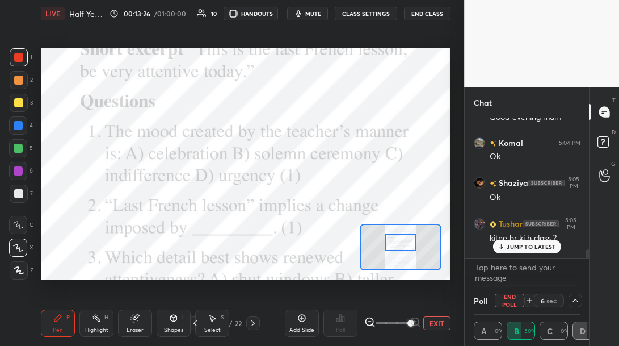
scroll to position [0, 4]
click at [528, 250] on div "JUMP TO LATEST" at bounding box center [527, 247] width 68 height 14
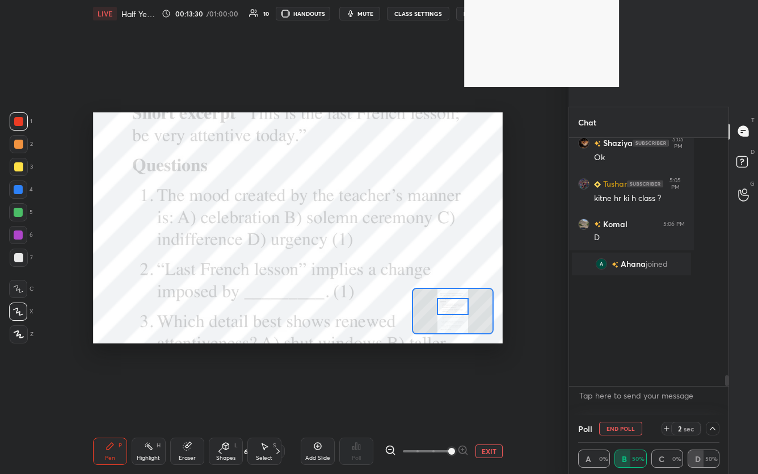
scroll to position [0, 0]
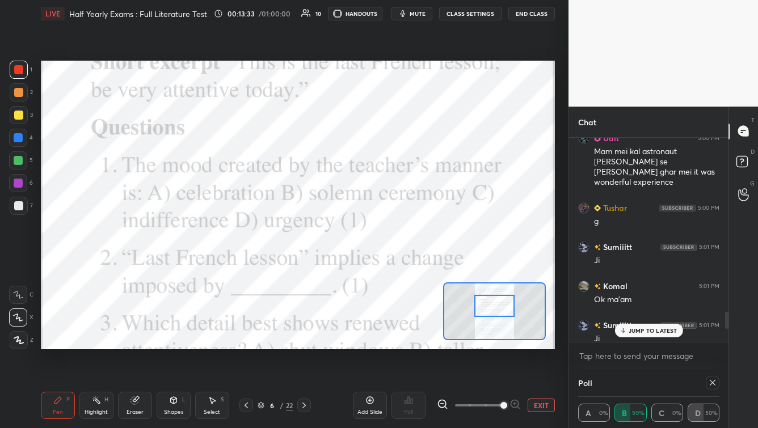
click at [619, 331] on p "JUMP TO LATEST" at bounding box center [653, 330] width 49 height 7
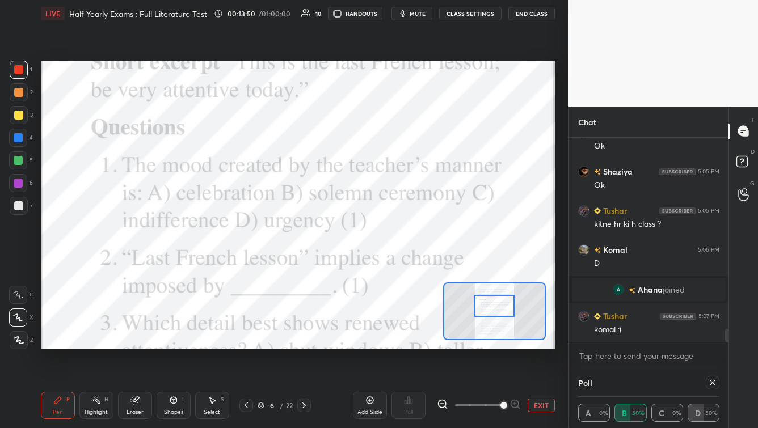
drag, startPoint x: 16, startPoint y: 299, endPoint x: 16, endPoint y: 284, distance: 15.3
click at [15, 300] on div at bounding box center [18, 295] width 18 height 18
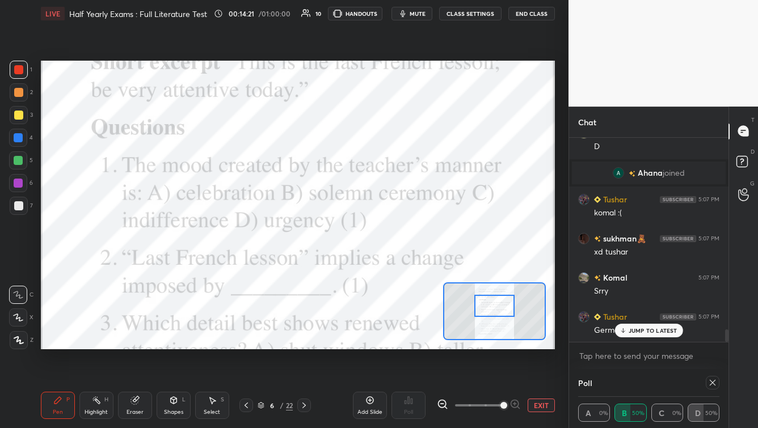
click at [619, 335] on div "JUMP TO LATEST" at bounding box center [649, 331] width 68 height 14
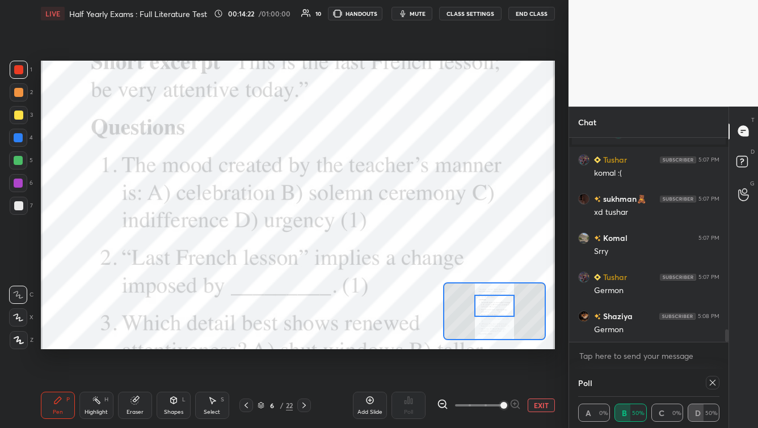
click at [619, 345] on icon at bounding box center [713, 383] width 6 height 6
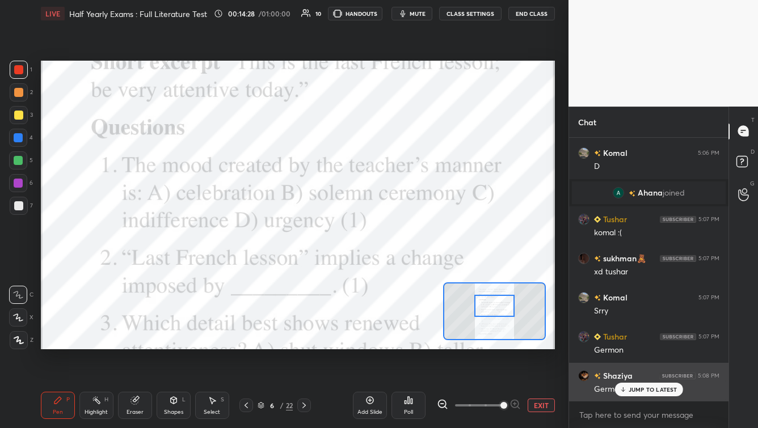
click at [619, 345] on p "JUMP TO LATEST" at bounding box center [653, 390] width 49 height 7
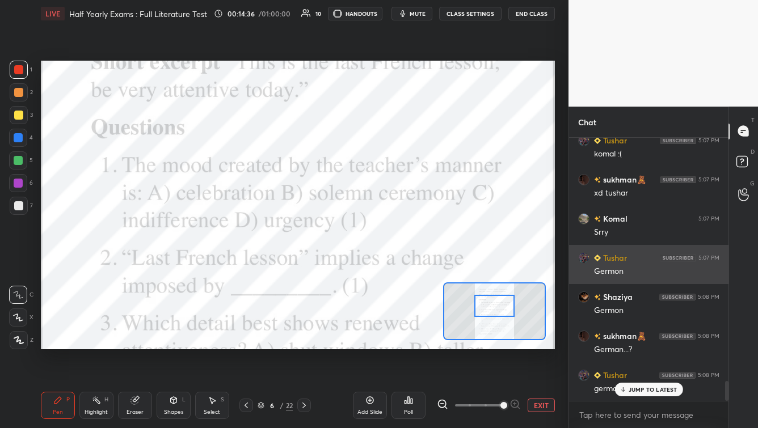
scroll to position [3219, 0]
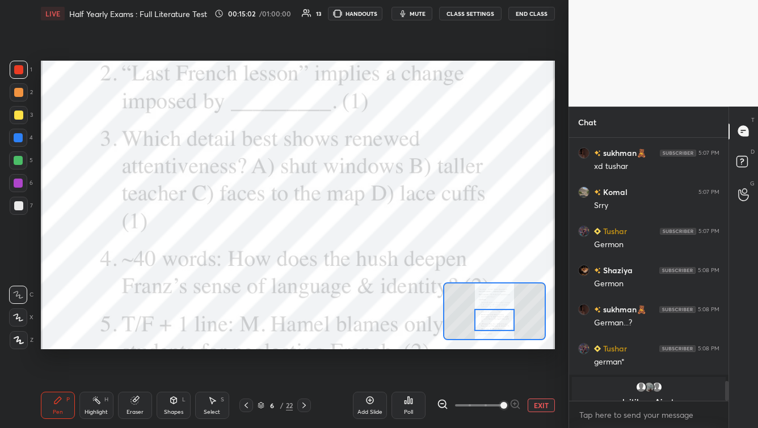
drag, startPoint x: 499, startPoint y: 308, endPoint x: 498, endPoint y: 321, distance: 13.1
click at [499, 321] on div at bounding box center [494, 320] width 40 height 22
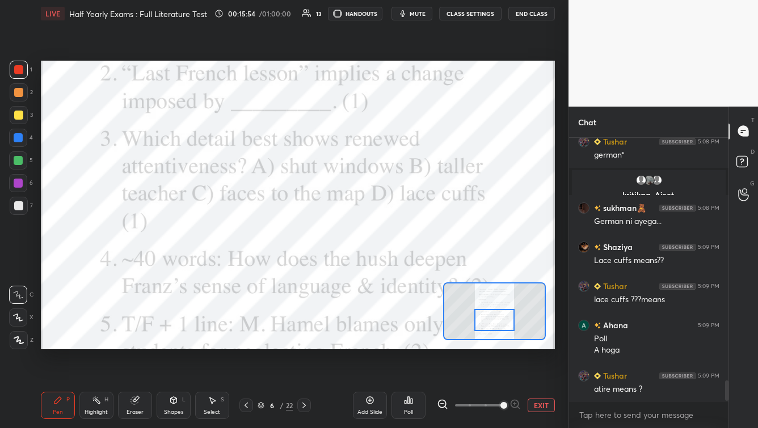
scroll to position [3150, 0]
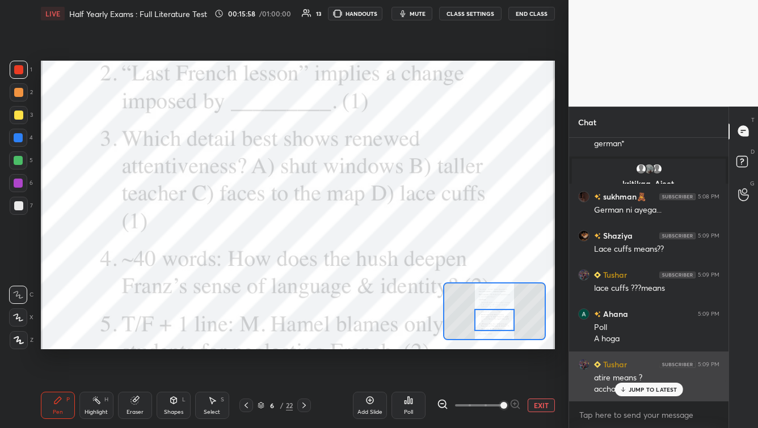
click at [619, 345] on p "JUMP TO LATEST" at bounding box center [653, 390] width 49 height 7
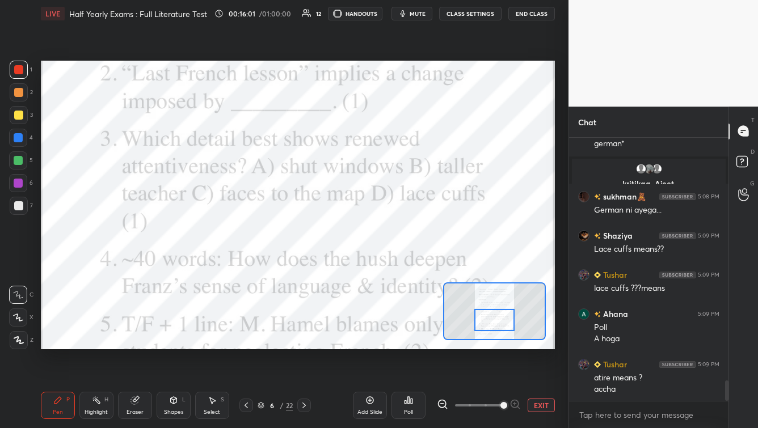
click at [410, 345] on icon at bounding box center [408, 400] width 9 height 9
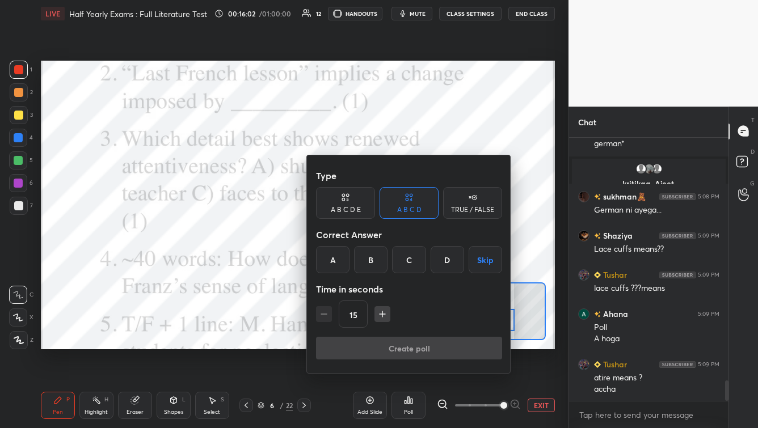
click at [404, 265] on div "C" at bounding box center [408, 259] width 33 height 27
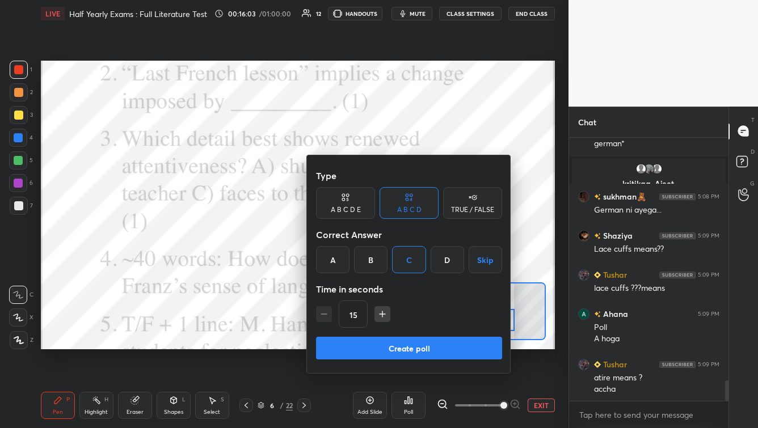
click at [382, 345] on button "Create poll" at bounding box center [409, 348] width 186 height 23
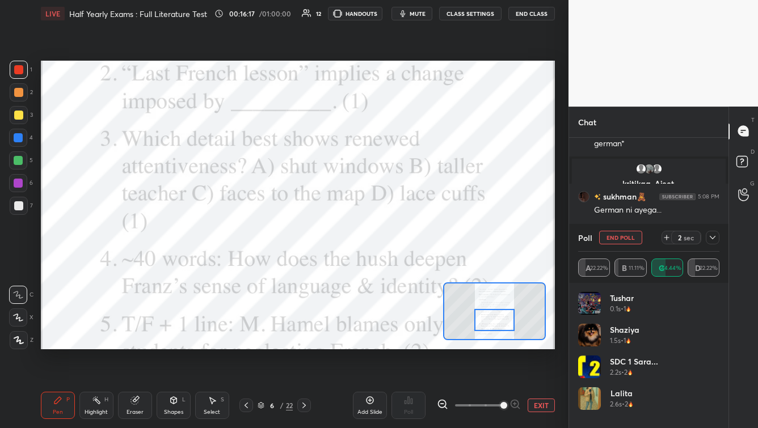
scroll to position [3249, 0]
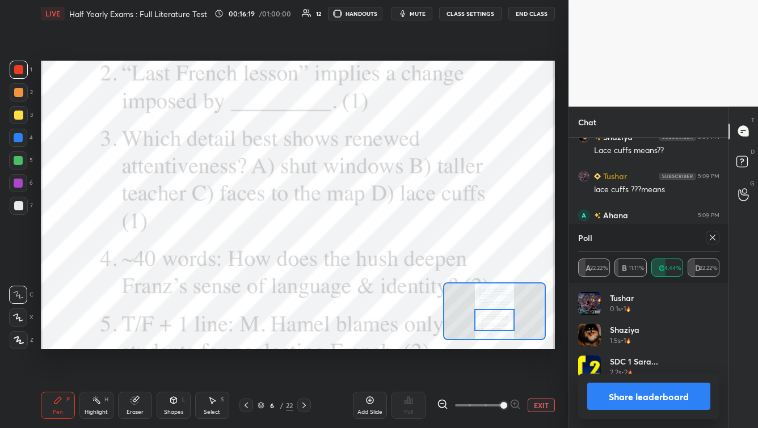
click at [619, 236] on icon at bounding box center [712, 237] width 9 height 9
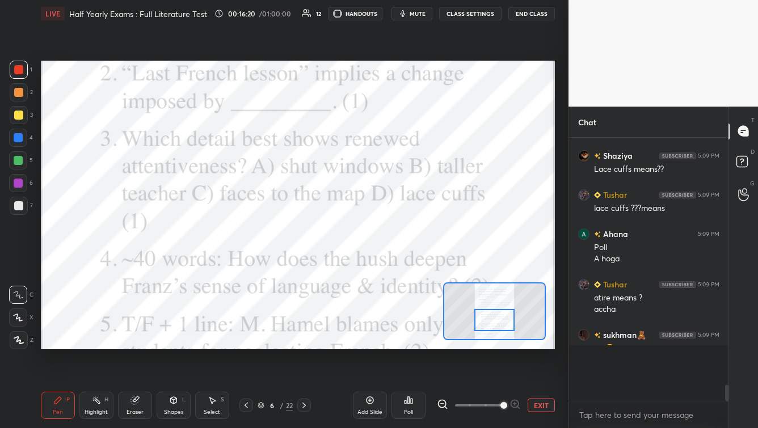
scroll to position [254, 156]
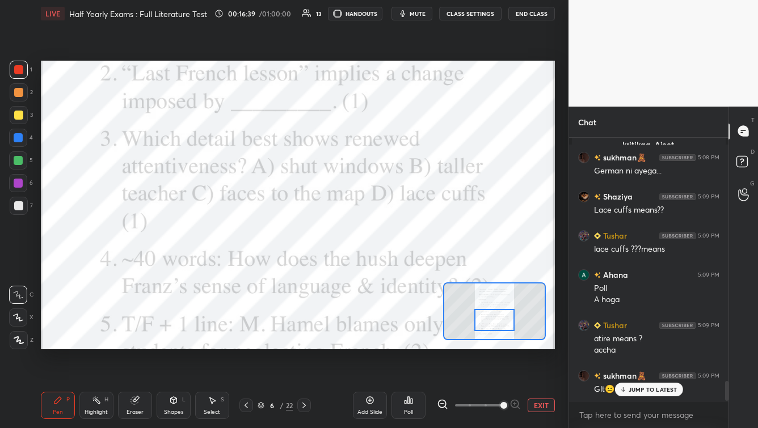
click at [619, 345] on div "JUMP TO LATEST" at bounding box center [649, 390] width 68 height 14
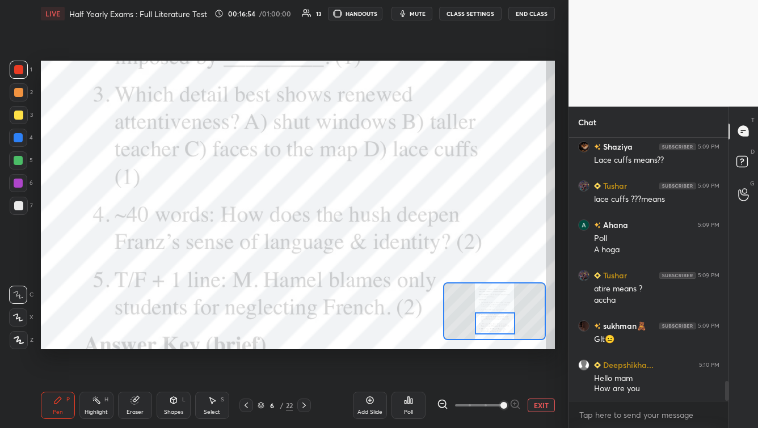
click at [494, 327] on div at bounding box center [495, 324] width 40 height 22
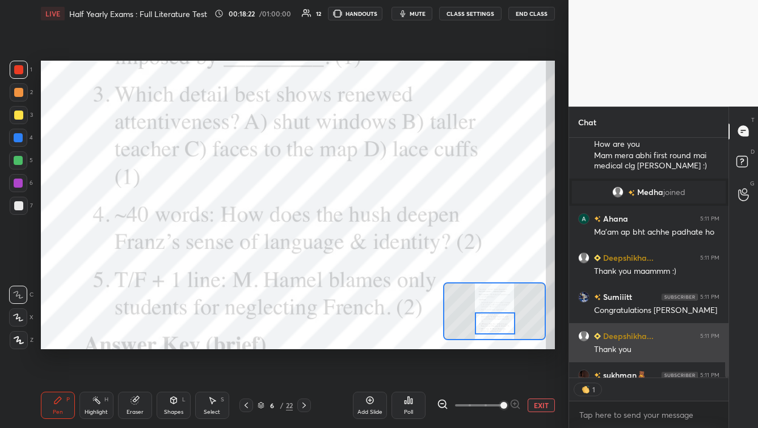
scroll to position [4, 3]
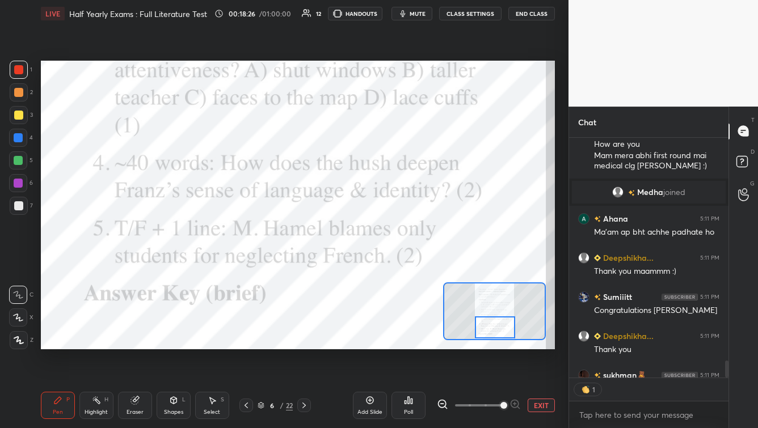
click at [493, 326] on div at bounding box center [495, 328] width 40 height 22
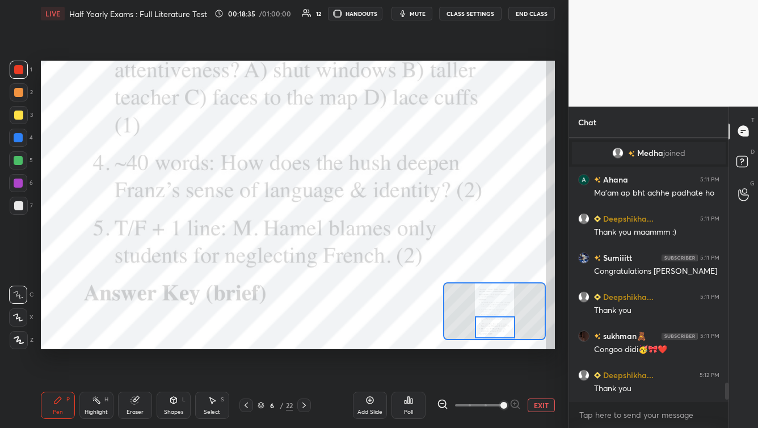
scroll to position [3562, 0]
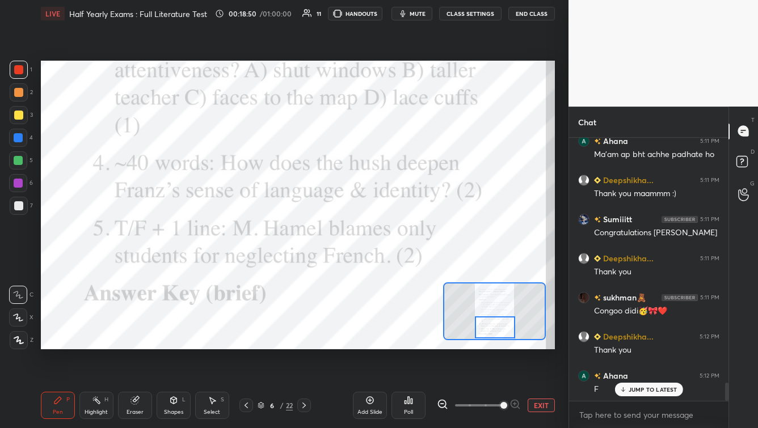
click at [409, 345] on div "Poll" at bounding box center [409, 405] width 34 height 27
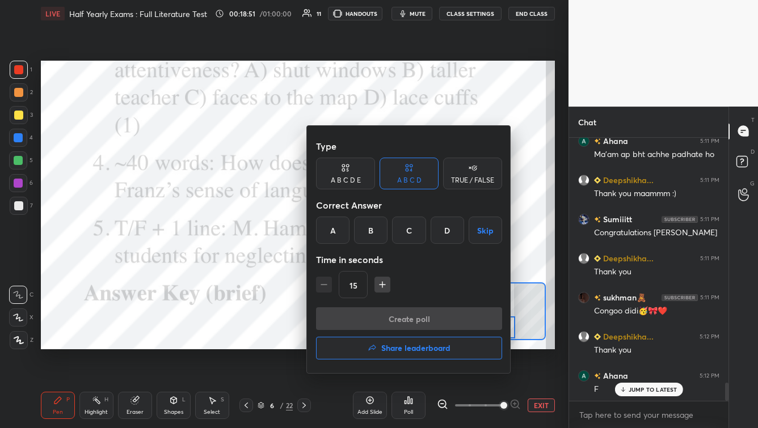
drag, startPoint x: 465, startPoint y: 184, endPoint x: 451, endPoint y: 201, distance: 21.8
click at [465, 184] on div "TRUE / FALSE" at bounding box center [472, 180] width 43 height 7
drag, startPoint x: 411, startPoint y: 237, endPoint x: 405, endPoint y: 274, distance: 37.3
click at [411, 238] on div "False" at bounding box center [409, 230] width 59 height 27
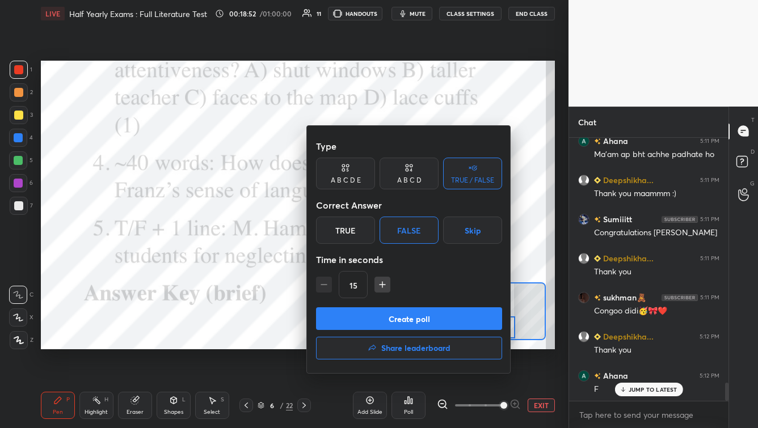
click at [409, 320] on button "Create poll" at bounding box center [409, 319] width 186 height 23
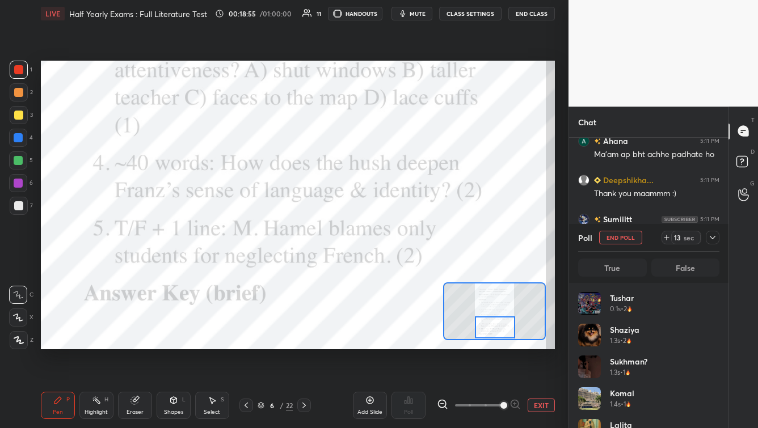
scroll to position [133, 138]
drag, startPoint x: 406, startPoint y: 12, endPoint x: 394, endPoint y: 14, distance: 11.6
click at [404, 11] on icon "button" at bounding box center [402, 13] width 9 height 9
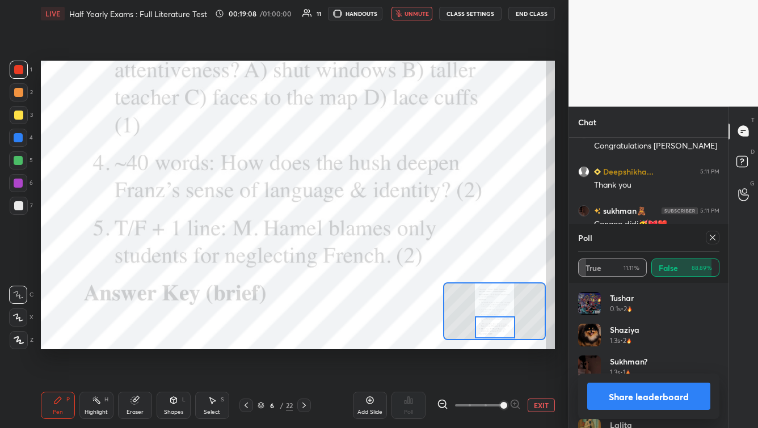
click at [426, 17] on button "unmute" at bounding box center [412, 14] width 41 height 14
click at [619, 238] on icon at bounding box center [712, 237] width 9 height 9
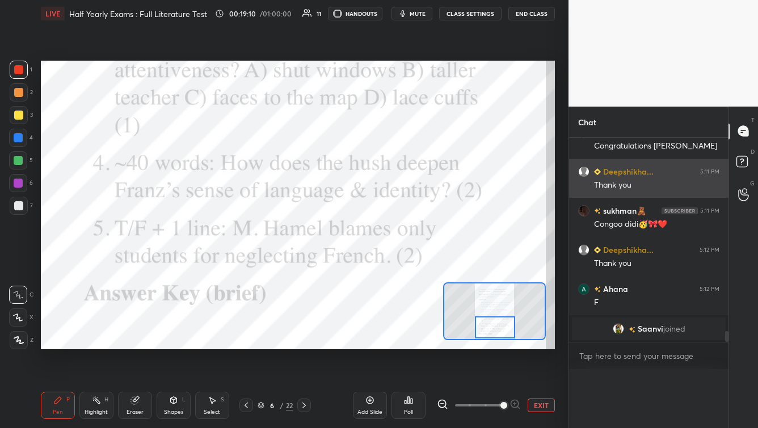
scroll to position [3624, 0]
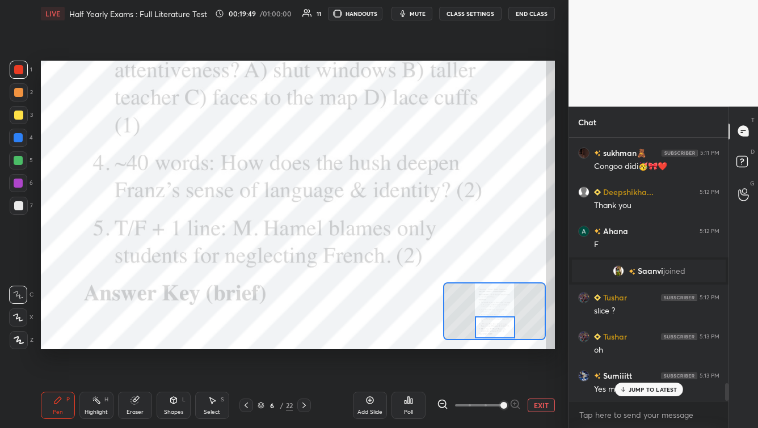
click at [261, 345] on icon at bounding box center [261, 405] width 7 height 7
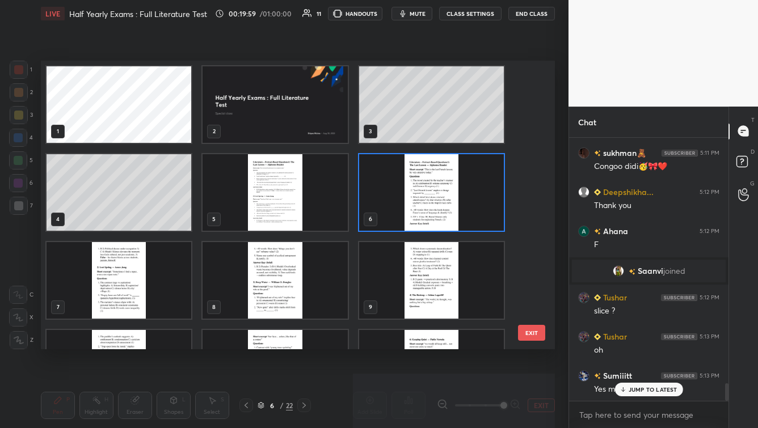
click at [144, 271] on img "grid" at bounding box center [119, 280] width 145 height 77
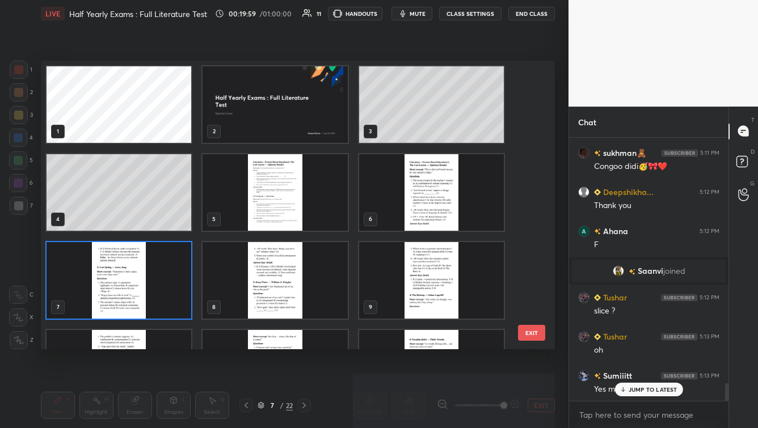
click at [144, 271] on img "grid" at bounding box center [119, 280] width 145 height 77
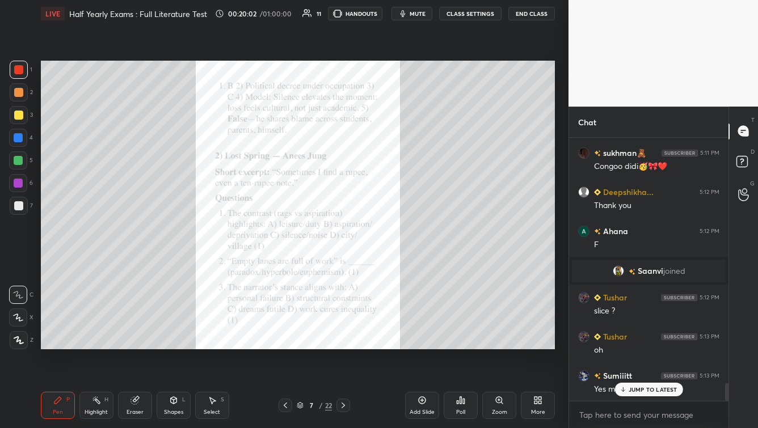
click at [497, 345] on div "Zoom" at bounding box center [499, 413] width 15 height 6
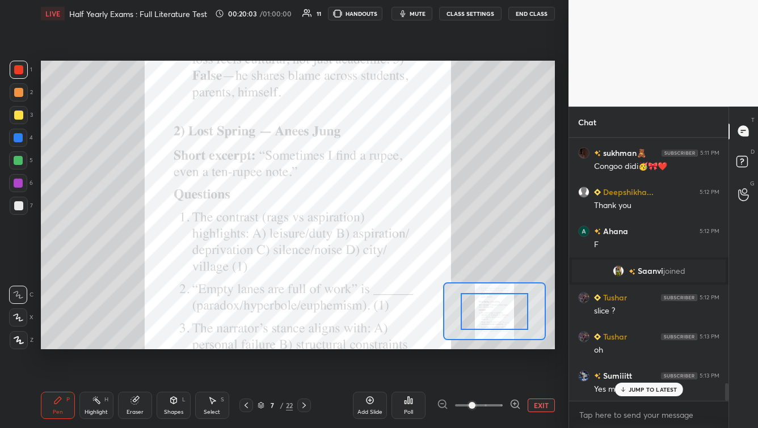
click at [500, 345] on span at bounding box center [479, 405] width 48 height 17
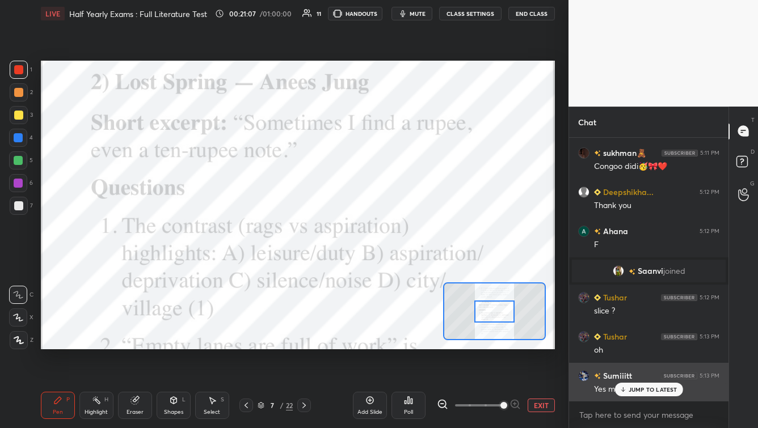
click at [619, 345] on p "JUMP TO LATEST" at bounding box center [653, 390] width 49 height 7
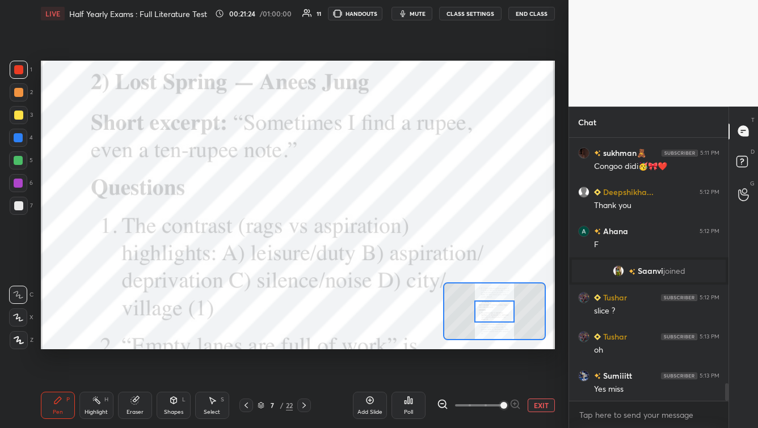
click at [413, 345] on div "Poll" at bounding box center [409, 405] width 34 height 27
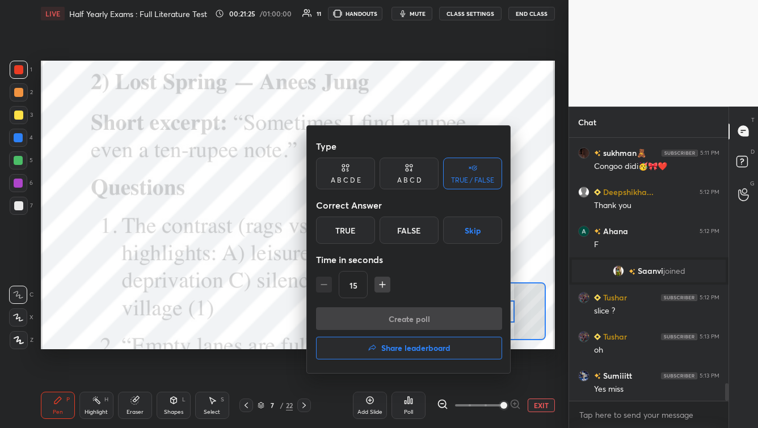
click at [407, 180] on div "A B C D" at bounding box center [409, 180] width 24 height 7
drag, startPoint x: 375, startPoint y: 234, endPoint x: 363, endPoint y: 254, distance: 23.4
click at [374, 234] on div "B" at bounding box center [370, 230] width 33 height 27
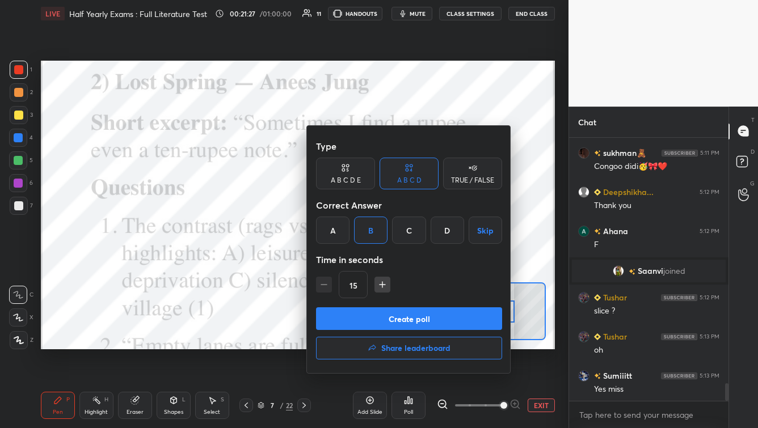
click at [359, 317] on button "Create poll" at bounding box center [409, 319] width 186 height 23
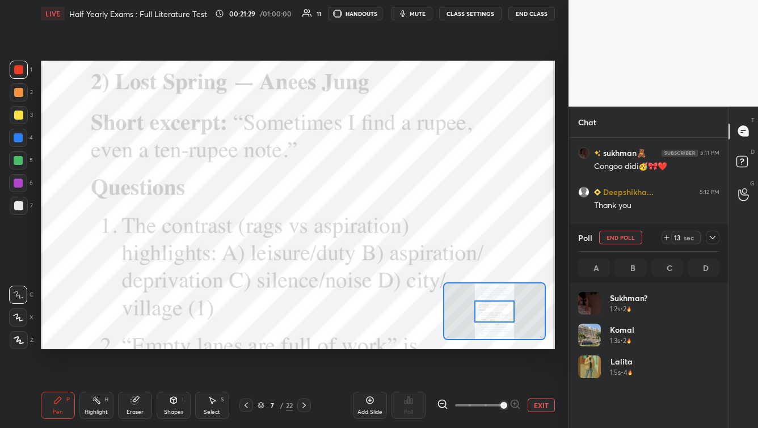
scroll to position [133, 138]
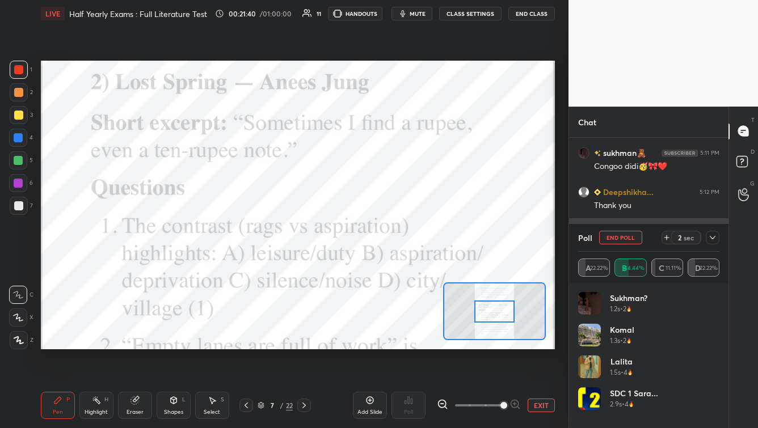
drag, startPoint x: 711, startPoint y: 238, endPoint x: 676, endPoint y: 230, distance: 35.4
click at [619, 238] on icon at bounding box center [712, 237] width 9 height 9
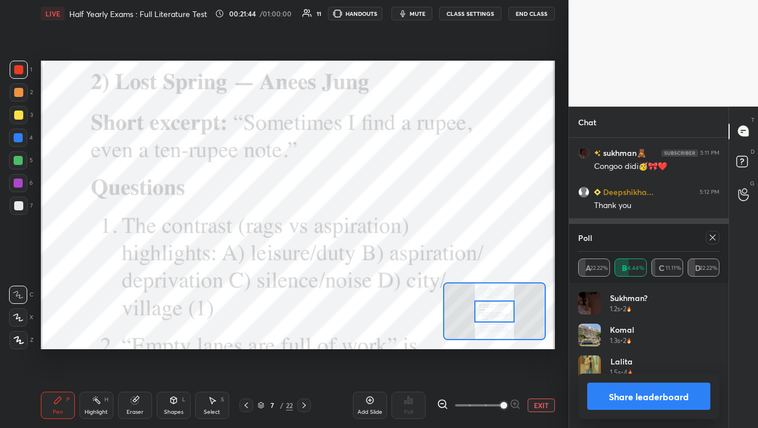
drag, startPoint x: 712, startPoint y: 237, endPoint x: 688, endPoint y: 228, distance: 25.3
click at [619, 236] on icon at bounding box center [712, 237] width 9 height 9
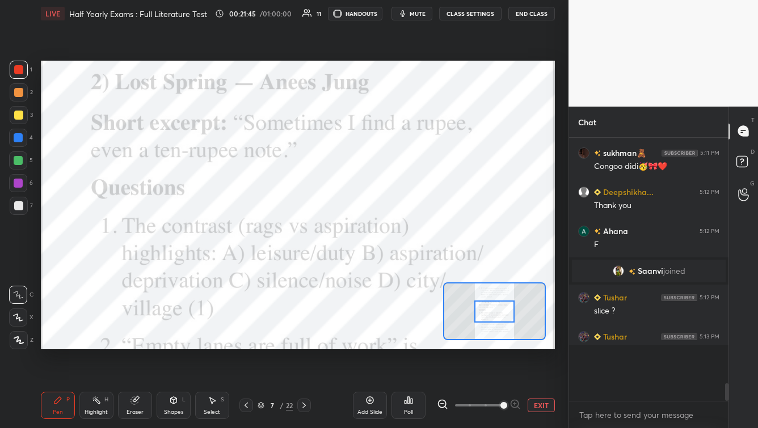
scroll to position [3, 3]
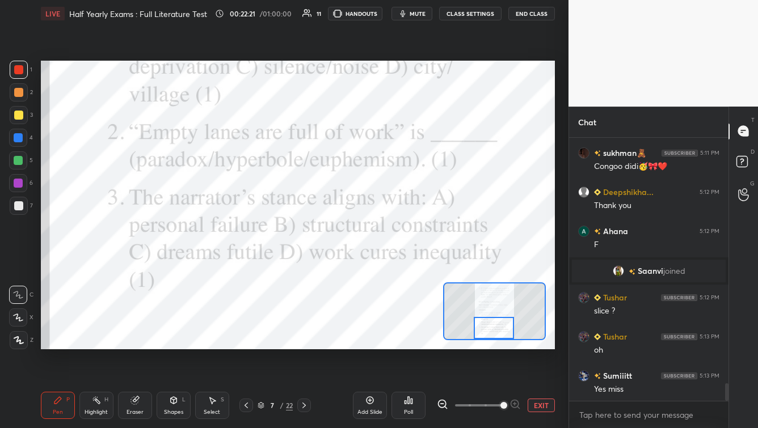
drag, startPoint x: 503, startPoint y: 312, endPoint x: 501, endPoint y: 330, distance: 18.3
click at [501, 329] on div at bounding box center [494, 328] width 40 height 22
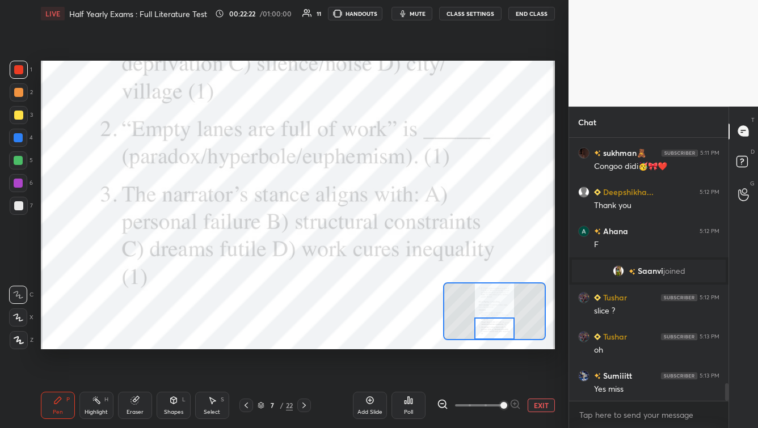
drag, startPoint x: 501, startPoint y: 330, endPoint x: 501, endPoint y: 335, distance: 5.7
click at [501, 330] on div at bounding box center [494, 329] width 40 height 22
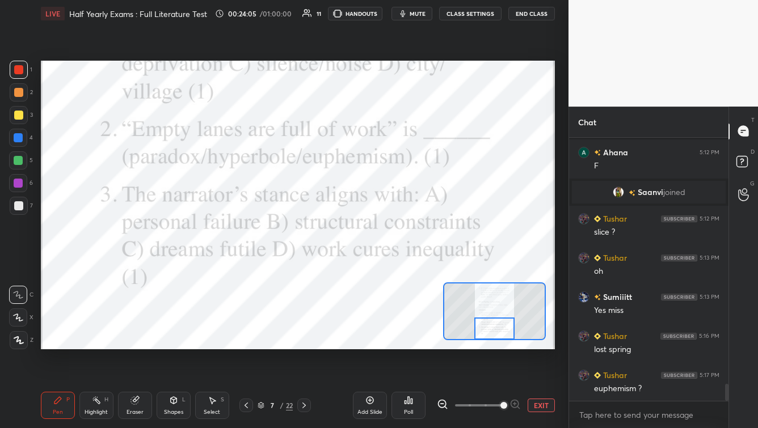
scroll to position [3834, 0]
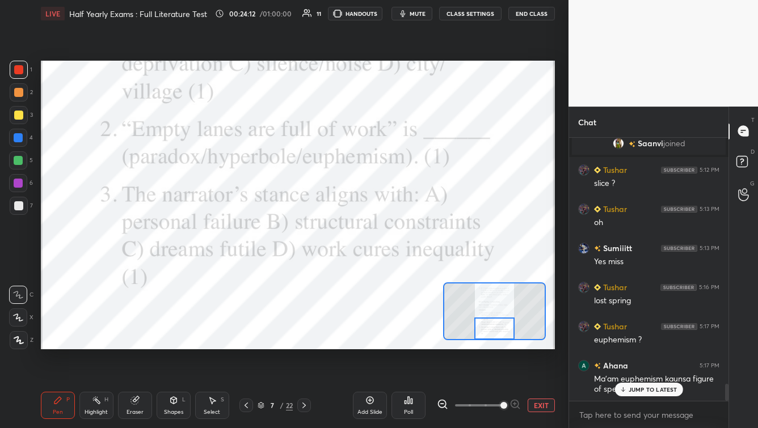
click at [417, 10] on span "mute" at bounding box center [418, 14] width 16 height 8
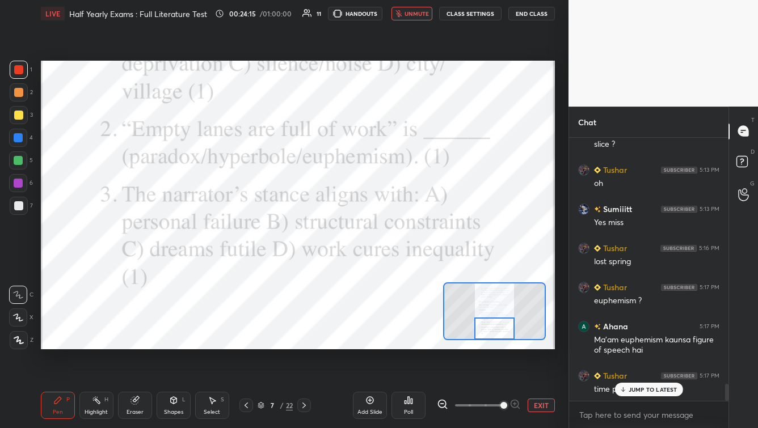
click at [413, 11] on span "unmute" at bounding box center [417, 14] width 24 height 8
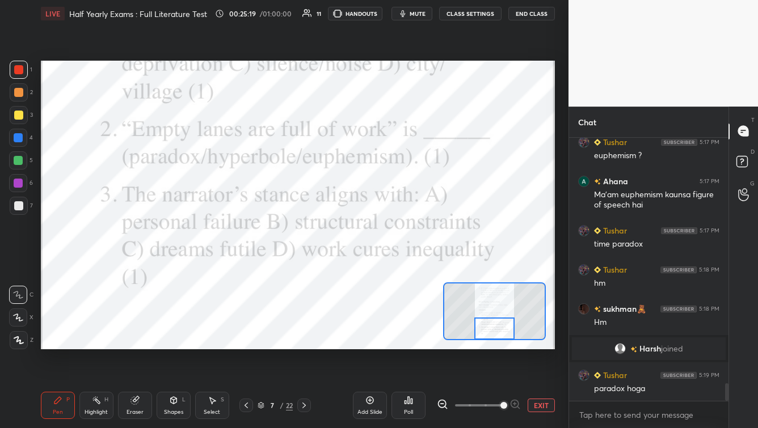
scroll to position [3758, 0]
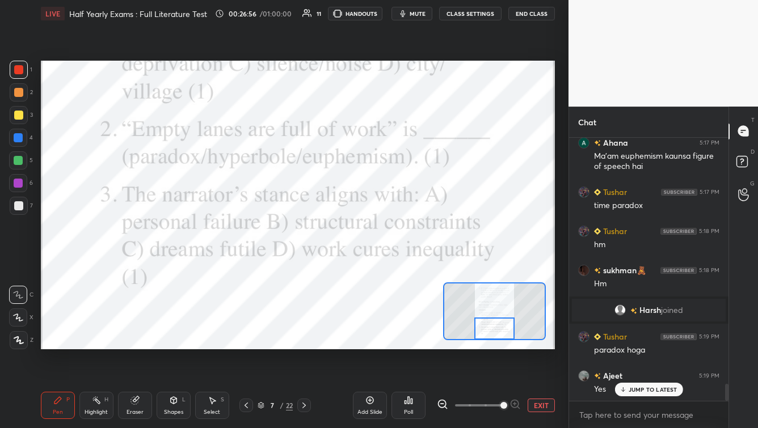
click at [422, 10] on span "mute" at bounding box center [418, 14] width 16 height 8
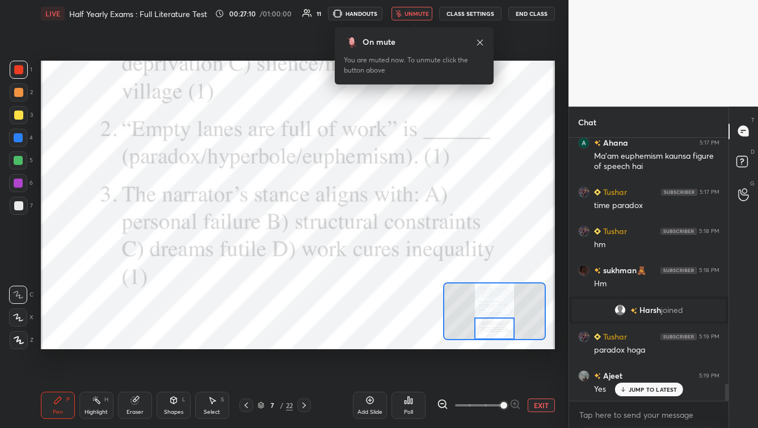
click at [422, 10] on span "unmute" at bounding box center [417, 14] width 24 height 8
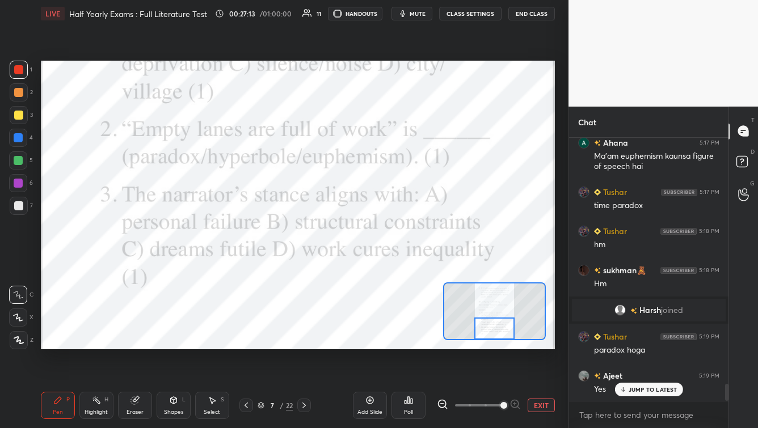
click at [404, 345] on div "Poll" at bounding box center [409, 405] width 34 height 27
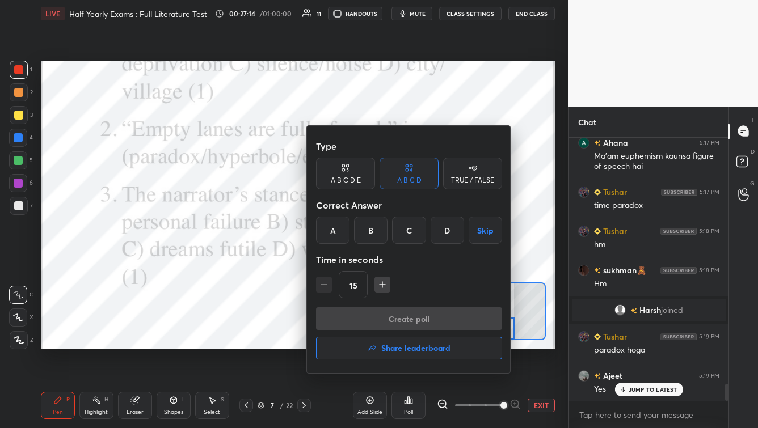
click at [364, 231] on div "B" at bounding box center [370, 230] width 33 height 27
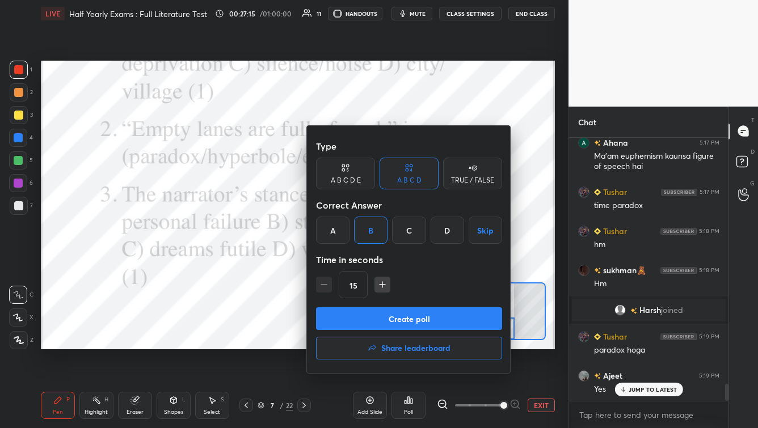
click at [369, 320] on button "Create poll" at bounding box center [409, 319] width 186 height 23
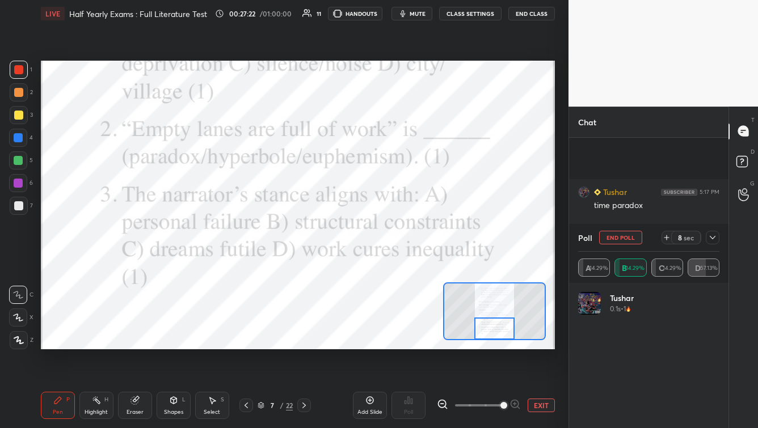
scroll to position [3856, 0]
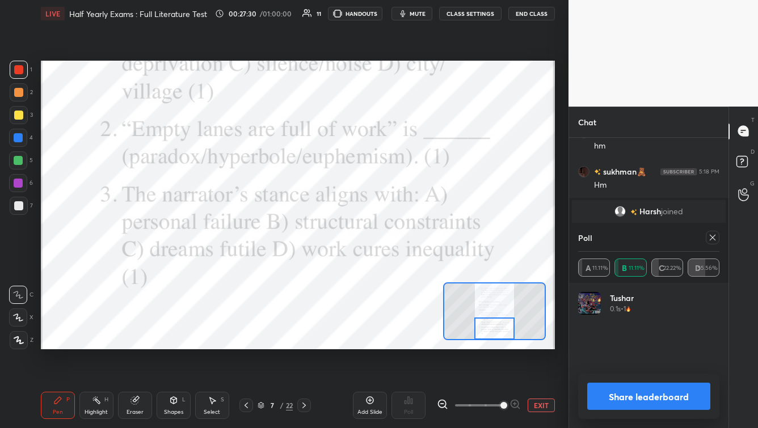
click at [619, 237] on icon at bounding box center [712, 237] width 9 height 9
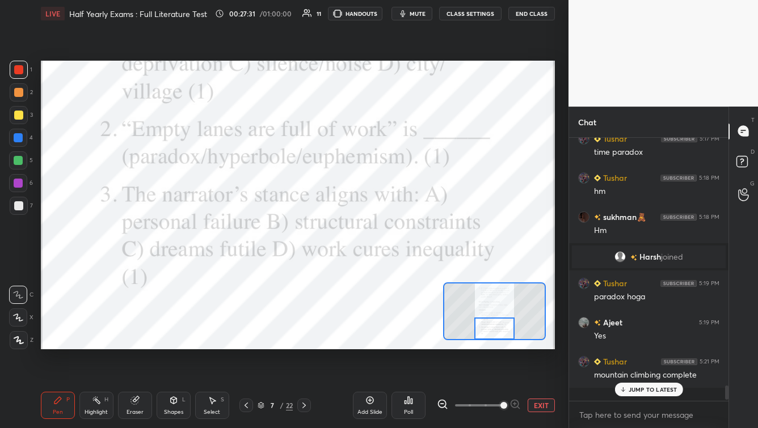
scroll to position [260, 156]
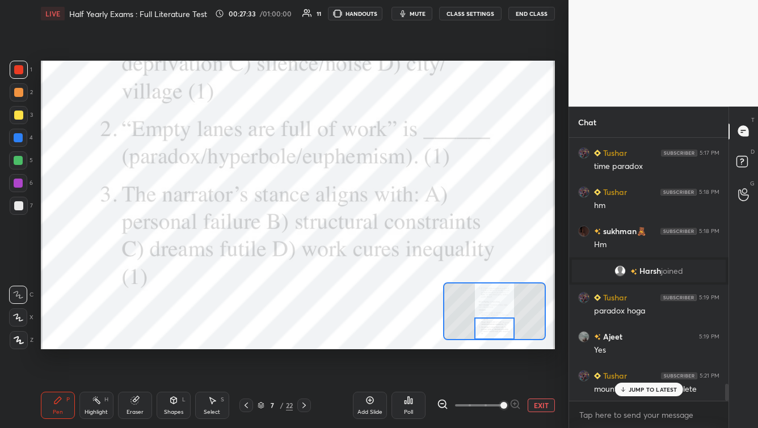
click at [619, 345] on p "JUMP TO LATEST" at bounding box center [653, 390] width 49 height 7
click at [304, 345] on icon at bounding box center [304, 405] width 9 height 9
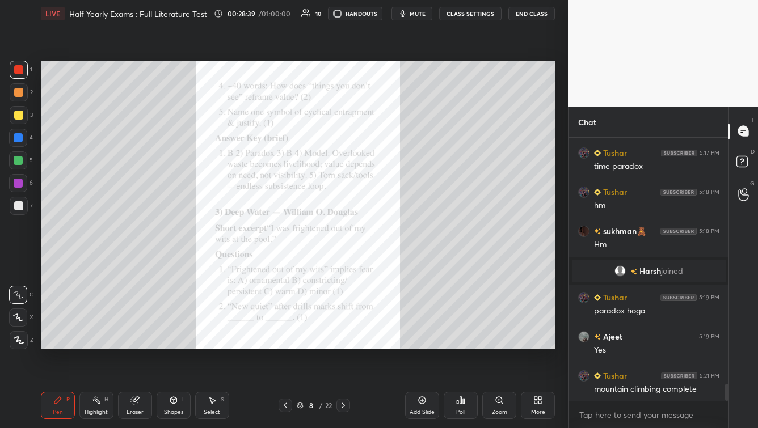
click at [497, 345] on div "Zoom" at bounding box center [499, 405] width 34 height 27
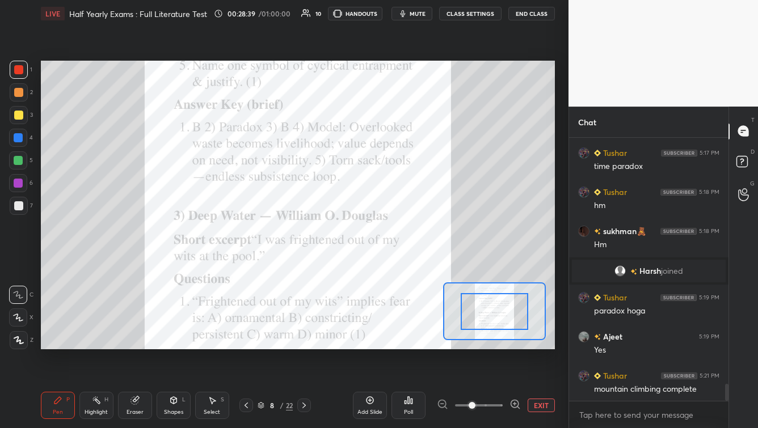
click at [498, 345] on span at bounding box center [479, 405] width 48 height 17
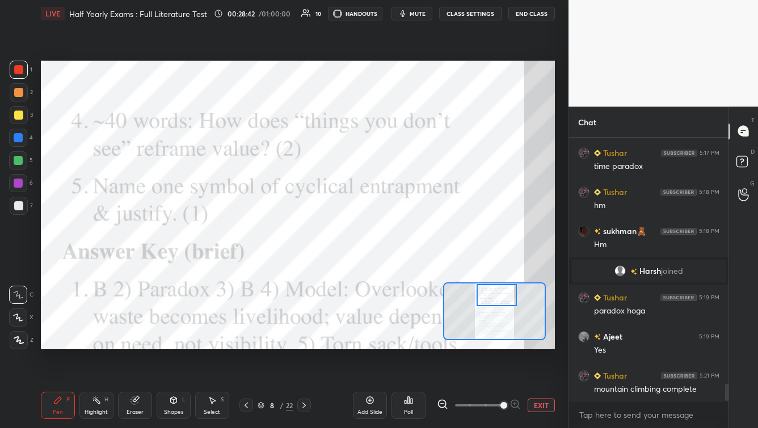
click at [507, 278] on div "Setting up your live class Poll for secs No correct answer Start poll" at bounding box center [298, 205] width 514 height 289
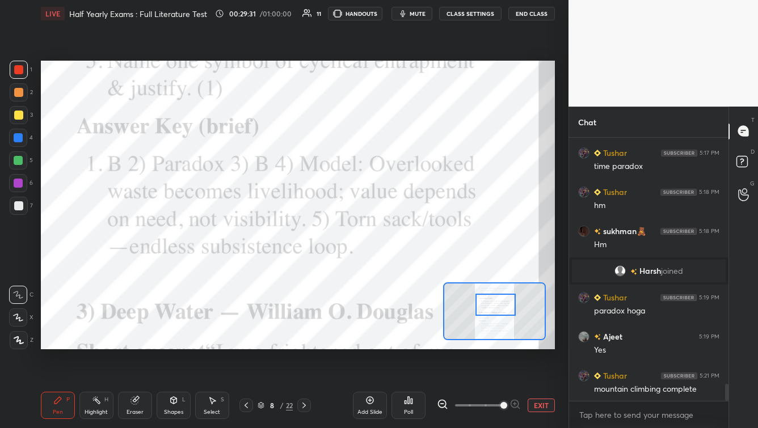
drag, startPoint x: 501, startPoint y: 296, endPoint x: 501, endPoint y: 306, distance: 9.7
click at [499, 305] on div at bounding box center [496, 305] width 40 height 22
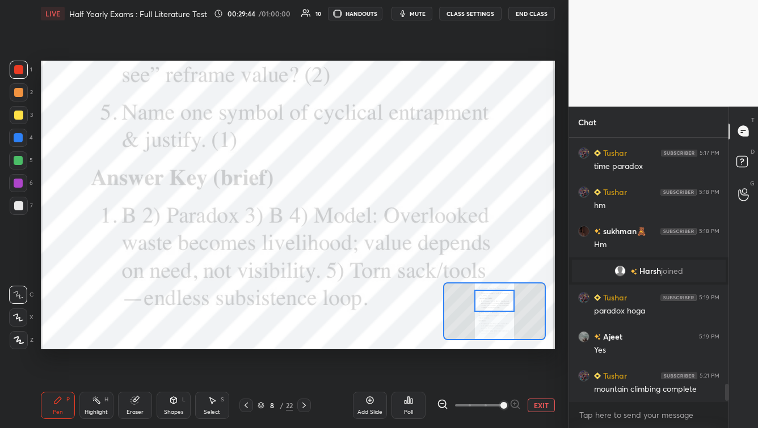
drag, startPoint x: 495, startPoint y: 306, endPoint x: 487, endPoint y: 303, distance: 8.6
click at [493, 302] on div at bounding box center [494, 301] width 40 height 22
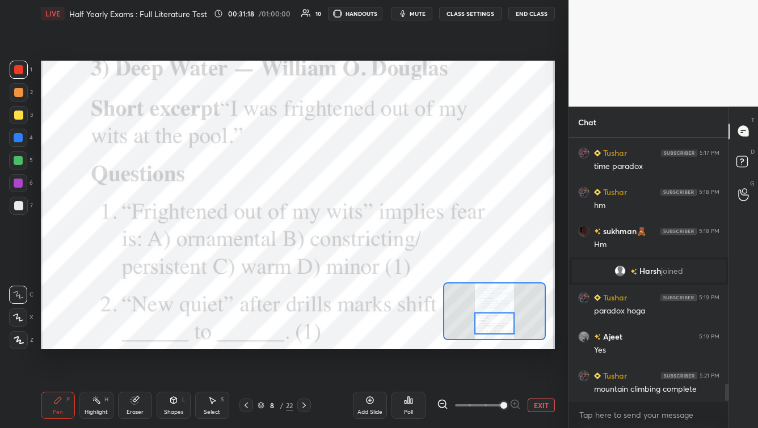
drag, startPoint x: 485, startPoint y: 304, endPoint x: 484, endPoint y: 327, distance: 22.7
click at [485, 327] on div at bounding box center [494, 324] width 40 height 22
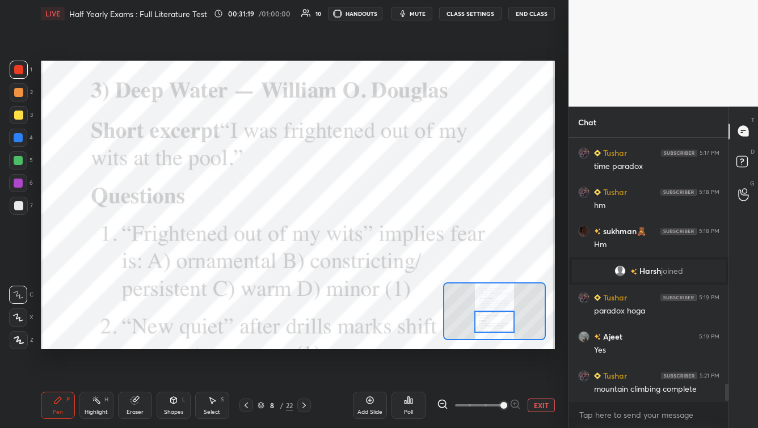
click at [489, 322] on div at bounding box center [494, 322] width 40 height 22
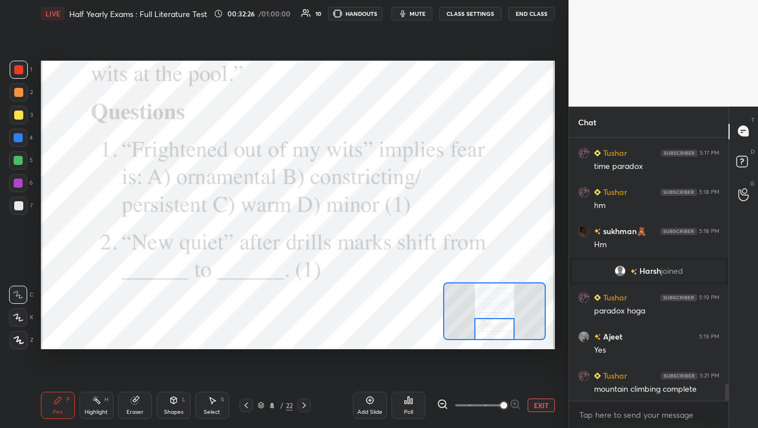
drag, startPoint x: 493, startPoint y: 320, endPoint x: 484, endPoint y: 330, distance: 13.7
click at [493, 325] on div at bounding box center [494, 329] width 40 height 22
click at [416, 345] on div "Poll" at bounding box center [409, 405] width 34 height 27
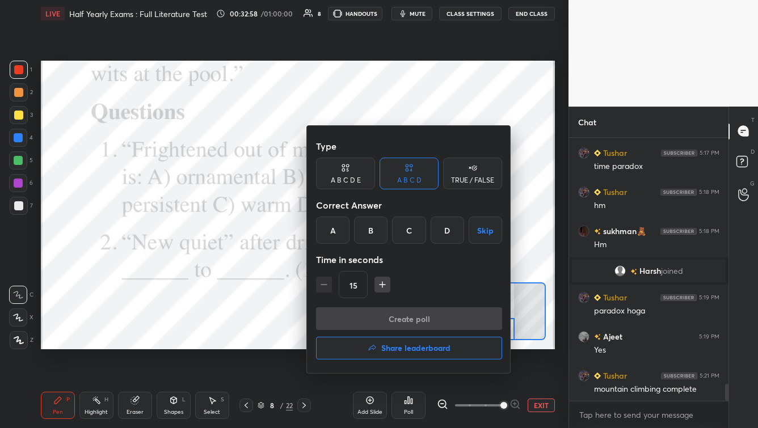
drag, startPoint x: 371, startPoint y: 232, endPoint x: 373, endPoint y: 268, distance: 36.4
click at [371, 233] on div "B" at bounding box center [370, 230] width 33 height 27
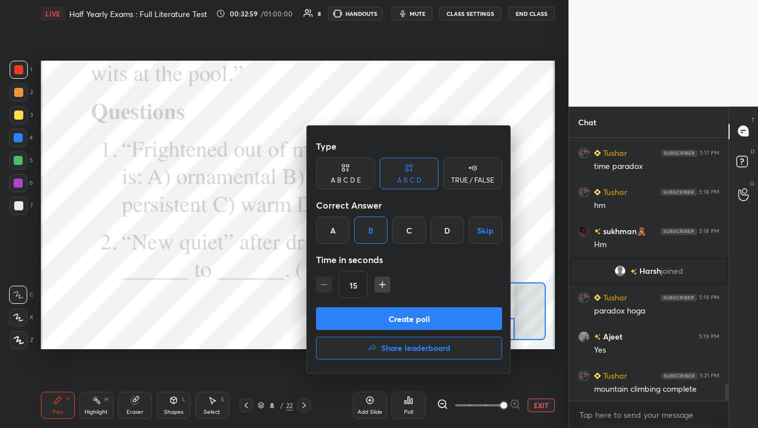
click at [375, 313] on button "Create poll" at bounding box center [409, 319] width 186 height 23
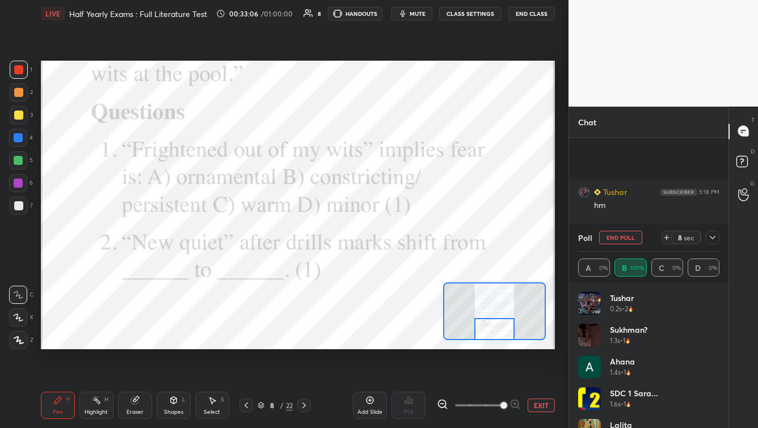
scroll to position [3896, 0]
click at [619, 242] on icon at bounding box center [712, 237] width 9 height 9
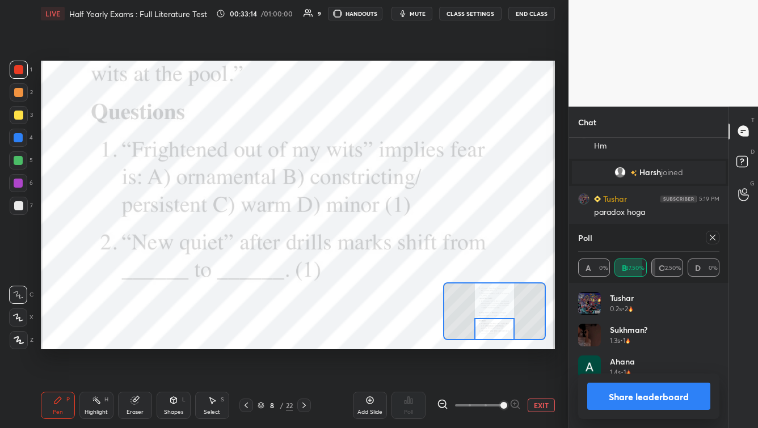
scroll to position [133, 138]
click at [619, 240] on icon at bounding box center [712, 237] width 9 height 9
type textarea "x"
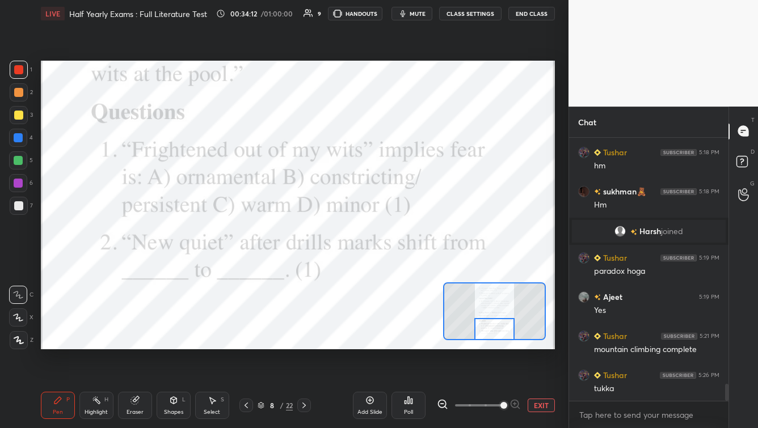
scroll to position [3876, 0]
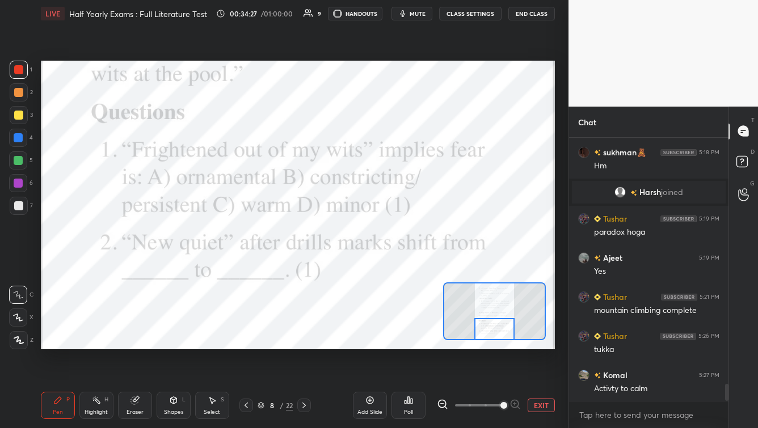
click at [418, 16] on span "mute" at bounding box center [418, 14] width 16 height 8
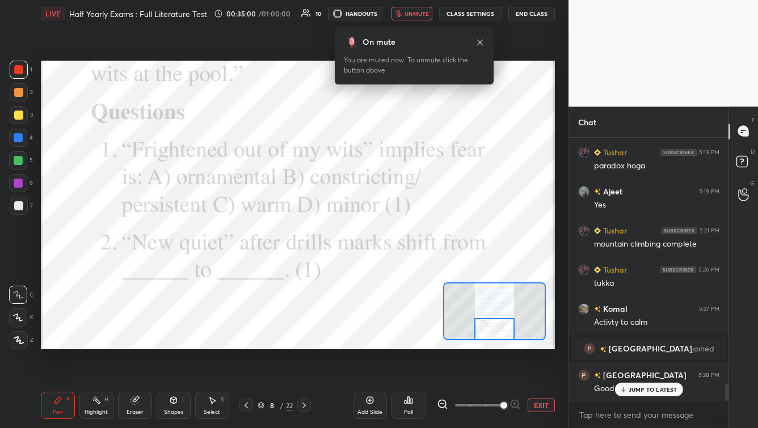
scroll to position [3888, 0]
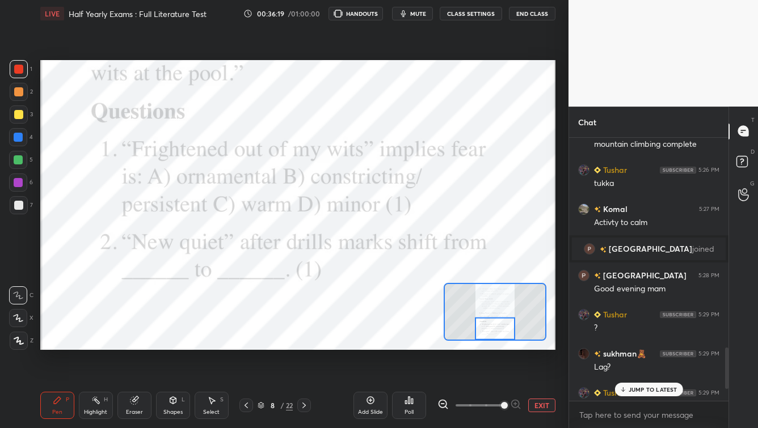
scroll to position [356, 523]
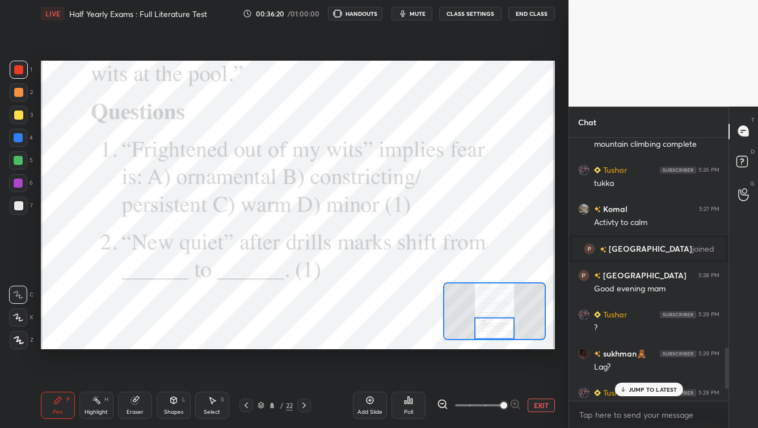
click at [634, 389] on p "JUMP TO LATEST" at bounding box center [653, 390] width 49 height 7
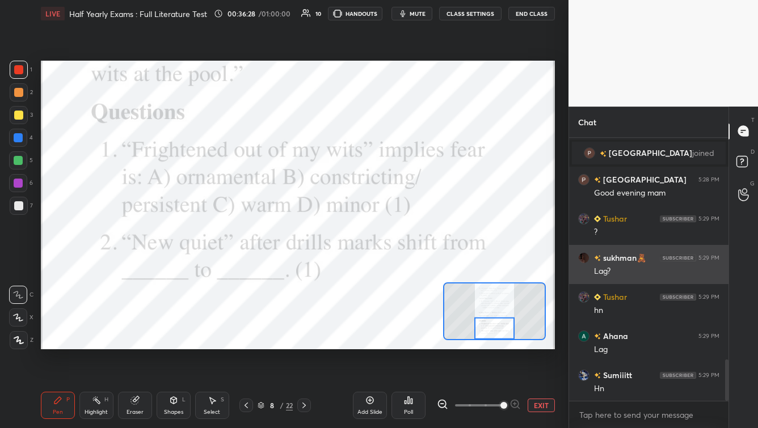
scroll to position [1186, 0]
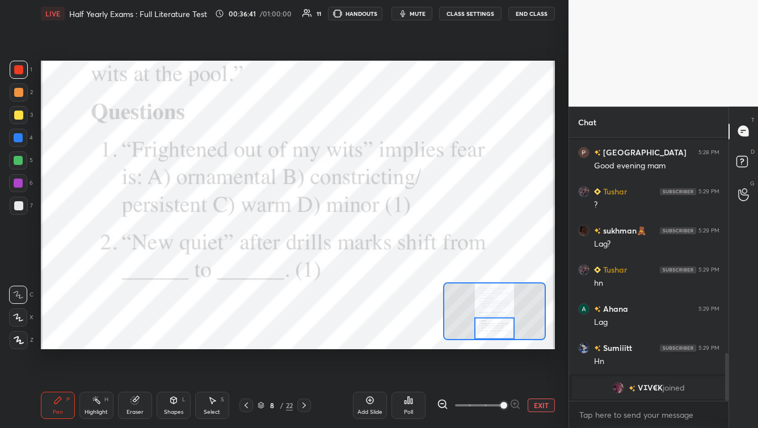
click at [303, 410] on icon at bounding box center [304, 405] width 9 height 9
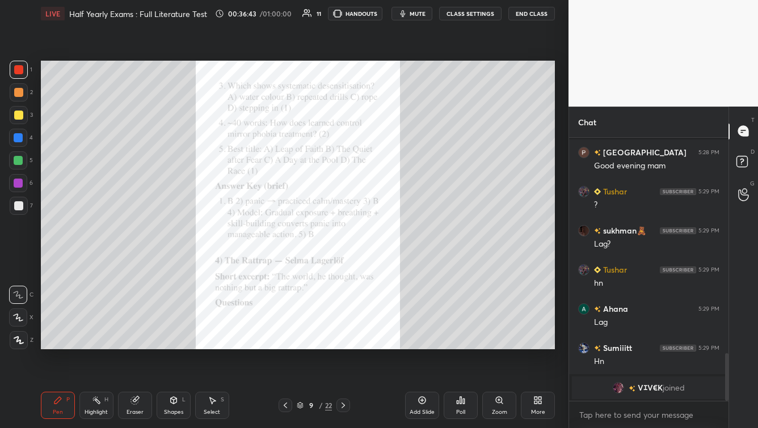
click at [499, 408] on div "Zoom" at bounding box center [499, 405] width 34 height 27
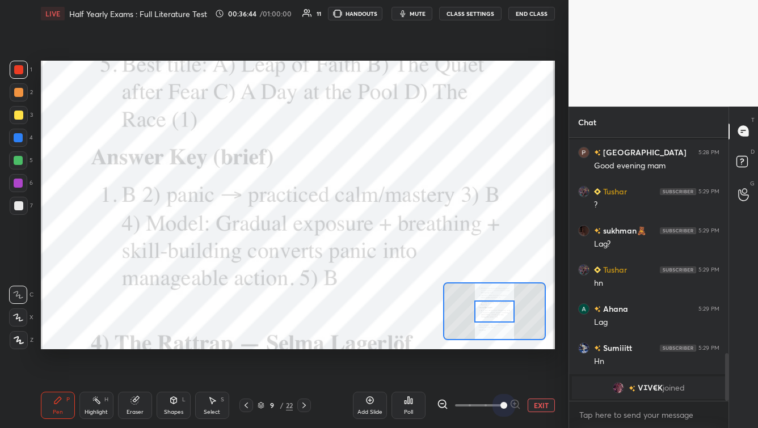
drag, startPoint x: 496, startPoint y: 405, endPoint x: 498, endPoint y: 382, distance: 23.4
click at [495, 405] on span at bounding box center [479, 405] width 48 height 17
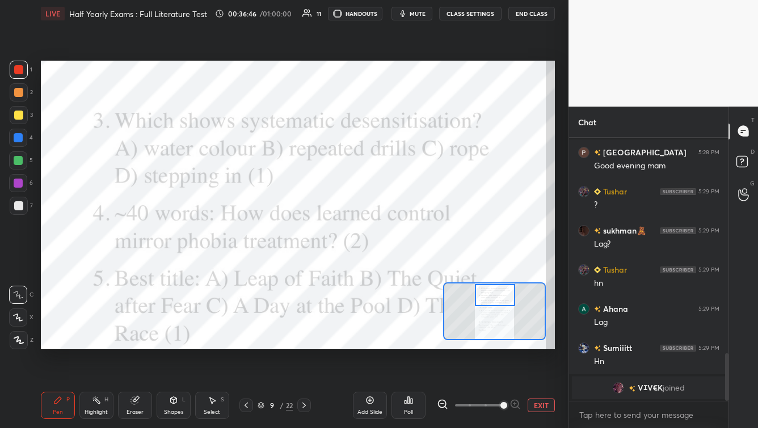
drag, startPoint x: 498, startPoint y: 313, endPoint x: 503, endPoint y: 297, distance: 16.2
click at [498, 292] on div at bounding box center [495, 295] width 40 height 22
click at [412, 19] on button "mute" at bounding box center [412, 14] width 41 height 14
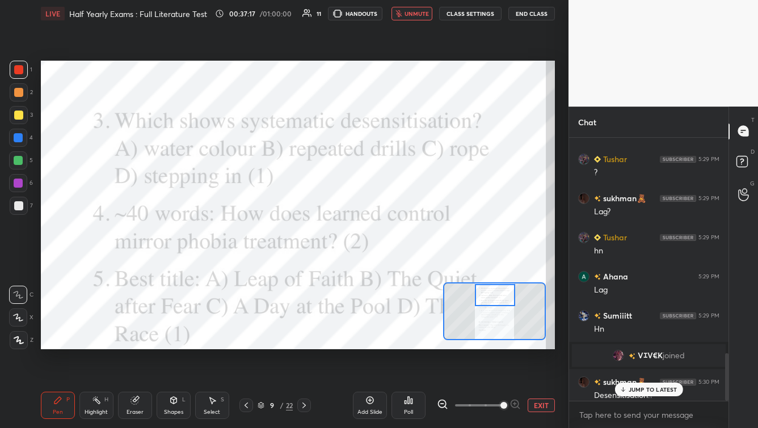
scroll to position [1192, 0]
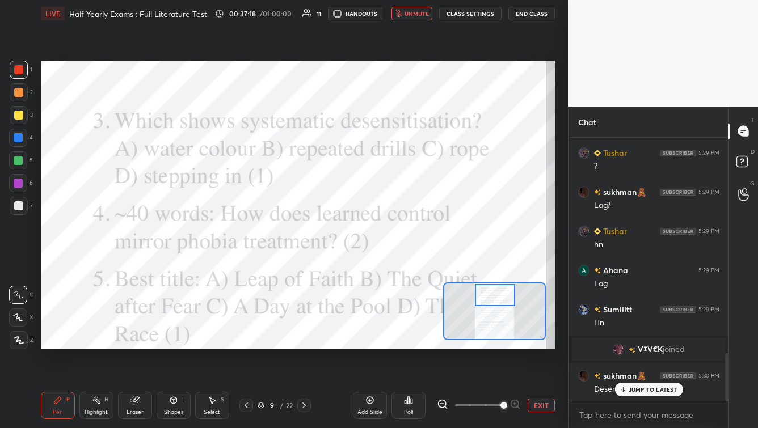
click at [422, 12] on span "unmute" at bounding box center [417, 14] width 24 height 8
click at [633, 388] on p "JUMP TO LATEST" at bounding box center [653, 390] width 49 height 7
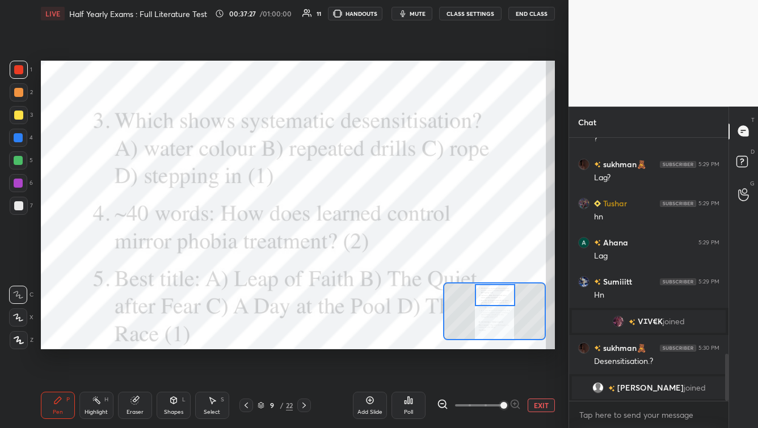
click at [405, 402] on icon at bounding box center [406, 402] width 2 height 3
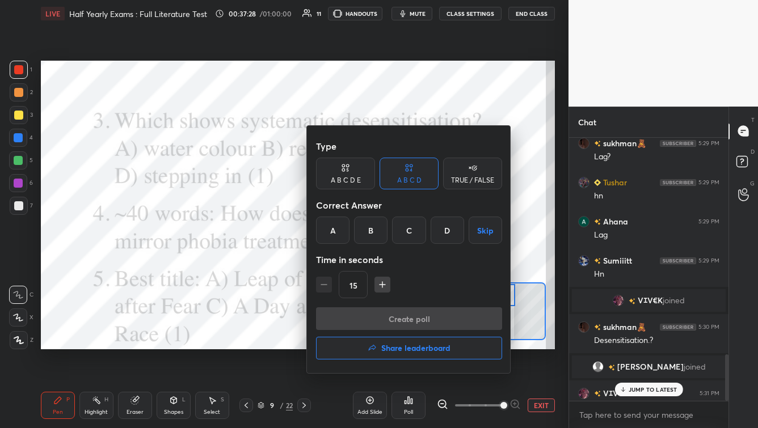
scroll to position [1237, 0]
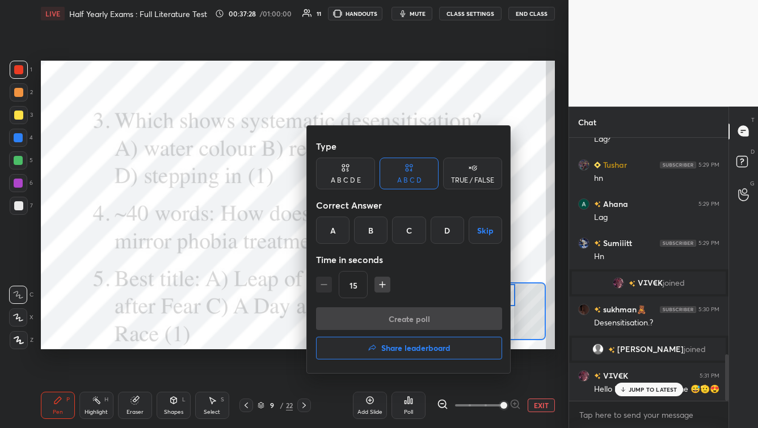
click at [369, 236] on div "B" at bounding box center [370, 230] width 33 height 27
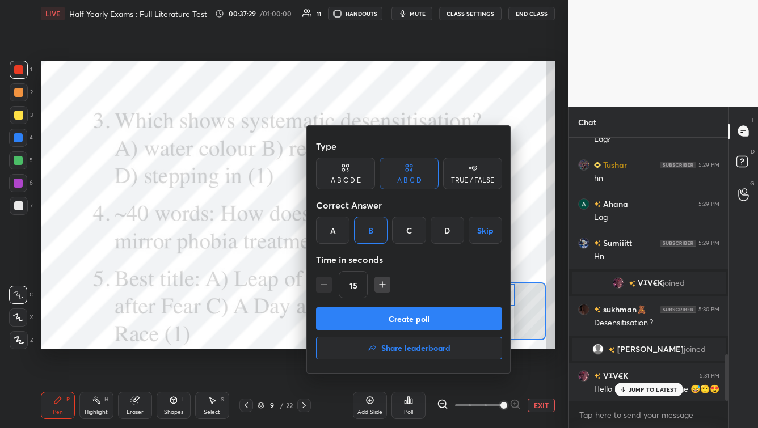
click at [392, 317] on button "Create poll" at bounding box center [409, 319] width 186 height 23
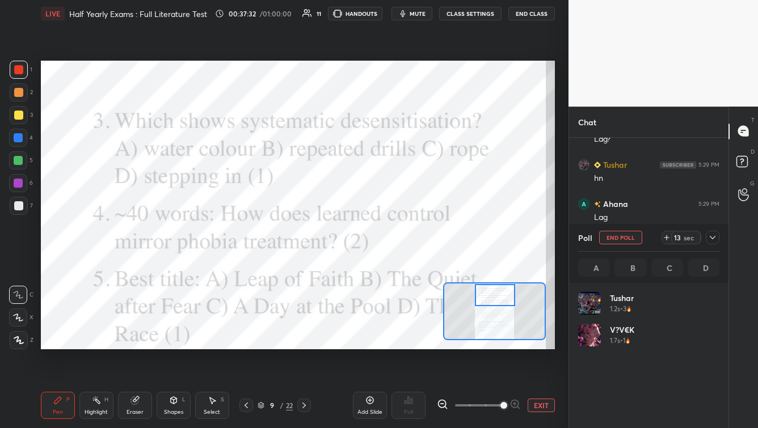
scroll to position [133, 138]
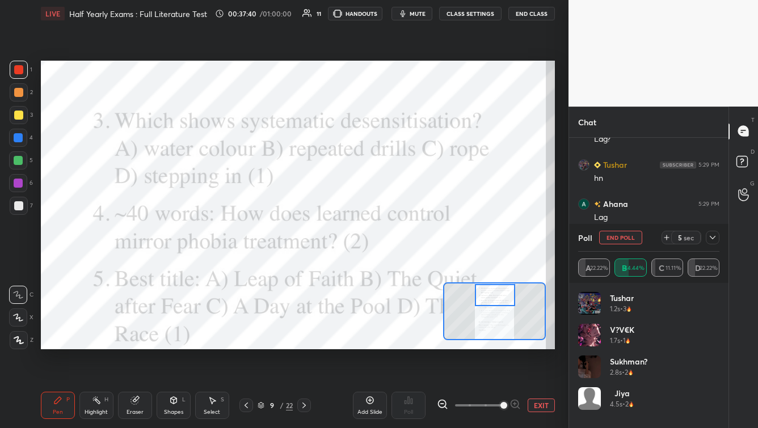
click at [711, 238] on icon at bounding box center [712, 237] width 9 height 9
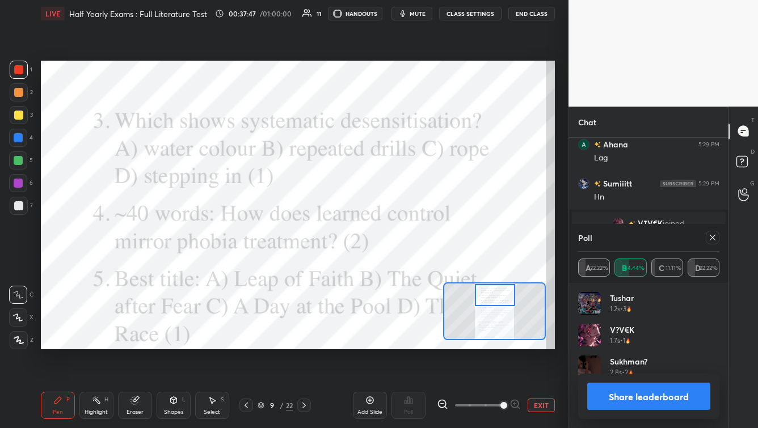
drag, startPoint x: 711, startPoint y: 239, endPoint x: 705, endPoint y: 234, distance: 6.8
click at [712, 240] on icon at bounding box center [712, 237] width 9 height 9
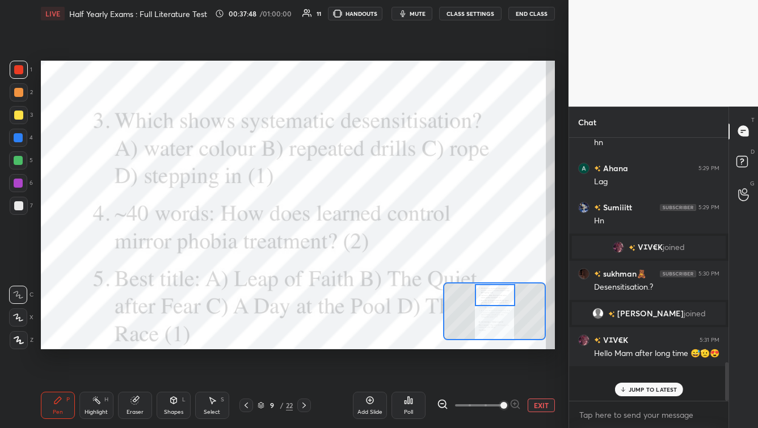
scroll to position [0, 0]
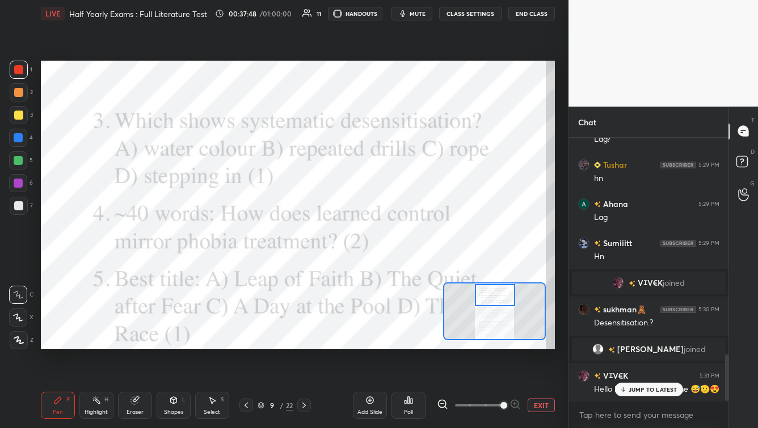
drag, startPoint x: 412, startPoint y: 14, endPoint x: 402, endPoint y: 28, distance: 17.5
click at [412, 15] on button "mute" at bounding box center [412, 14] width 41 height 14
click at [425, 10] on span "unmute" at bounding box center [417, 14] width 24 height 8
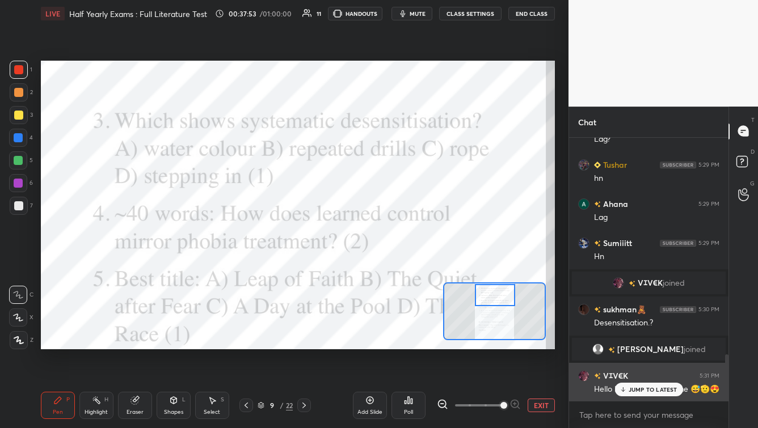
click at [659, 386] on div "JUMP TO LATEST" at bounding box center [649, 390] width 68 height 14
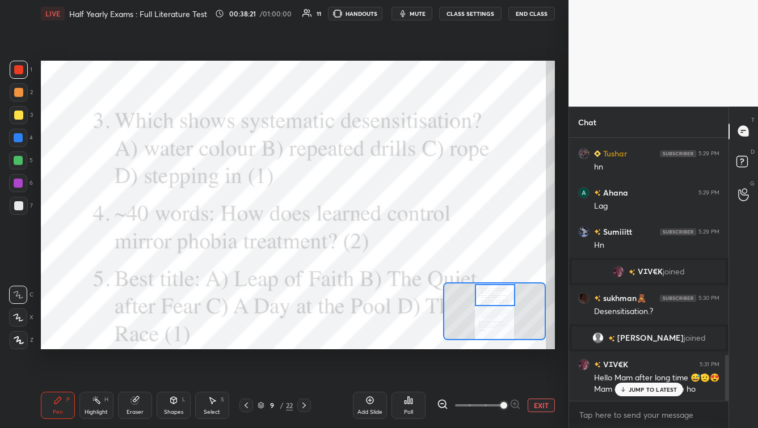
click at [642, 392] on p "JUMP TO LATEST" at bounding box center [653, 390] width 49 height 7
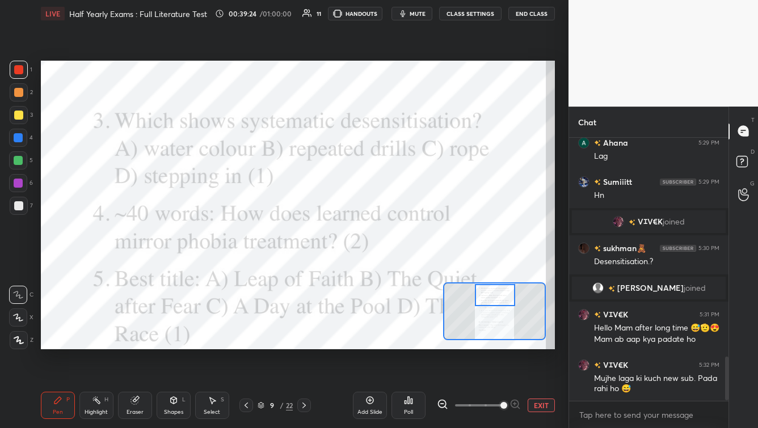
scroll to position [1337, 0]
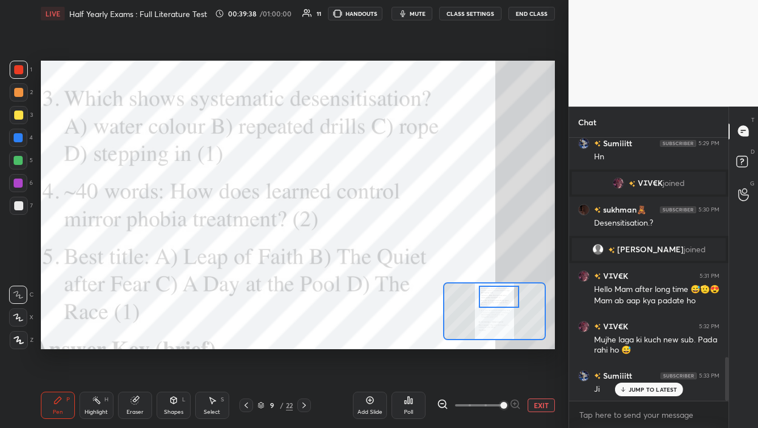
drag, startPoint x: 495, startPoint y: 296, endPoint x: 508, endPoint y: 306, distance: 16.1
click at [501, 297] on div at bounding box center [499, 297] width 40 height 22
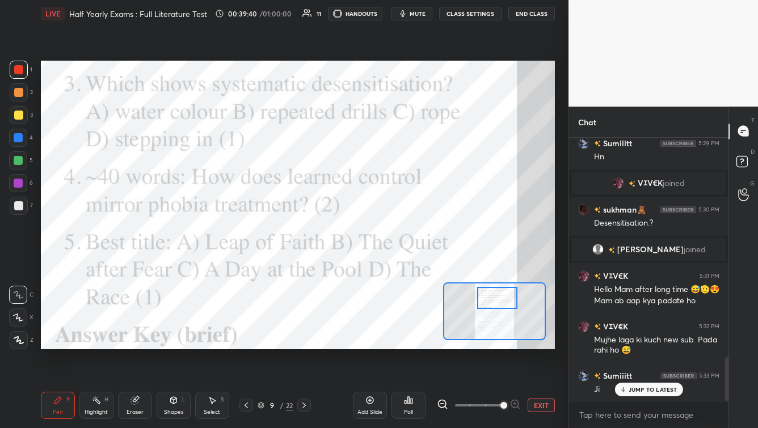
click at [505, 299] on div at bounding box center [497, 298] width 40 height 22
click at [413, 415] on div "Poll" at bounding box center [408, 413] width 9 height 6
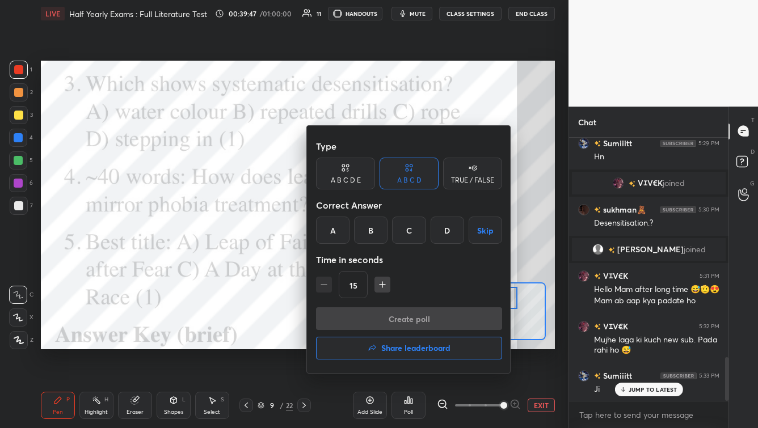
click at [379, 224] on div "B" at bounding box center [370, 230] width 33 height 27
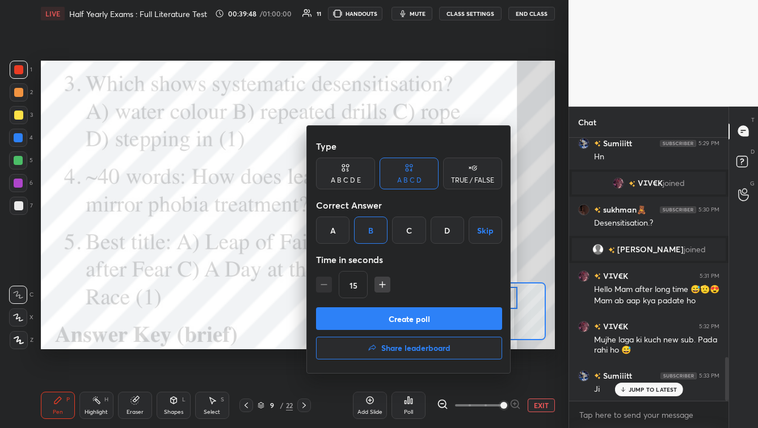
click at [365, 320] on button "Create poll" at bounding box center [409, 319] width 186 height 23
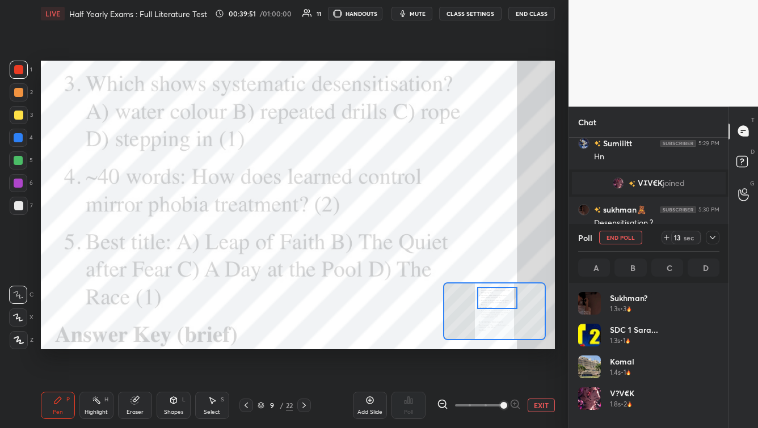
scroll to position [133, 138]
click at [710, 240] on icon at bounding box center [712, 237] width 9 height 9
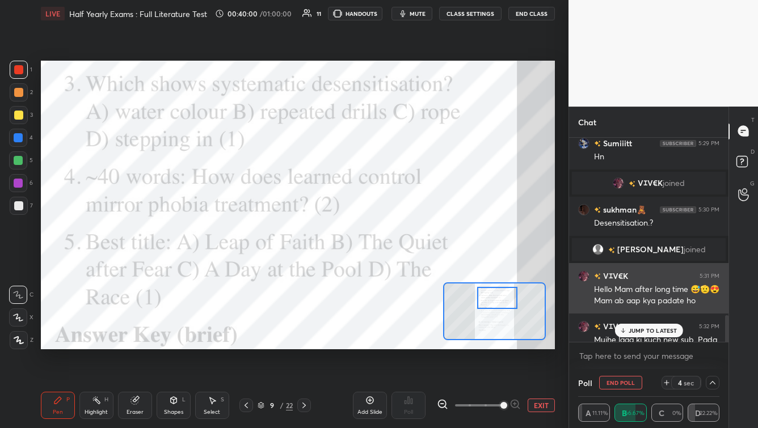
scroll to position [1396, 0]
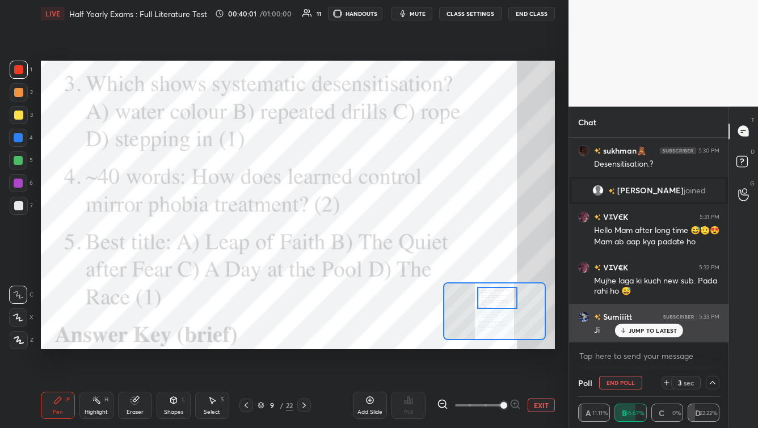
click at [674, 327] on p "JUMP TO LATEST" at bounding box center [653, 330] width 49 height 7
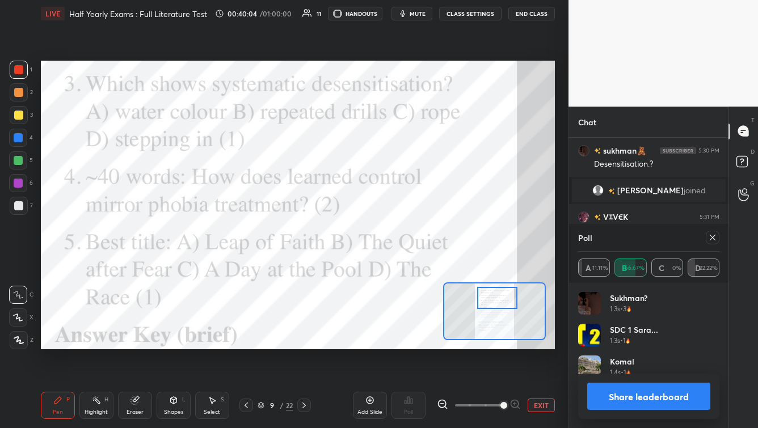
scroll to position [1446, 0]
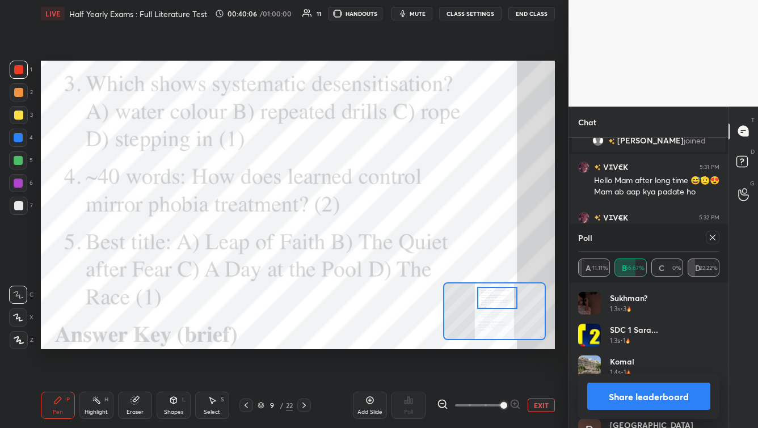
click at [717, 237] on icon at bounding box center [712, 237] width 9 height 9
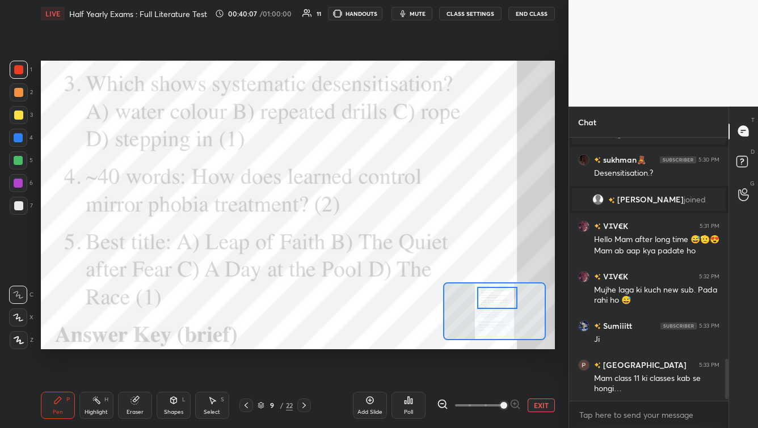
scroll to position [166, 156]
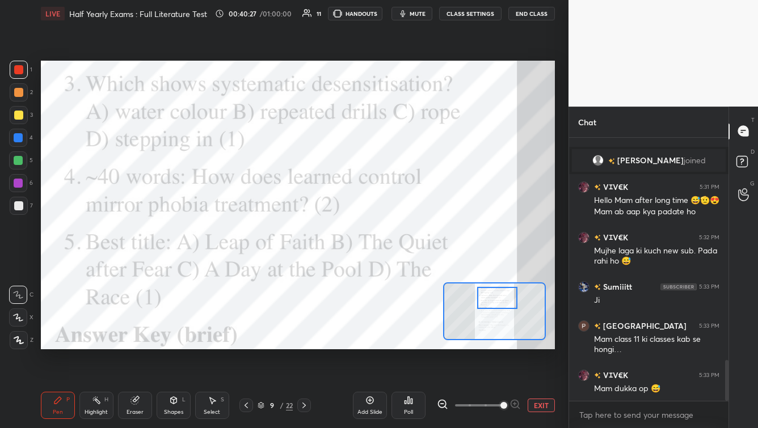
click at [409, 406] on div "Poll" at bounding box center [409, 405] width 34 height 27
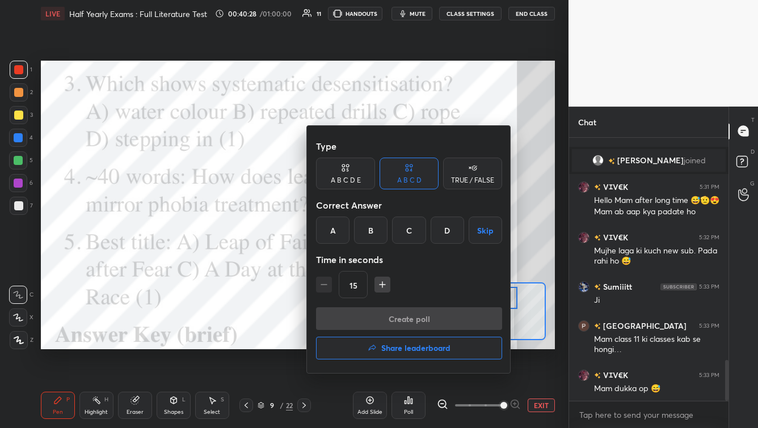
drag, startPoint x: 398, startPoint y: 351, endPoint x: 392, endPoint y: 354, distance: 6.3
click at [397, 351] on h4 "Share leaderboard" at bounding box center [415, 349] width 69 height 8
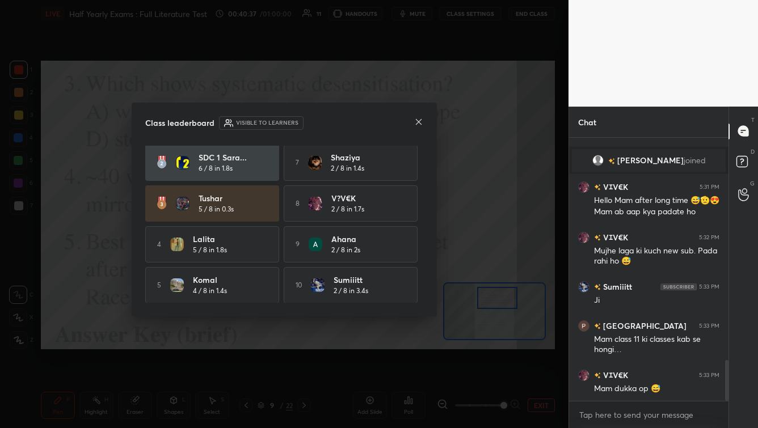
click at [420, 125] on icon at bounding box center [418, 121] width 9 height 9
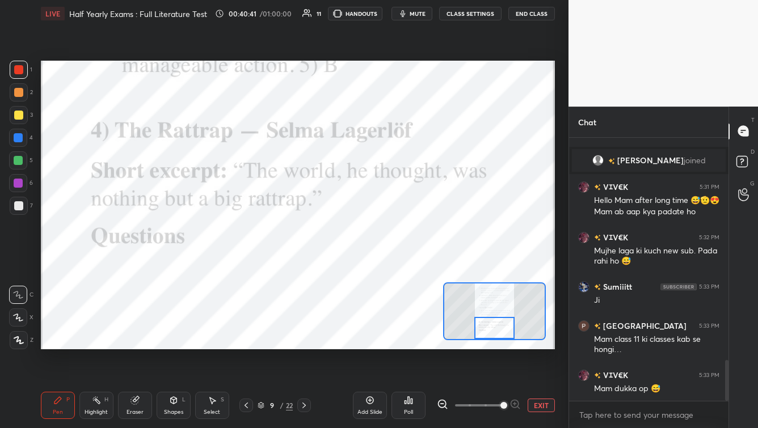
drag, startPoint x: 488, startPoint y: 295, endPoint x: 476, endPoint y: 321, distance: 29.0
click at [484, 324] on div at bounding box center [494, 328] width 40 height 22
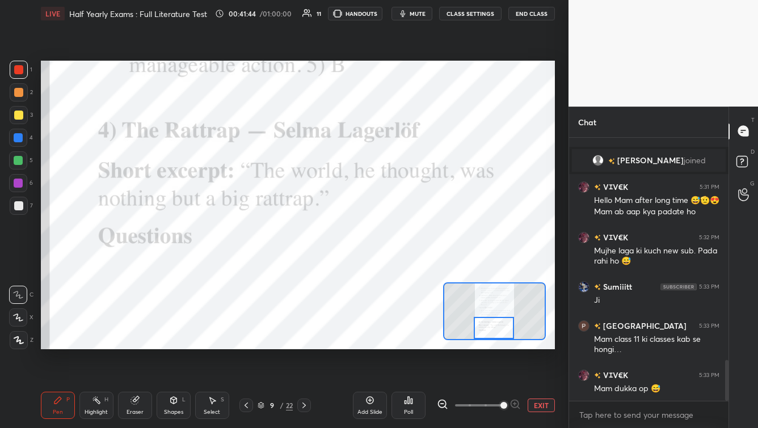
click at [304, 402] on icon at bounding box center [304, 405] width 9 height 9
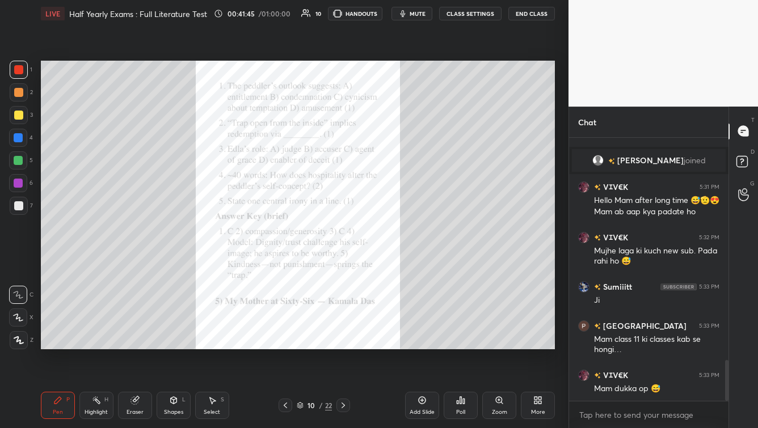
click at [495, 407] on div "Zoom" at bounding box center [499, 405] width 34 height 27
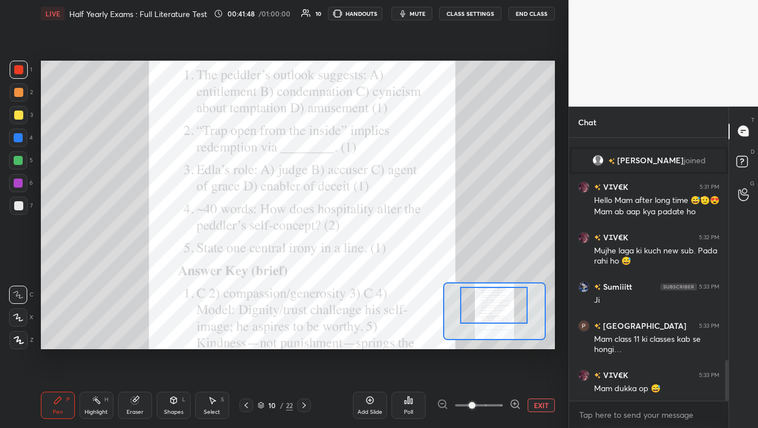
drag, startPoint x: 495, startPoint y: 310, endPoint x: 493, endPoint y: 295, distance: 16.1
click at [492, 290] on div at bounding box center [493, 305] width 67 height 37
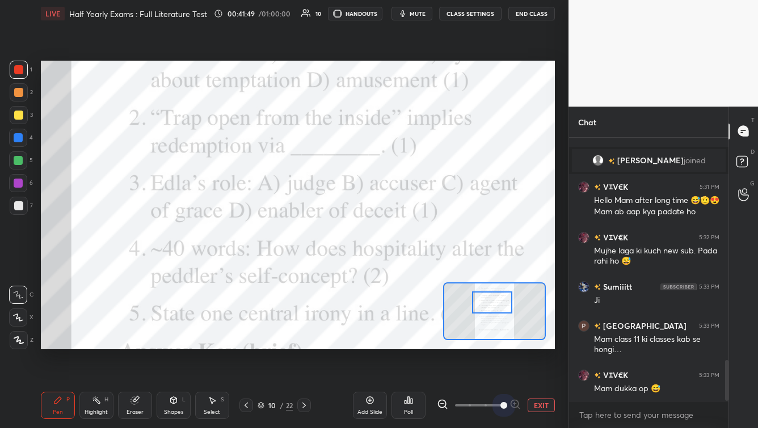
drag, startPoint x: 497, startPoint y: 407, endPoint x: 503, endPoint y: 371, distance: 36.3
click at [498, 405] on span at bounding box center [479, 405] width 48 height 17
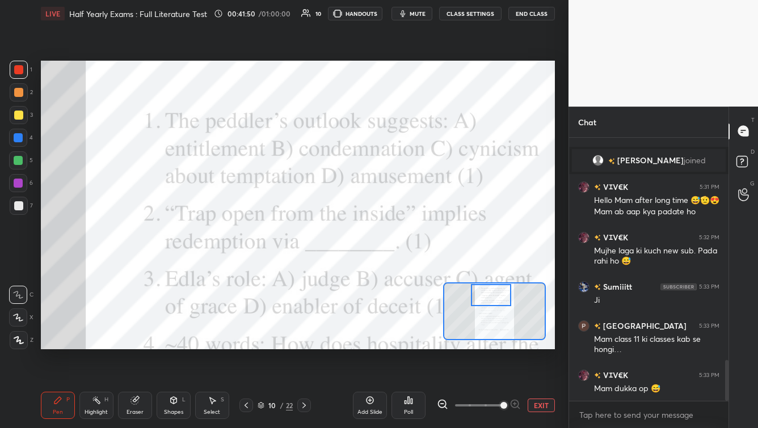
drag, startPoint x: 494, startPoint y: 301, endPoint x: 503, endPoint y: 295, distance: 10.2
click at [493, 292] on div at bounding box center [491, 295] width 40 height 22
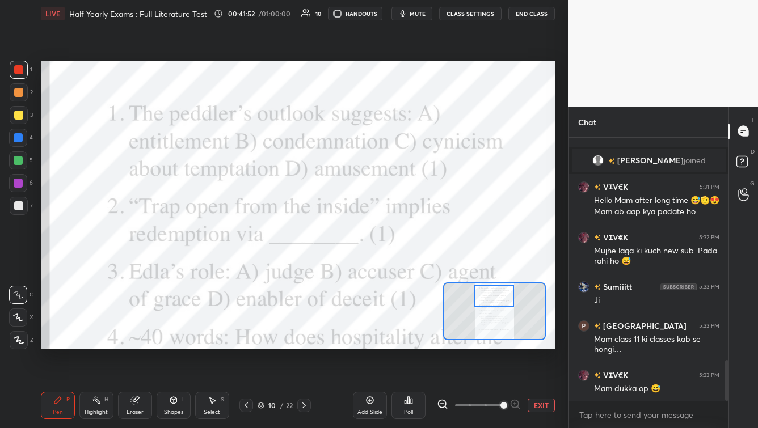
click at [495, 291] on div at bounding box center [494, 296] width 40 height 22
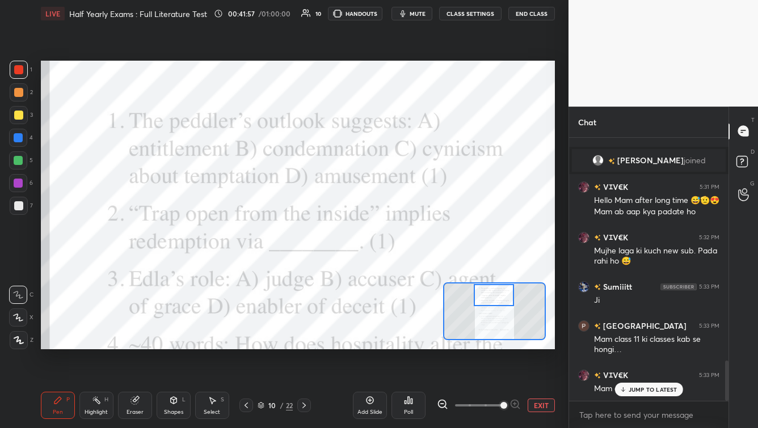
scroll to position [1465, 0]
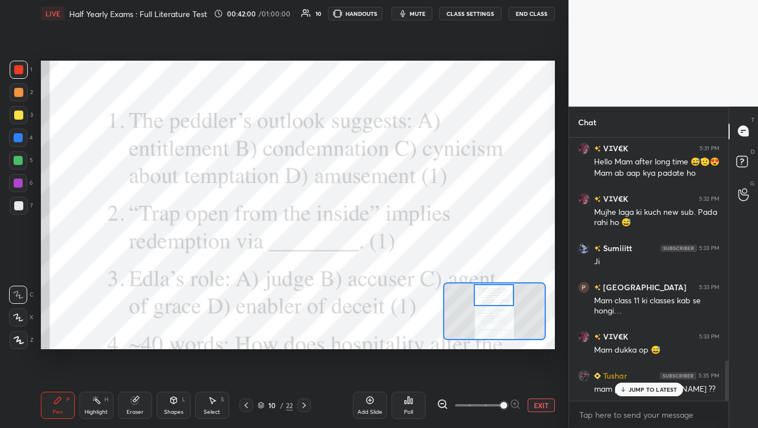
click at [636, 388] on p "JUMP TO LATEST" at bounding box center [653, 390] width 49 height 7
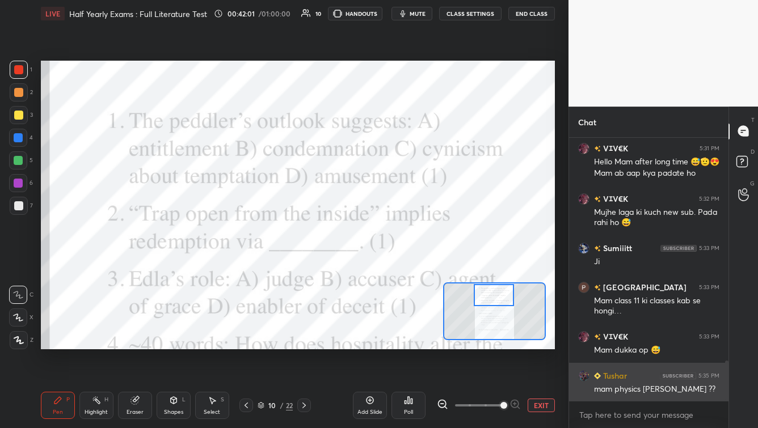
scroll to position [1535, 0]
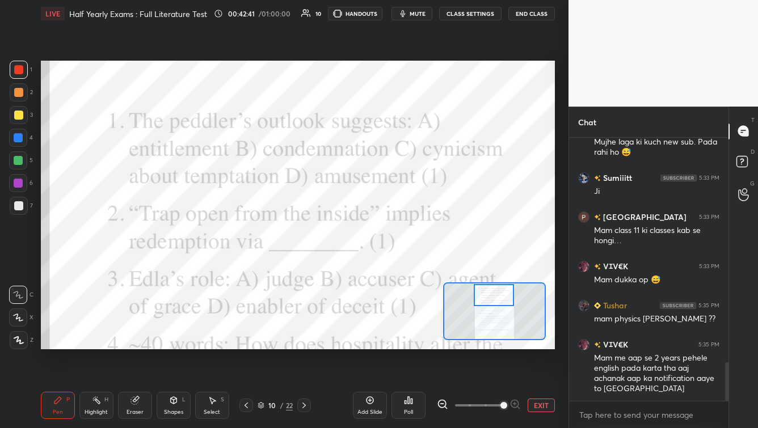
click at [412, 411] on div "Poll" at bounding box center [408, 413] width 9 height 6
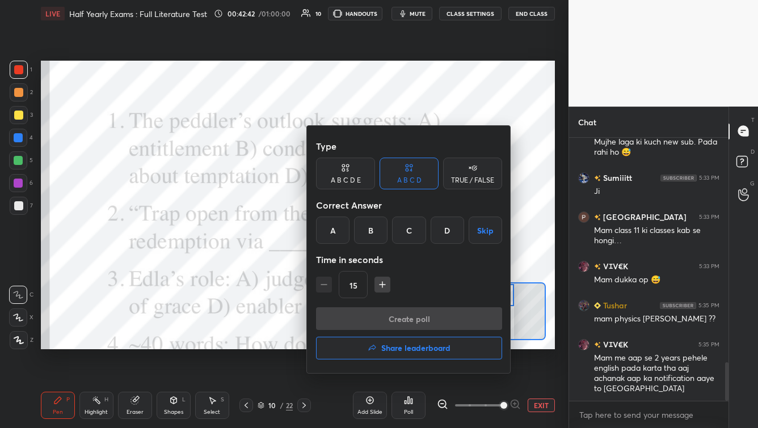
drag, startPoint x: 408, startPoint y: 240, endPoint x: 400, endPoint y: 264, distance: 25.8
click at [409, 242] on div "C" at bounding box center [408, 230] width 33 height 27
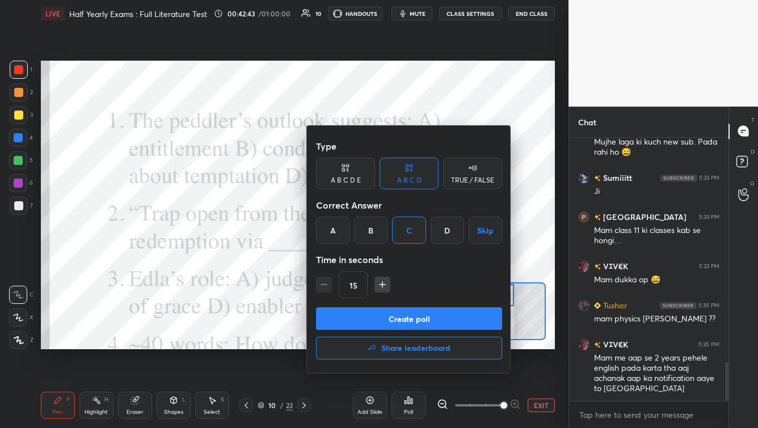
click at [390, 319] on button "Create poll" at bounding box center [409, 319] width 186 height 23
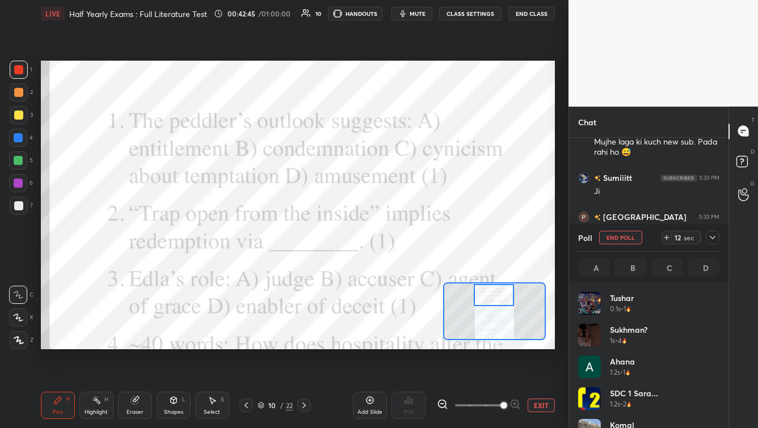
scroll to position [133, 138]
drag, startPoint x: 709, startPoint y: 235, endPoint x: 659, endPoint y: 223, distance: 51.3
click at [707, 234] on div at bounding box center [713, 238] width 14 height 14
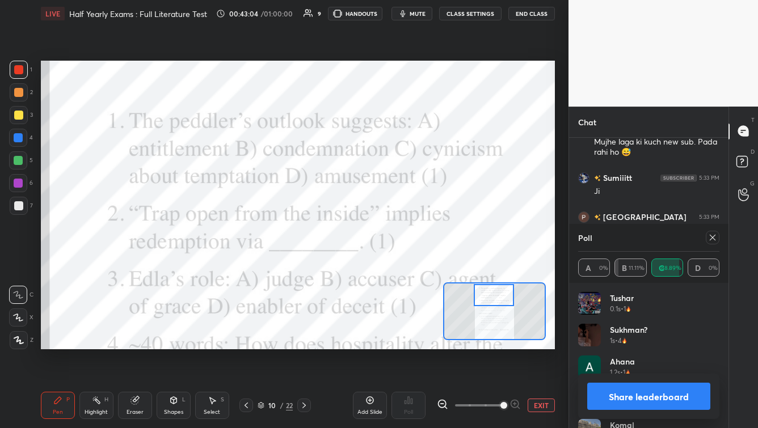
click at [703, 238] on div at bounding box center [710, 238] width 18 height 14
click at [711, 237] on icon at bounding box center [712, 237] width 9 height 9
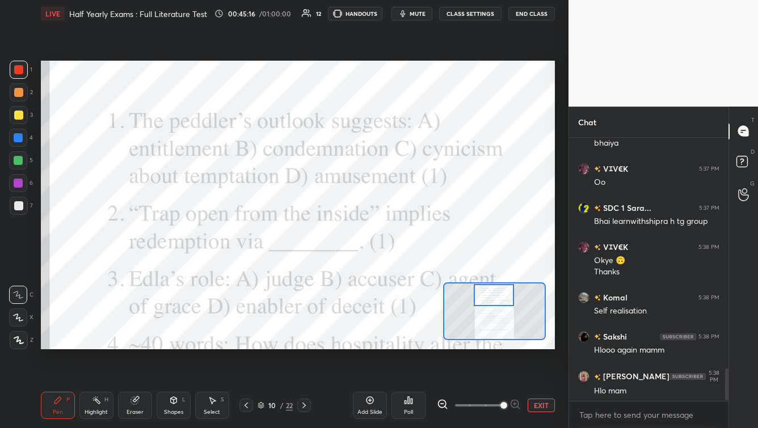
scroll to position [1921, 0]
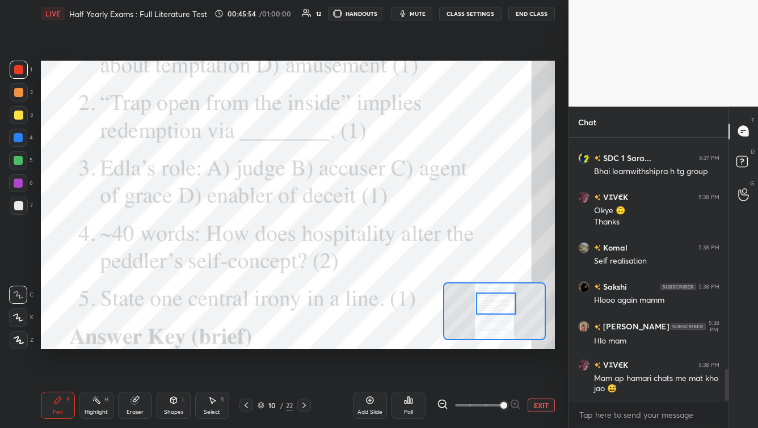
drag, startPoint x: 501, startPoint y: 295, endPoint x: 503, endPoint y: 304, distance: 8.8
click at [503, 303] on div at bounding box center [496, 304] width 40 height 22
drag, startPoint x: 428, startPoint y: 10, endPoint x: 425, endPoint y: 16, distance: 7.4
click at [427, 11] on button "mute" at bounding box center [412, 14] width 41 height 14
click at [429, 16] on span "unmute" at bounding box center [417, 14] width 24 height 8
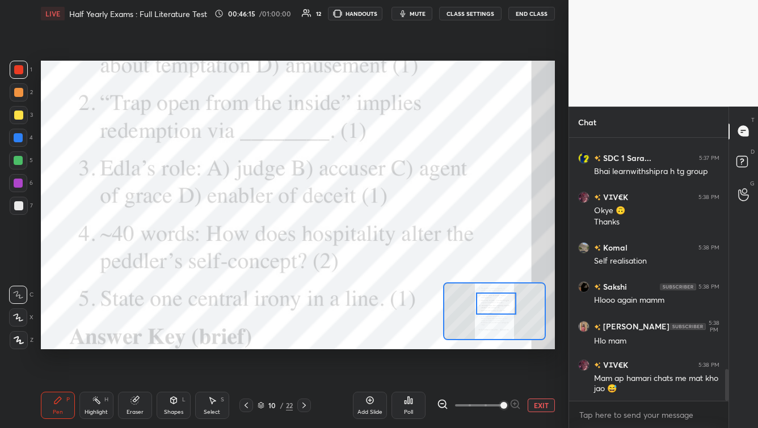
click at [410, 407] on div "Poll" at bounding box center [409, 405] width 34 height 27
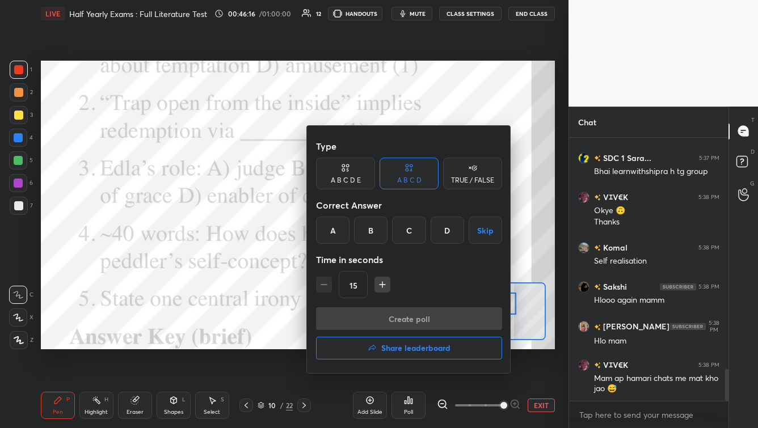
drag, startPoint x: 410, startPoint y: 232, endPoint x: 391, endPoint y: 285, distance: 56.0
click at [409, 233] on div "C" at bounding box center [408, 230] width 33 height 27
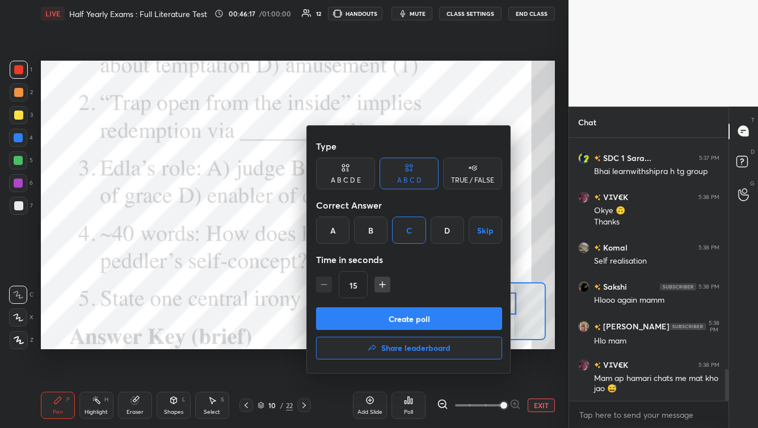
click at [390, 321] on button "Create poll" at bounding box center [409, 319] width 186 height 23
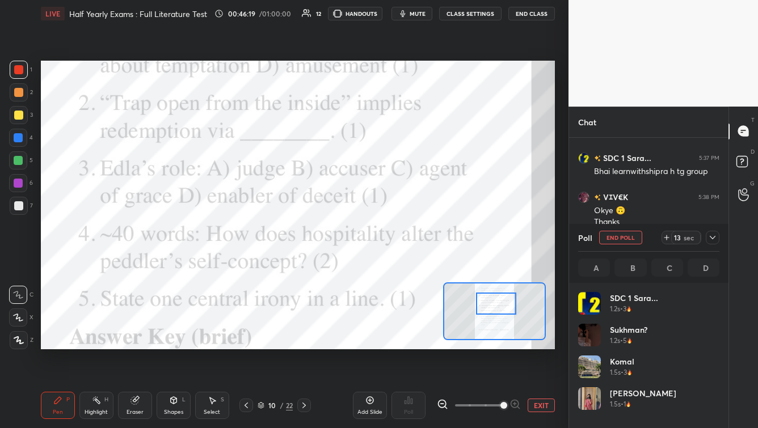
scroll to position [133, 138]
click at [710, 236] on icon at bounding box center [712, 237] width 9 height 9
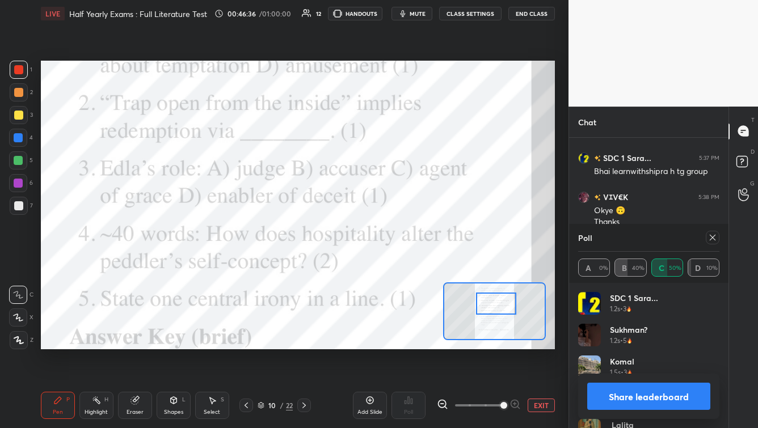
drag, startPoint x: 715, startPoint y: 241, endPoint x: 684, endPoint y: 272, distance: 42.9
click at [713, 240] on icon at bounding box center [712, 237] width 9 height 9
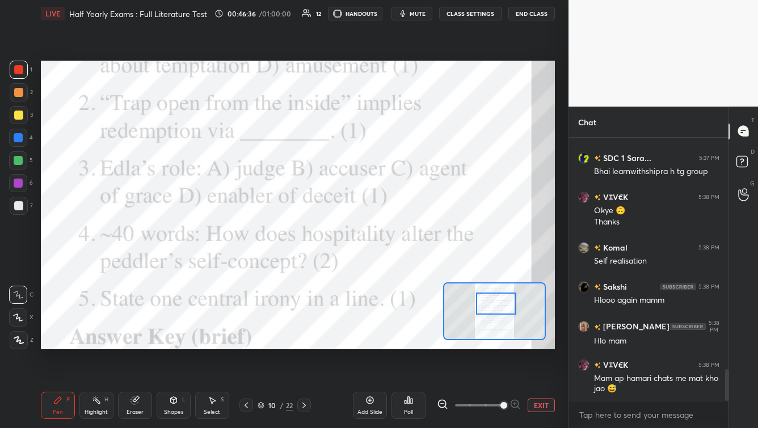
scroll to position [166, 156]
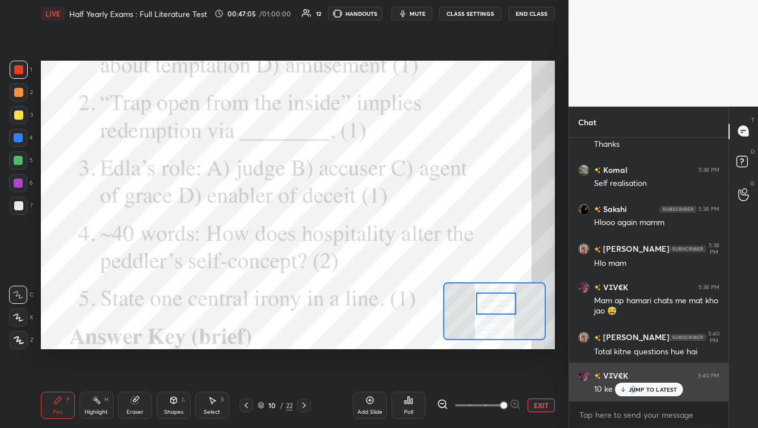
drag, startPoint x: 635, startPoint y: 390, endPoint x: 624, endPoint y: 390, distance: 10.8
click at [630, 392] on p "JUMP TO LATEST" at bounding box center [653, 390] width 49 height 7
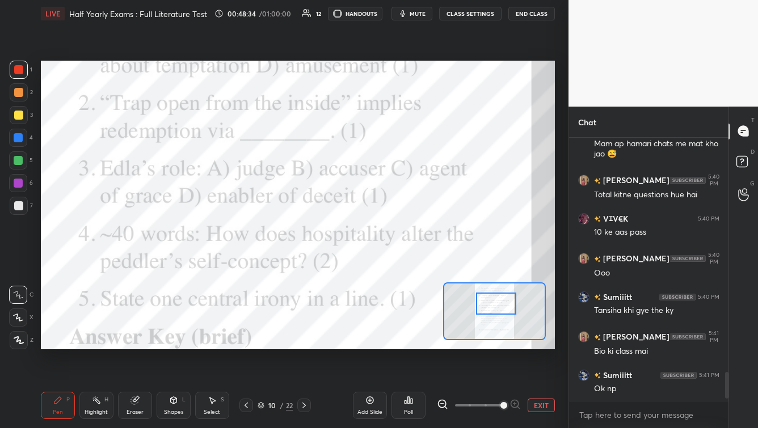
scroll to position [2194, 0]
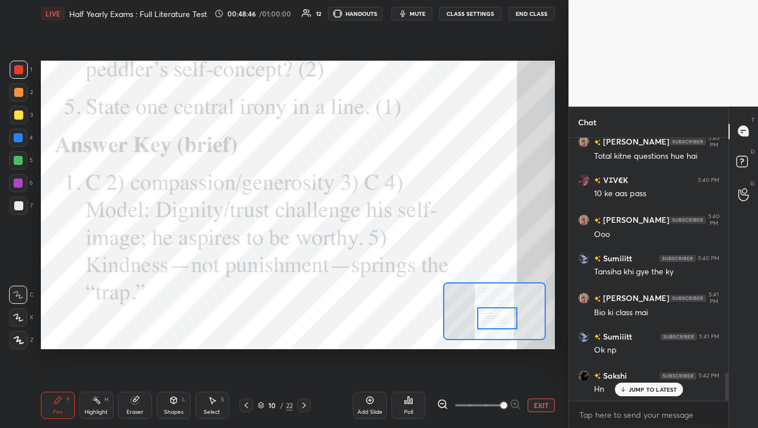
drag, startPoint x: 503, startPoint y: 308, endPoint x: 503, endPoint y: 324, distance: 16.5
click at [504, 319] on div at bounding box center [497, 319] width 40 height 22
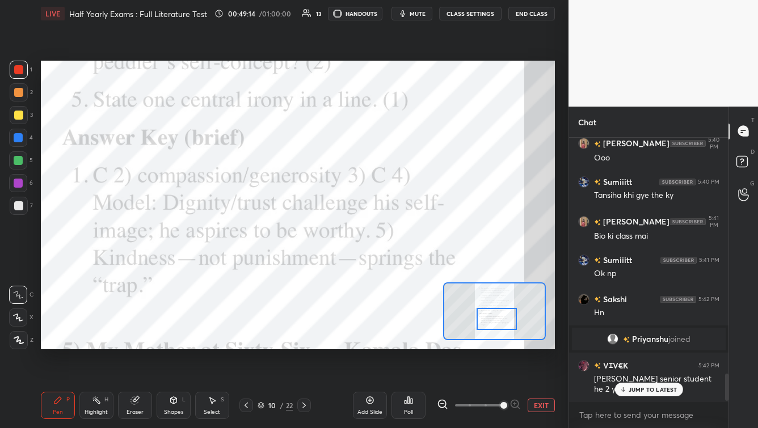
scroll to position [2310, 0]
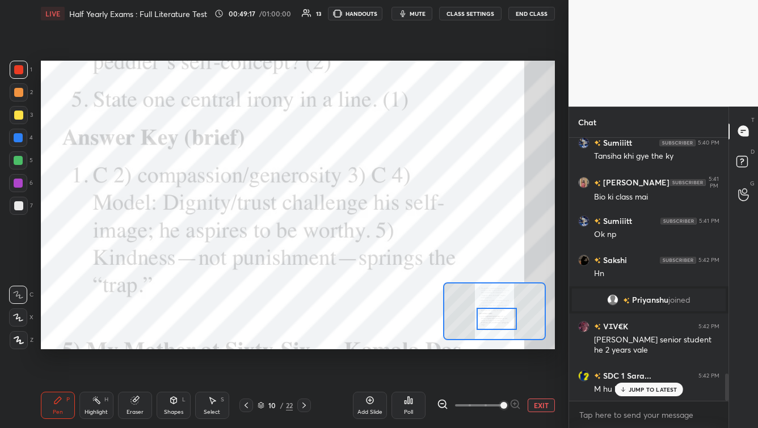
click at [663, 387] on p "JUMP TO LATEST" at bounding box center [653, 390] width 49 height 7
click at [411, 410] on div "Poll" at bounding box center [408, 413] width 9 height 6
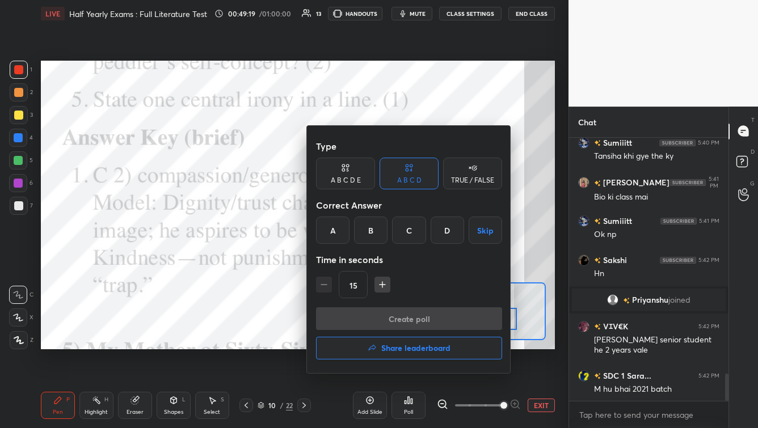
click at [432, 350] on h4 "Share leaderboard" at bounding box center [415, 349] width 69 height 8
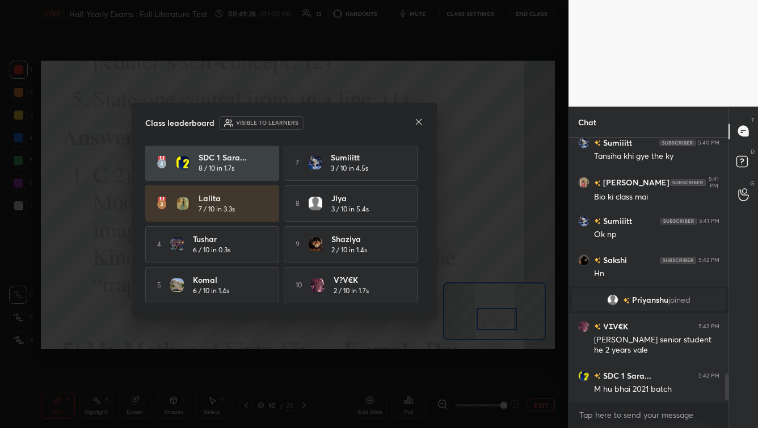
scroll to position [2360, 0]
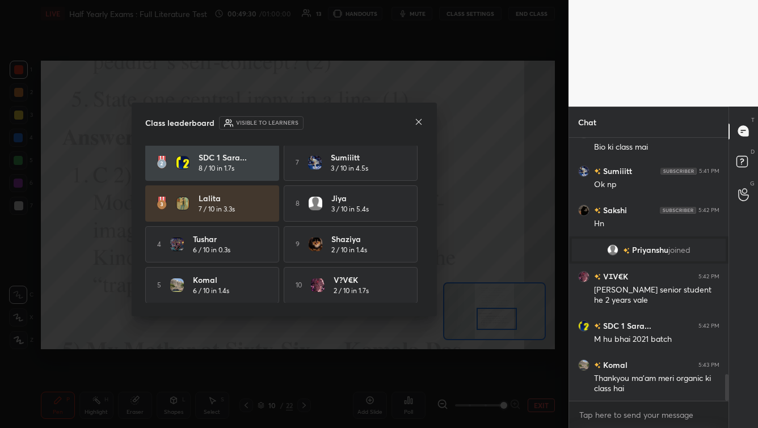
click at [422, 126] on icon at bounding box center [418, 121] width 9 height 9
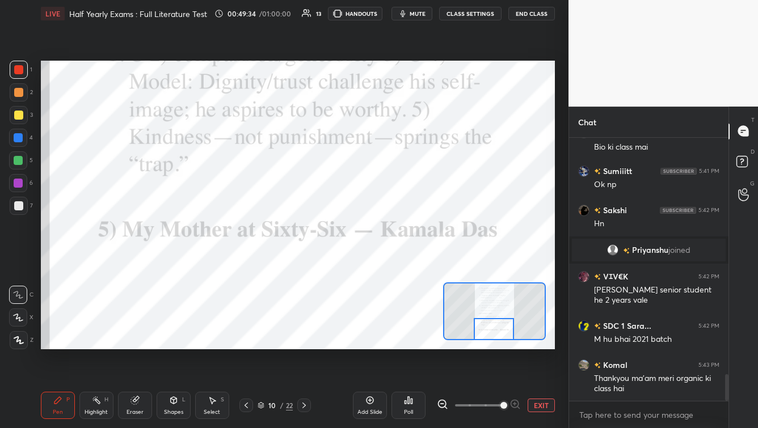
drag, startPoint x: 489, startPoint y: 316, endPoint x: 486, endPoint y: 327, distance: 12.3
click at [486, 327] on div at bounding box center [494, 329] width 40 height 22
drag, startPoint x: 299, startPoint y: 406, endPoint x: 309, endPoint y: 394, distance: 15.7
click at [299, 405] on div at bounding box center [304, 406] width 14 height 14
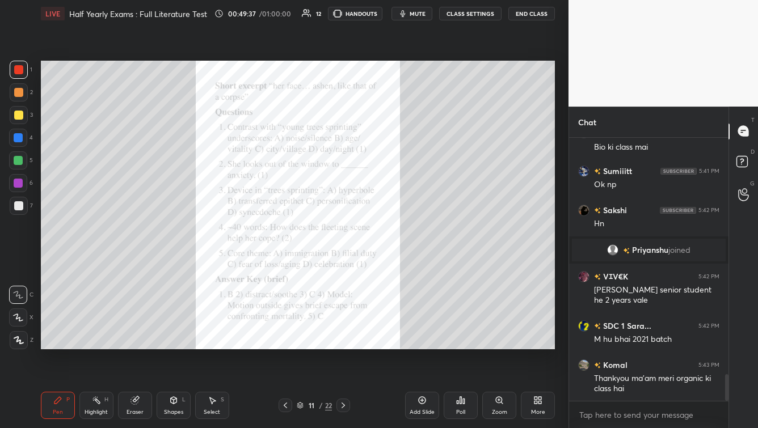
click at [493, 404] on div "Zoom" at bounding box center [499, 405] width 34 height 27
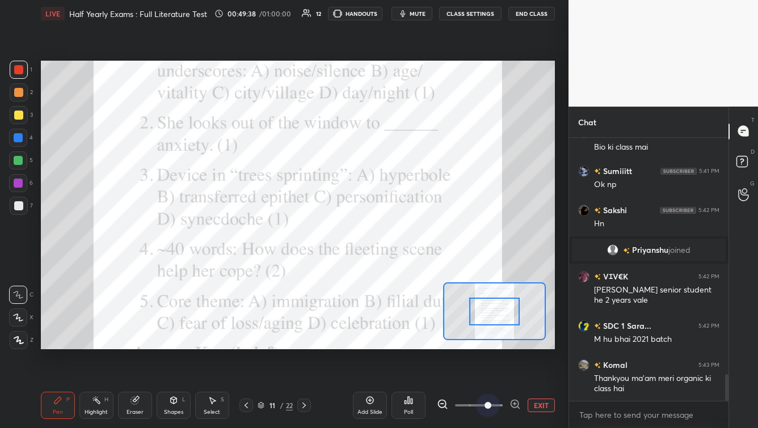
drag, startPoint x: 490, startPoint y: 405, endPoint x: 491, endPoint y: 377, distance: 28.4
click at [490, 405] on span at bounding box center [479, 405] width 48 height 17
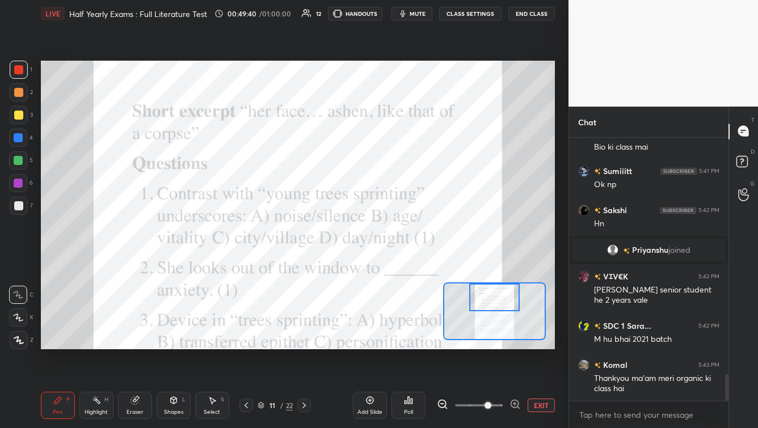
drag, startPoint x: 486, startPoint y: 315, endPoint x: 489, endPoint y: 306, distance: 9.2
click at [484, 299] on div at bounding box center [494, 298] width 51 height 28
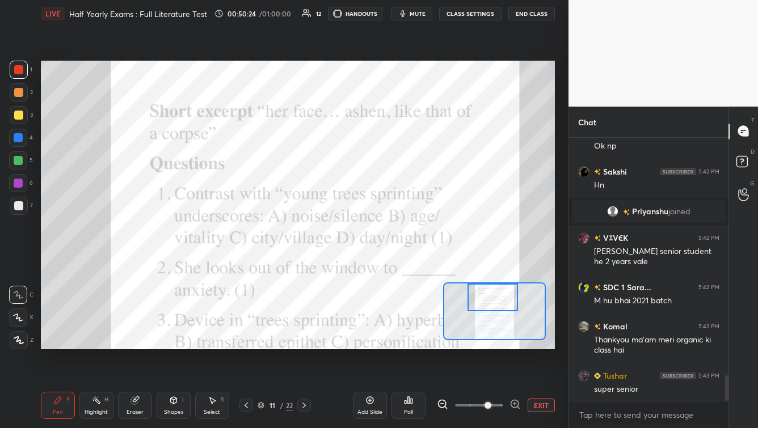
scroll to position [2448, 0]
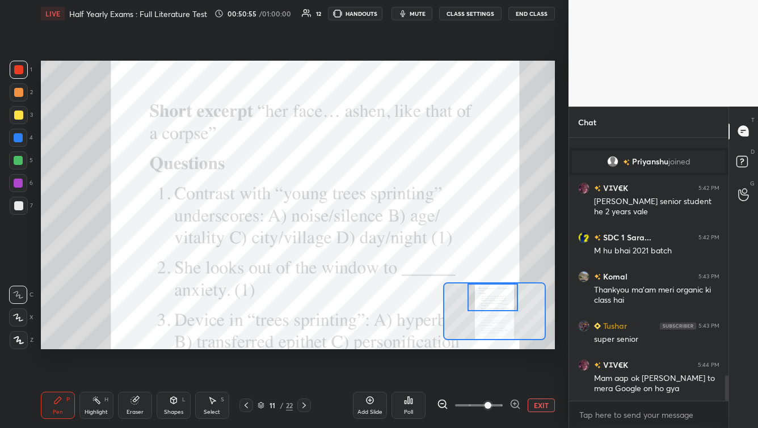
click at [412, 13] on span "mute" at bounding box center [418, 14] width 16 height 8
drag, startPoint x: 417, startPoint y: 14, endPoint x: 410, endPoint y: 15, distance: 6.9
click at [417, 14] on span "unmute" at bounding box center [417, 14] width 24 height 8
click at [401, 405] on div "Poll" at bounding box center [409, 405] width 34 height 27
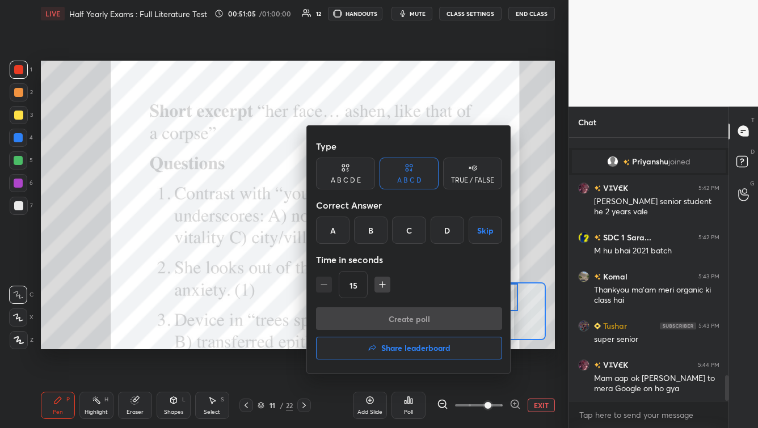
click at [366, 236] on div "B" at bounding box center [370, 230] width 33 height 27
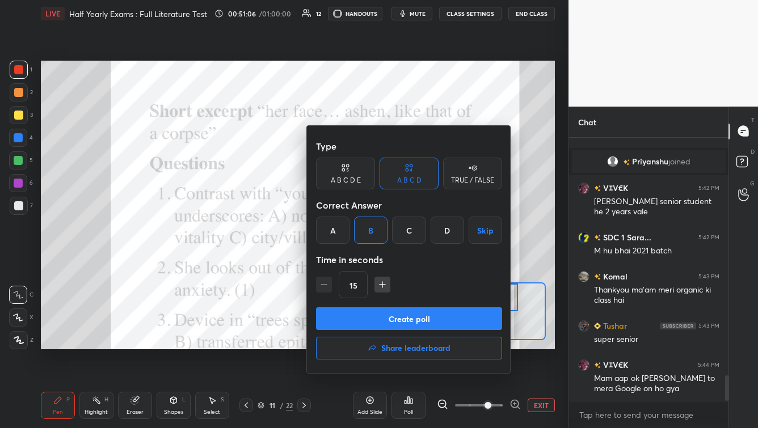
click at [385, 320] on button "Create poll" at bounding box center [409, 319] width 186 height 23
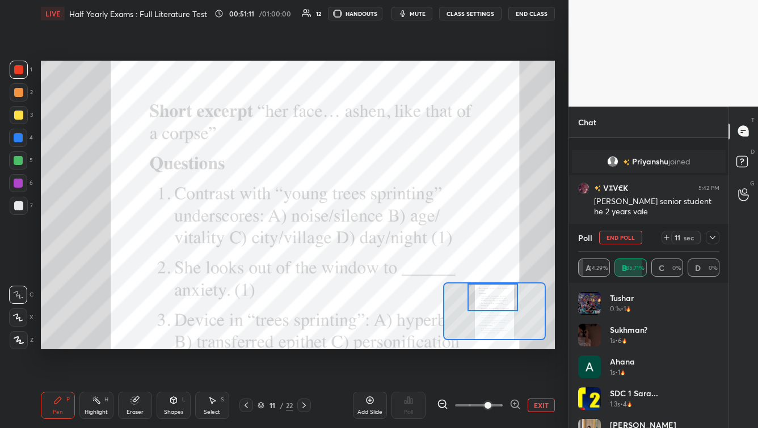
scroll to position [2519, 0]
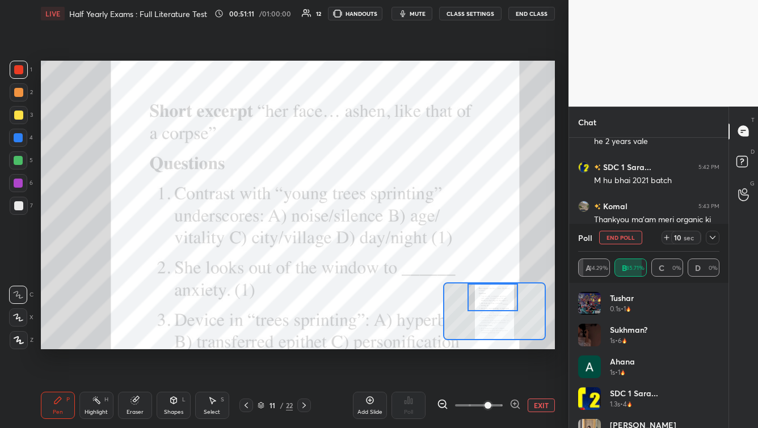
click at [416, 16] on span "mute" at bounding box center [418, 14] width 16 height 8
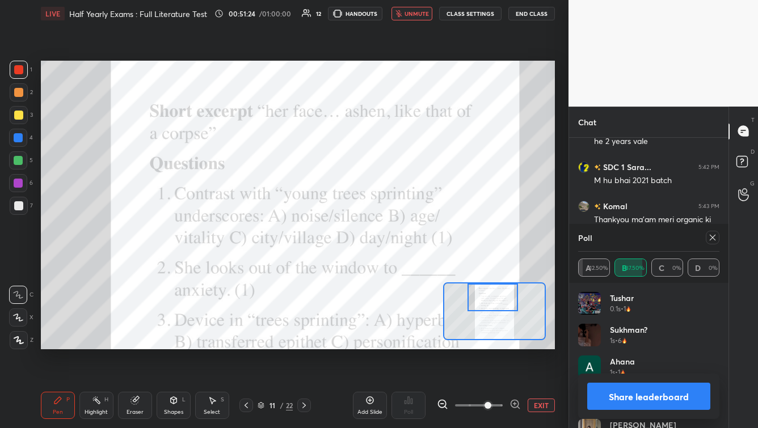
scroll to position [2557, 0]
drag, startPoint x: 408, startPoint y: 15, endPoint x: 436, endPoint y: 41, distance: 37.8
click at [407, 15] on span "unmute" at bounding box center [417, 14] width 24 height 8
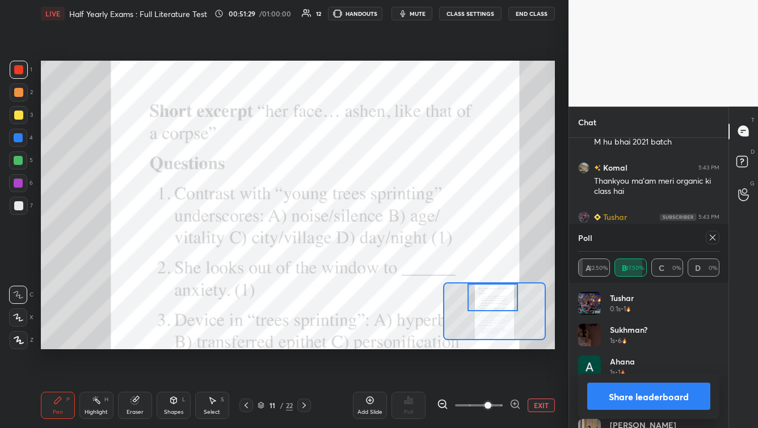
click at [708, 238] on icon at bounding box center [712, 237] width 9 height 9
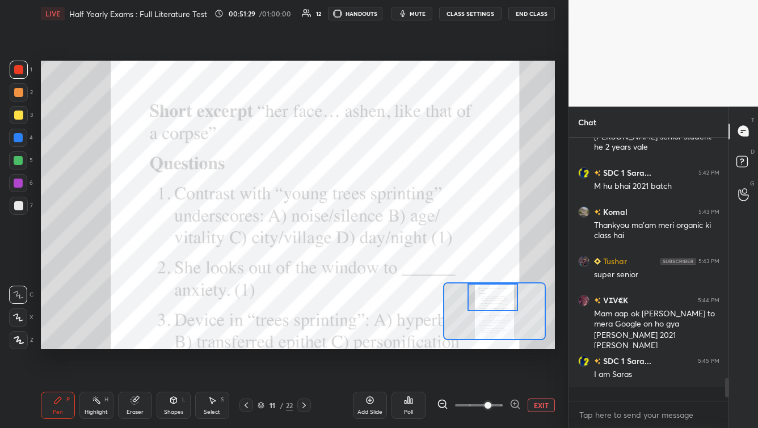
scroll to position [166, 156]
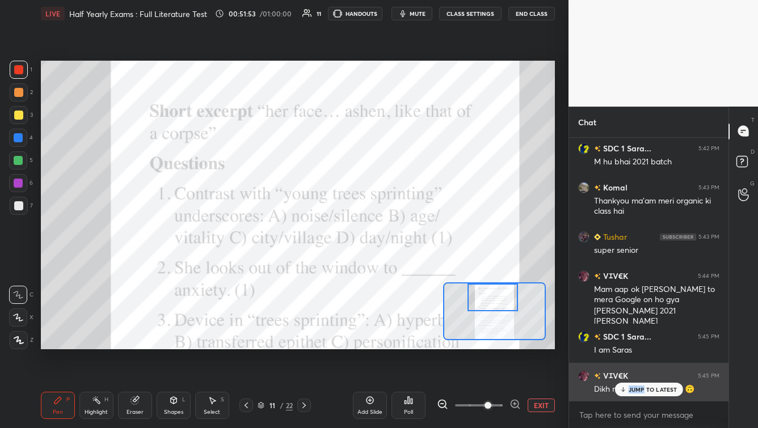
click at [646, 386] on div "JUMP TO LATEST" at bounding box center [649, 390] width 68 height 14
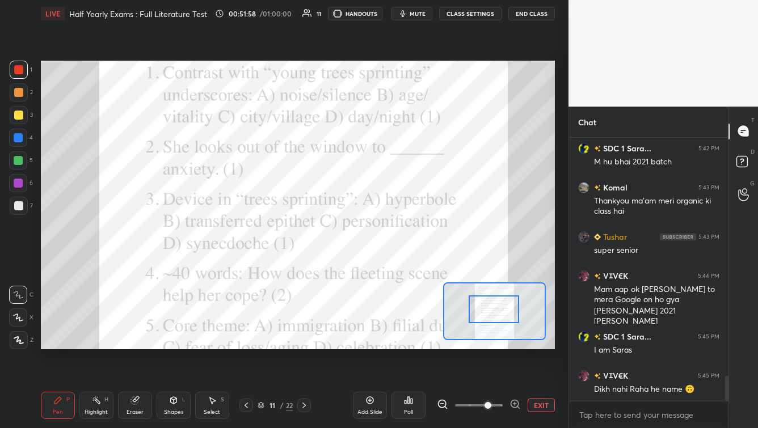
drag, startPoint x: 491, startPoint y: 300, endPoint x: 487, endPoint y: 308, distance: 8.9
click at [491, 311] on div at bounding box center [494, 310] width 51 height 28
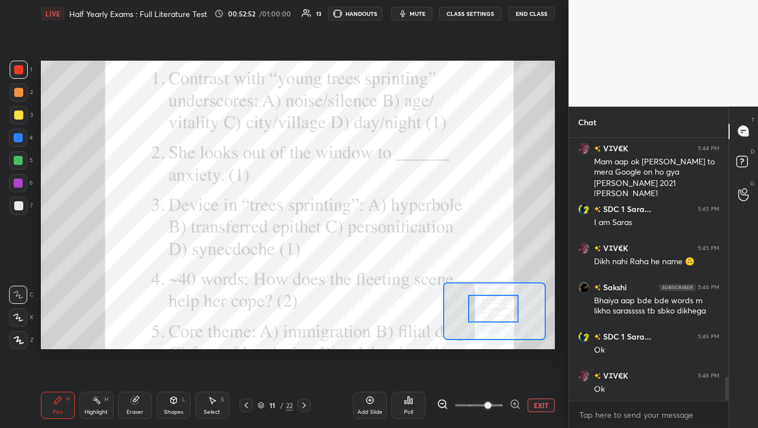
scroll to position [2704, 0]
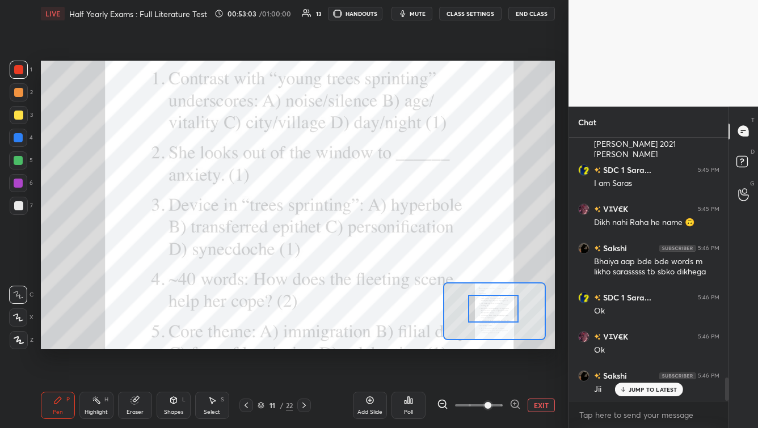
click at [415, 404] on div "Poll" at bounding box center [409, 405] width 34 height 27
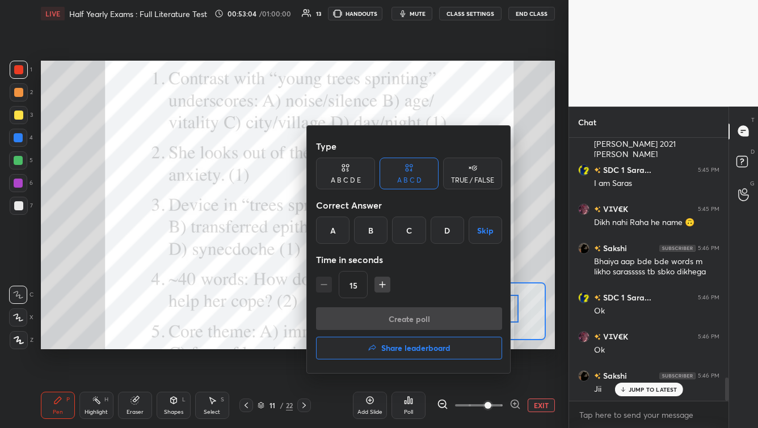
drag, startPoint x: 414, startPoint y: 231, endPoint x: 413, endPoint y: 237, distance: 6.3
click at [414, 231] on div "C" at bounding box center [408, 230] width 33 height 27
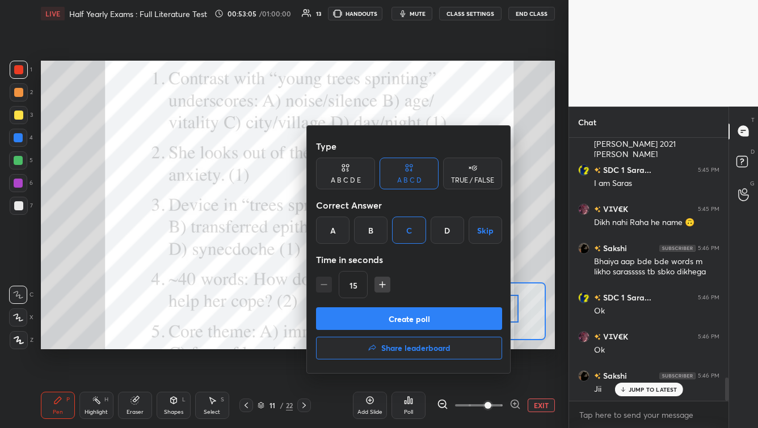
drag, startPoint x: 409, startPoint y: 320, endPoint x: 404, endPoint y: 327, distance: 8.7
click at [409, 320] on button "Create poll" at bounding box center [409, 319] width 186 height 23
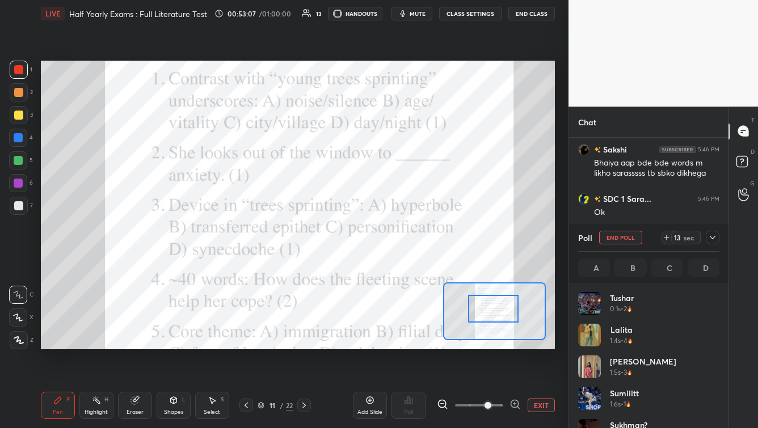
scroll to position [133, 138]
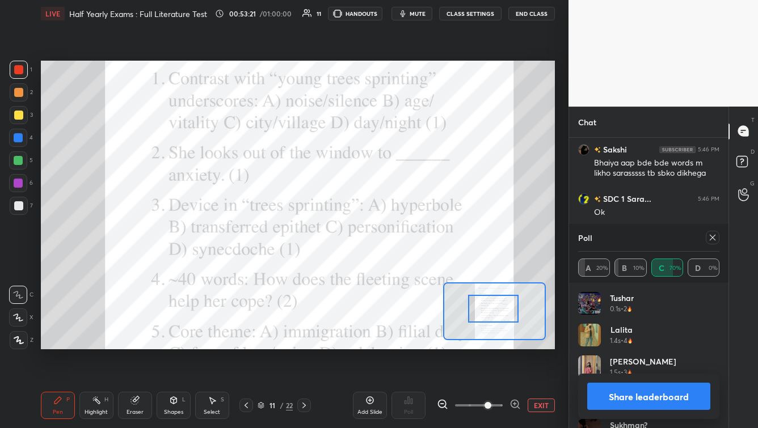
click at [715, 238] on icon at bounding box center [712, 237] width 9 height 9
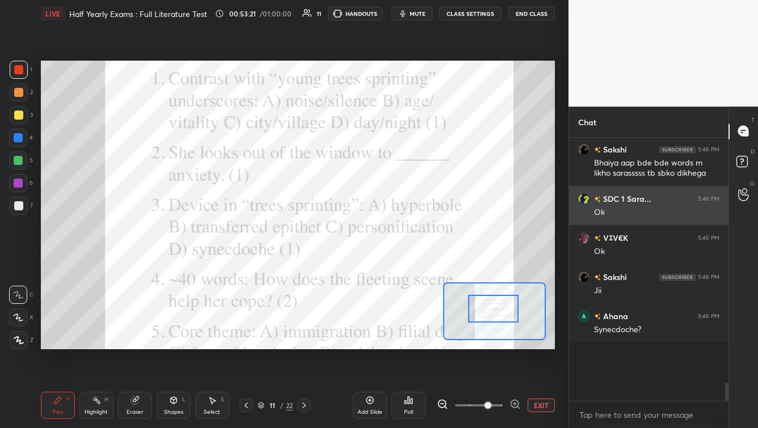
scroll to position [4, 3]
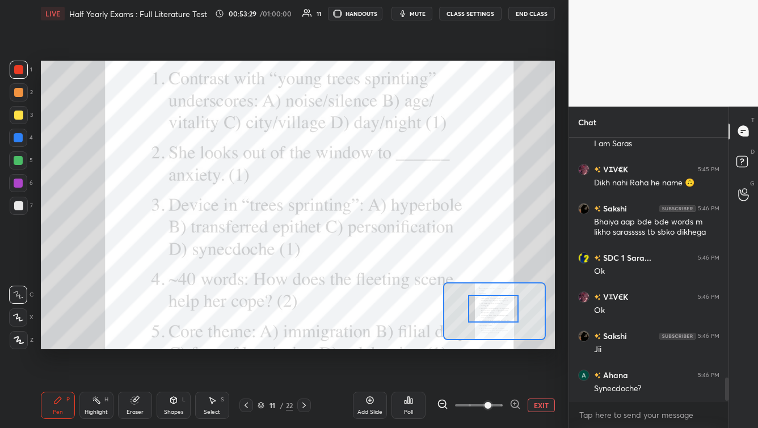
drag, startPoint x: 369, startPoint y: 404, endPoint x: 369, endPoint y: 396, distance: 7.9
click at [368, 404] on icon at bounding box center [370, 400] width 9 height 9
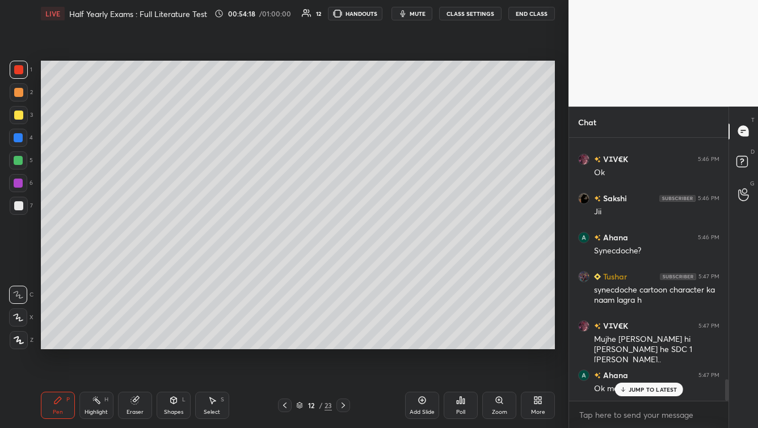
scroll to position [2921, 0]
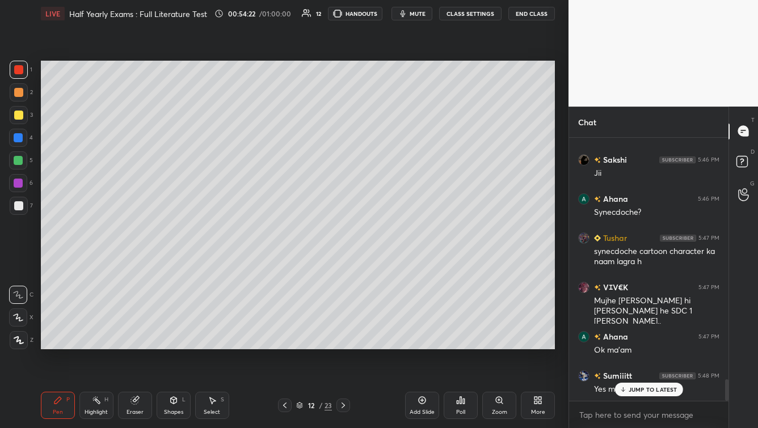
click at [421, 10] on span "mute" at bounding box center [418, 14] width 16 height 8
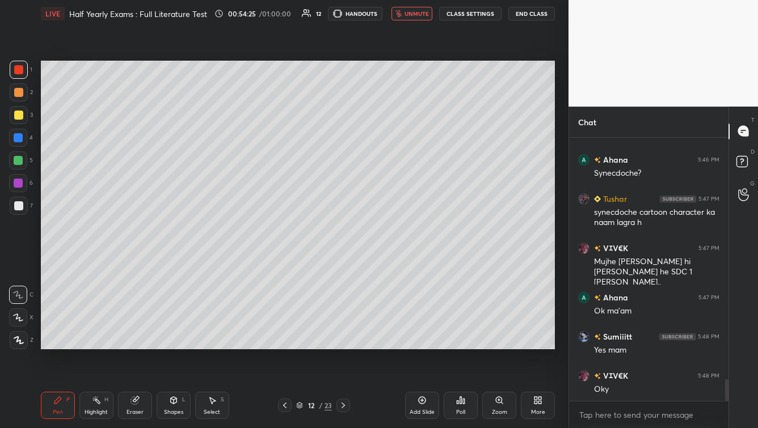
scroll to position [2999, 0]
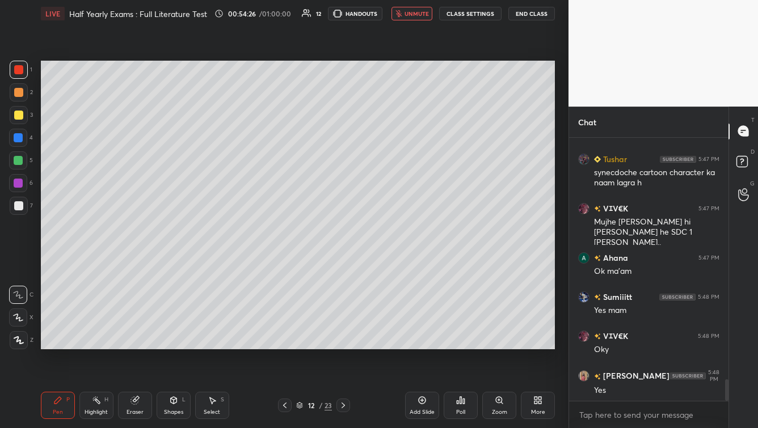
click at [420, 13] on span "unmute" at bounding box center [417, 14] width 24 height 8
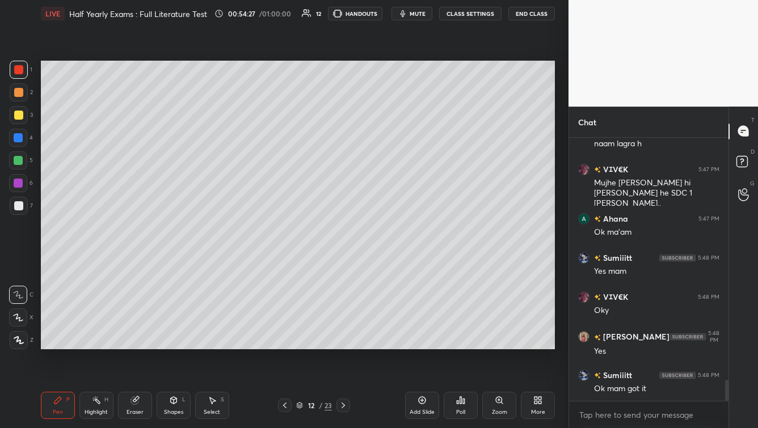
click at [279, 408] on div at bounding box center [285, 406] width 14 height 14
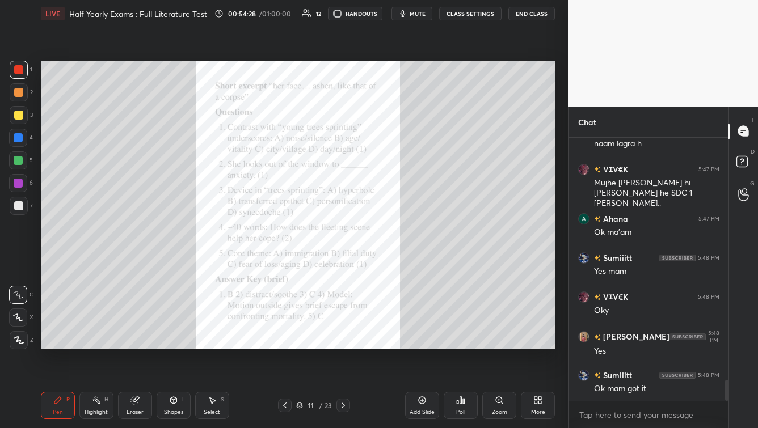
scroll to position [3078, 0]
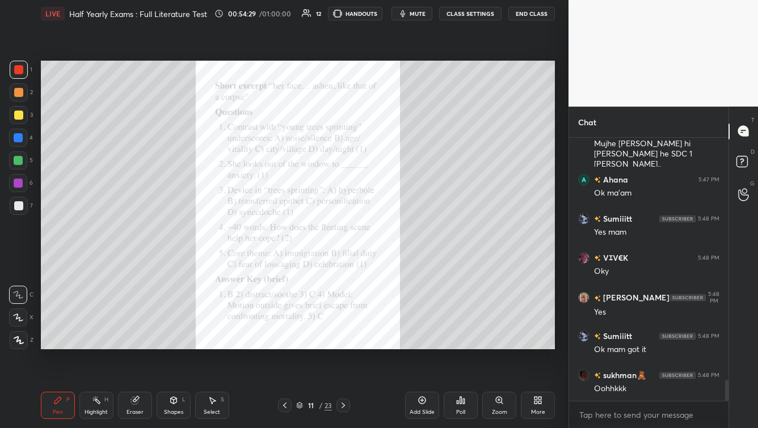
click at [502, 400] on icon at bounding box center [499, 400] width 9 height 9
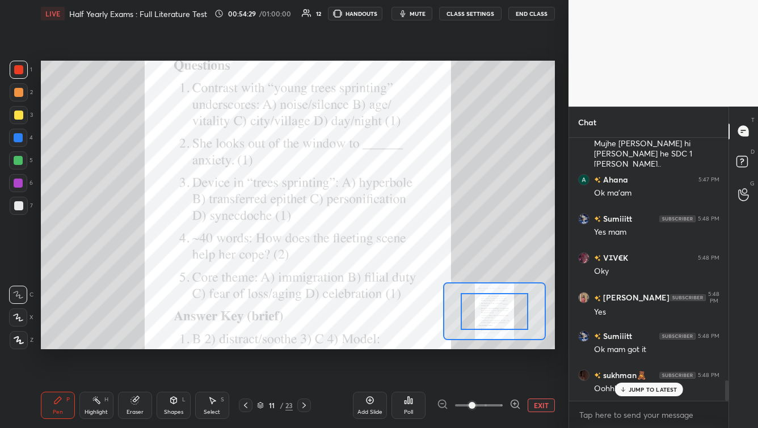
scroll to position [3116, 0]
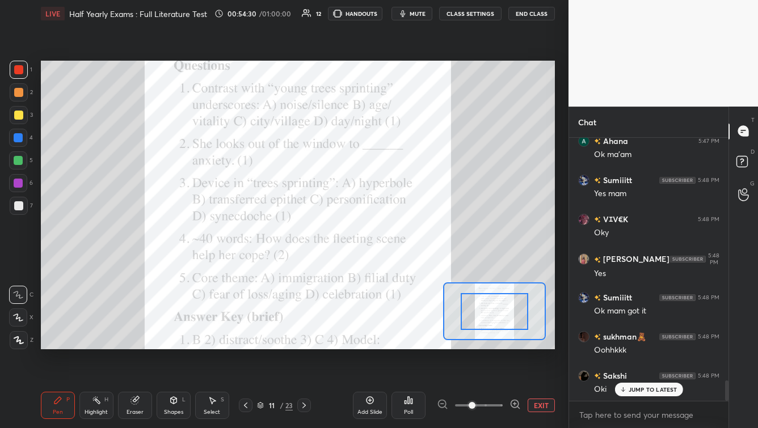
click at [492, 404] on span at bounding box center [479, 405] width 48 height 17
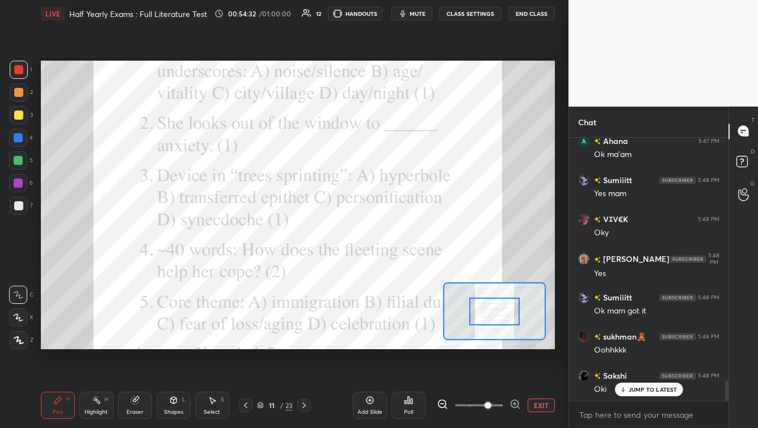
scroll to position [3156, 0]
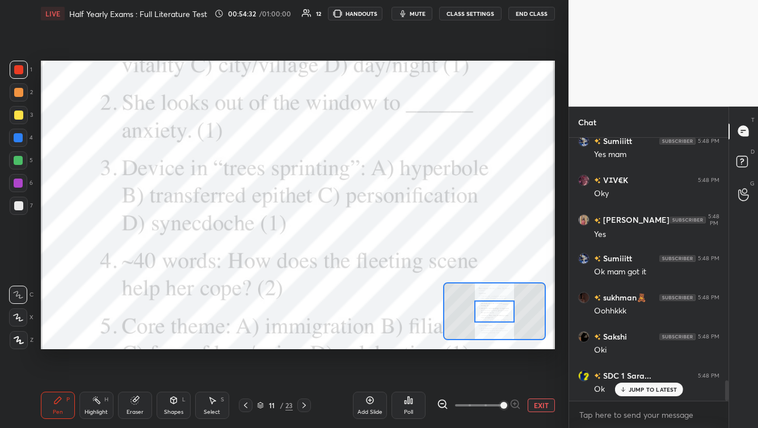
click at [501, 403] on span at bounding box center [479, 405] width 48 height 17
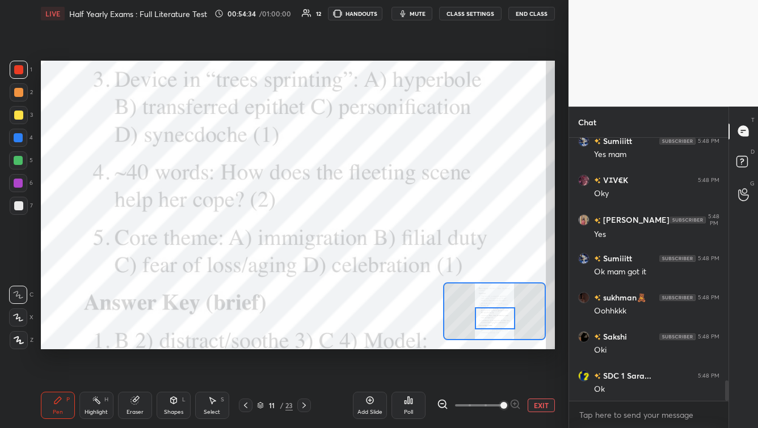
scroll to position [3195, 0]
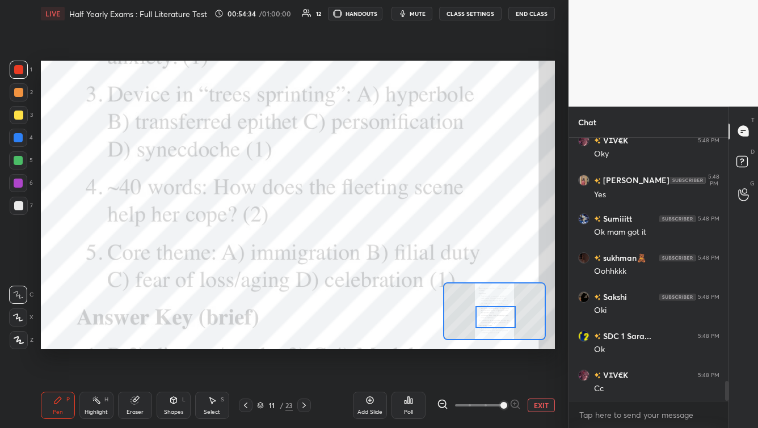
click at [503, 318] on div at bounding box center [496, 317] width 40 height 22
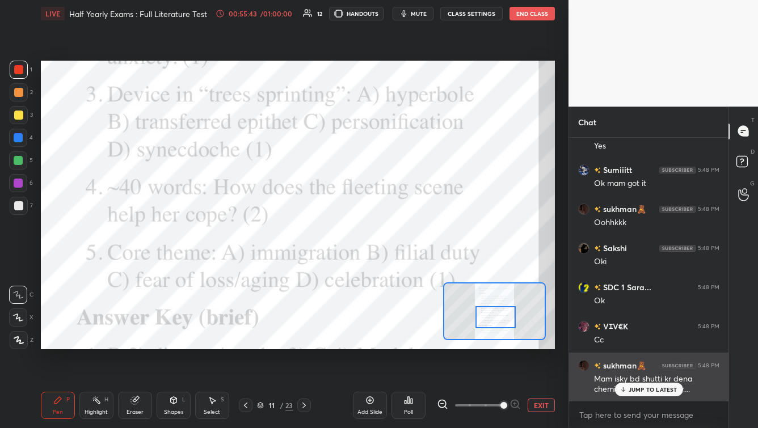
click at [641, 390] on p "JUMP TO LATEST" at bounding box center [653, 390] width 49 height 7
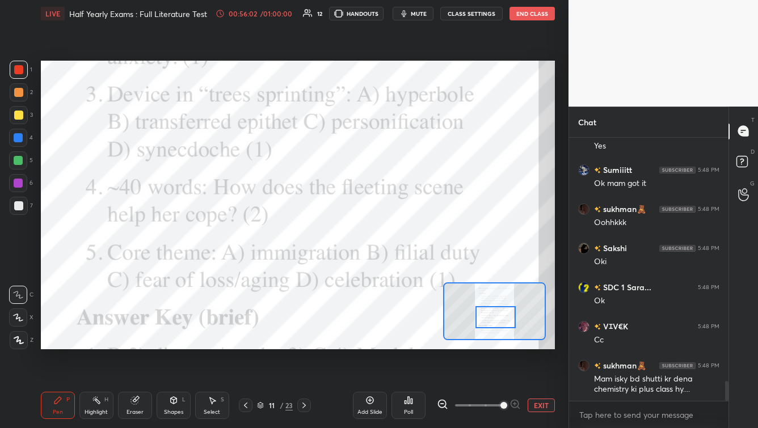
click at [409, 413] on div "Poll" at bounding box center [408, 413] width 9 height 6
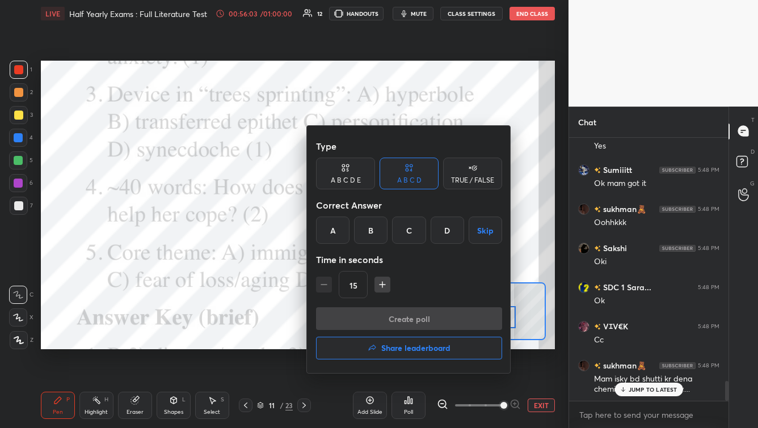
scroll to position [3283, 0]
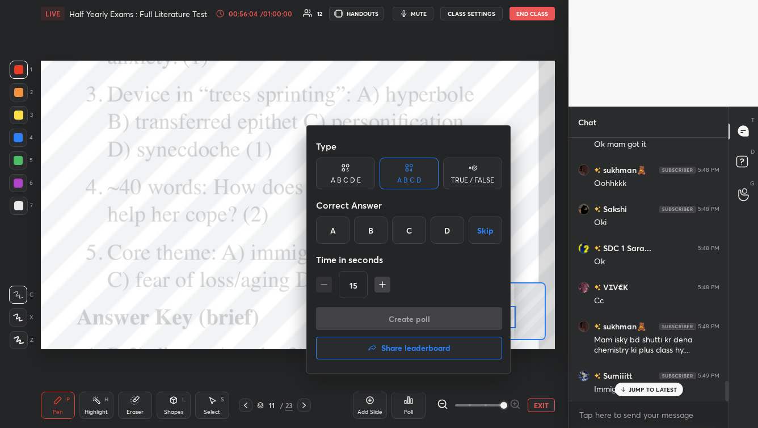
drag, startPoint x: 414, startPoint y: 233, endPoint x: 407, endPoint y: 258, distance: 25.9
click at [414, 233] on div "C" at bounding box center [408, 230] width 33 height 27
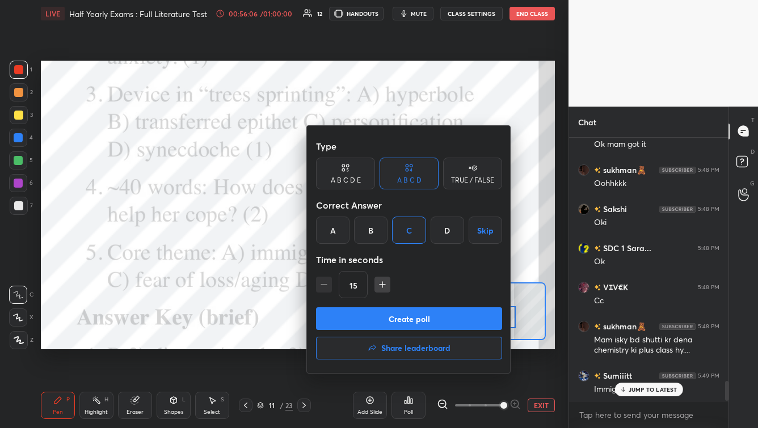
click at [397, 319] on button "Create poll" at bounding box center [409, 319] width 186 height 23
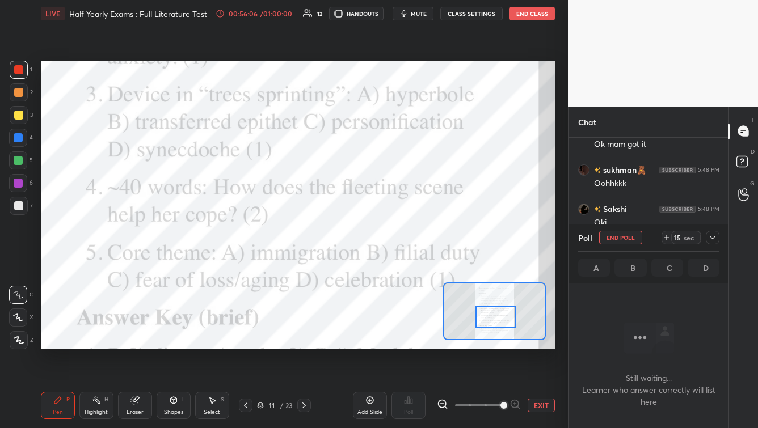
scroll to position [3, 3]
click at [715, 238] on icon at bounding box center [713, 237] width 6 height 3
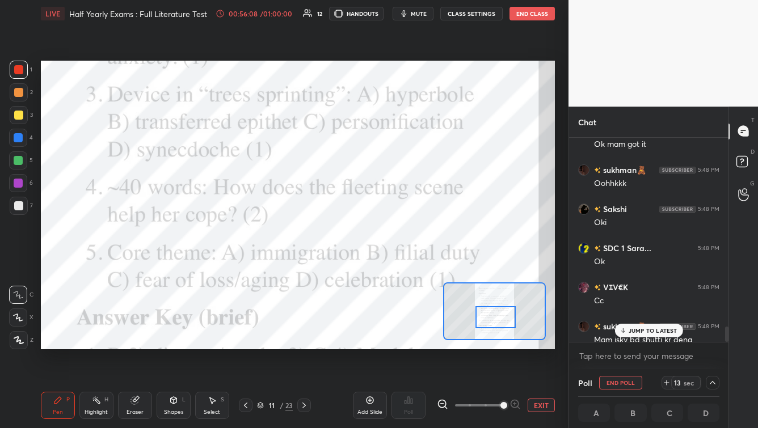
scroll to position [0, 3]
click at [651, 333] on p "JUMP TO LATEST" at bounding box center [653, 330] width 49 height 7
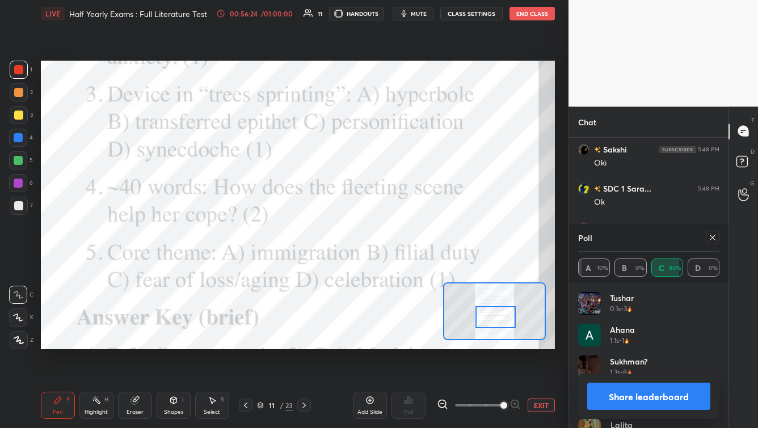
scroll to position [3382, 0]
click at [712, 237] on icon at bounding box center [713, 238] width 6 height 6
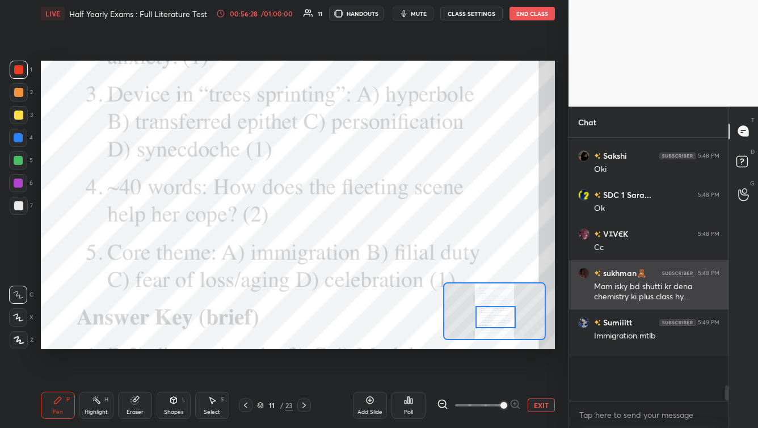
scroll to position [260, 156]
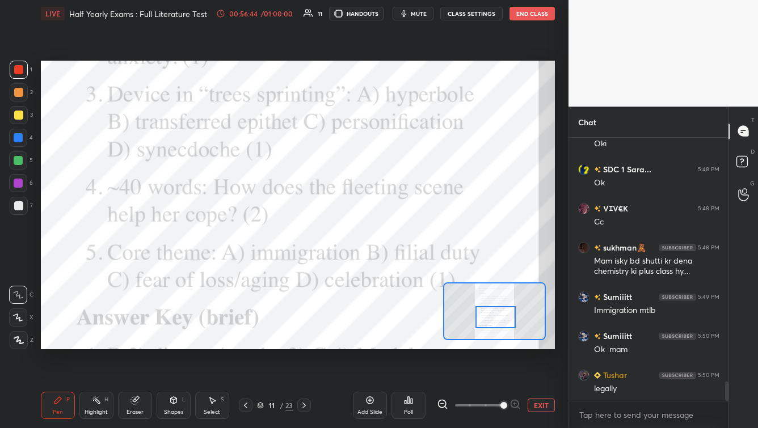
click at [402, 397] on div "Poll" at bounding box center [409, 405] width 34 height 27
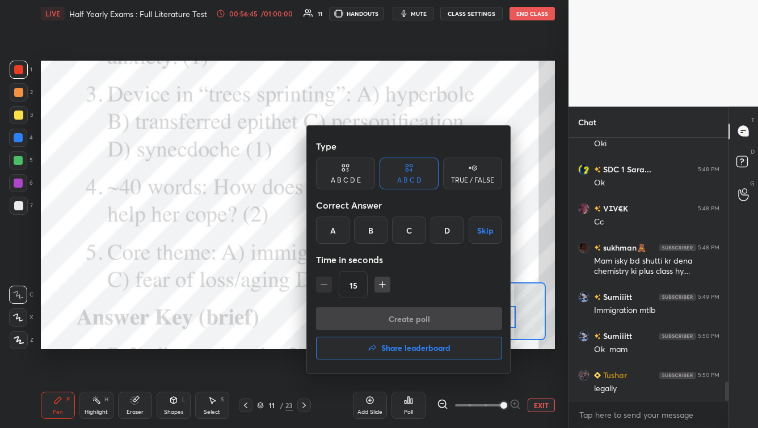
click at [379, 351] on button "Share leaderboard" at bounding box center [409, 348] width 186 height 23
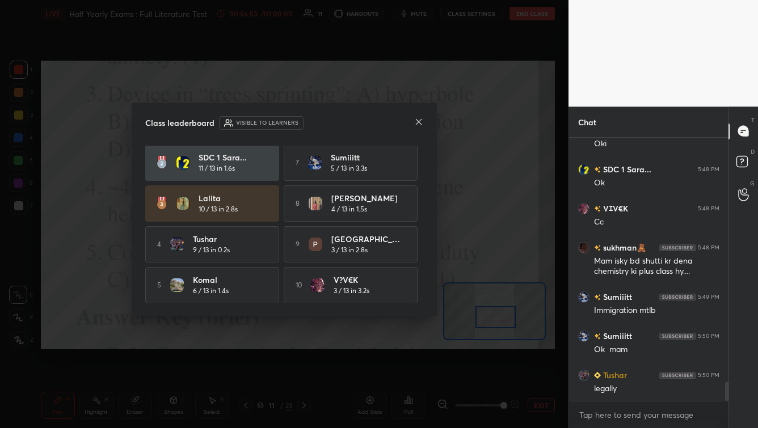
click at [422, 123] on icon at bounding box center [418, 121] width 9 height 9
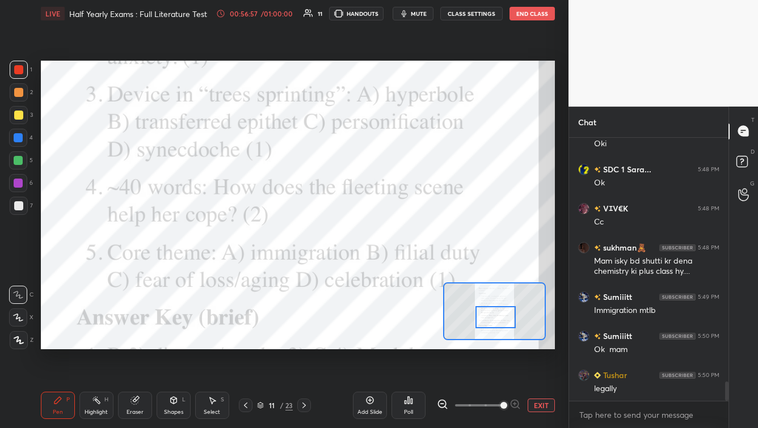
click at [262, 404] on icon at bounding box center [261, 404] width 6 height 3
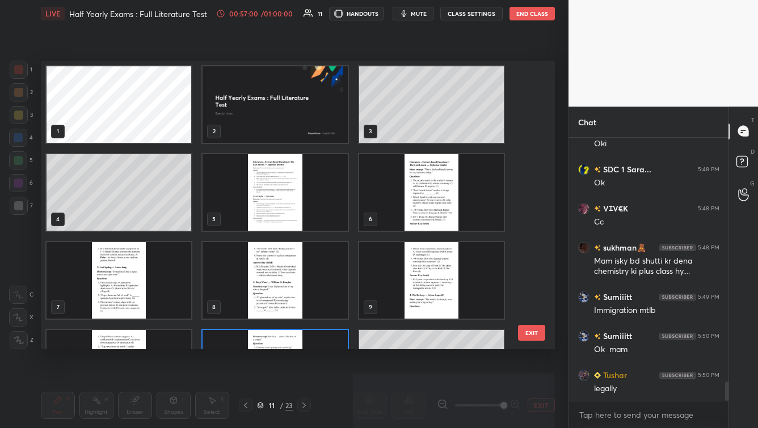
click at [327, 87] on img "grid" at bounding box center [275, 104] width 145 height 77
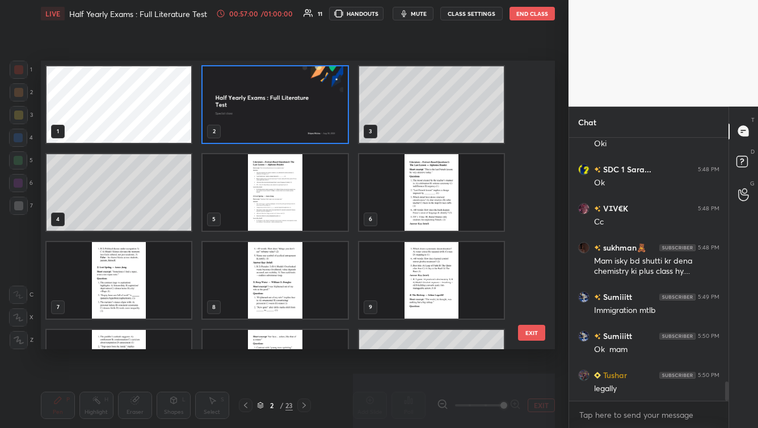
click at [327, 87] on img "grid" at bounding box center [275, 104] width 145 height 77
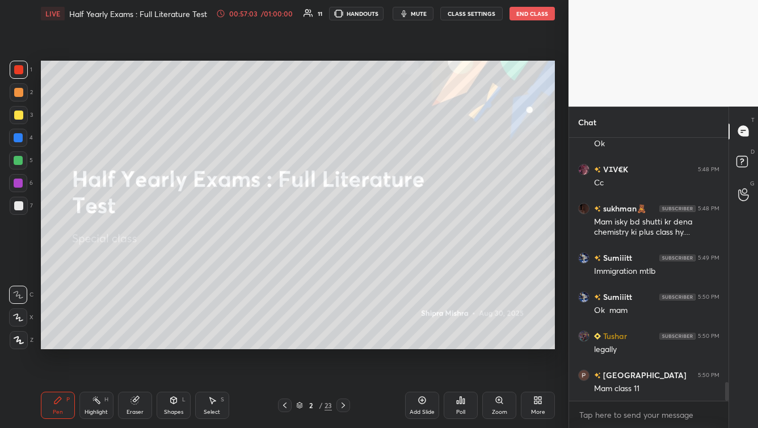
click at [537, 411] on div "More" at bounding box center [538, 413] width 14 height 6
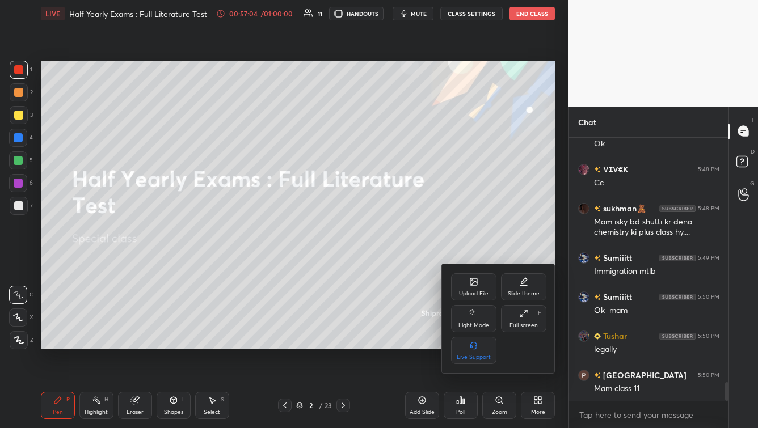
click at [476, 293] on div "Upload File" at bounding box center [474, 294] width 30 height 6
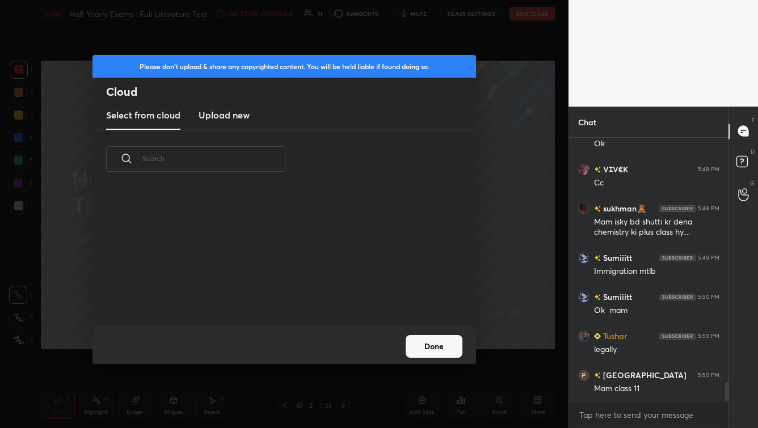
click at [217, 122] on h3 "Upload new" at bounding box center [224, 115] width 51 height 14
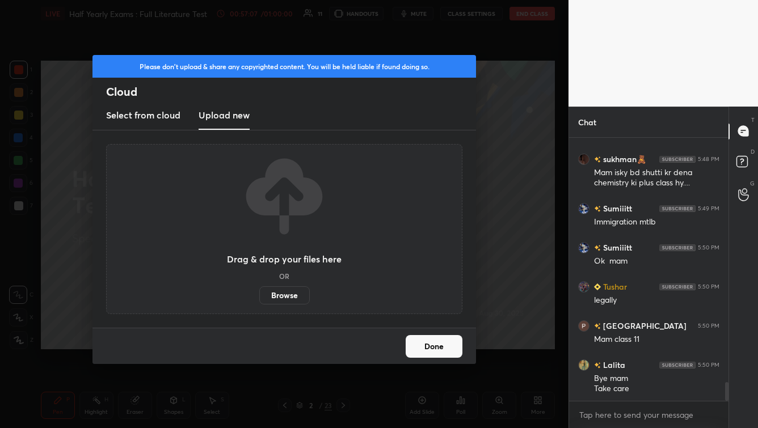
click at [292, 295] on label "Browse" at bounding box center [284, 296] width 51 height 18
click at [259, 295] on input "Browse" at bounding box center [259, 296] width 0 height 18
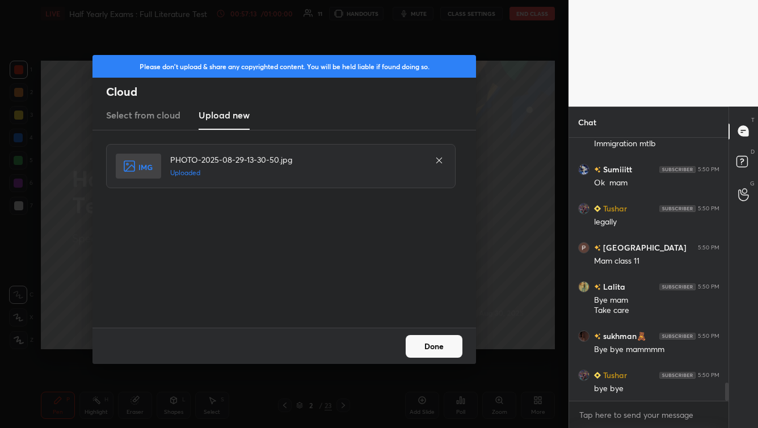
click at [417, 347] on button "Done" at bounding box center [434, 346] width 57 height 23
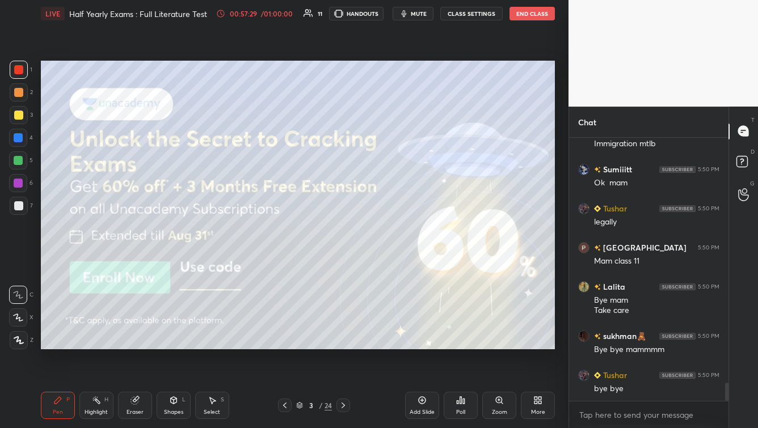
scroll to position [3568, 0]
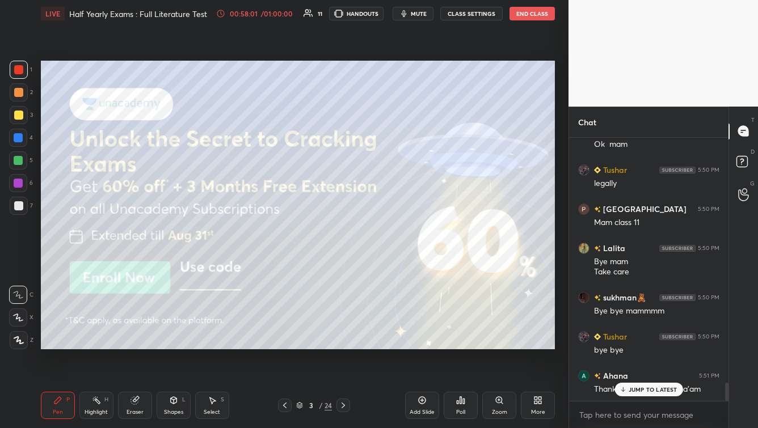
click at [19, 119] on div at bounding box center [18, 115] width 9 height 9
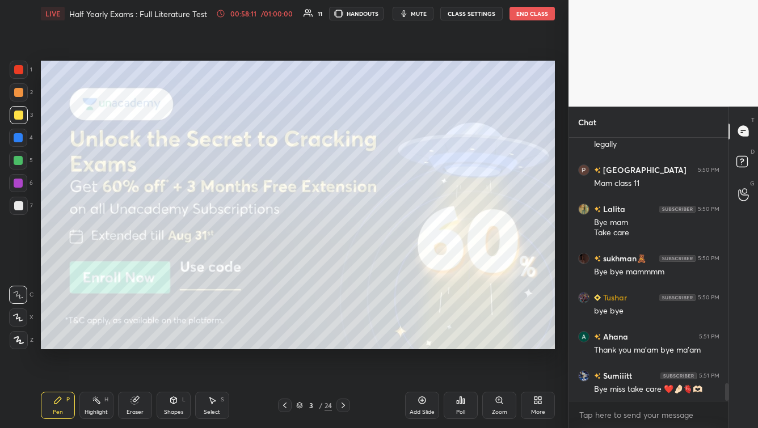
scroll to position [3646, 0]
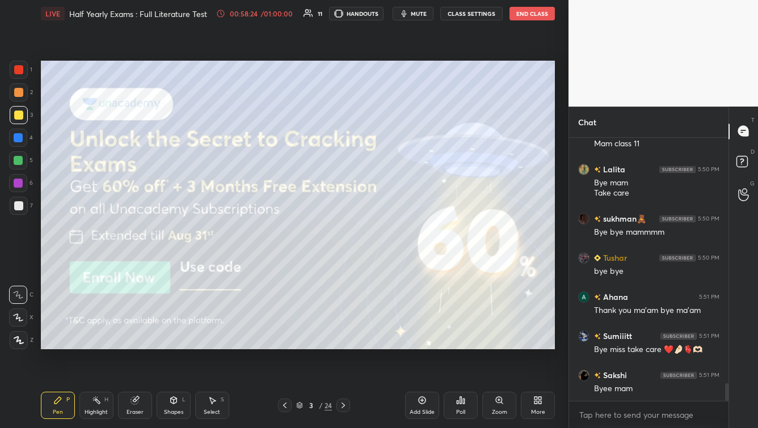
click at [301, 404] on icon at bounding box center [300, 404] width 6 height 3
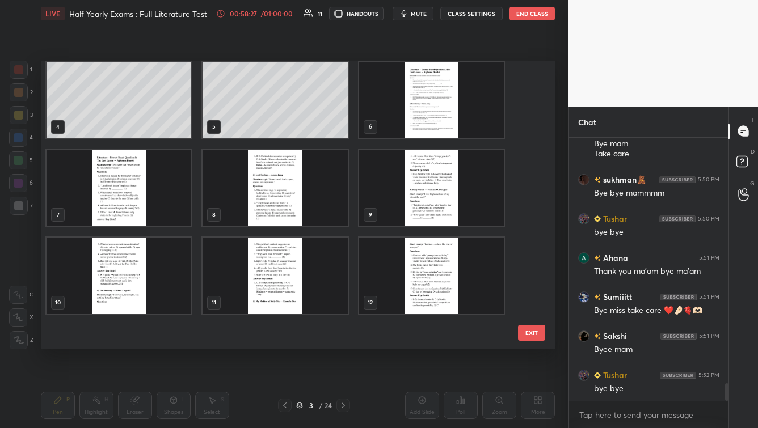
scroll to position [0, 0]
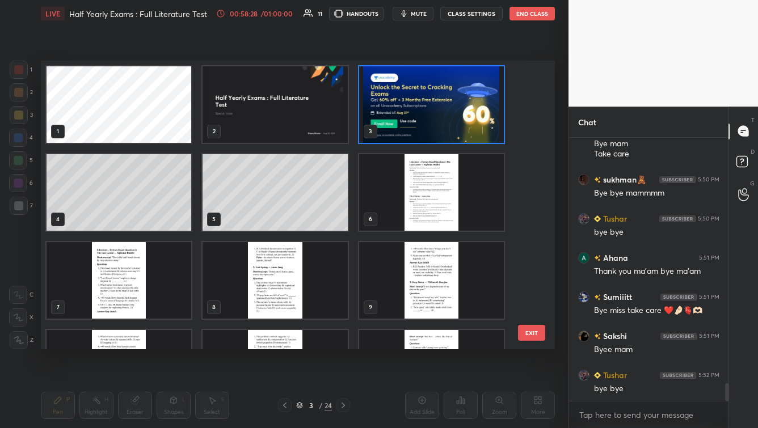
click at [314, 138] on img "grid" at bounding box center [275, 104] width 145 height 77
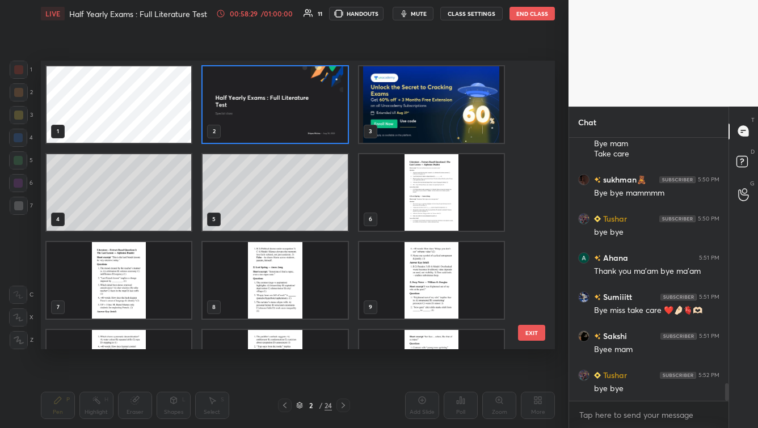
click at [314, 138] on img "grid" at bounding box center [275, 104] width 145 height 77
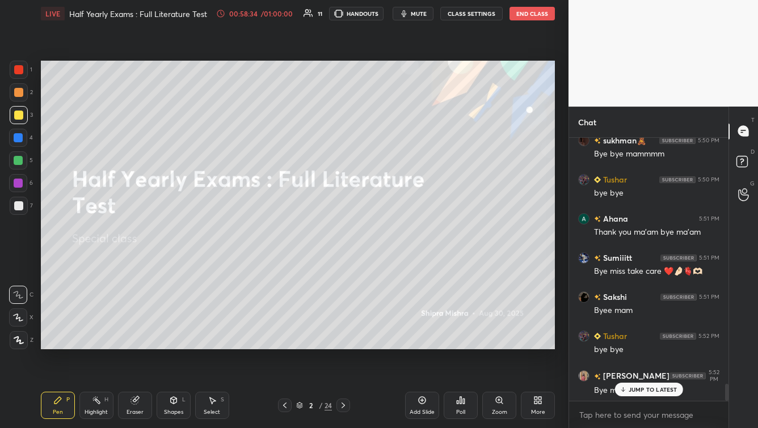
scroll to position [3763, 0]
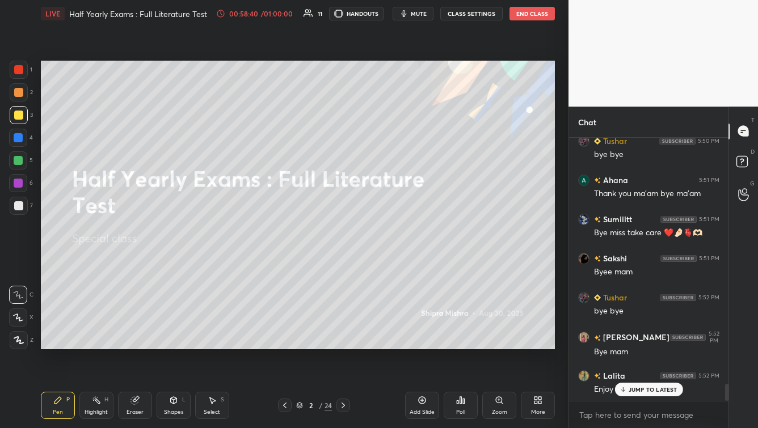
drag, startPoint x: 341, startPoint y: 405, endPoint x: 346, endPoint y: 392, distance: 14.8
click at [341, 405] on icon at bounding box center [343, 405] width 9 height 9
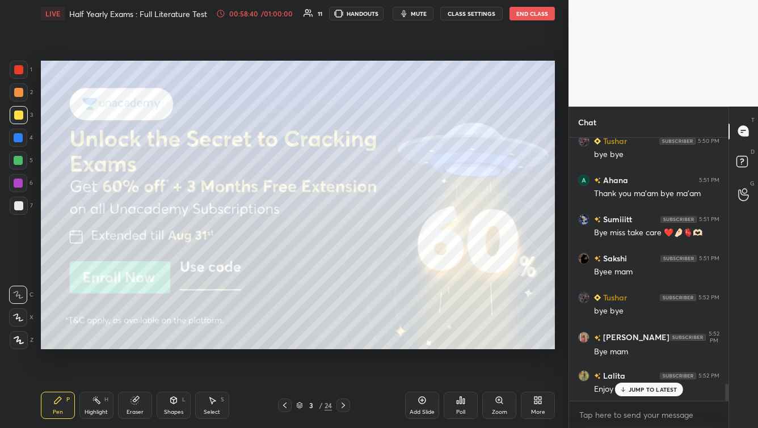
scroll to position [3803, 0]
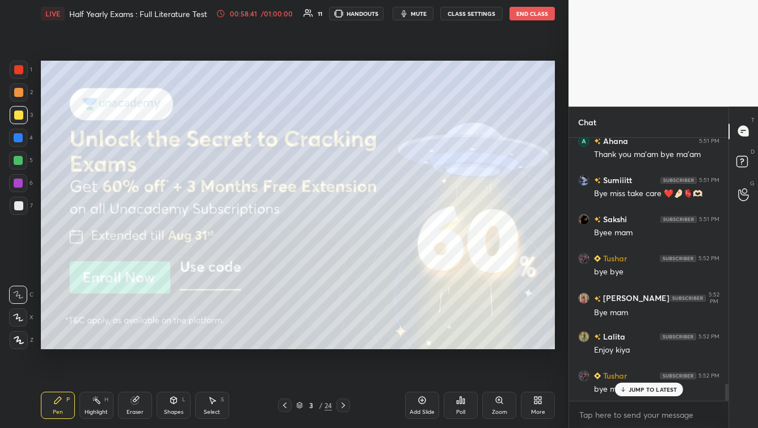
click at [342, 407] on icon at bounding box center [343, 405] width 9 height 9
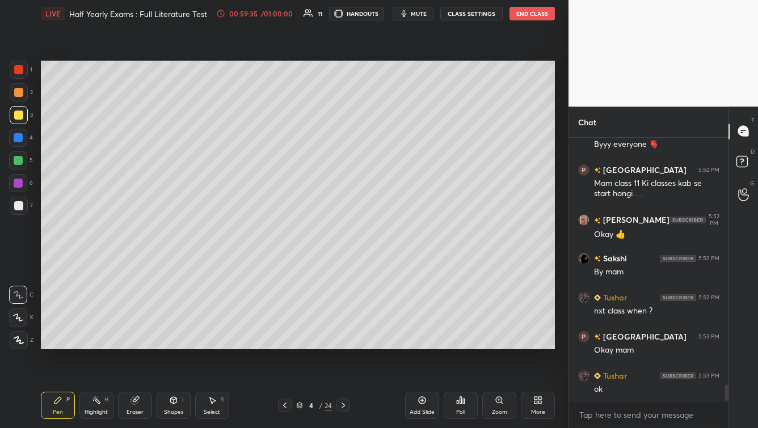
scroll to position [4177, 0]
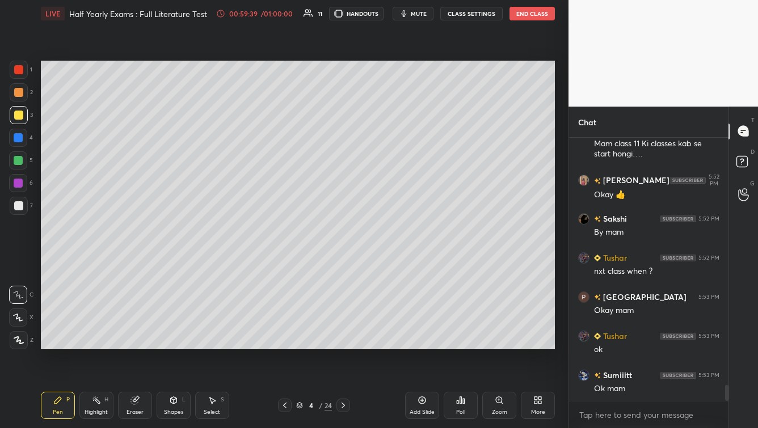
click at [297, 407] on icon at bounding box center [300, 408] width 6 height 2
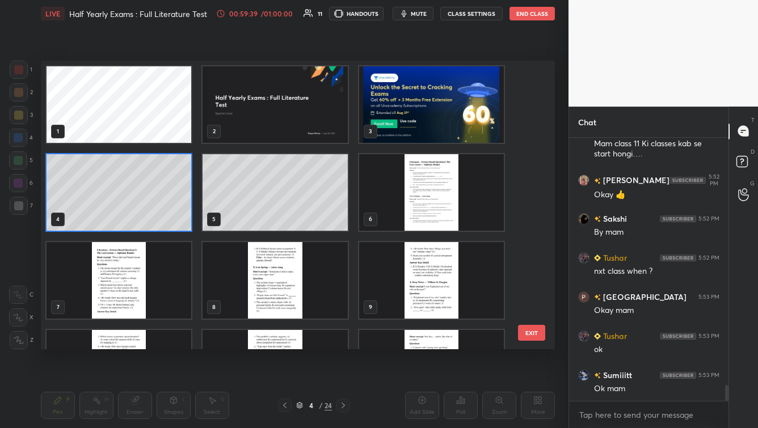
scroll to position [285, 509]
click at [317, 94] on img "grid" at bounding box center [275, 104] width 145 height 77
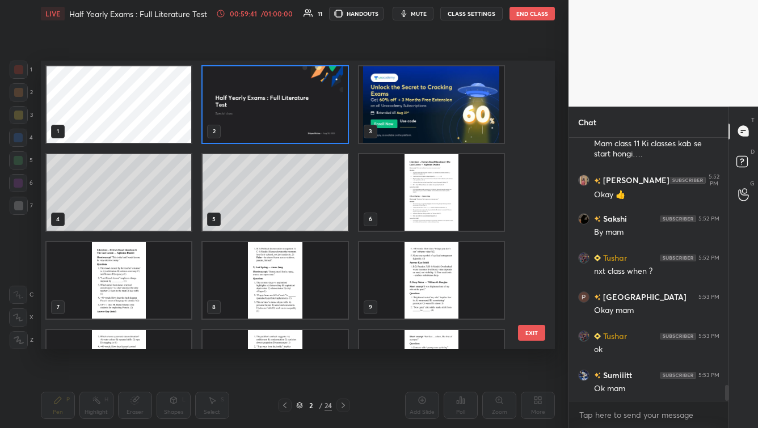
click at [317, 94] on img "grid" at bounding box center [275, 104] width 145 height 77
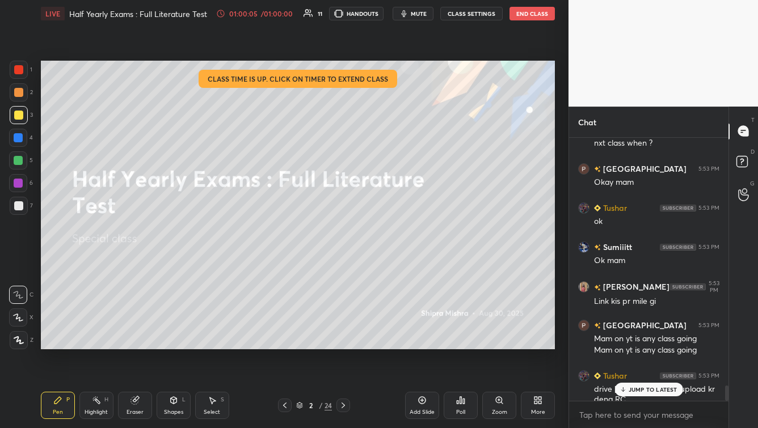
scroll to position [4345, 0]
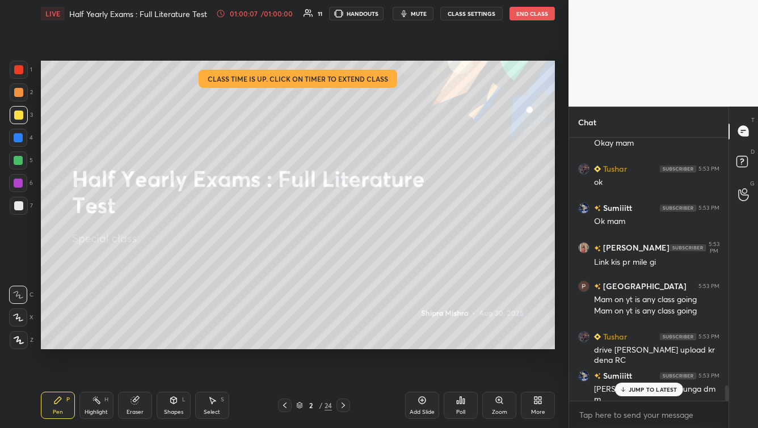
click at [628, 389] on div "JUMP TO LATEST" at bounding box center [649, 390] width 68 height 14
click at [544, 12] on button "End Class" at bounding box center [532, 14] width 45 height 14
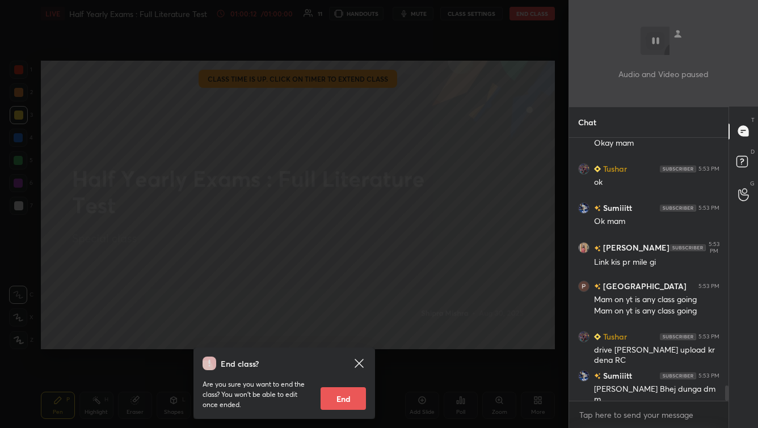
scroll to position [4384, 0]
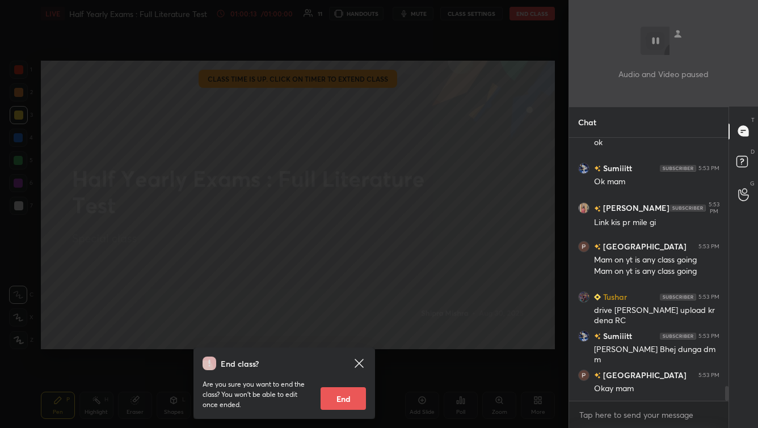
click at [343, 404] on button "End" at bounding box center [343, 399] width 45 height 23
type textarea "x"
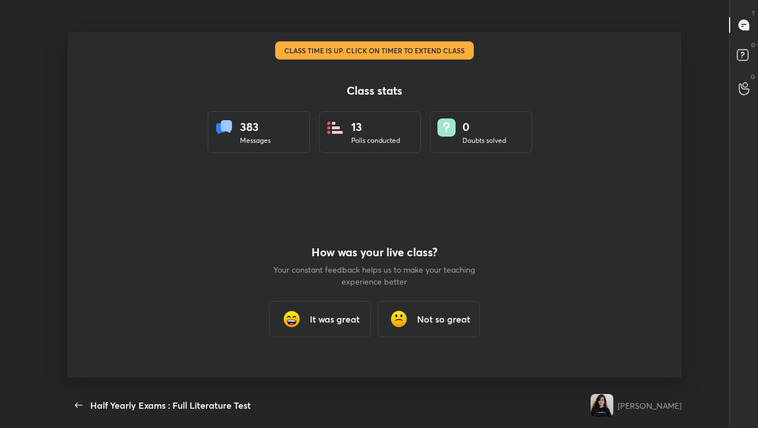
scroll to position [0, 0]
